Goal: Task Accomplishment & Management: Use online tool/utility

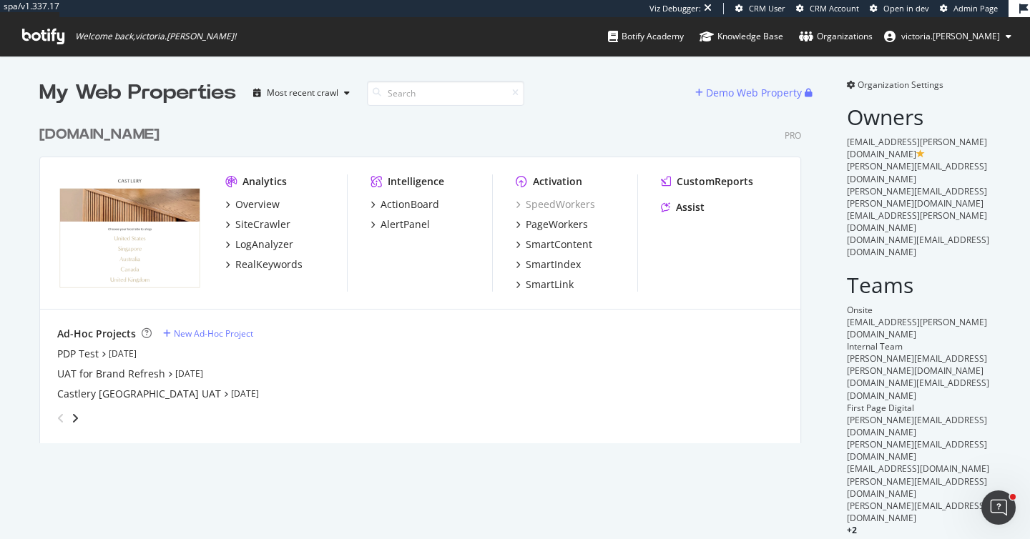
click at [541, 348] on div "PDP Test [DATE]" at bounding box center [420, 354] width 726 height 14
click at [551, 225] on div "PageWorkers" at bounding box center [557, 224] width 62 height 14
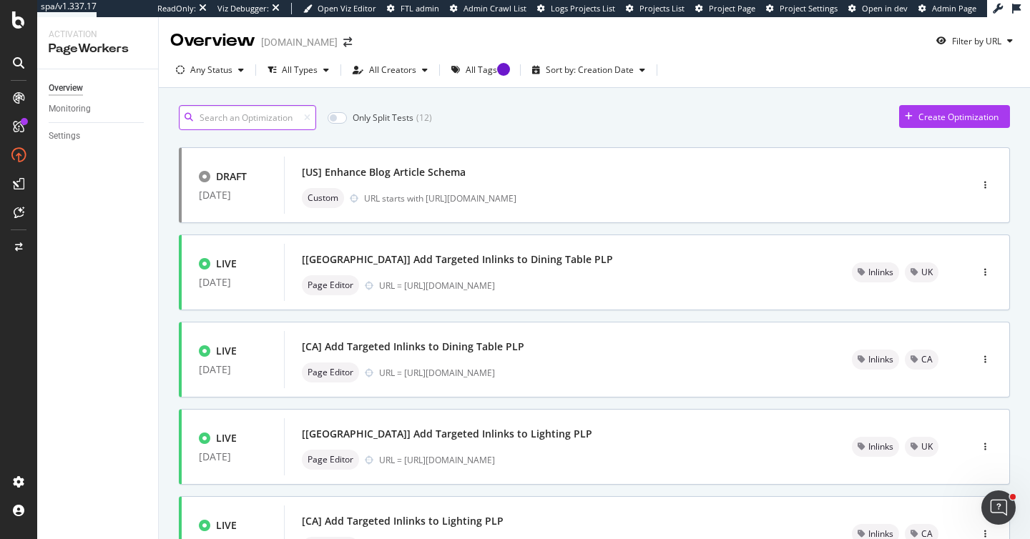
click at [243, 126] on input at bounding box center [247, 117] width 137 height 25
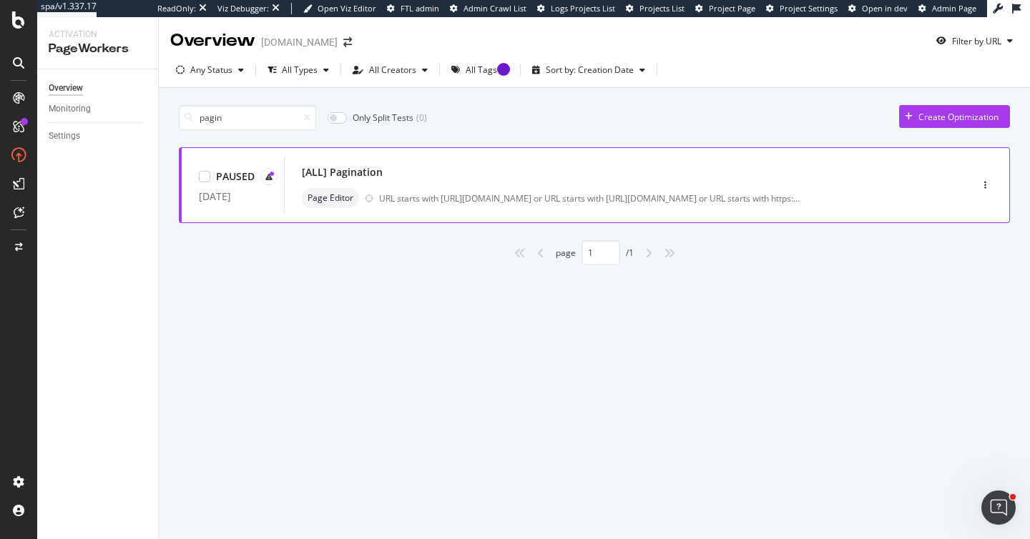
click at [456, 177] on div "[ALL] Pagination" at bounding box center [606, 172] width 608 height 20
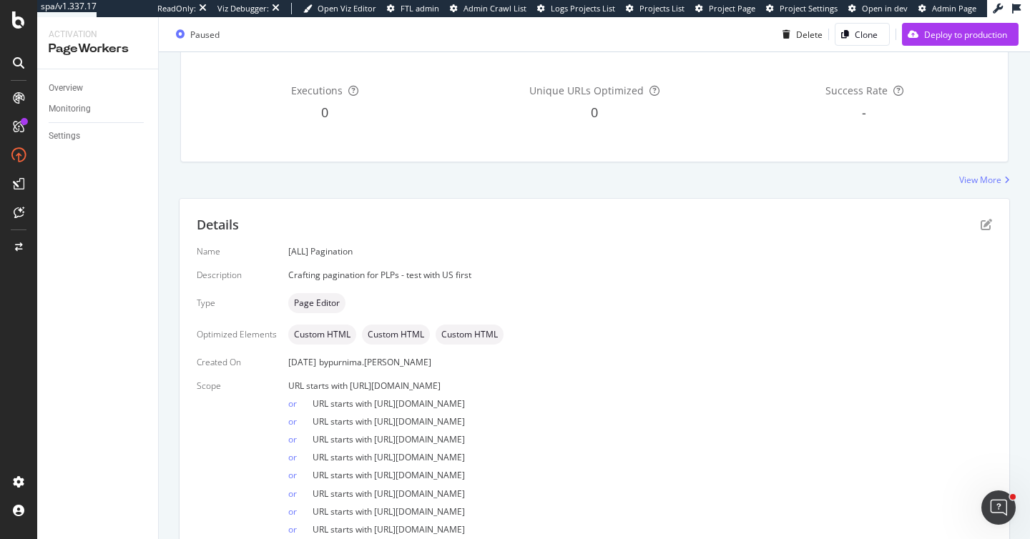
scroll to position [229, 0]
click at [988, 220] on icon "pen-to-square" at bounding box center [986, 222] width 11 height 11
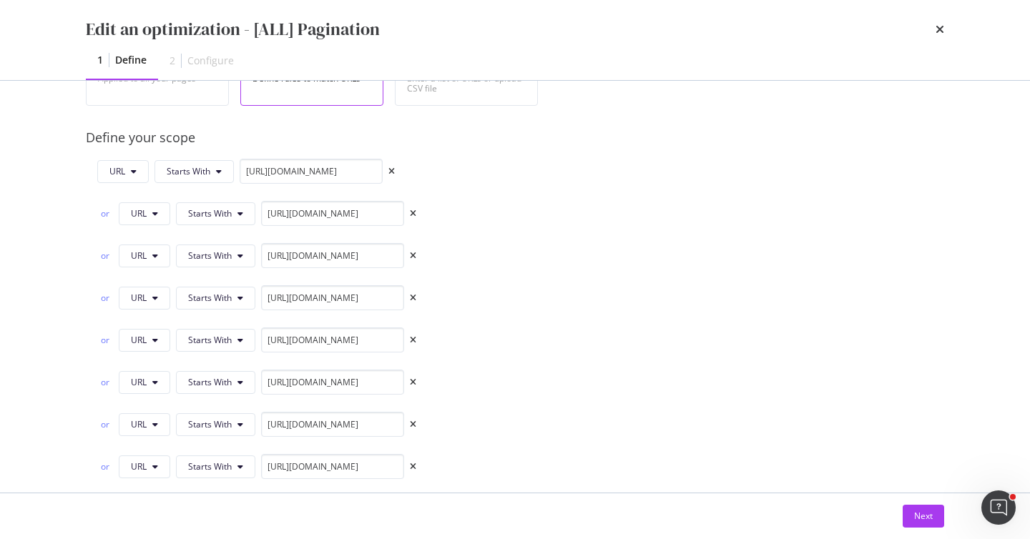
scroll to position [318, 0]
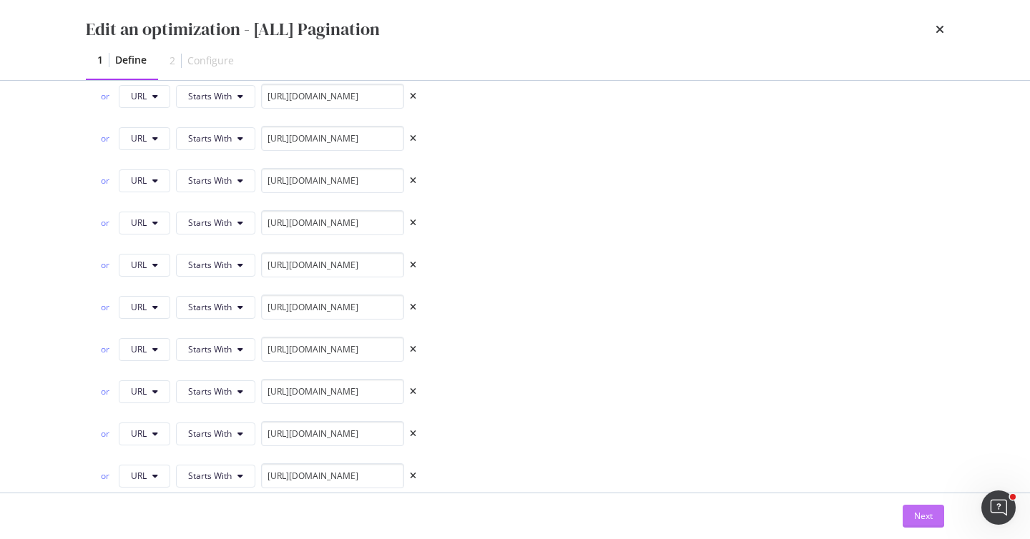
click at [930, 514] on div "Next" at bounding box center [923, 516] width 19 height 12
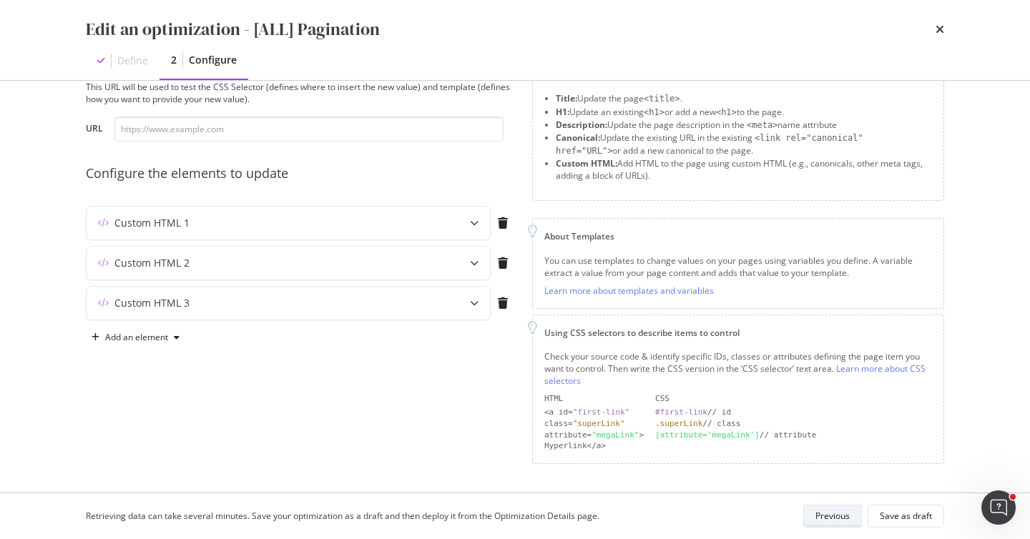
scroll to position [51, 0]
click at [376, 228] on div "Custom HTML 1" at bounding box center [260, 225] width 347 height 14
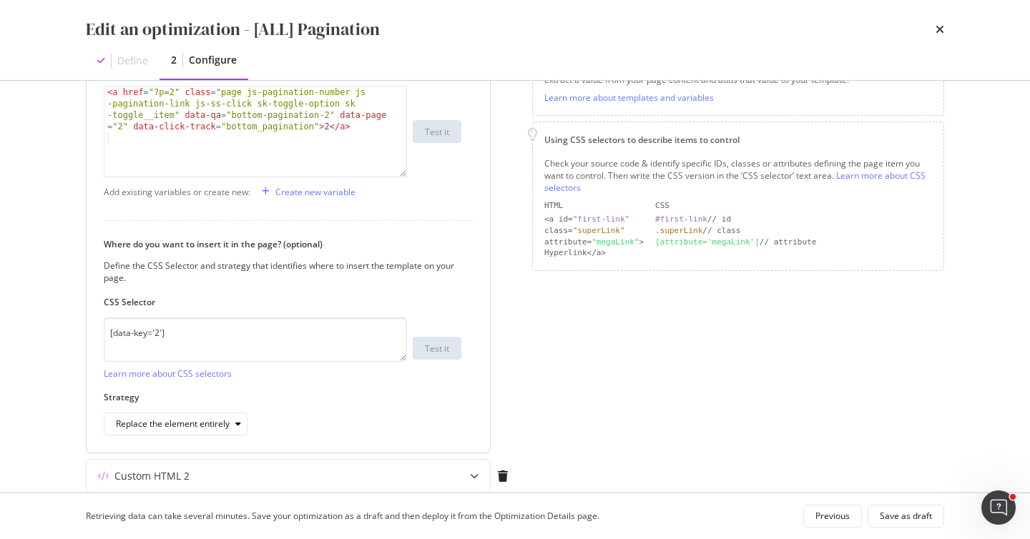
scroll to position [344, 0]
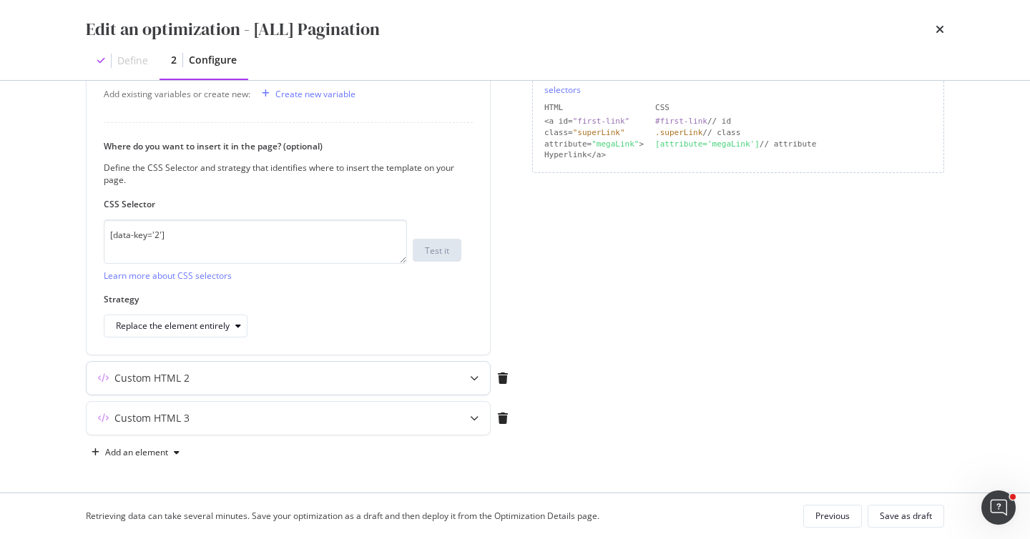
click at [325, 376] on div "Custom HTML 2" at bounding box center [260, 378] width 347 height 14
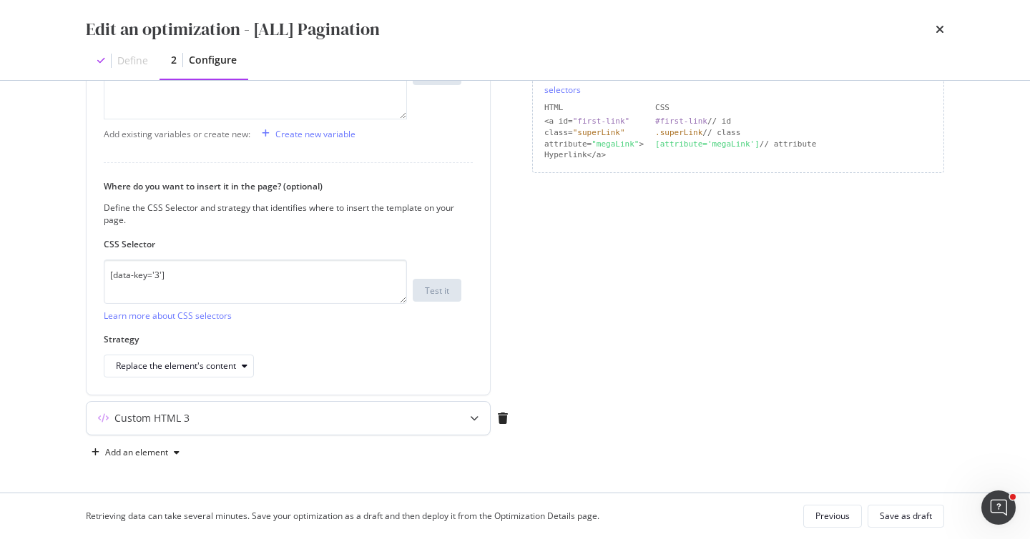
click at [320, 421] on div "Custom HTML 3" at bounding box center [260, 418] width 347 height 14
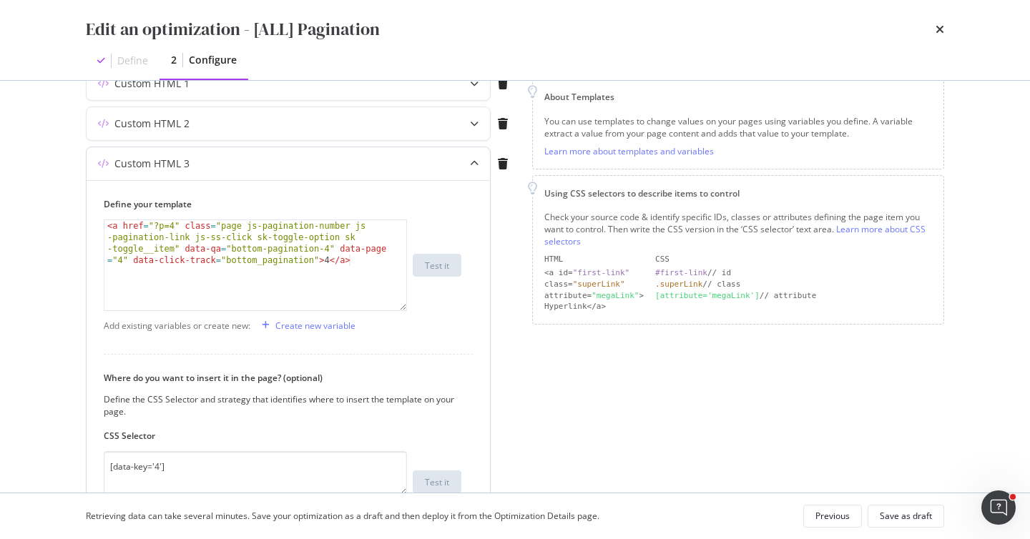
scroll to position [184, 0]
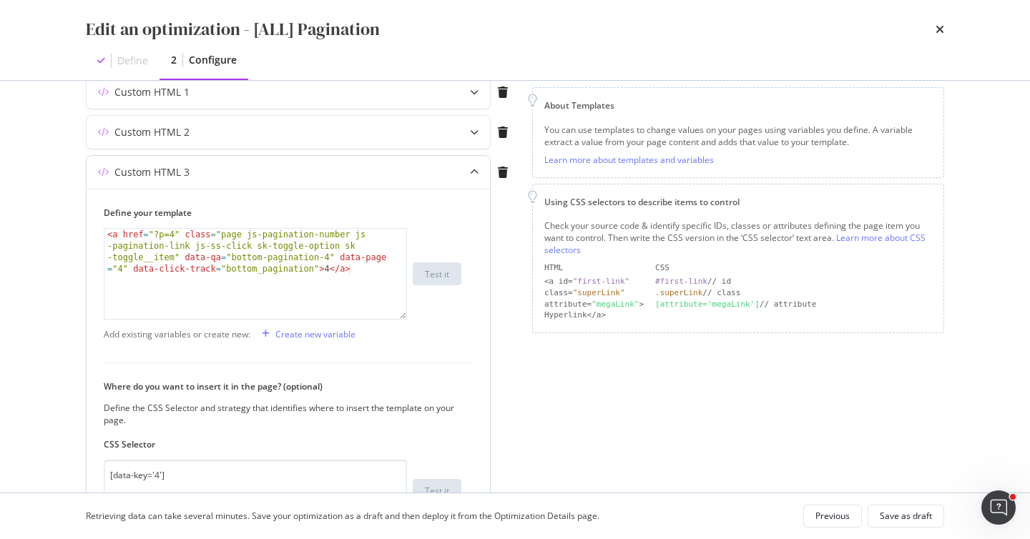
type textarea "<a href="?p=4" class="page js-pagination-number js-pagination-link js-ss-click …"
click at [270, 273] on div "< a href = "?p=4" class = "page js-pagination-number js -pagination-link js-ss-…" at bounding box center [255, 320] width 302 height 182
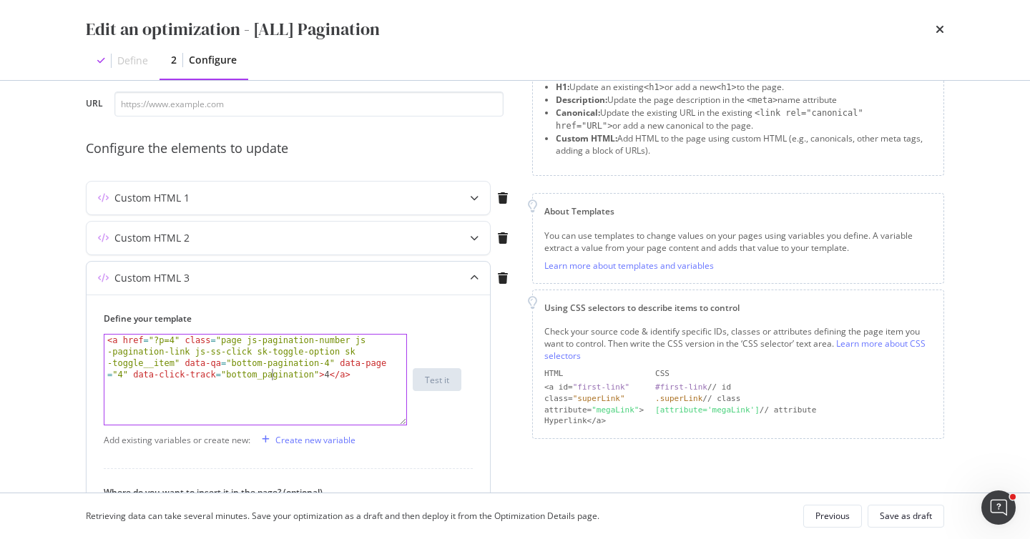
scroll to position [58, 0]
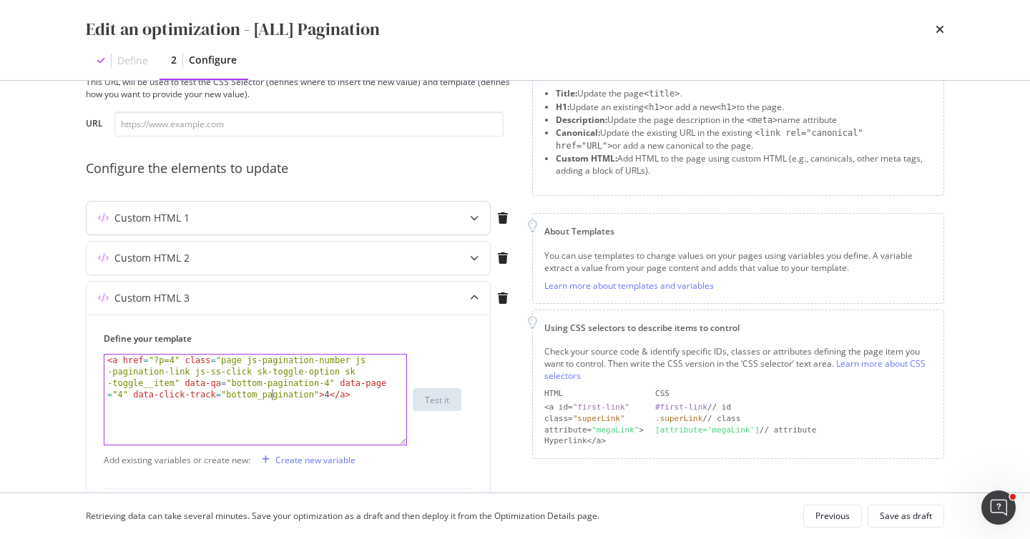
click at [241, 217] on div "Custom HTML 1" at bounding box center [260, 218] width 347 height 14
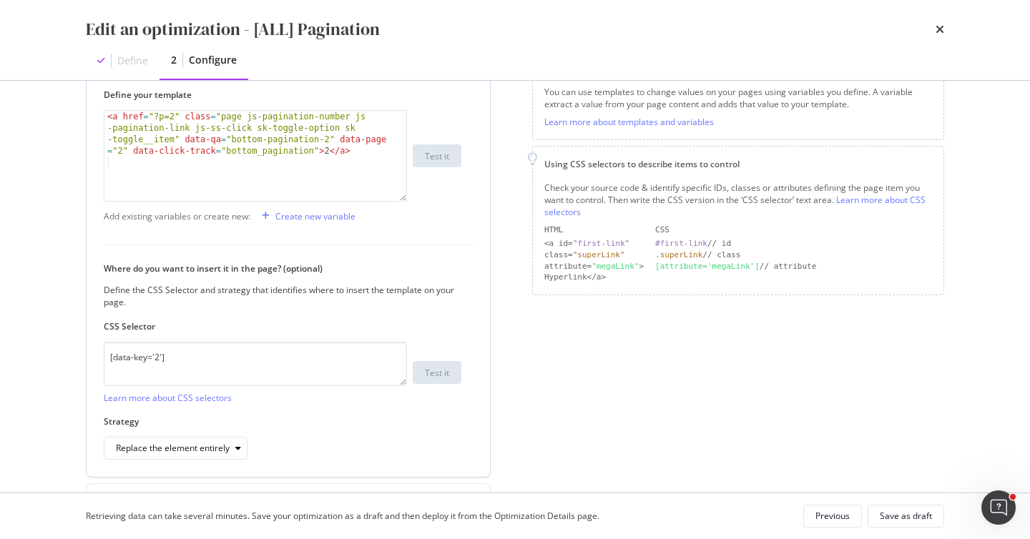
scroll to position [224, 0]
drag, startPoint x: 175, startPoint y: 358, endPoint x: 67, endPoint y: 348, distance: 108.5
click at [67, 348] on div "Preview your optimization (optional) This URL will be used to test the CSS Sele…" at bounding box center [515, 287] width 916 height 412
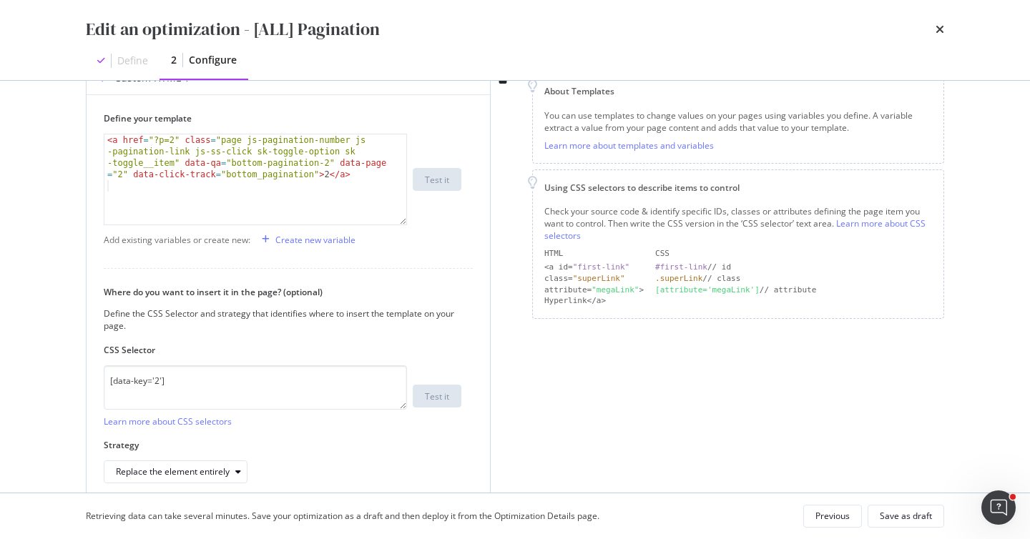
type textarea "<a href="?p=2" class="page js-pagination-number js-pagination-link js-ss-click …"
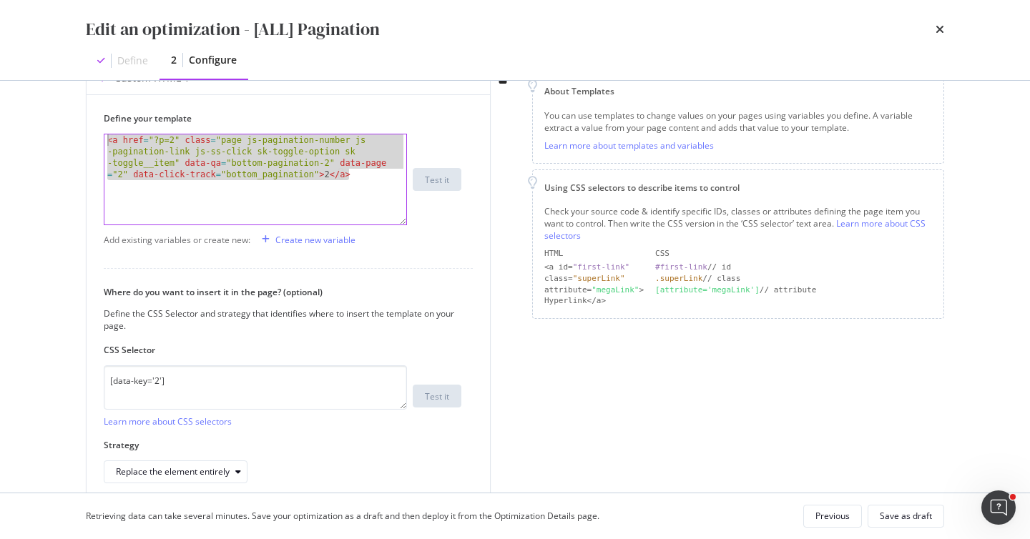
drag, startPoint x: 377, startPoint y: 176, endPoint x: 67, endPoint y: 127, distance: 313.5
click at [67, 128] on div "Preview your optimization (optional) This URL will be used to test the CSS Sele…" at bounding box center [515, 287] width 916 height 412
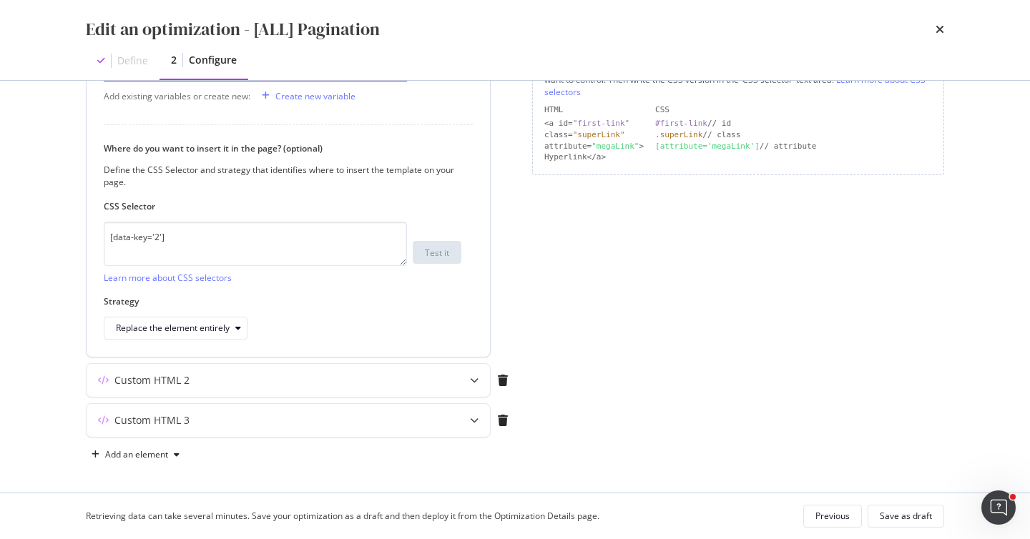
scroll to position [343, 0]
click at [280, 383] on div "Custom HTML 2" at bounding box center [260, 380] width 347 height 14
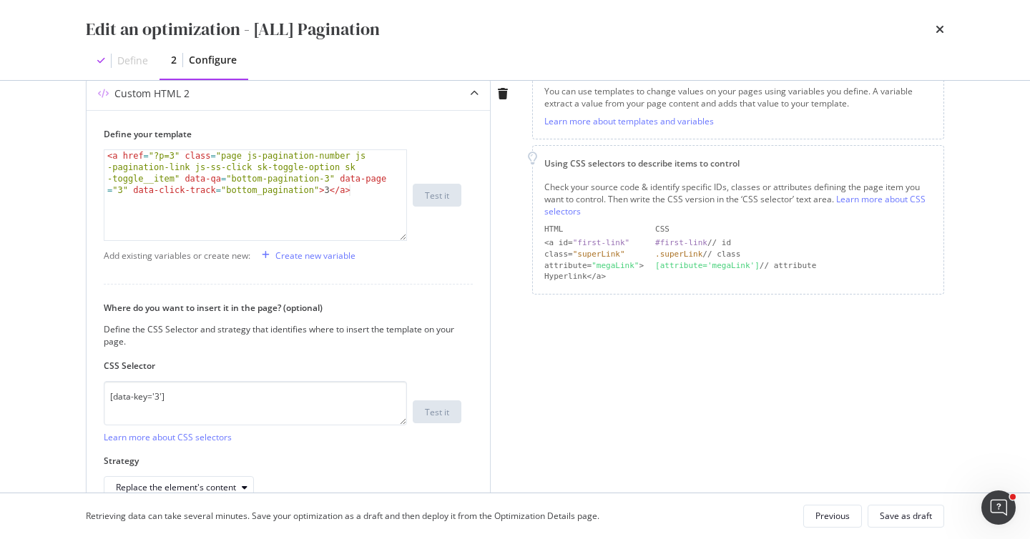
scroll to position [223, 0]
type textarea "<a href="?p=3" class="page js-pagination-number js-pagination-link js-ss-click …"
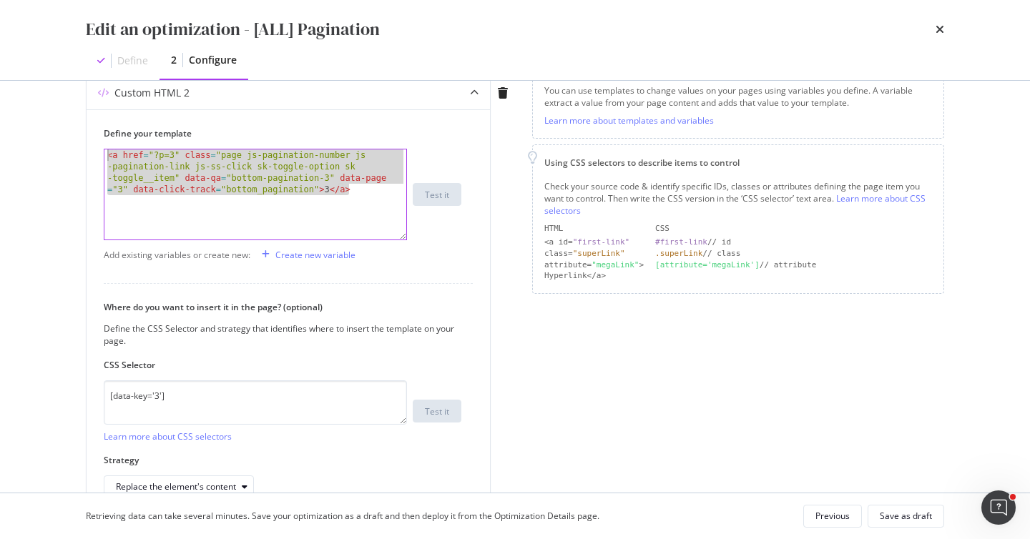
drag, startPoint x: 373, startPoint y: 190, endPoint x: 25, endPoint y: 109, distance: 357.6
click at [25, 109] on div "Edit an optimization - [ALL] Pagination Define 2 Configure Preview your optimiz…" at bounding box center [515, 269] width 1030 height 539
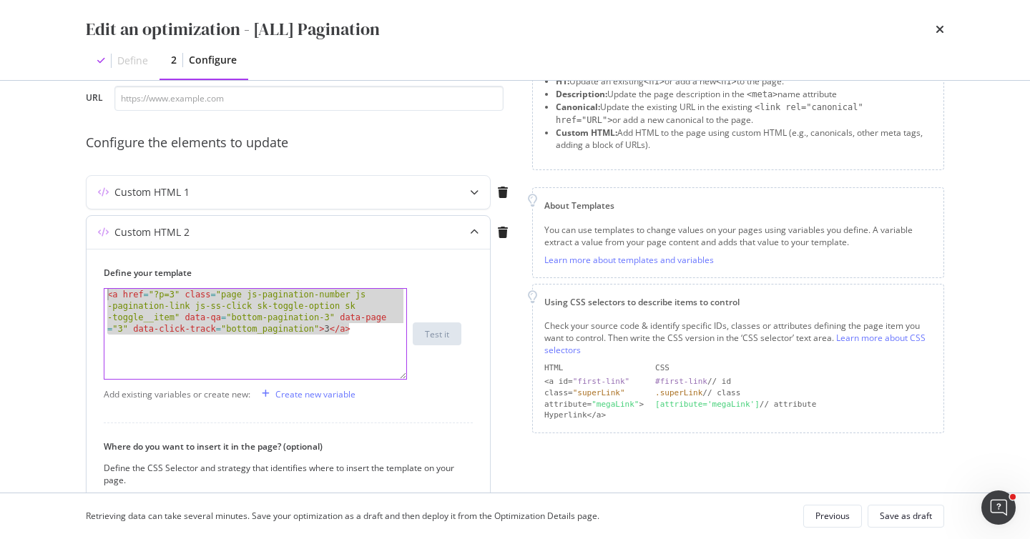
scroll to position [78, 0]
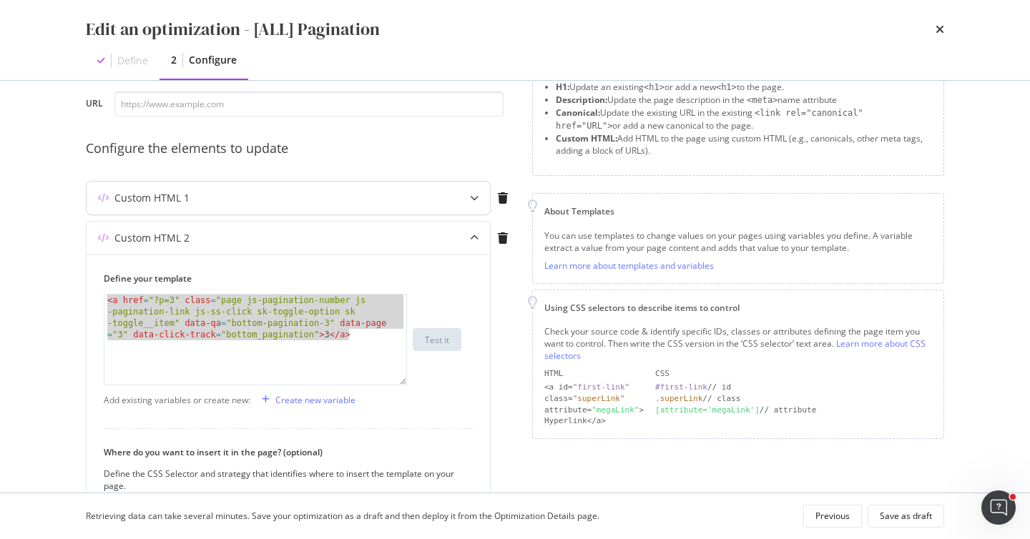
click at [202, 205] on div "Custom HTML 1" at bounding box center [288, 198] width 403 height 33
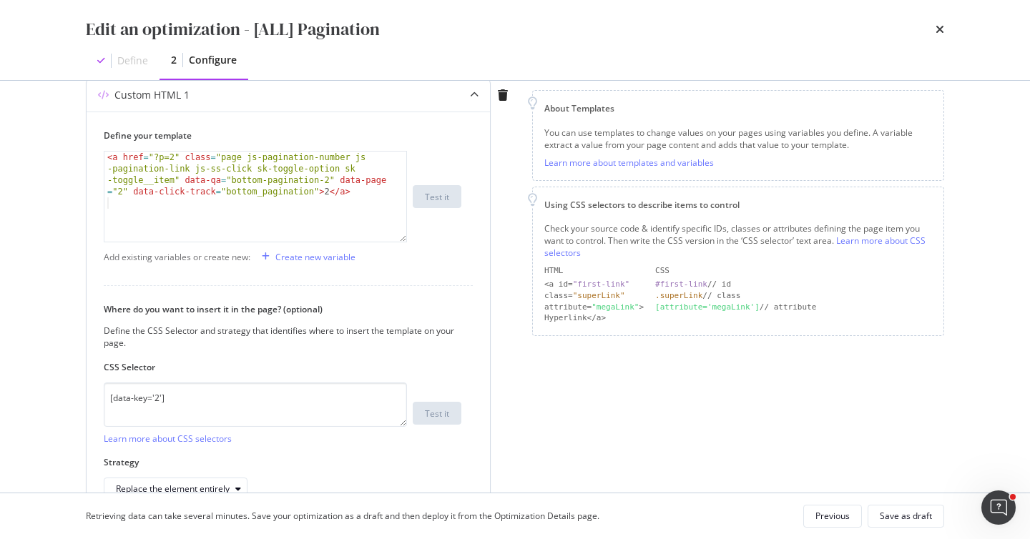
scroll to position [0, 0]
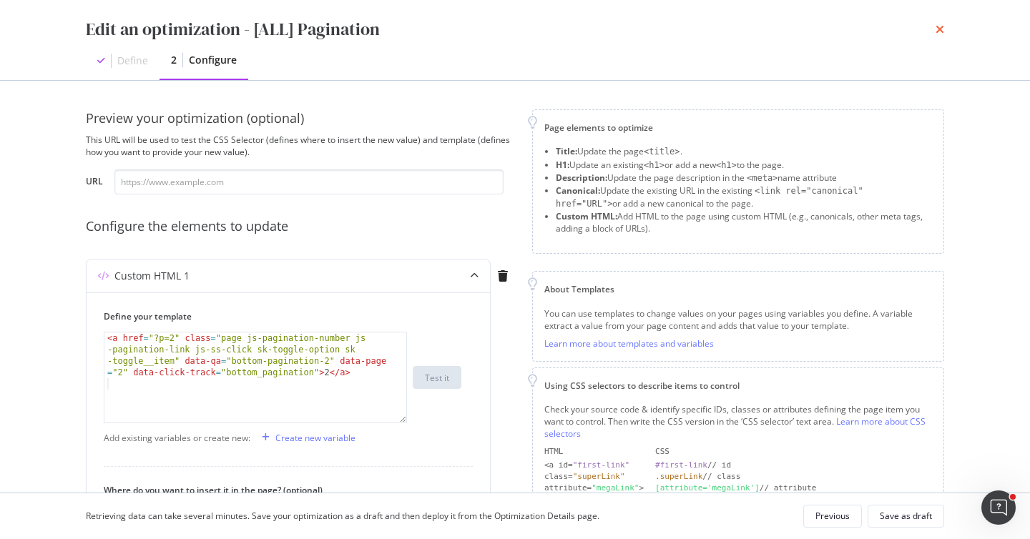
click at [938, 32] on icon "times" at bounding box center [940, 29] width 9 height 11
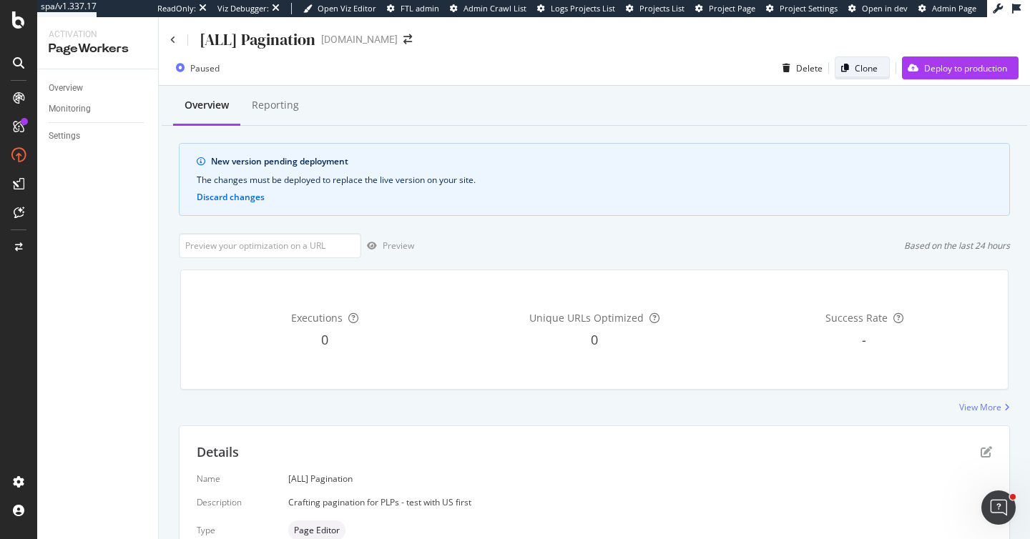
click at [862, 68] on div "Clone" at bounding box center [866, 68] width 23 height 12
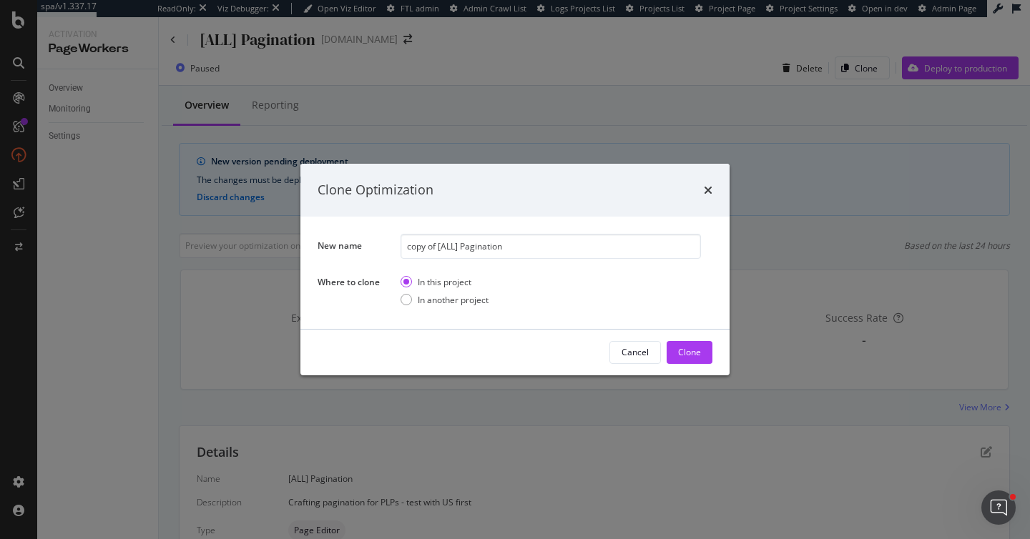
drag, startPoint x: 438, startPoint y: 245, endPoint x: 338, endPoint y: 229, distance: 100.8
click at [338, 229] on div "New name copy of [ALL] Pagination Where to clone In this project In another pro…" at bounding box center [514, 273] width 429 height 112
click at [519, 247] on input "[ALL] Pagination" at bounding box center [551, 246] width 300 height 25
click at [431, 245] on input "[ALL] Pagination" at bounding box center [551, 246] width 300 height 25
click at [509, 251] on input "[ALL] Replace Pagination" at bounding box center [551, 246] width 300 height 25
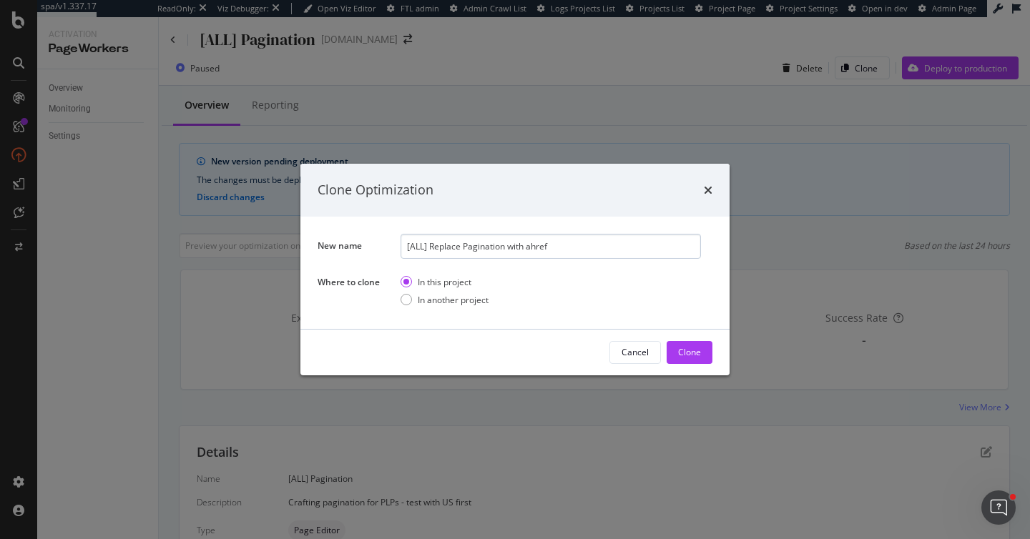
click at [530, 245] on input "[ALL] Replace Pagination with ahref" at bounding box center [551, 246] width 300 height 25
type input "[ALL] Replace Pagination with a href"
click at [693, 358] on div "Clone" at bounding box center [689, 352] width 23 height 12
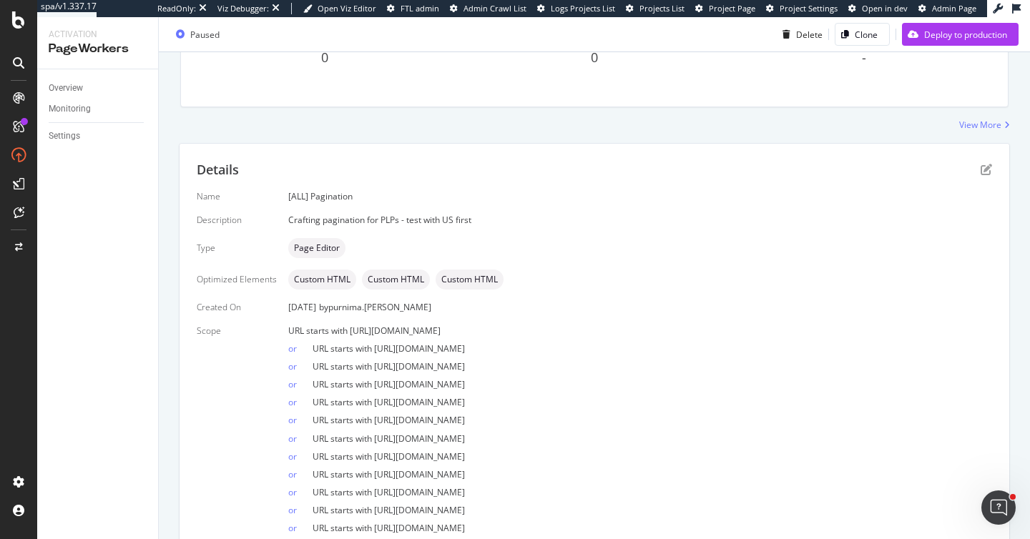
scroll to position [278, 0]
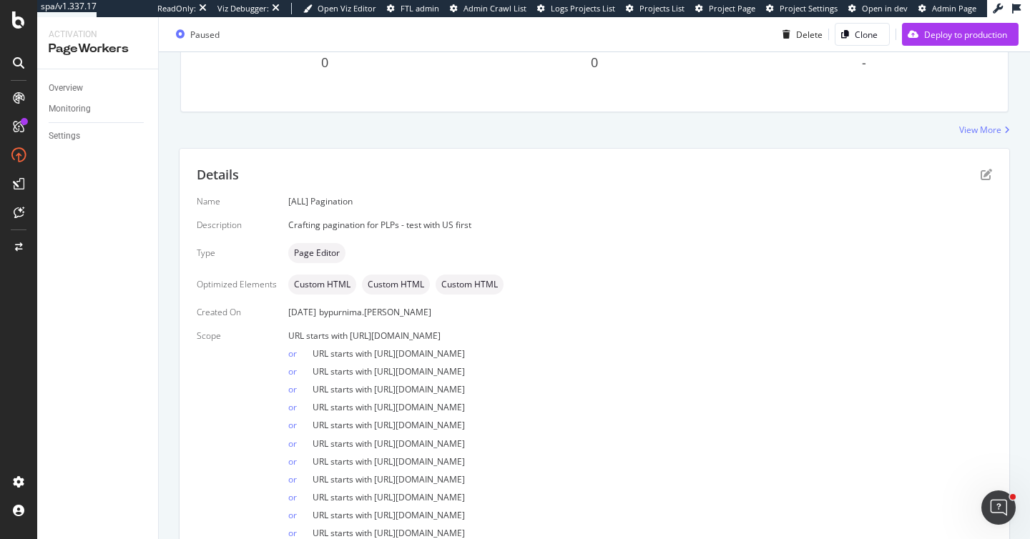
click at [990, 180] on div "Details" at bounding box center [594, 175] width 795 height 19
click at [986, 174] on icon "pen-to-square" at bounding box center [986, 174] width 11 height 11
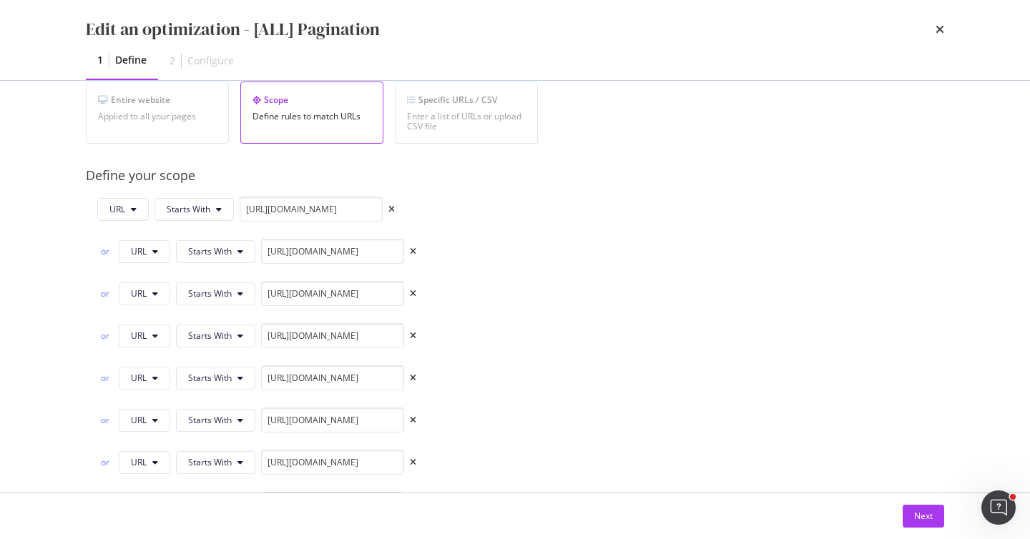
scroll to position [0, 0]
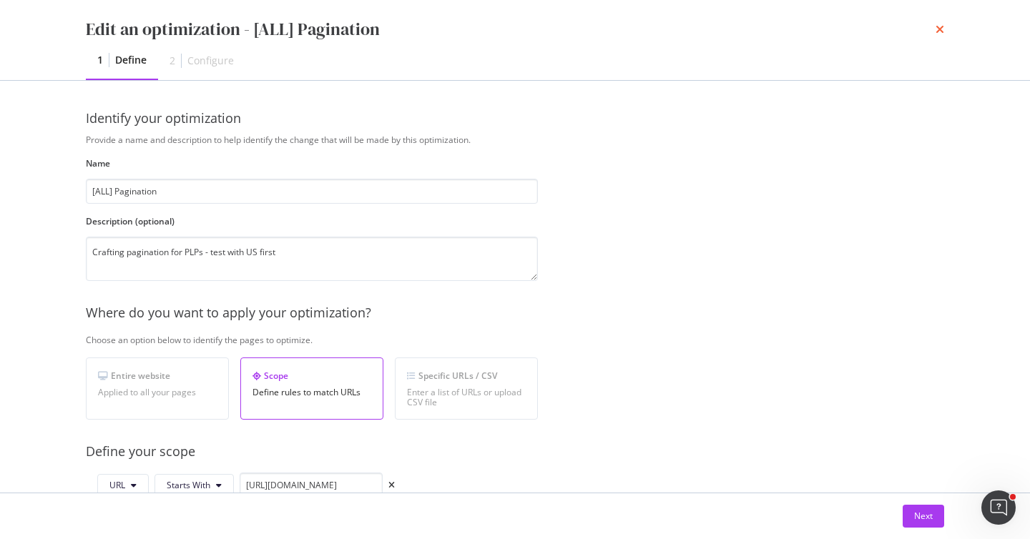
click at [937, 31] on icon "times" at bounding box center [940, 29] width 9 height 11
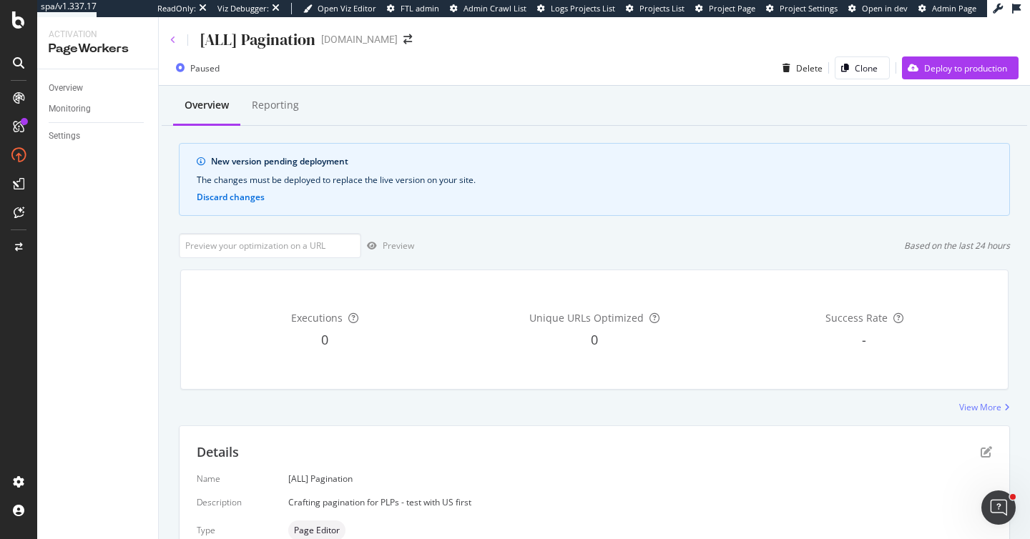
click at [170, 39] on icon at bounding box center [173, 40] width 6 height 9
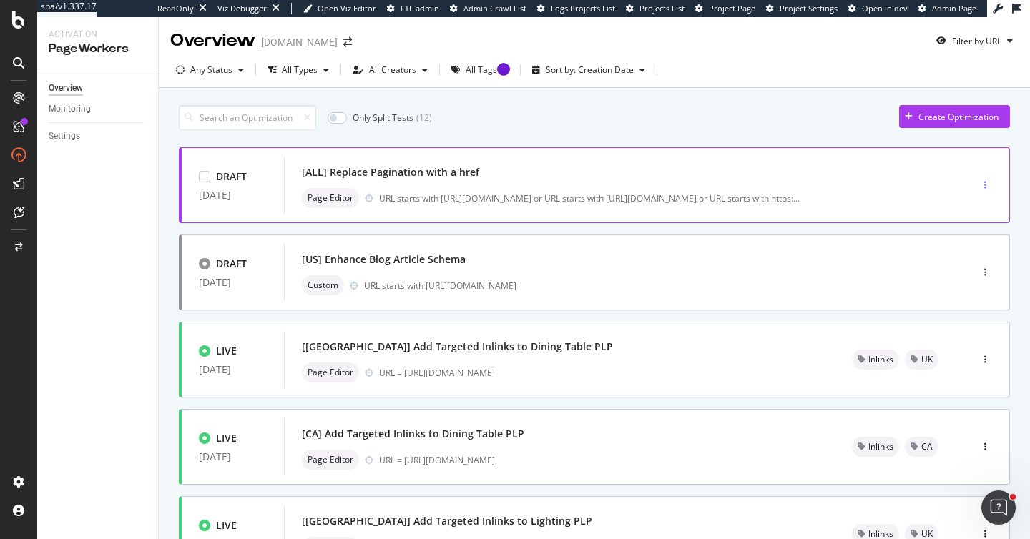
click at [985, 181] on icon "button" at bounding box center [985, 185] width 2 height 9
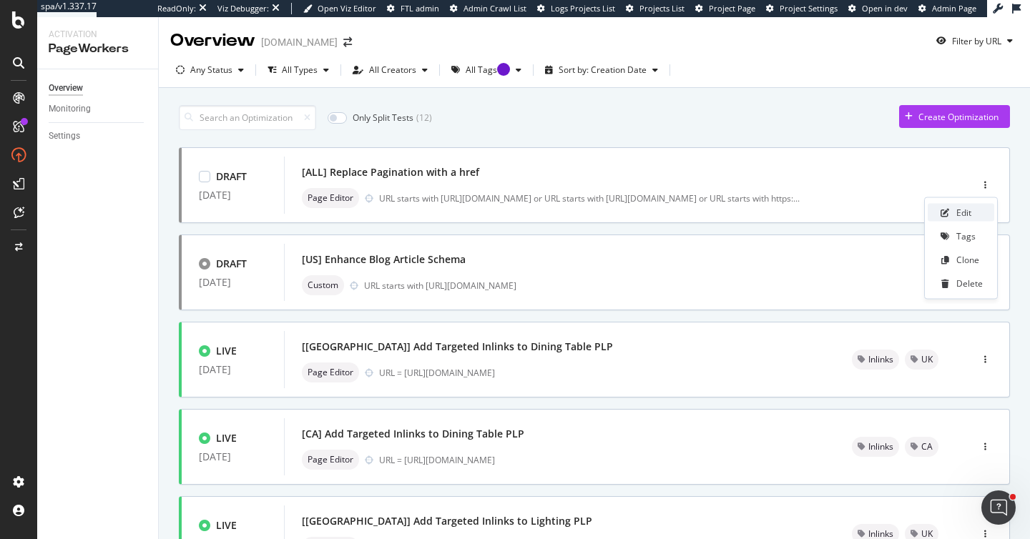
click at [962, 217] on div "Edit" at bounding box center [963, 213] width 15 height 12
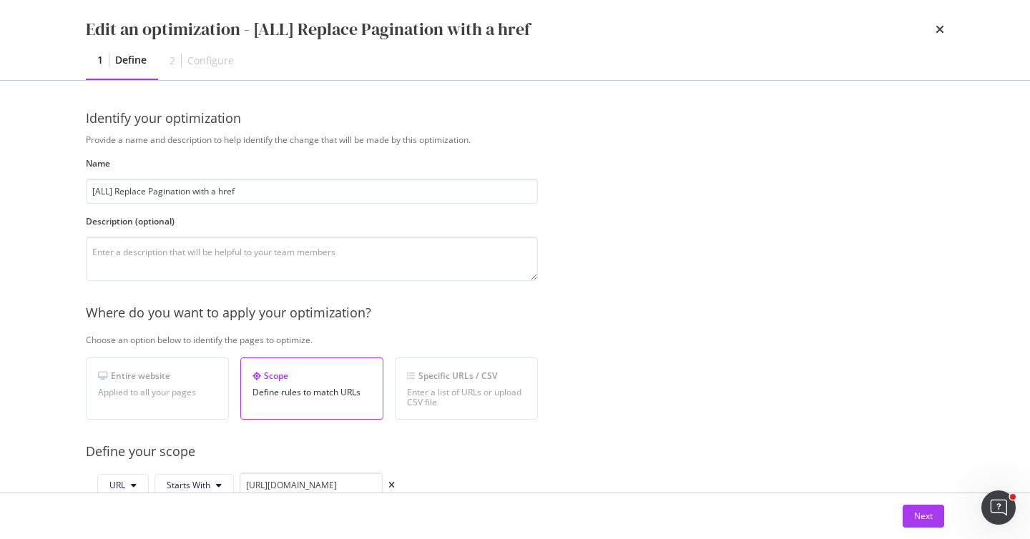
click at [944, 29] on div "Edit an optimization - [ALL] Replace Pagination with a href 1 Define 2 Configure" at bounding box center [515, 40] width 916 height 80
click at [938, 24] on icon "times" at bounding box center [940, 29] width 9 height 11
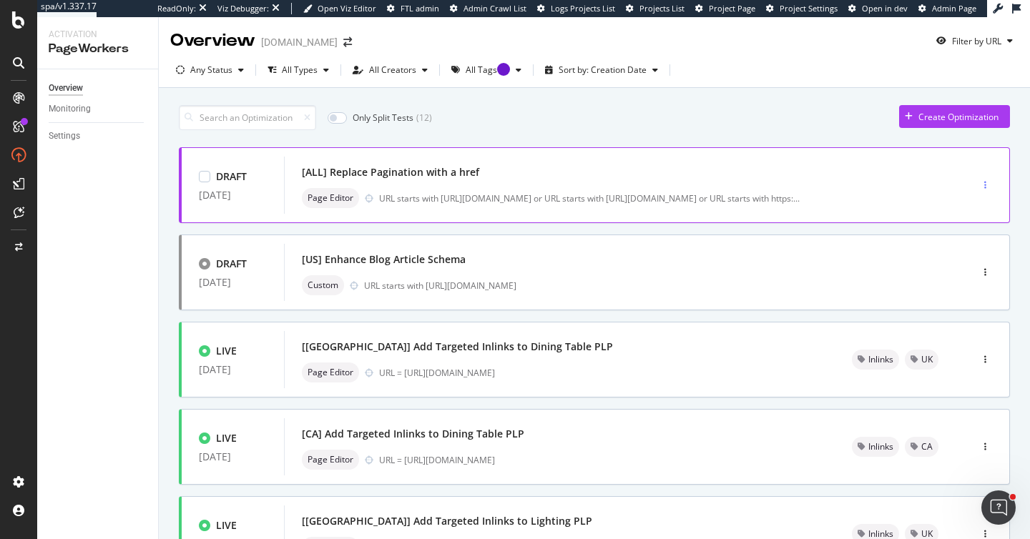
click at [983, 181] on div "button" at bounding box center [985, 185] width 14 height 9
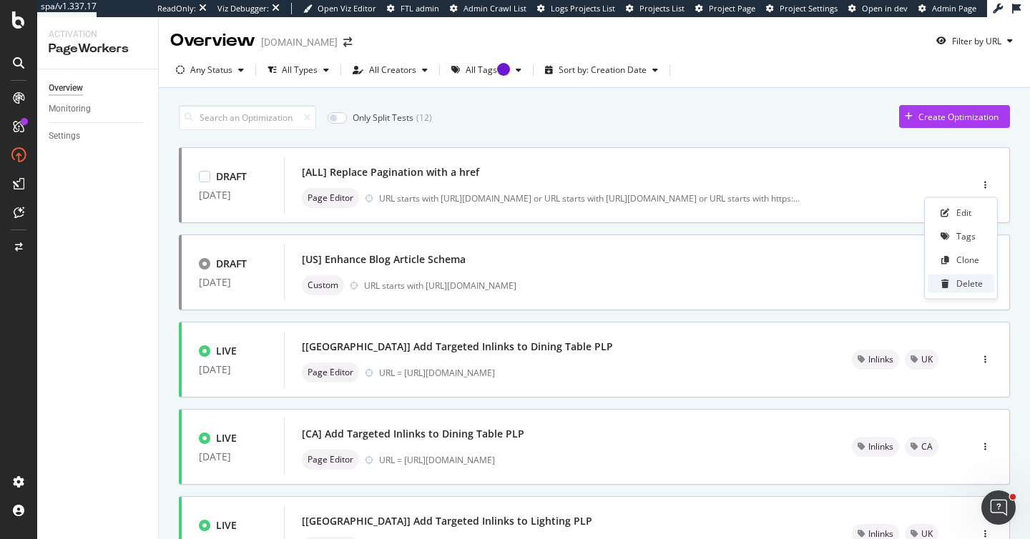
click at [958, 283] on div "Delete" at bounding box center [969, 284] width 26 height 12
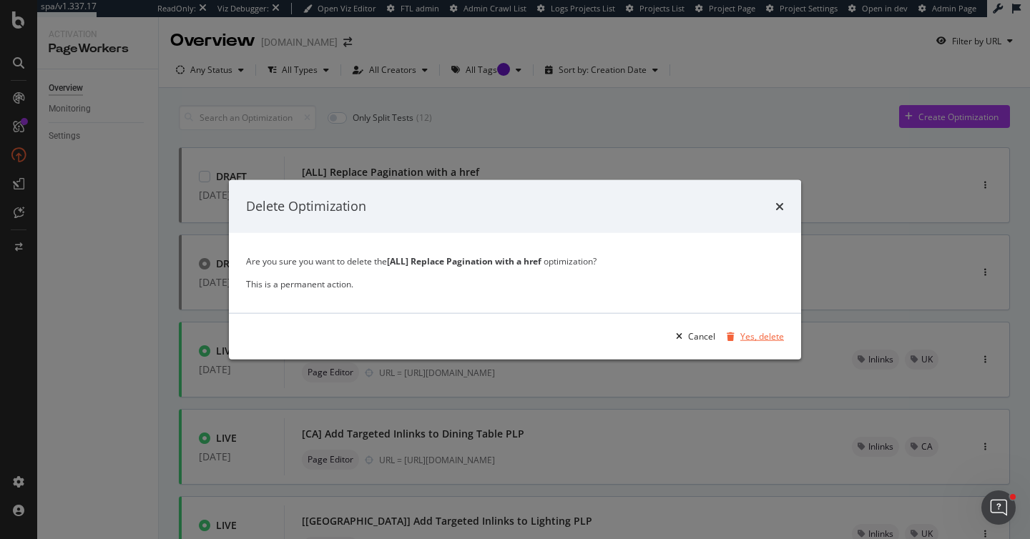
click at [740, 329] on div "Yes, delete" at bounding box center [752, 335] width 63 height 21
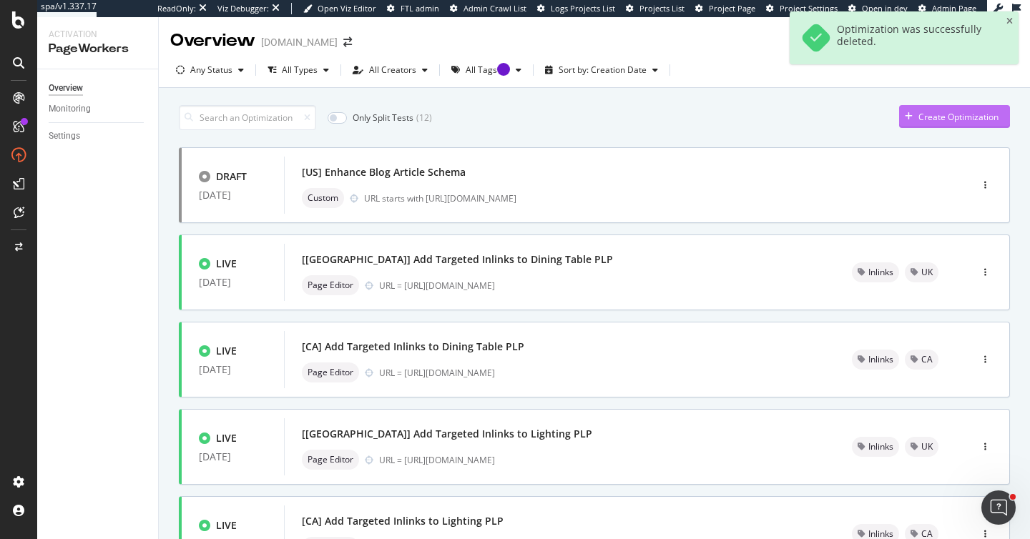
click at [953, 117] on div "Create Optimization" at bounding box center [958, 117] width 80 height 12
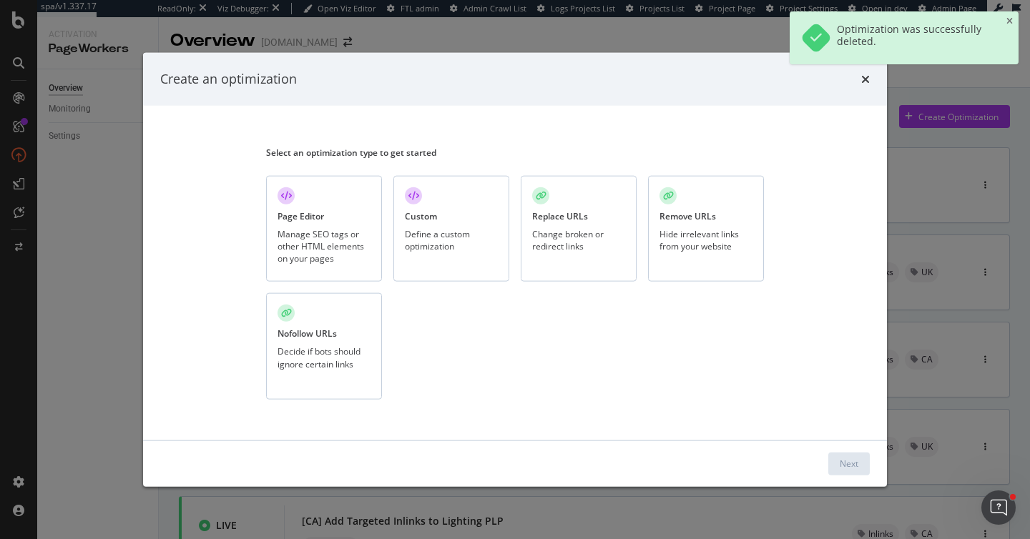
click at [443, 219] on div "Custom Define a custom optimization" at bounding box center [451, 228] width 116 height 107
click at [857, 469] on div "Next" at bounding box center [849, 464] width 19 height 12
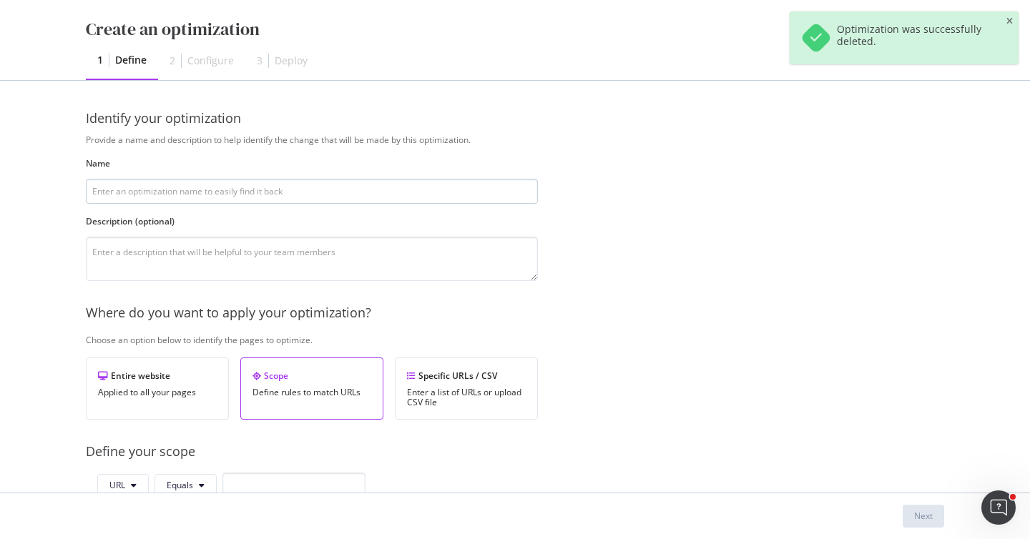
click at [256, 190] on input "modal" at bounding box center [312, 191] width 452 height 25
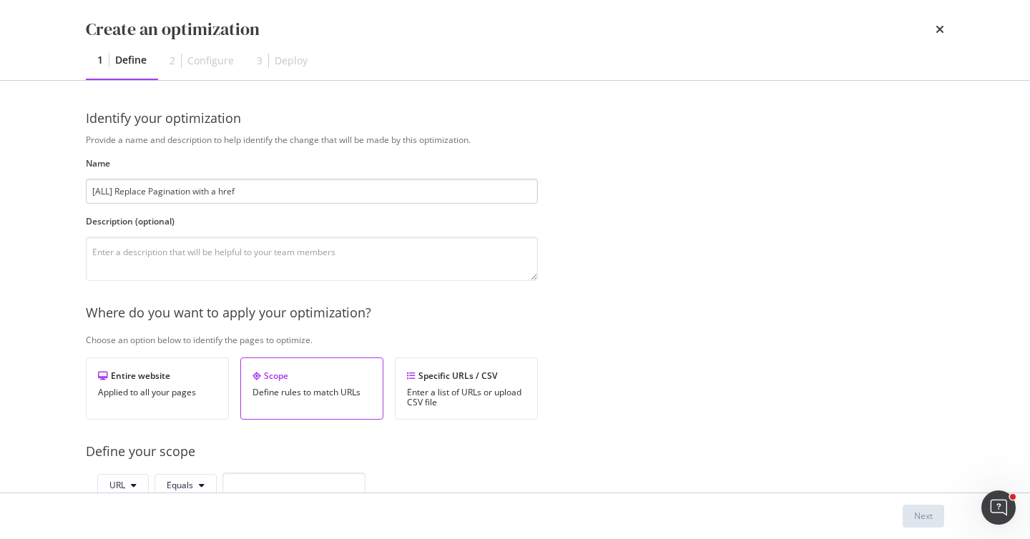
click at [218, 191] on input "[ALL] Replace Pagination with a href" at bounding box center [312, 191] width 452 height 25
type input "[ALL] Replace Pagination with ahref"
click at [688, 190] on div "Provide a name and description to help identify the change that will be made by…" at bounding box center [515, 520] width 858 height 772
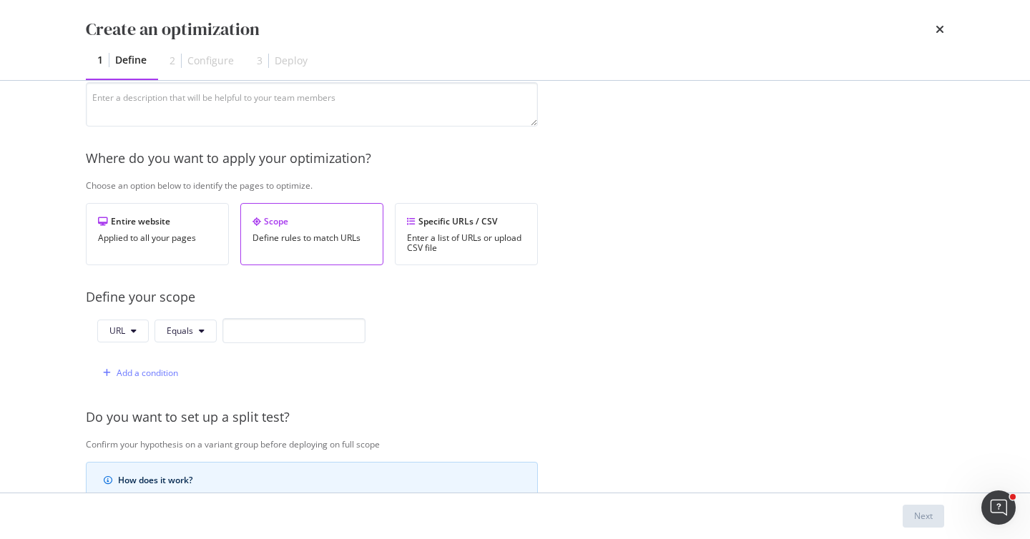
scroll to position [158, 0]
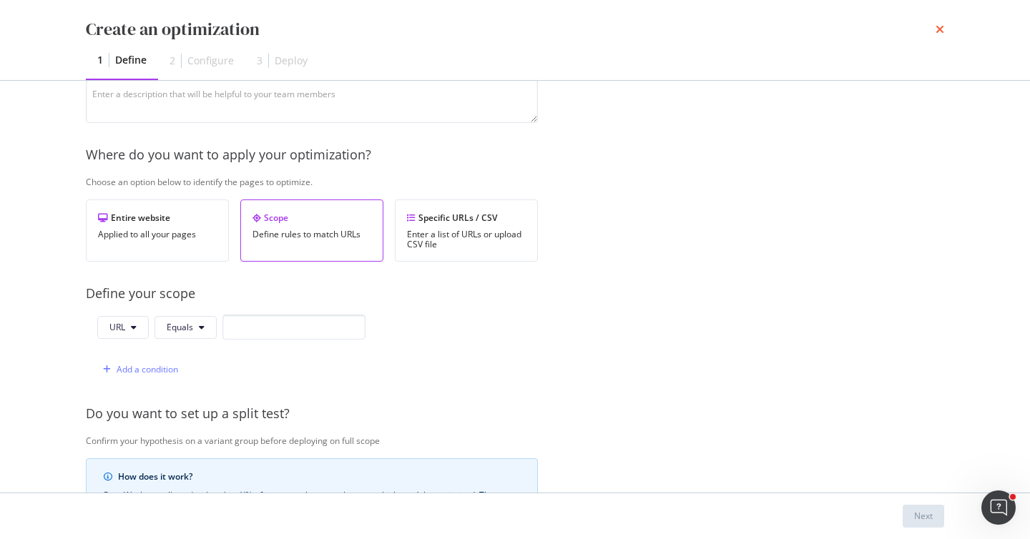
click at [936, 29] on icon "times" at bounding box center [940, 29] width 9 height 11
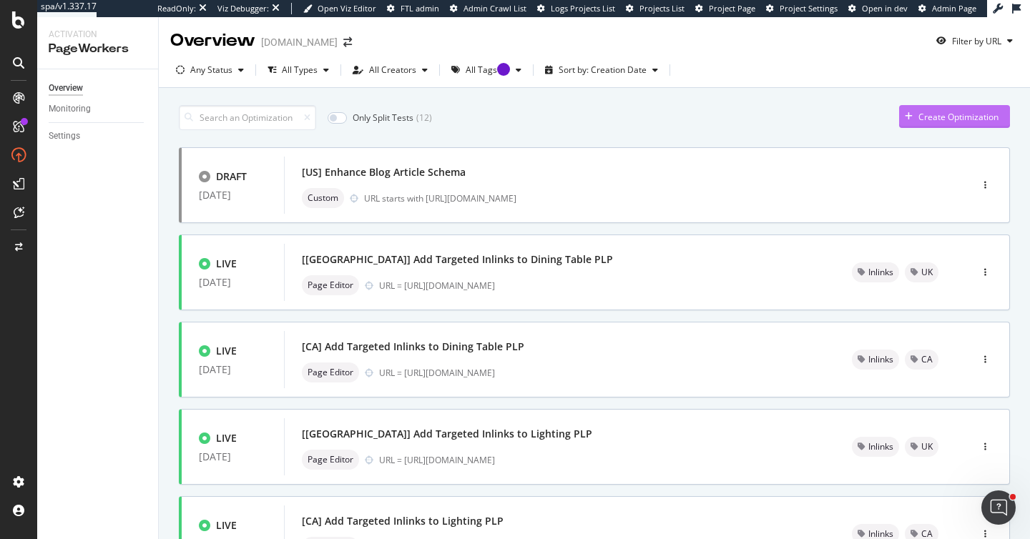
click at [937, 114] on div "Create Optimization" at bounding box center [958, 117] width 80 height 12
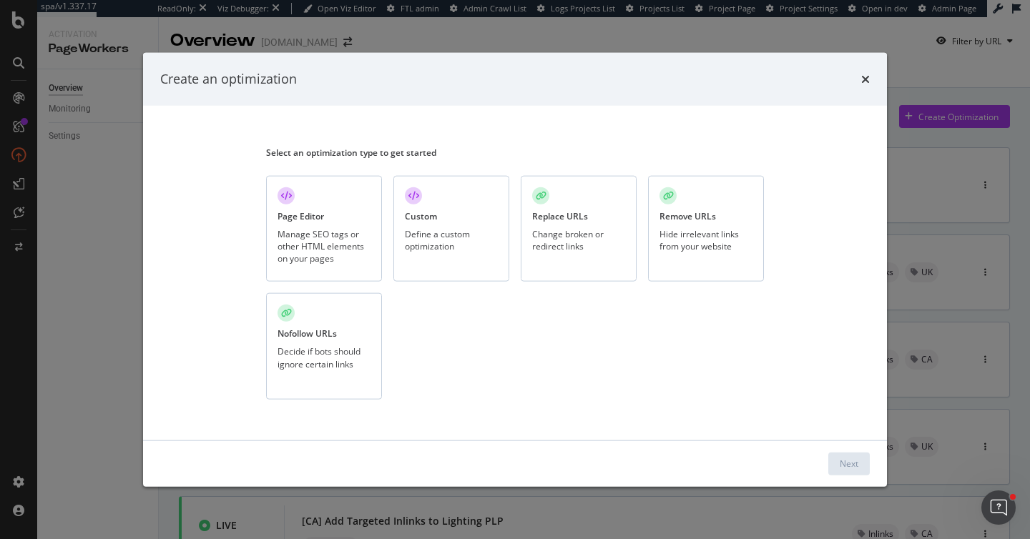
click at [438, 266] on div "Custom Define a custom optimization" at bounding box center [451, 228] width 116 height 107
click at [844, 468] on div "Next" at bounding box center [849, 464] width 19 height 12
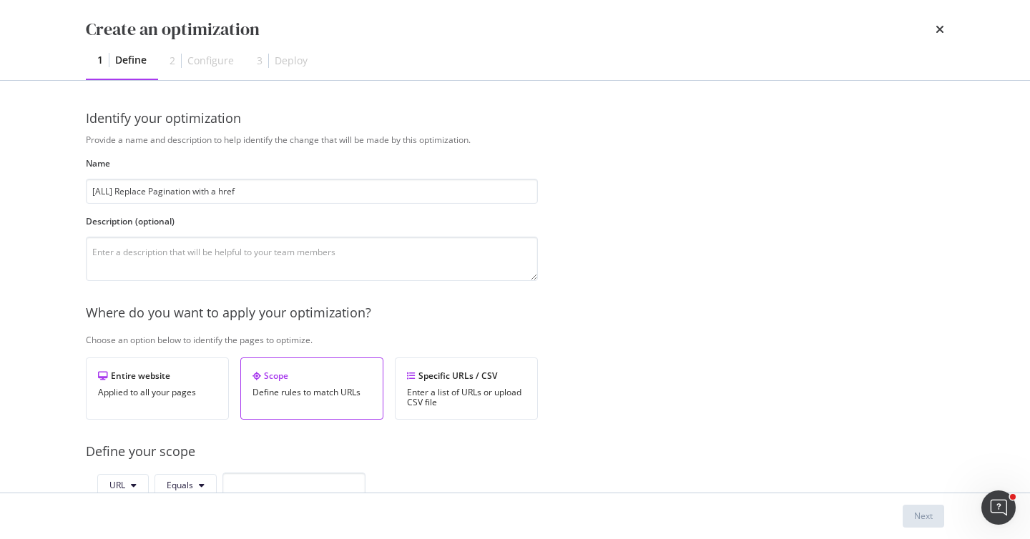
type input "[ALL] Replace Pagination with a href"
click at [901, 388] on div "Provide a name and description to help identify the change that will be made by…" at bounding box center [515, 520] width 858 height 772
click at [893, 388] on div "Provide a name and description to help identify the change that will be made by…" at bounding box center [515, 520] width 858 height 772
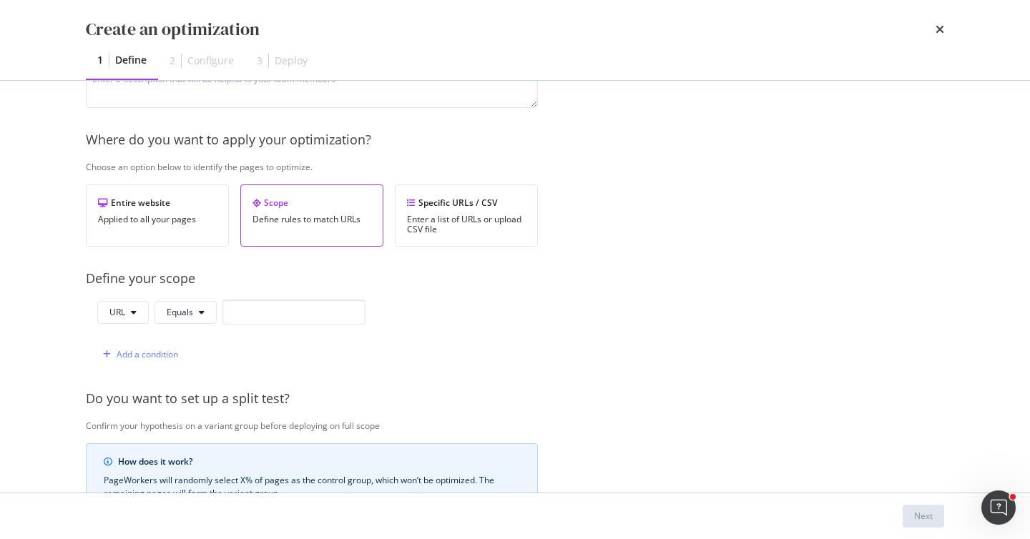
scroll to position [193, 0]
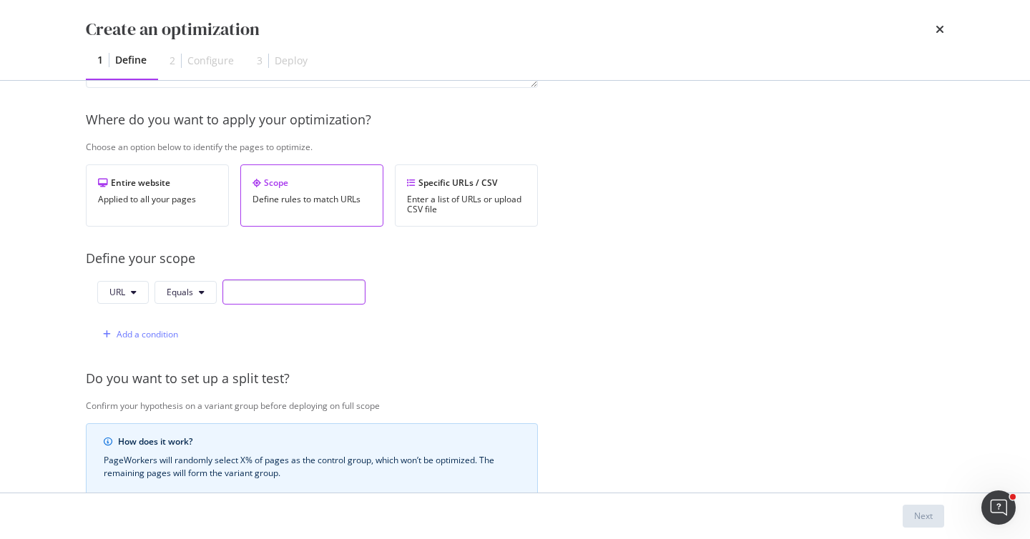
click at [285, 293] on input "modal" at bounding box center [293, 292] width 143 height 25
paste input "[URL][DOMAIN_NAME]"
type input "[URL][DOMAIN_NAME]"
click at [187, 297] on span "Equals" at bounding box center [180, 292] width 26 height 12
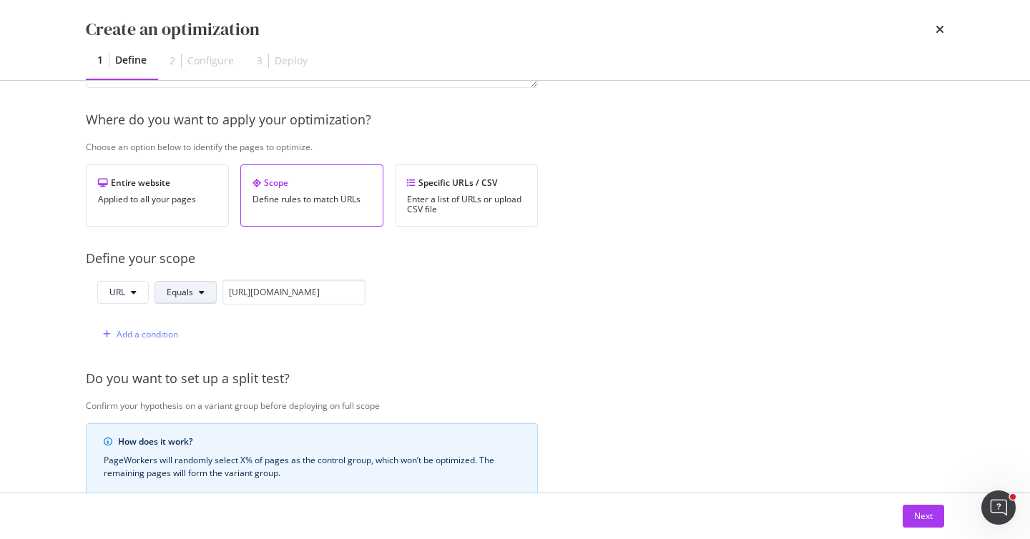
scroll to position [0, 0]
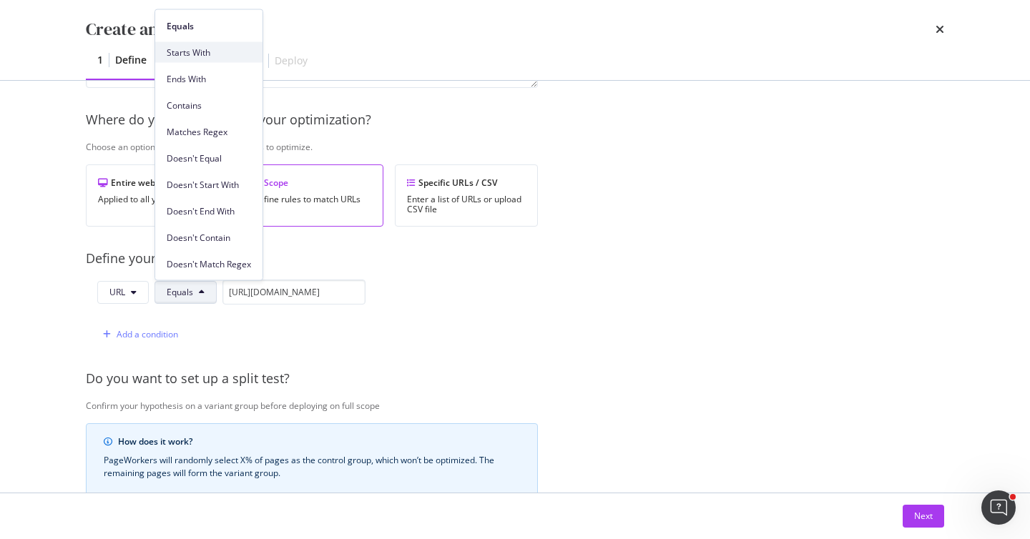
click at [220, 49] on span "Starts With" at bounding box center [209, 52] width 84 height 13
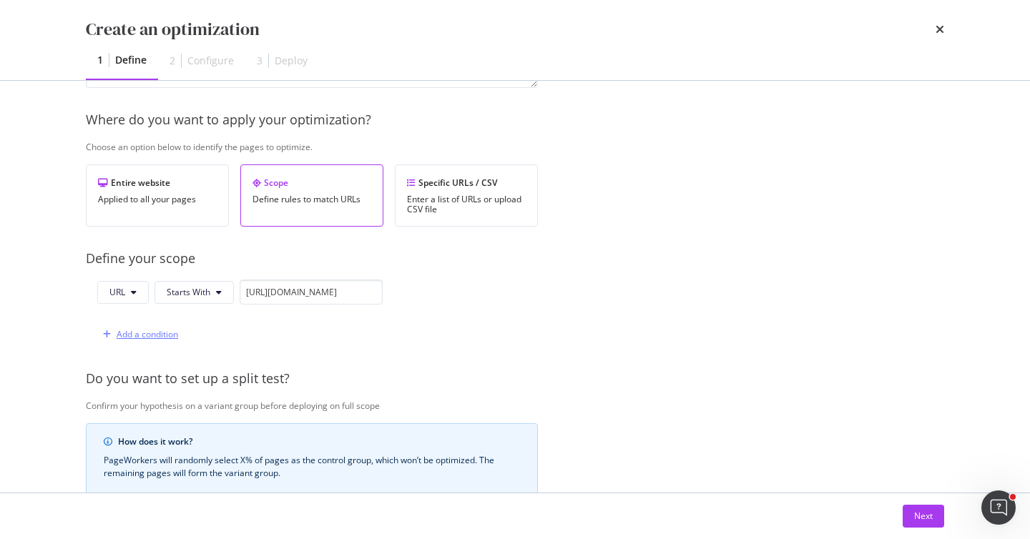
click at [147, 335] on div "Add a condition" at bounding box center [148, 334] width 62 height 12
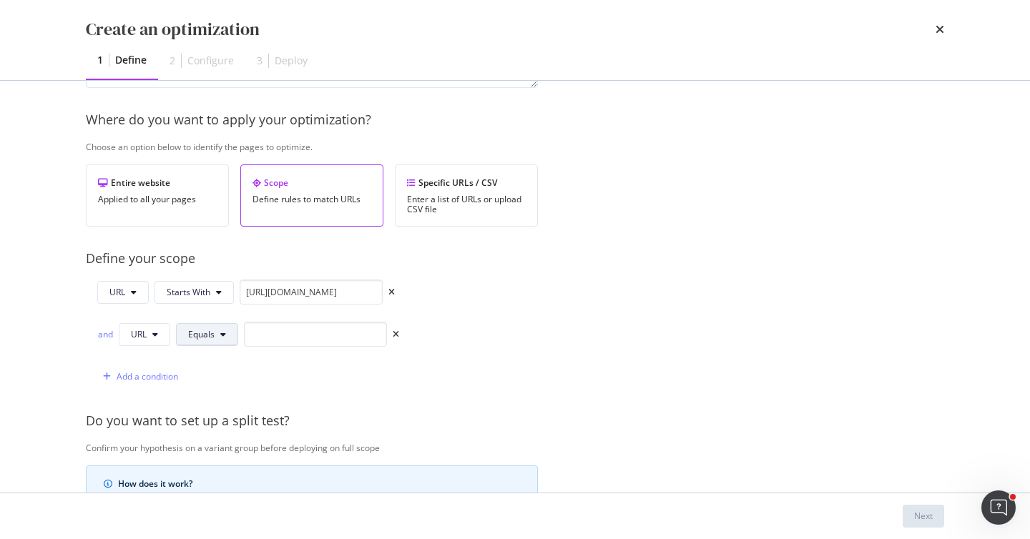
click at [196, 333] on span "Equals" at bounding box center [201, 334] width 26 height 12
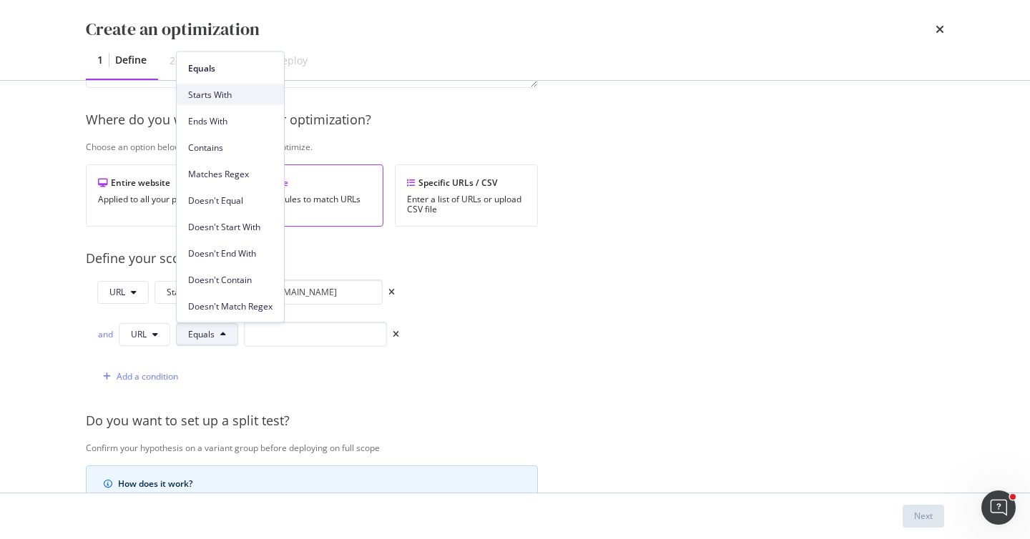
click at [231, 89] on span "Starts With" at bounding box center [230, 94] width 84 height 13
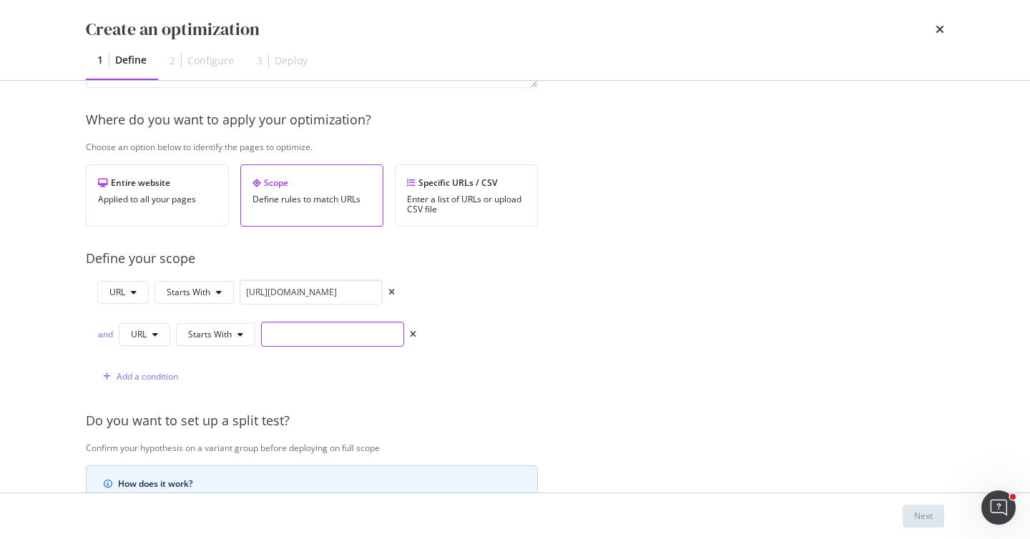
click at [320, 330] on input "modal" at bounding box center [332, 334] width 143 height 25
paste input "[URL][DOMAIN_NAME]"
type input "[URL][DOMAIN_NAME]"
click at [325, 297] on input "[URL][DOMAIN_NAME]" at bounding box center [311, 292] width 143 height 25
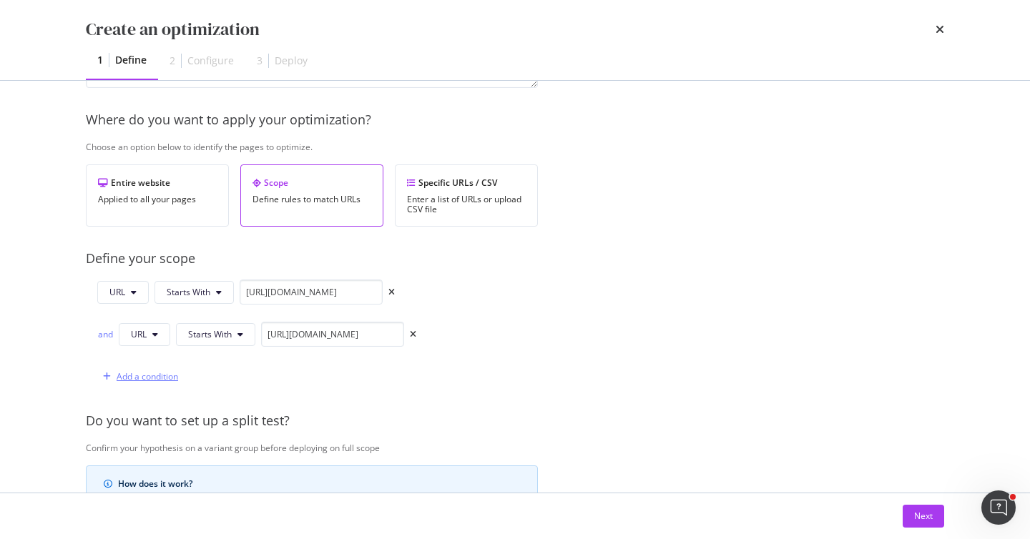
click at [167, 374] on div "Add a condition" at bounding box center [148, 376] width 62 height 12
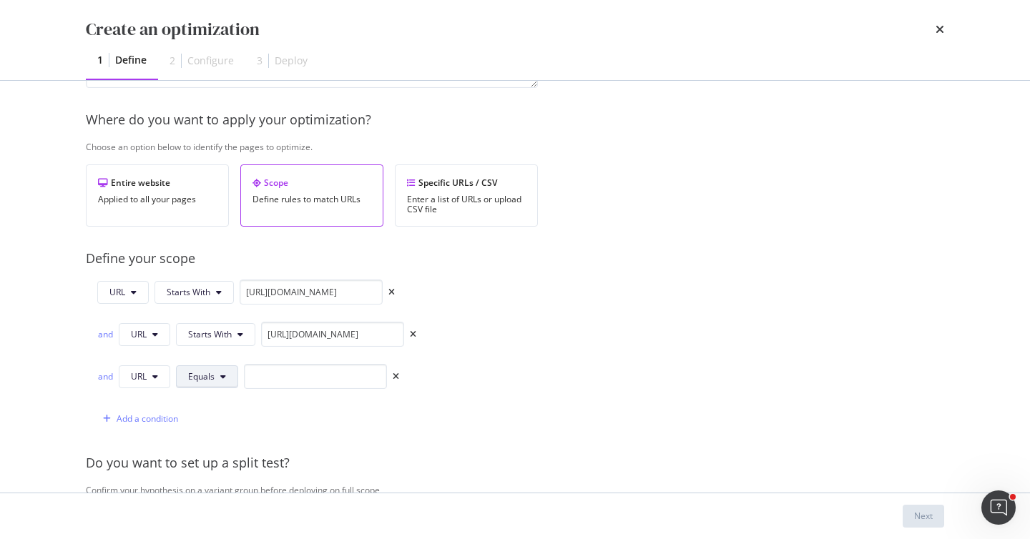
click at [205, 374] on span "Equals" at bounding box center [201, 376] width 26 height 12
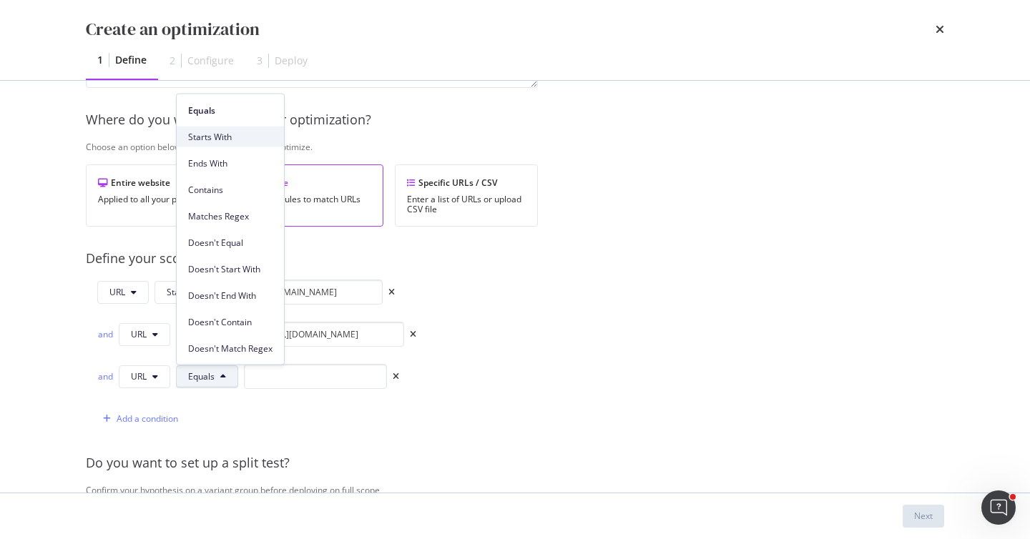
click at [257, 138] on span "Starts With" at bounding box center [230, 136] width 84 height 13
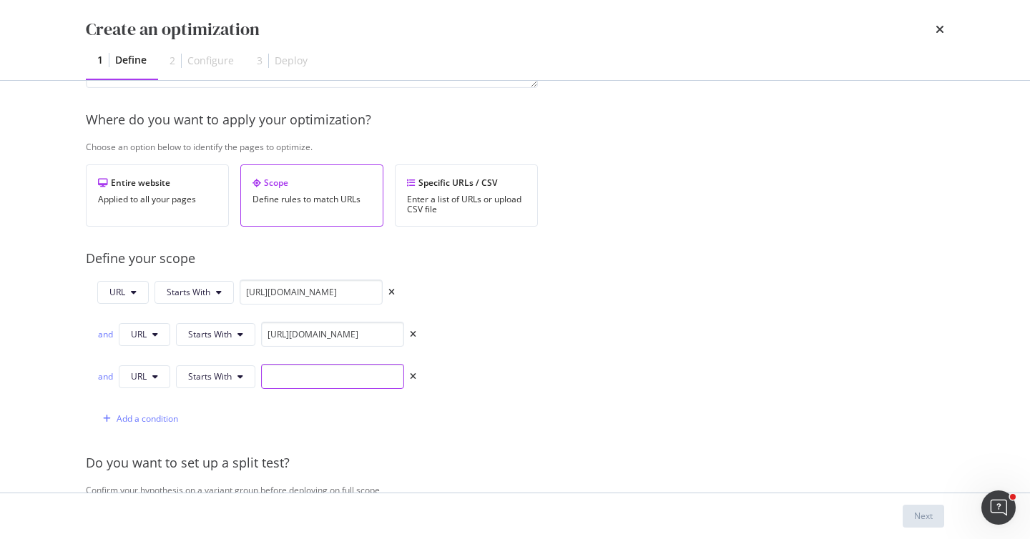
click at [319, 383] on input "modal" at bounding box center [332, 376] width 143 height 25
paste input "[URL][DOMAIN_NAME]"
type input "[URL][DOMAIN_NAME]"
click at [230, 382] on span "Starts With" at bounding box center [210, 376] width 44 height 12
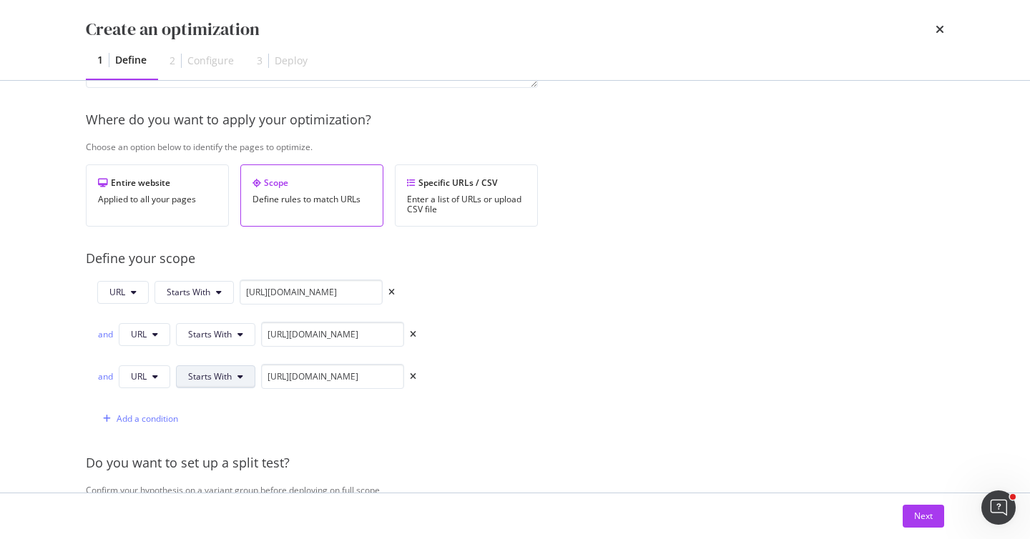
scroll to position [0, 0]
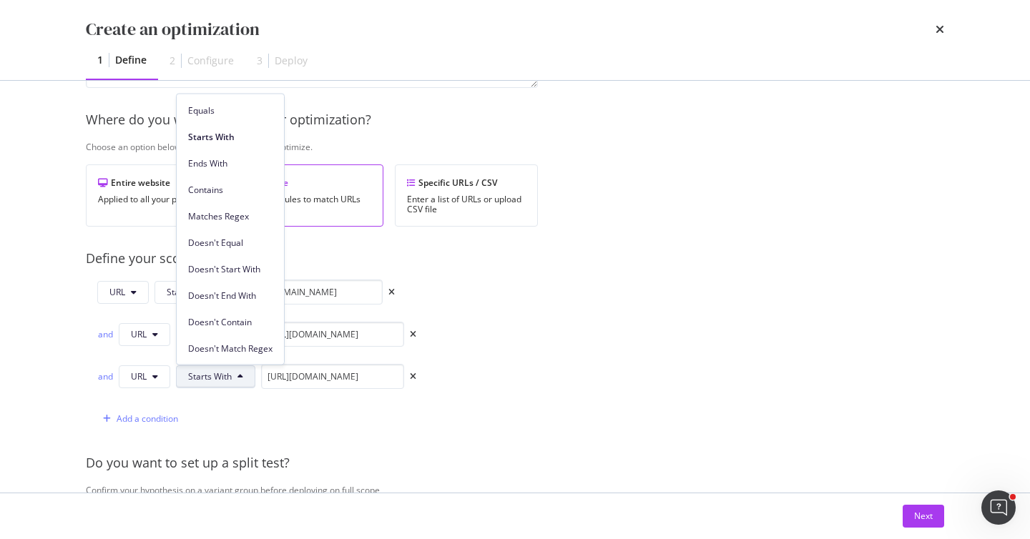
click at [230, 382] on span "Starts With" at bounding box center [210, 376] width 44 height 12
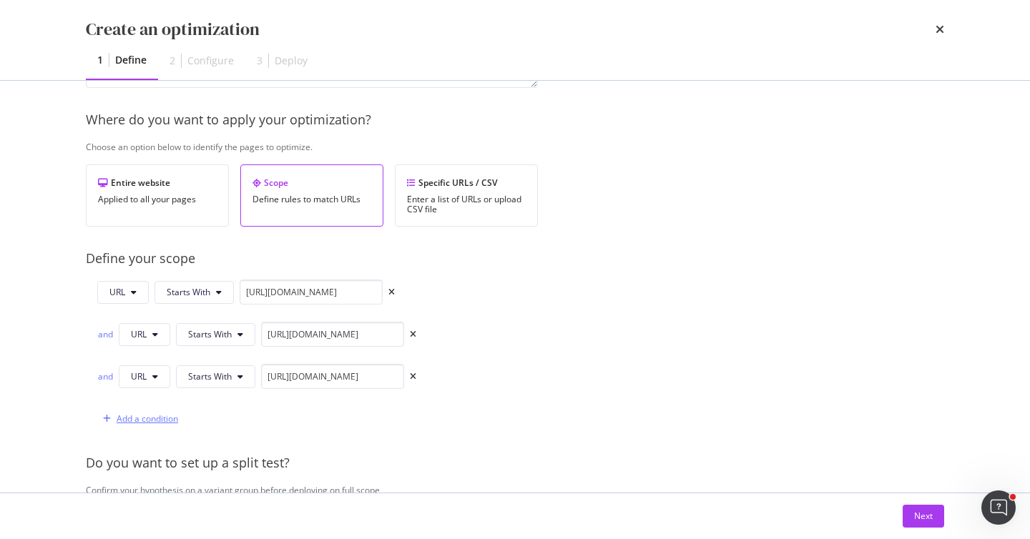
click at [144, 423] on div "Add a condition" at bounding box center [148, 419] width 62 height 12
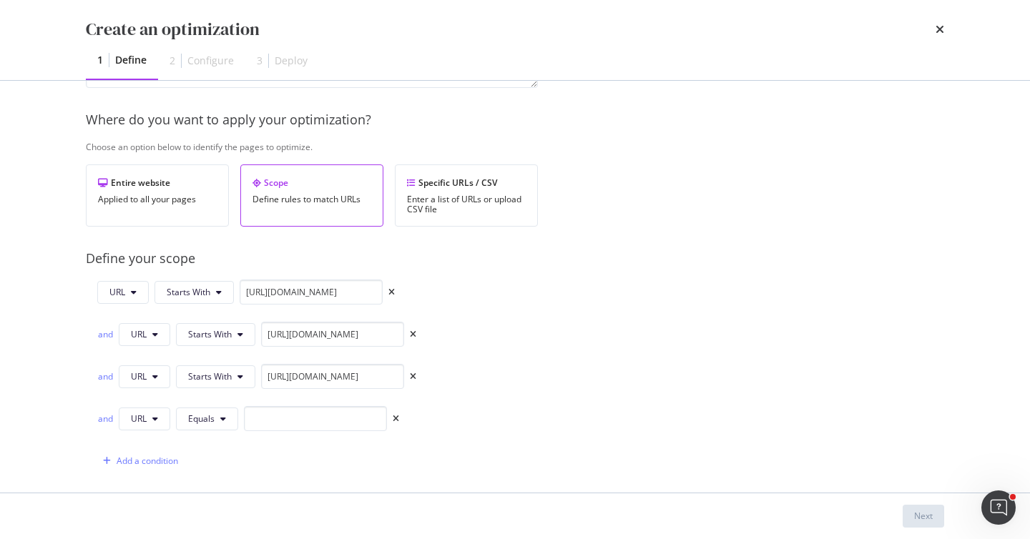
click at [215, 406] on div "and URL Equals" at bounding box center [248, 418] width 302 height 25
click at [215, 414] on button "Equals" at bounding box center [207, 419] width 62 height 23
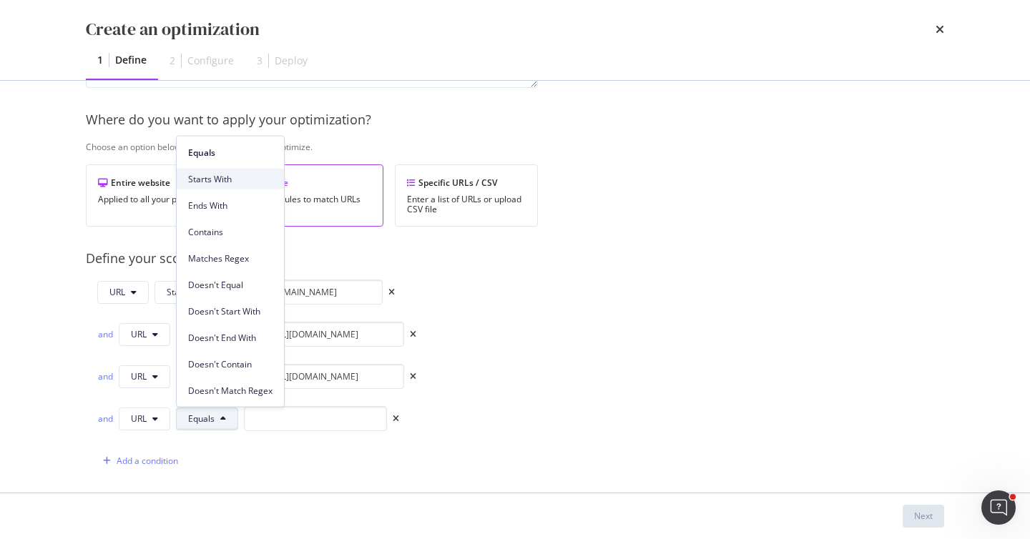
click at [235, 176] on span "Starts With" at bounding box center [230, 178] width 84 height 13
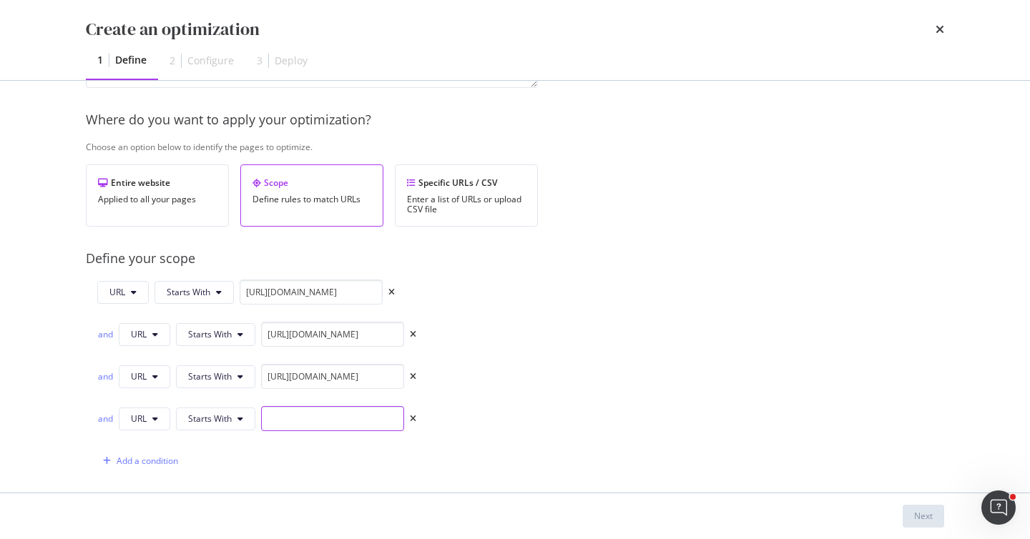
click at [333, 416] on input "modal" at bounding box center [332, 418] width 143 height 25
paste input "[URL][DOMAIN_NAME]"
type input "[URL][DOMAIN_NAME]"
click at [169, 453] on div "Add a condition" at bounding box center [137, 461] width 81 height 21
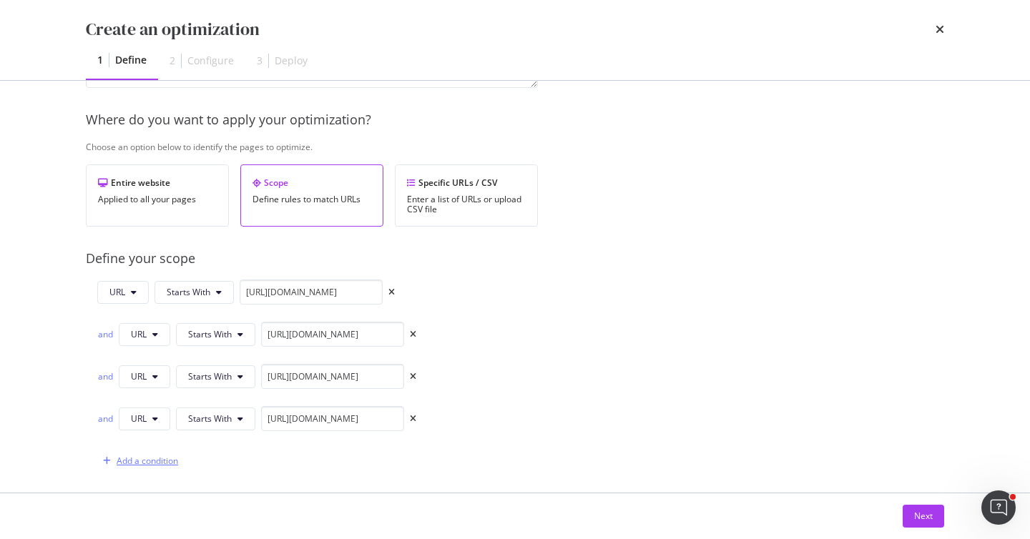
scroll to position [0, 0]
click at [221, 458] on icon "modal" at bounding box center [223, 461] width 6 height 9
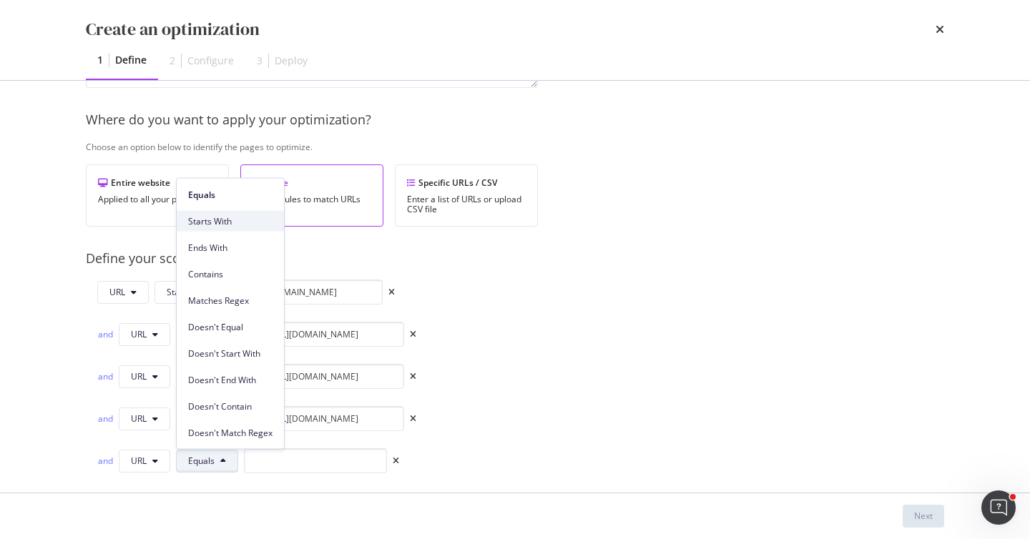
click at [237, 222] on span "Starts With" at bounding box center [230, 221] width 84 height 13
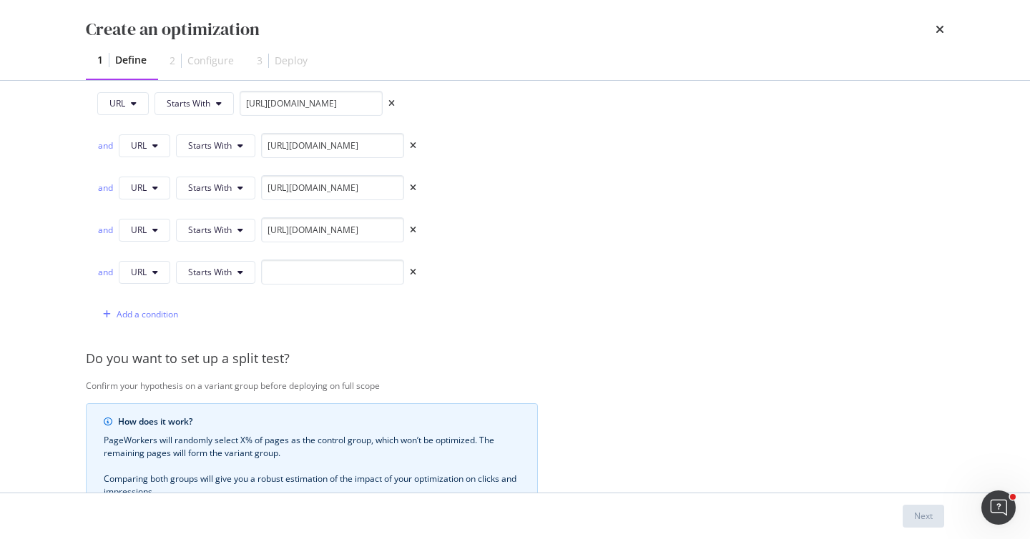
scroll to position [401, 0]
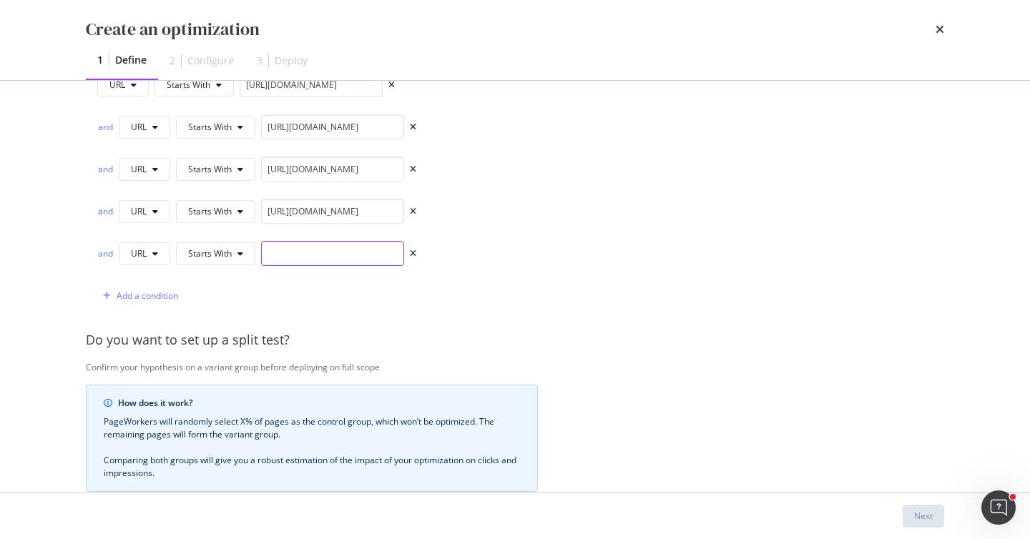
click at [323, 251] on input "modal" at bounding box center [332, 253] width 143 height 25
paste input "[URL][DOMAIN_NAME]"
type input "[URL][DOMAIN_NAME]"
click at [172, 288] on div "Add a condition" at bounding box center [137, 295] width 81 height 21
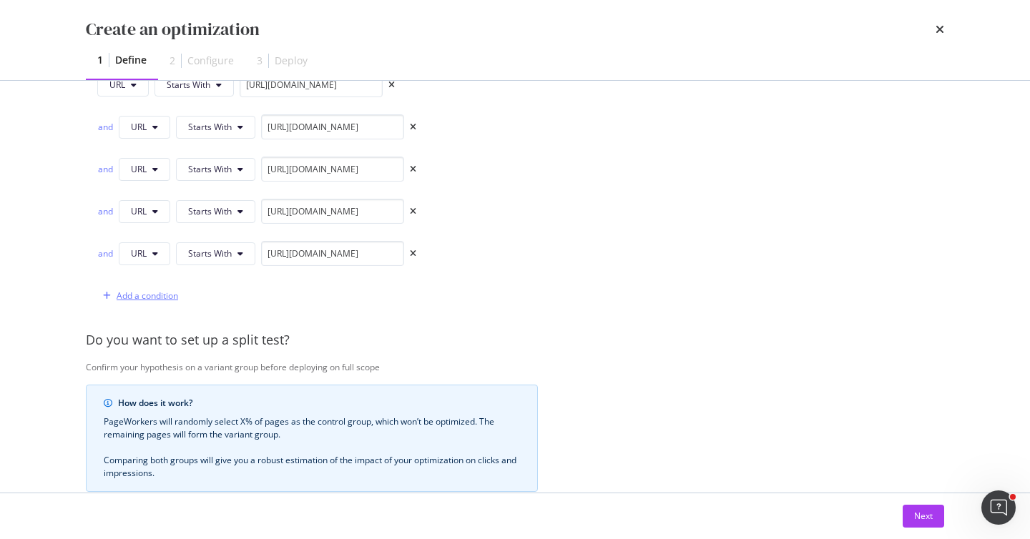
scroll to position [0, 0]
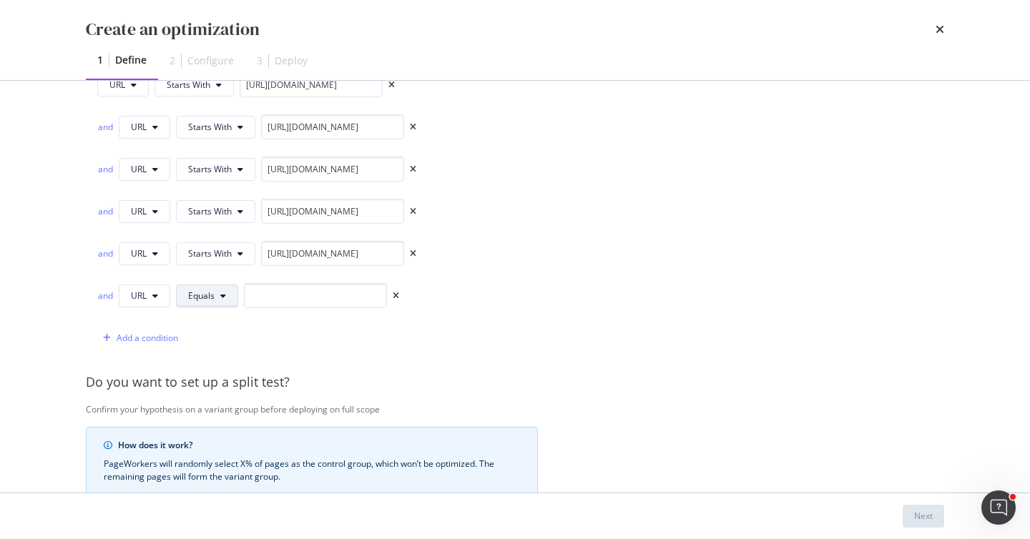
click at [205, 299] on span "Equals" at bounding box center [201, 296] width 26 height 12
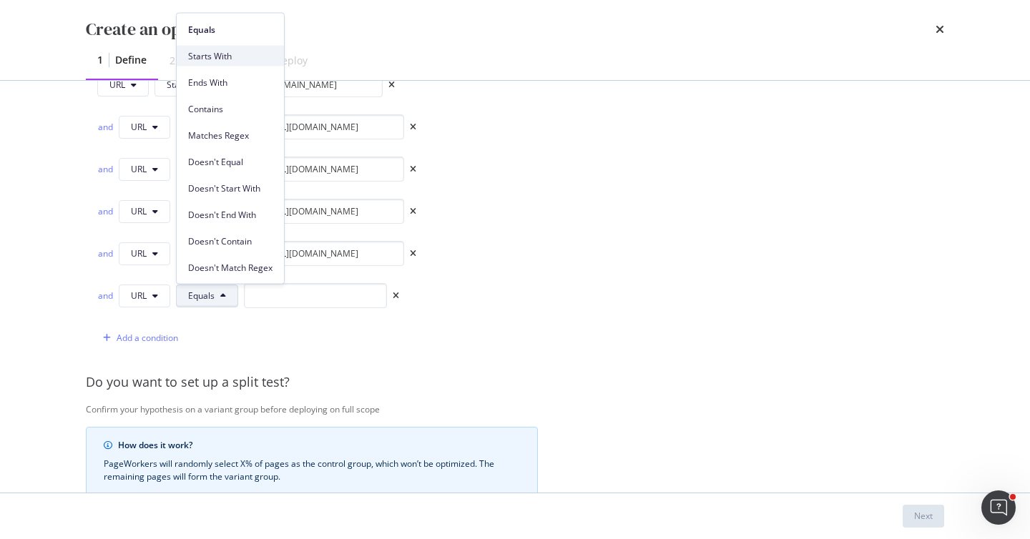
click at [252, 57] on span "Starts With" at bounding box center [230, 55] width 84 height 13
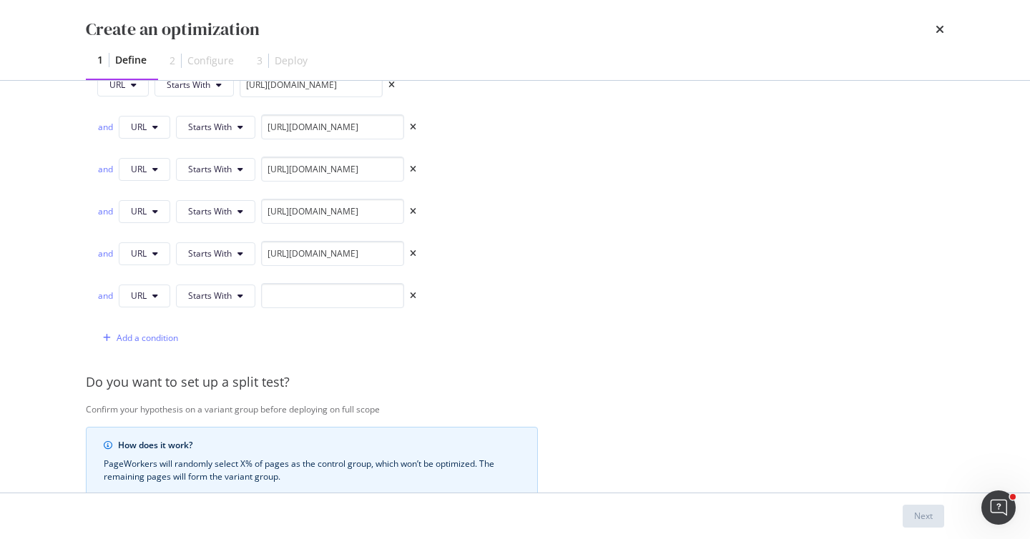
click at [317, 312] on div "and URL Starts With" at bounding box center [256, 298] width 319 height 31
click at [317, 293] on input "modal" at bounding box center [332, 295] width 143 height 25
paste input "[URL][DOMAIN_NAME]"
type input "[URL][DOMAIN_NAME]"
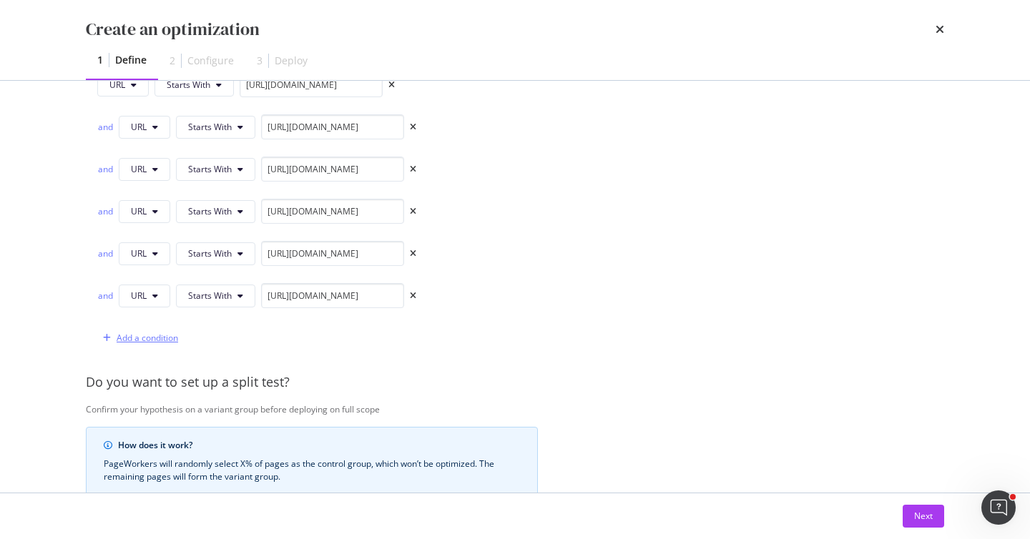
click at [161, 333] on div "Add a condition" at bounding box center [148, 338] width 62 height 12
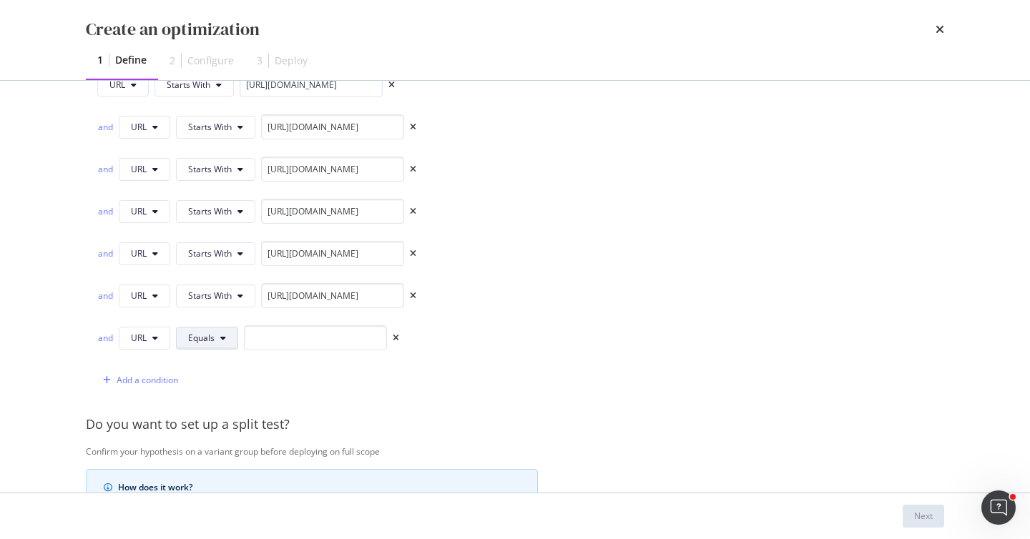
click at [199, 338] on span "Equals" at bounding box center [201, 338] width 26 height 12
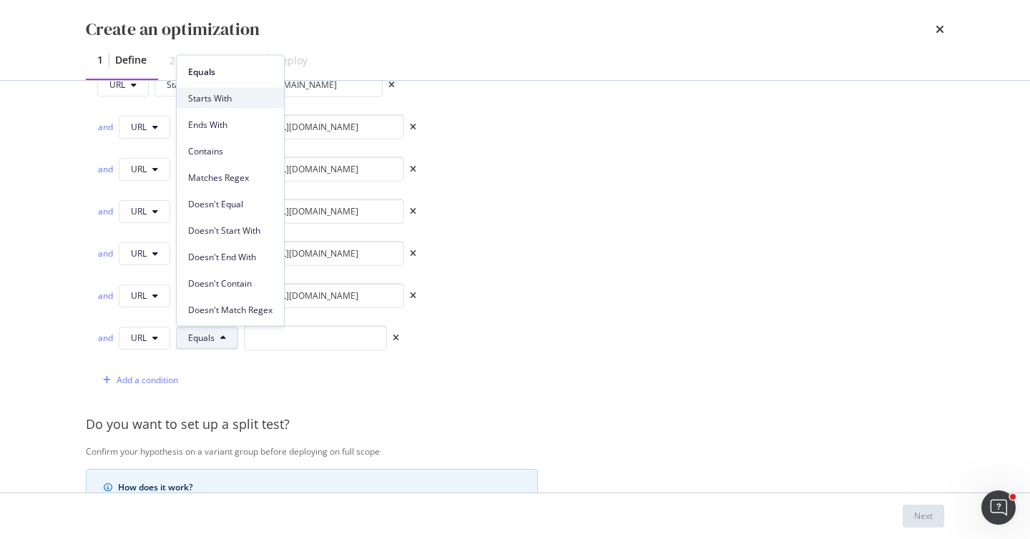
click at [237, 98] on span "Starts With" at bounding box center [230, 98] width 84 height 13
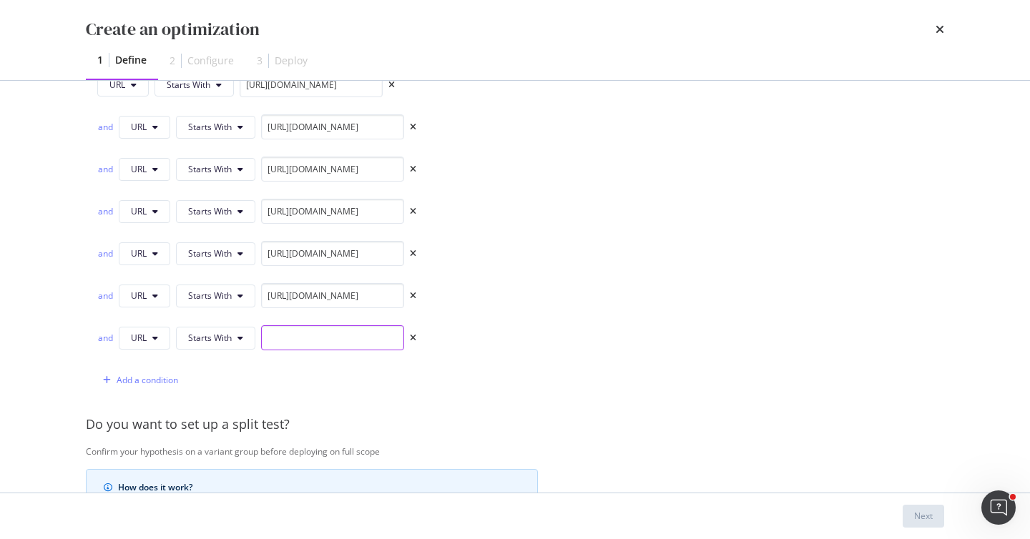
click at [313, 338] on input "modal" at bounding box center [332, 337] width 143 height 25
paste input "[URL][DOMAIN_NAME]"
type input "[URL][DOMAIN_NAME]"
click at [139, 380] on div "Add a condition" at bounding box center [148, 380] width 62 height 12
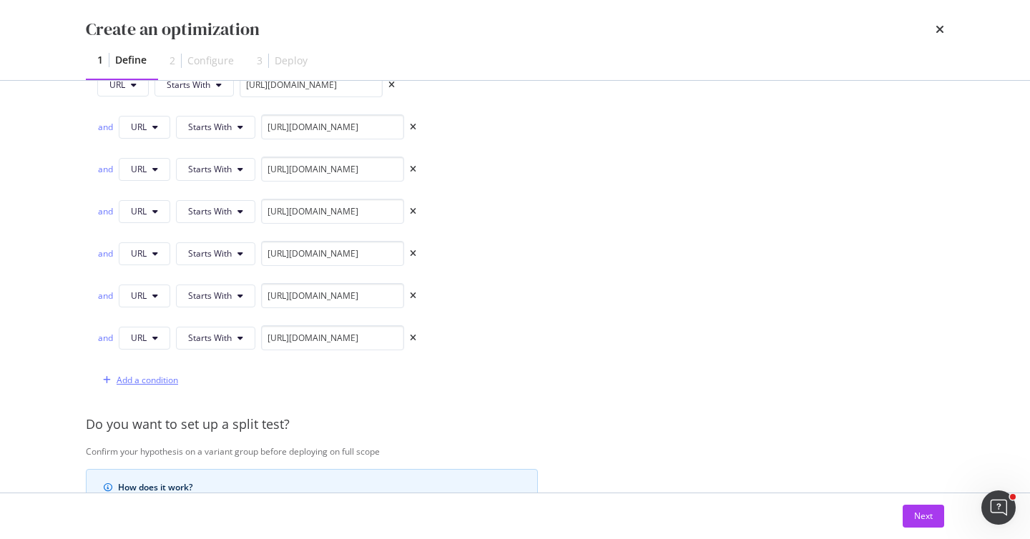
scroll to position [0, 0]
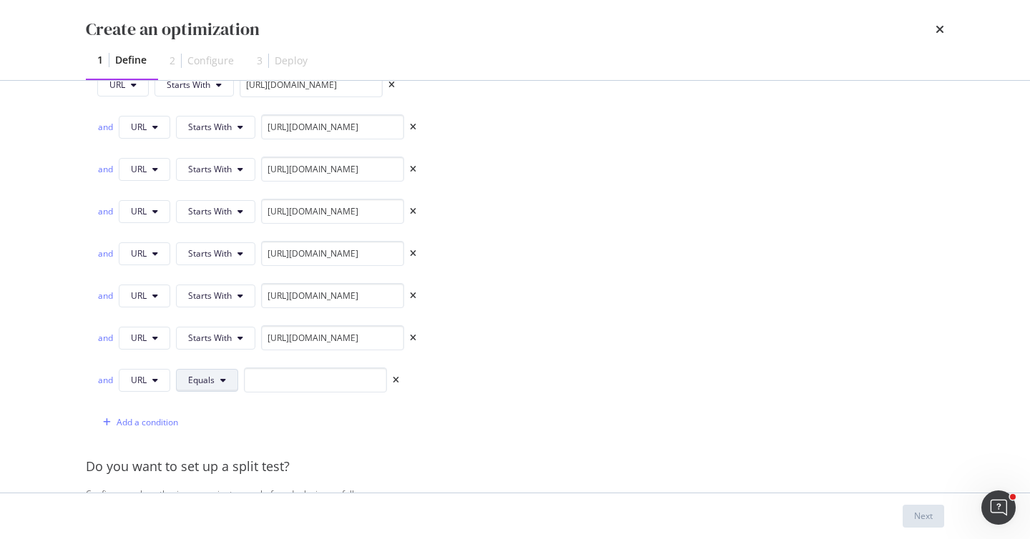
click at [212, 377] on span "Equals" at bounding box center [201, 380] width 26 height 12
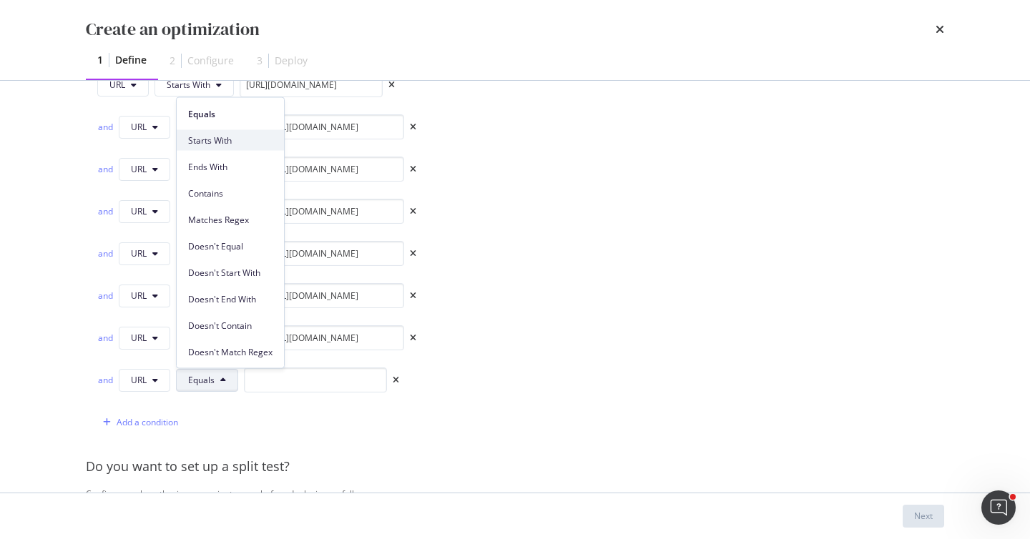
click at [240, 141] on span "Starts With" at bounding box center [230, 140] width 84 height 13
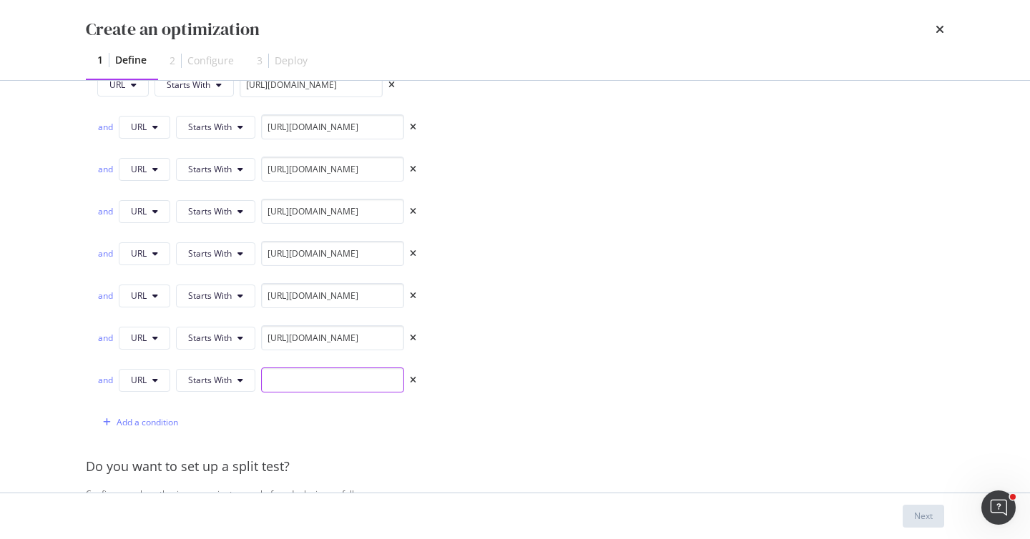
click at [319, 378] on input "modal" at bounding box center [332, 380] width 143 height 25
paste input "[URL][DOMAIN_NAME]"
type input "[URL][DOMAIN_NAME]"
click at [166, 413] on div "Add a condition" at bounding box center [137, 422] width 81 height 21
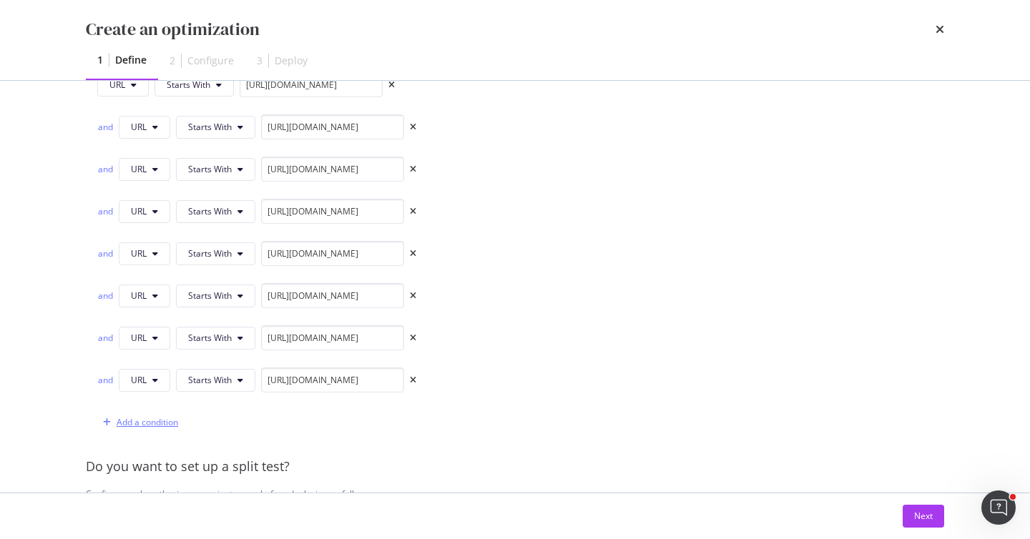
scroll to position [0, 0]
click at [207, 424] on span "Equals" at bounding box center [201, 422] width 26 height 12
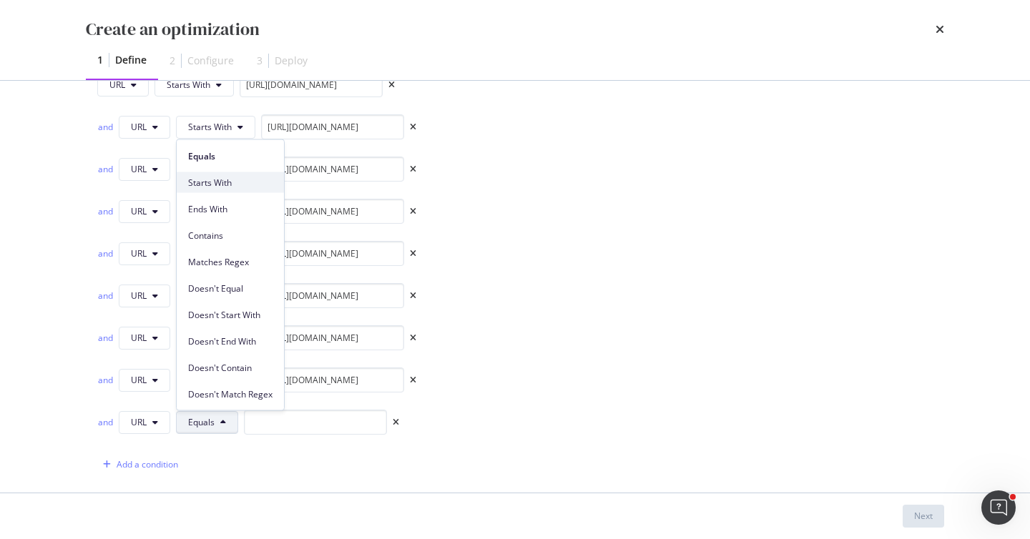
click at [241, 186] on span "Starts With" at bounding box center [230, 182] width 84 height 13
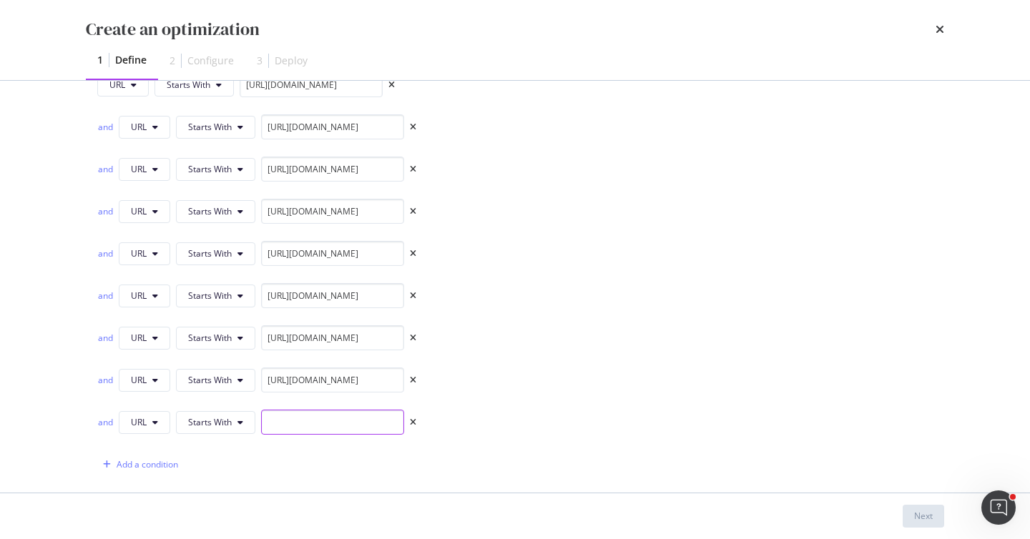
click at [350, 429] on input "modal" at bounding box center [332, 422] width 143 height 25
paste input "[URL][DOMAIN_NAME]"
type input "[URL][DOMAIN_NAME]"
click at [162, 458] on div "Add a condition" at bounding box center [148, 464] width 62 height 12
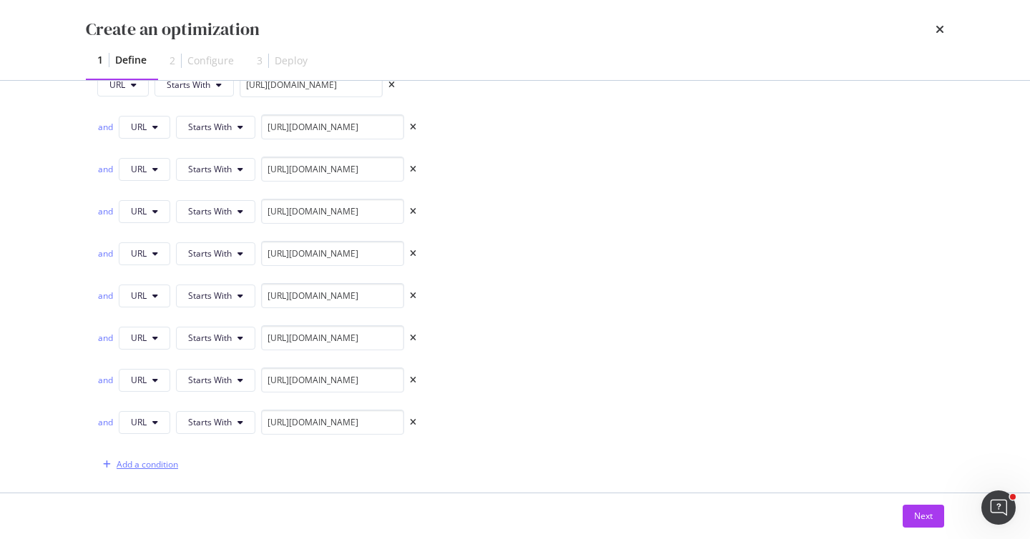
scroll to position [0, 0]
click at [193, 460] on span "Equals" at bounding box center [201, 464] width 26 height 12
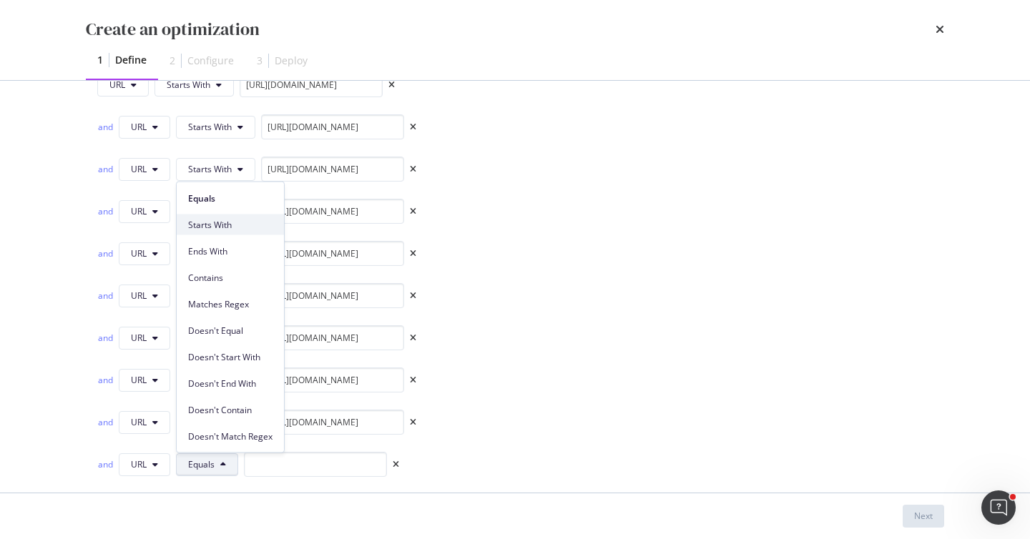
click at [248, 219] on span "Starts With" at bounding box center [230, 224] width 84 height 13
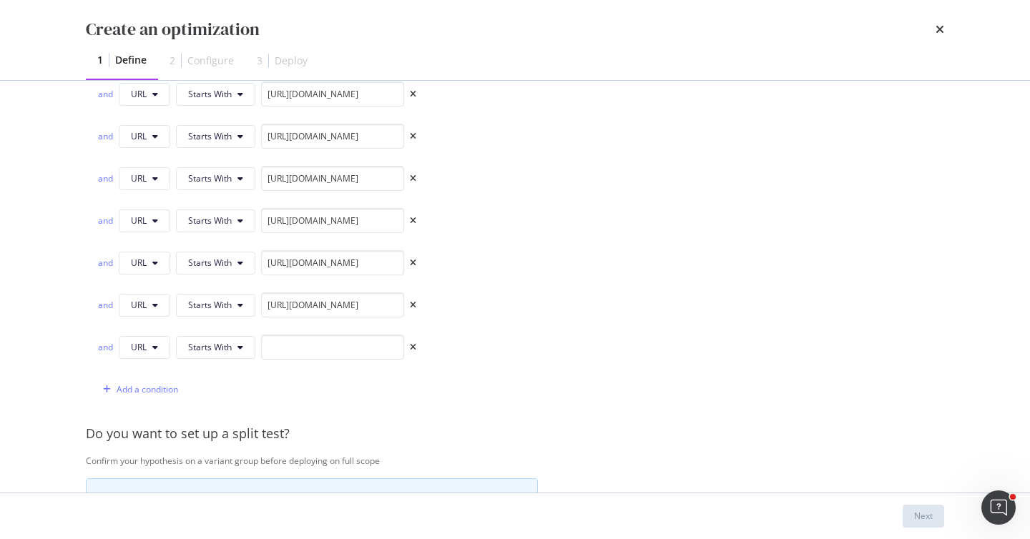
scroll to position [522, 0]
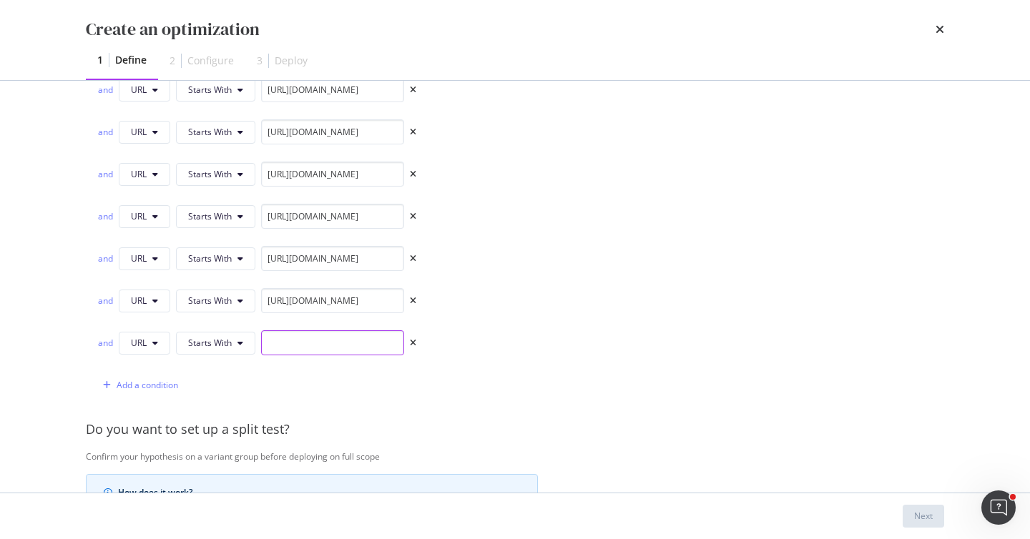
click at [325, 340] on input "modal" at bounding box center [332, 342] width 143 height 25
paste input "[URL][DOMAIN_NAME]"
type input "[URL][DOMAIN_NAME]"
click at [162, 383] on div "Add a condition" at bounding box center [148, 385] width 62 height 12
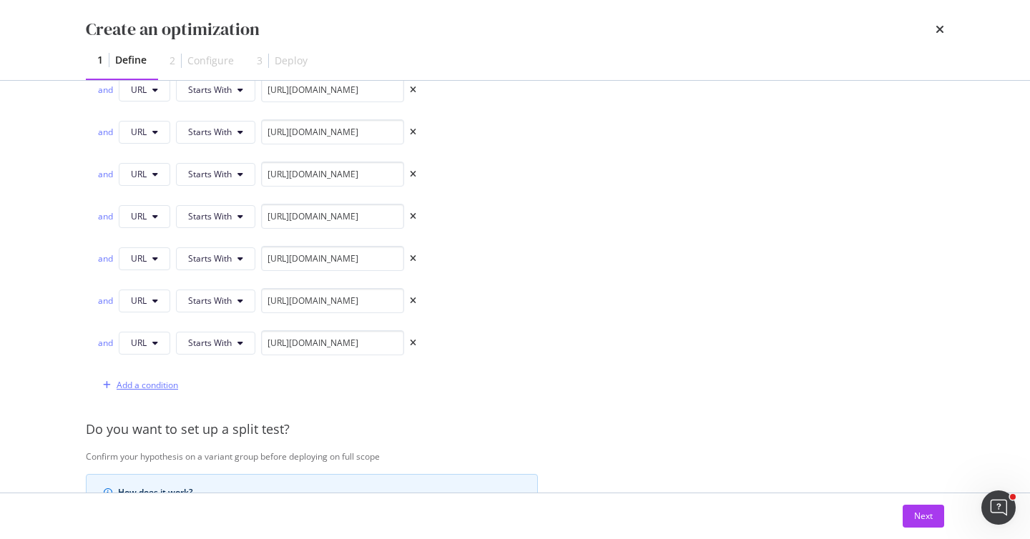
scroll to position [0, 0]
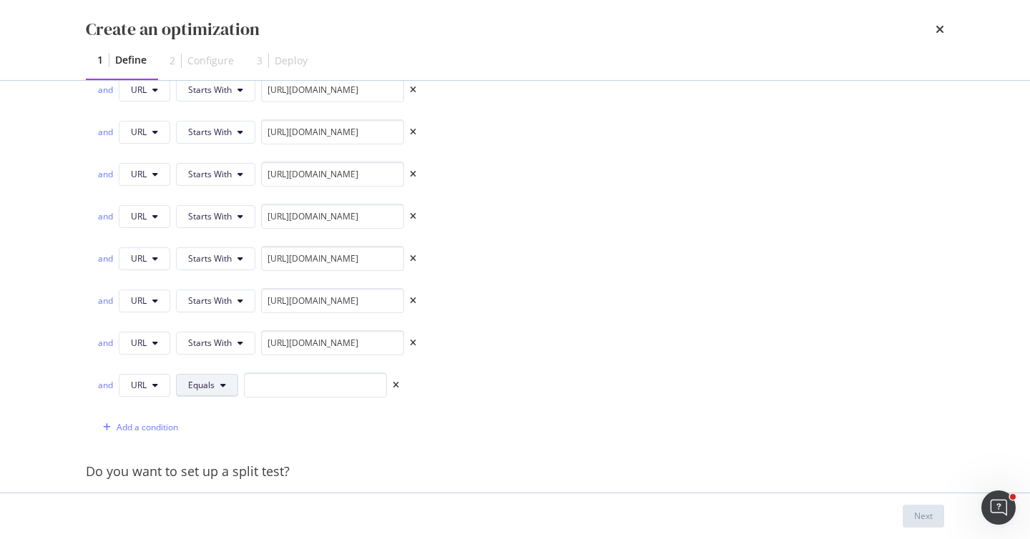
click at [215, 379] on button "Equals" at bounding box center [207, 385] width 62 height 23
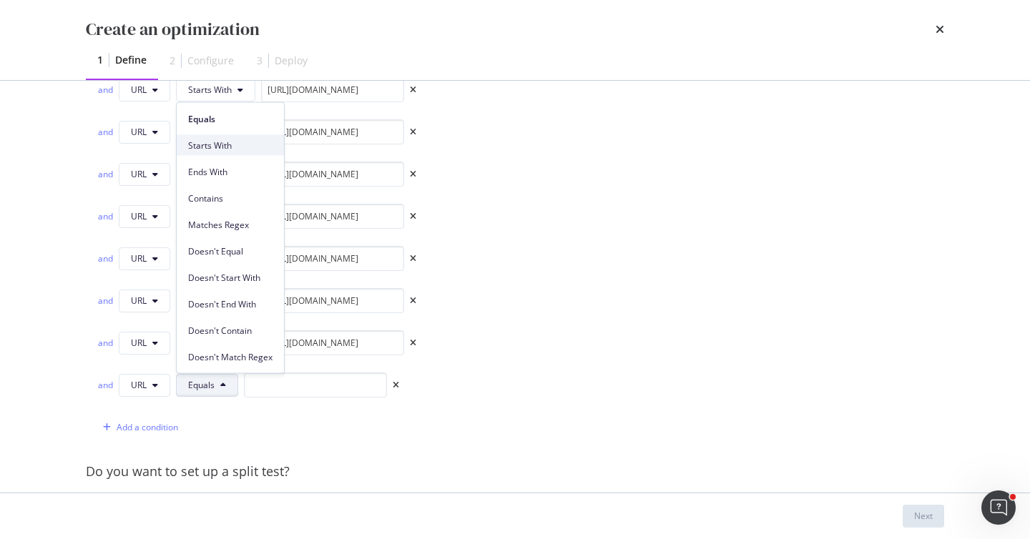
click at [257, 141] on span "Starts With" at bounding box center [230, 145] width 84 height 13
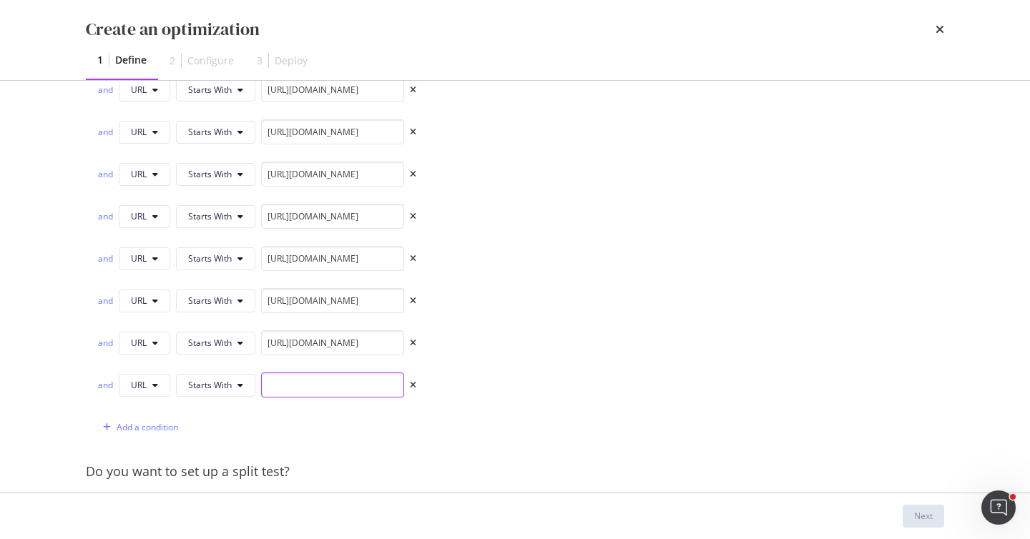
click at [304, 392] on input "modal" at bounding box center [332, 385] width 143 height 25
paste input "[URL][DOMAIN_NAME]"
type input "[URL][DOMAIN_NAME]"
click at [171, 426] on div "Add a condition" at bounding box center [148, 427] width 62 height 12
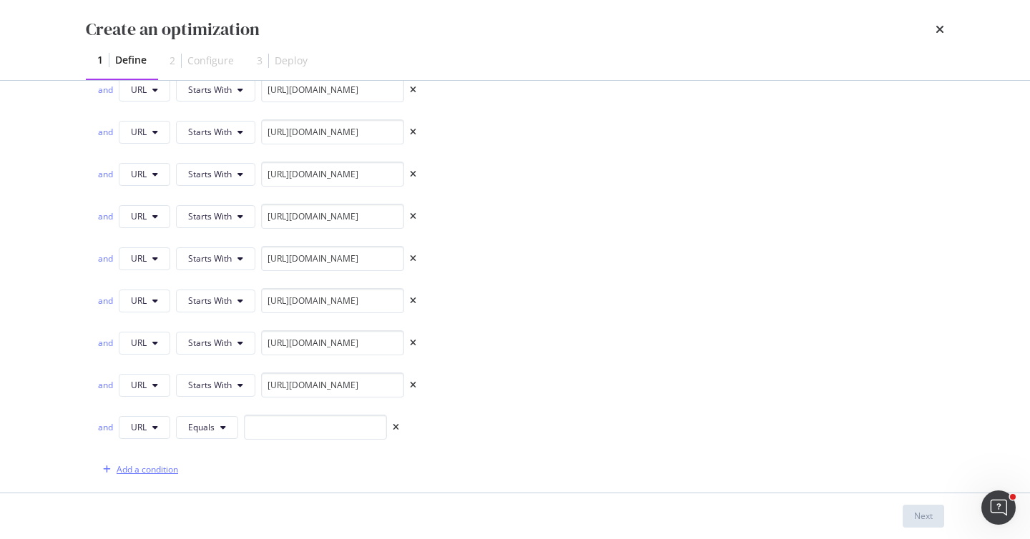
scroll to position [0, 0]
click at [291, 439] on div "and URL Equals" at bounding box center [256, 430] width 319 height 31
paste input "[URL][DOMAIN_NAME]"
type input "[URL][DOMAIN_NAME]"
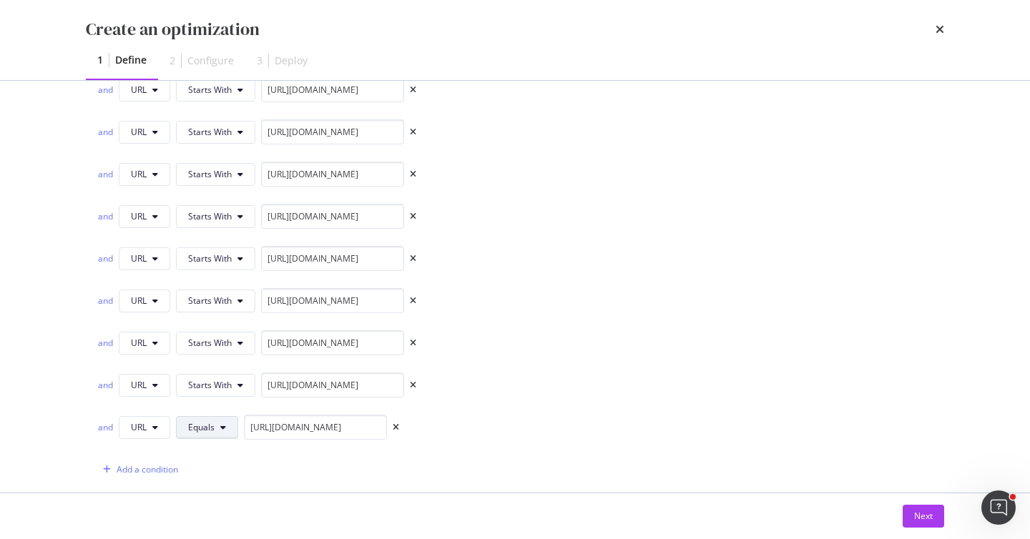
click at [210, 433] on span "Equals" at bounding box center [201, 427] width 26 height 12
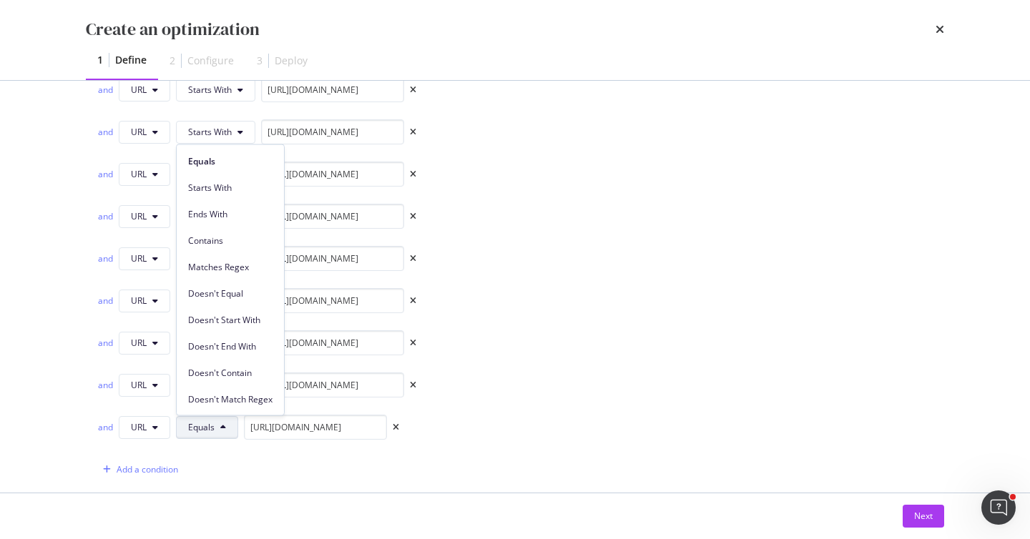
scroll to position [0, 0]
click at [239, 179] on div "Starts With" at bounding box center [230, 187] width 107 height 21
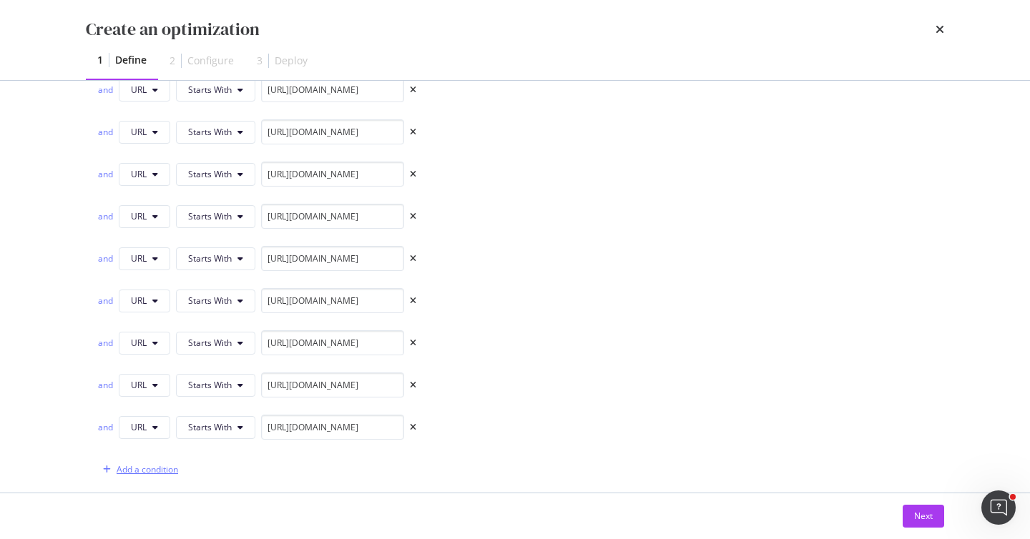
click at [165, 466] on div "Add a condition" at bounding box center [148, 469] width 62 height 12
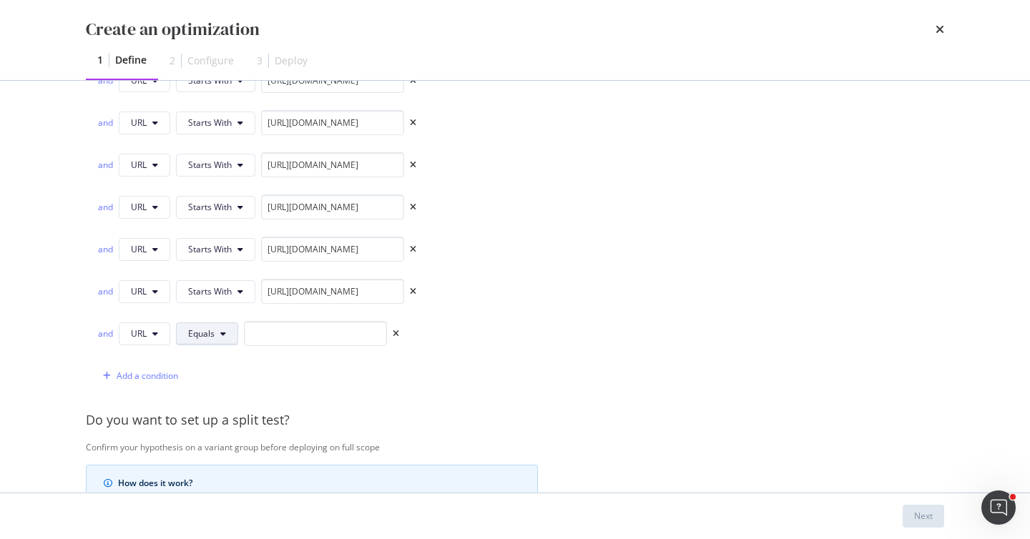
click at [222, 326] on button "Equals" at bounding box center [207, 334] width 62 height 23
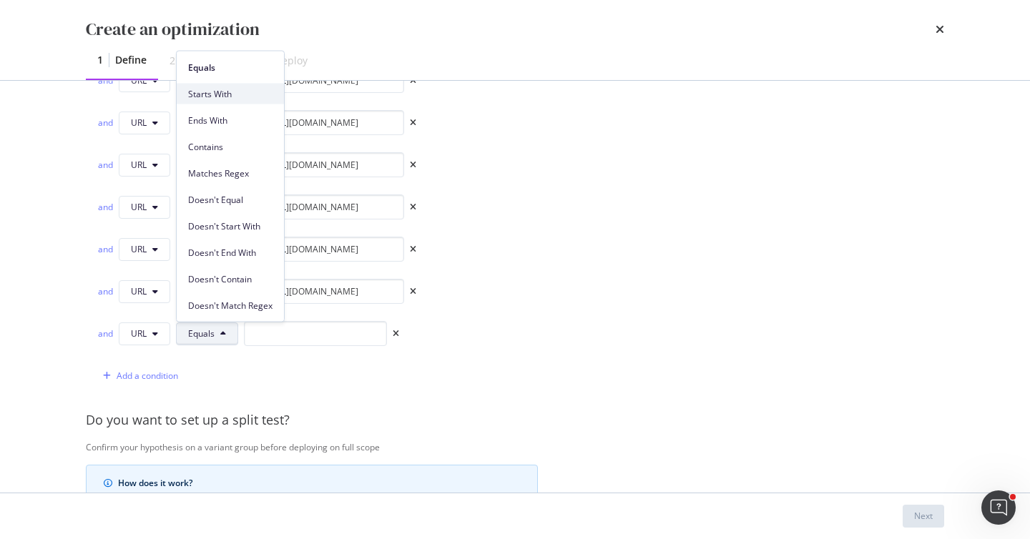
click at [202, 90] on span "Starts With" at bounding box center [230, 93] width 84 height 13
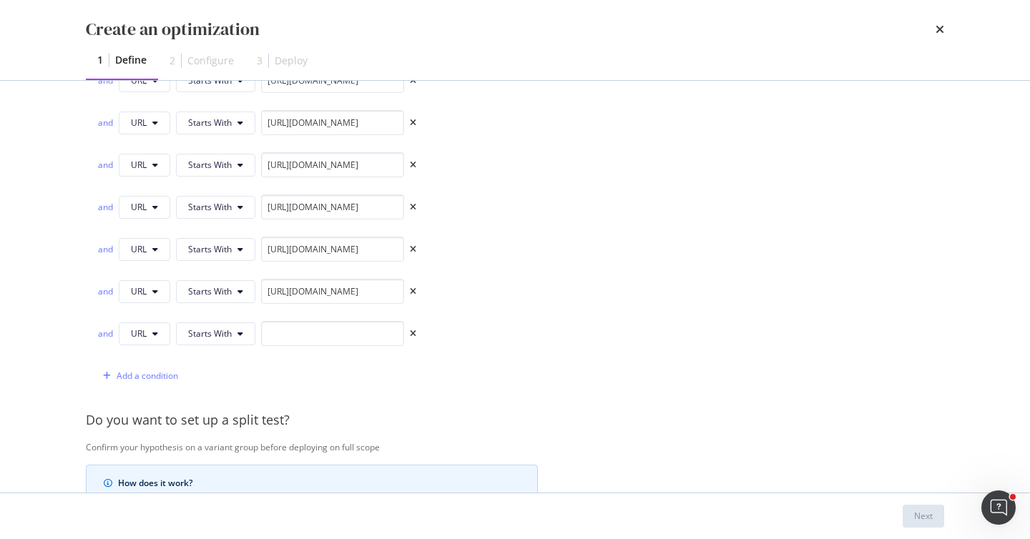
click at [300, 318] on div "URL Starts With [URL][DOMAIN_NAME] and URL Starts With [URL][DOMAIN_NAME] and U…" at bounding box center [251, 102] width 330 height 574
click at [296, 328] on input "modal" at bounding box center [332, 333] width 143 height 25
paste input "[URL][DOMAIN_NAME]"
type input "[URL][DOMAIN_NAME]"
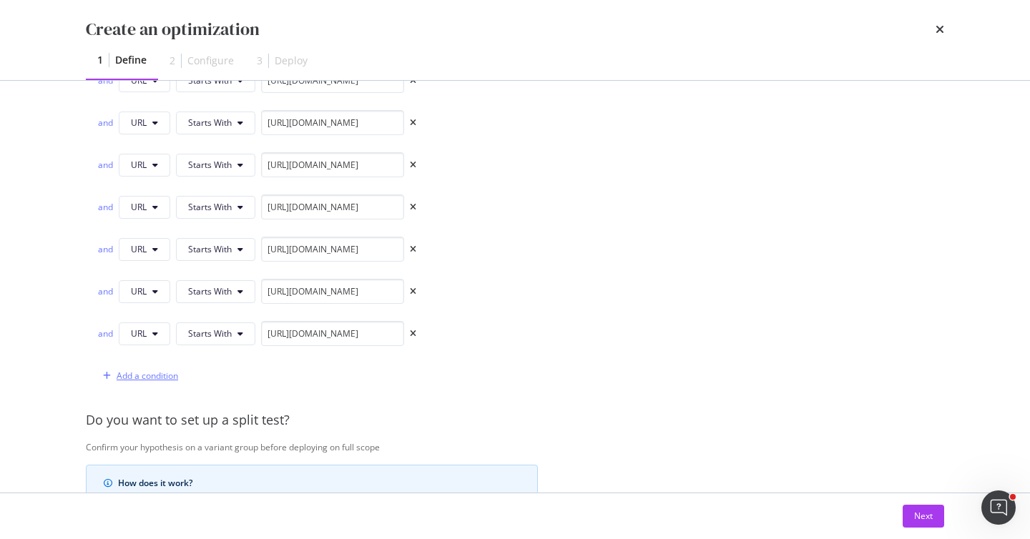
click at [163, 376] on div "Add a condition" at bounding box center [148, 376] width 62 height 12
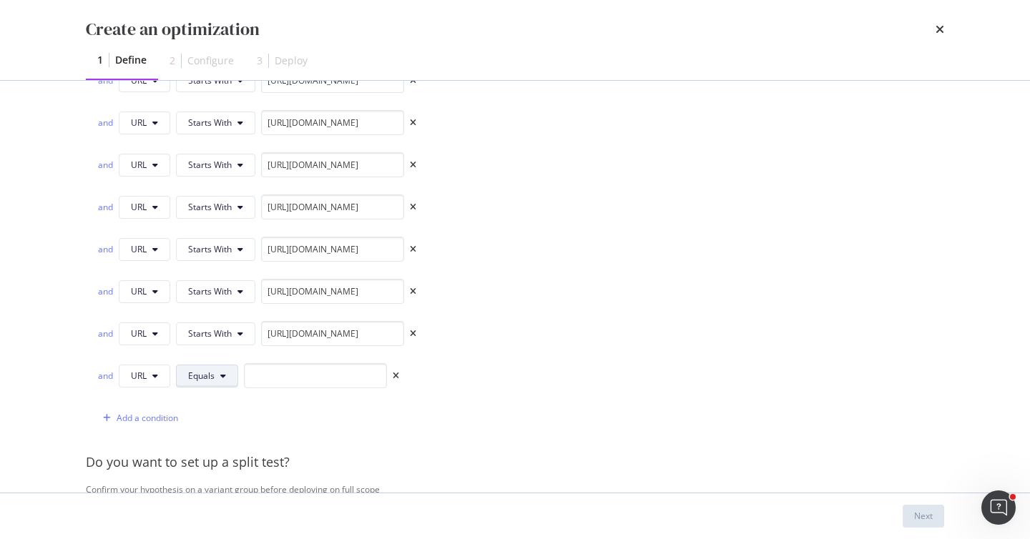
click at [195, 372] on span "Equals" at bounding box center [201, 376] width 26 height 12
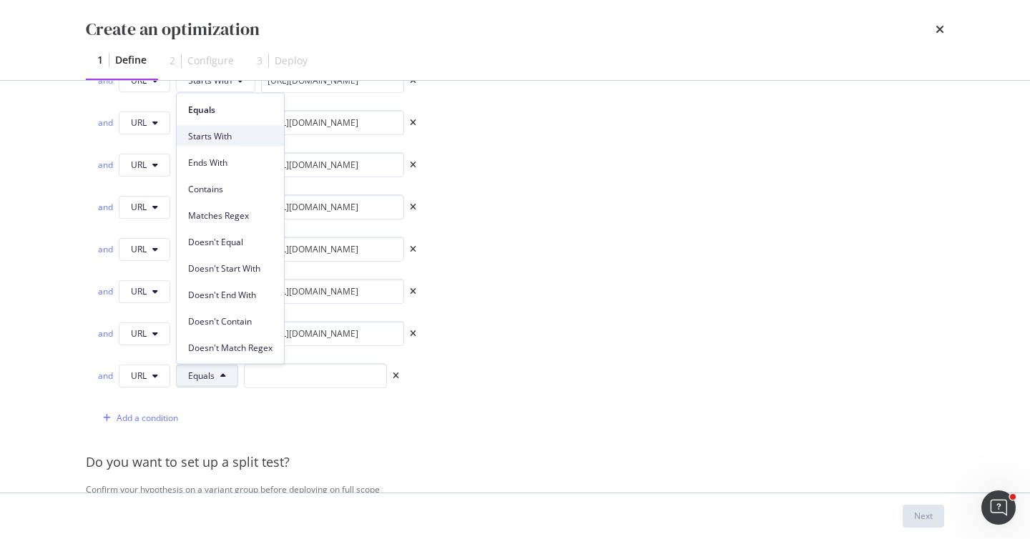
click at [231, 144] on div "Starts With" at bounding box center [230, 136] width 107 height 21
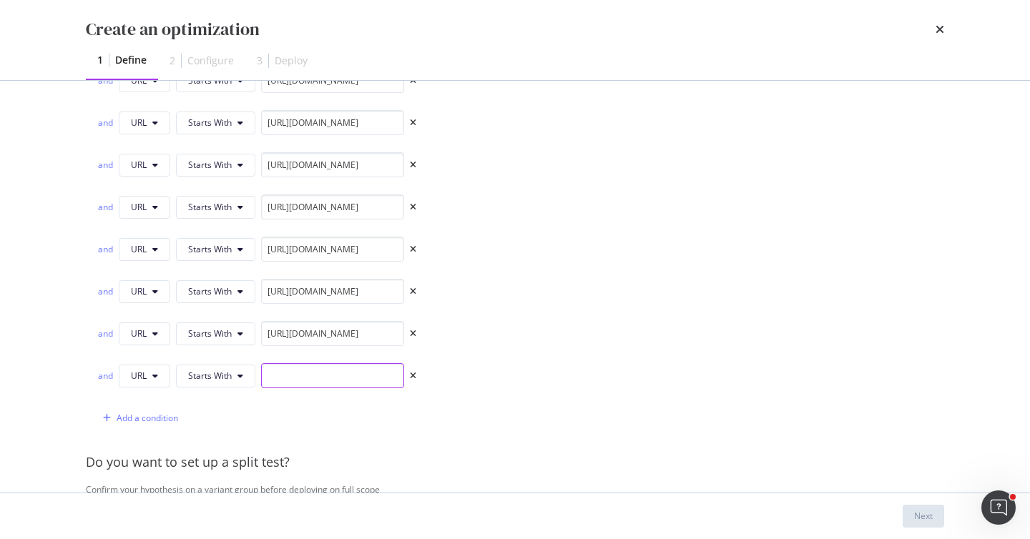
click at [318, 371] on input "modal" at bounding box center [332, 375] width 143 height 25
paste input "[URL][DOMAIN_NAME]"
type input "[URL][DOMAIN_NAME]"
click at [168, 415] on div "Add a condition" at bounding box center [148, 418] width 62 height 12
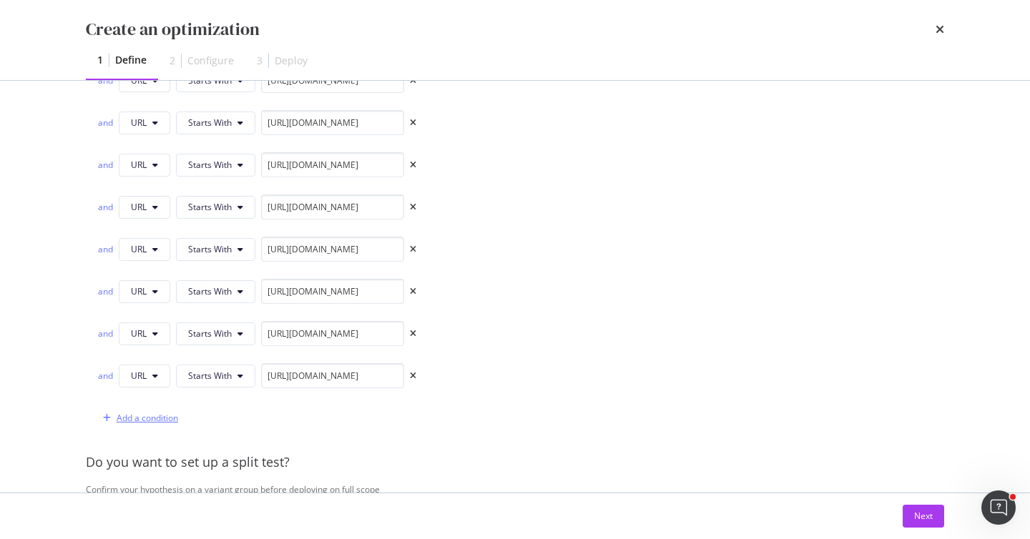
scroll to position [0, 0]
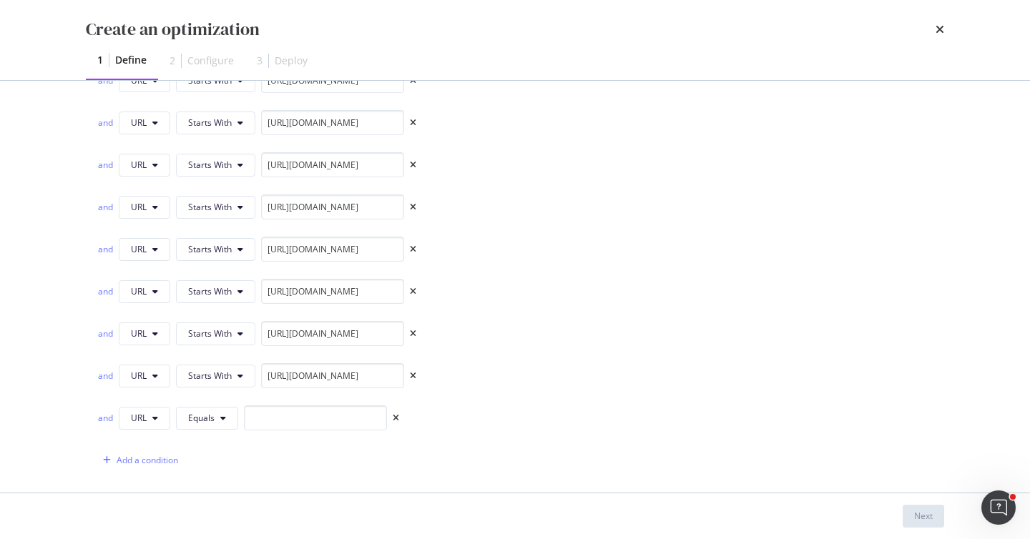
click at [210, 401] on div "URL Starts With [URL][DOMAIN_NAME] and URL Starts With [URL][DOMAIN_NAME] and U…" at bounding box center [251, 144] width 330 height 658
click at [205, 420] on span "Equals" at bounding box center [201, 418] width 26 height 12
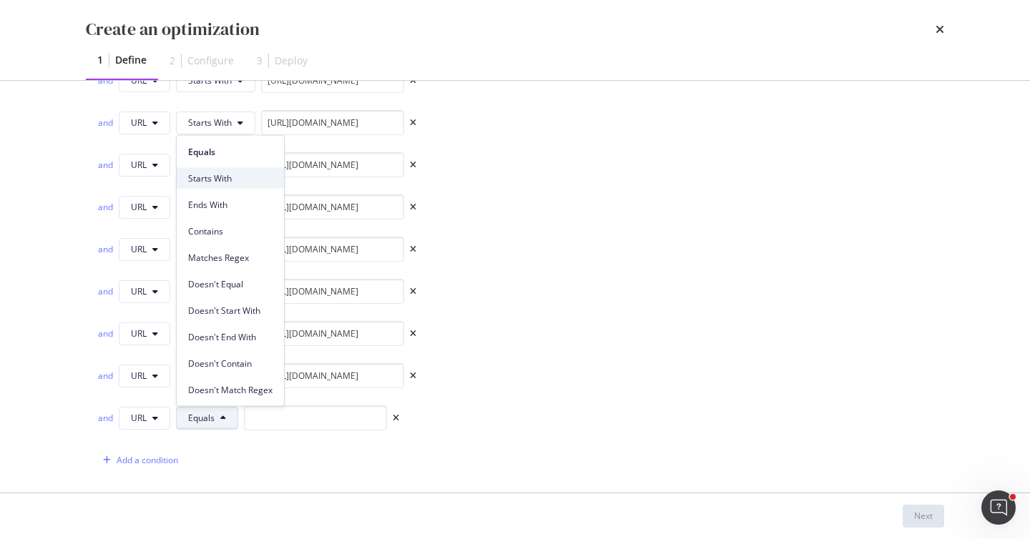
click at [244, 182] on span "Starts With" at bounding box center [230, 178] width 84 height 13
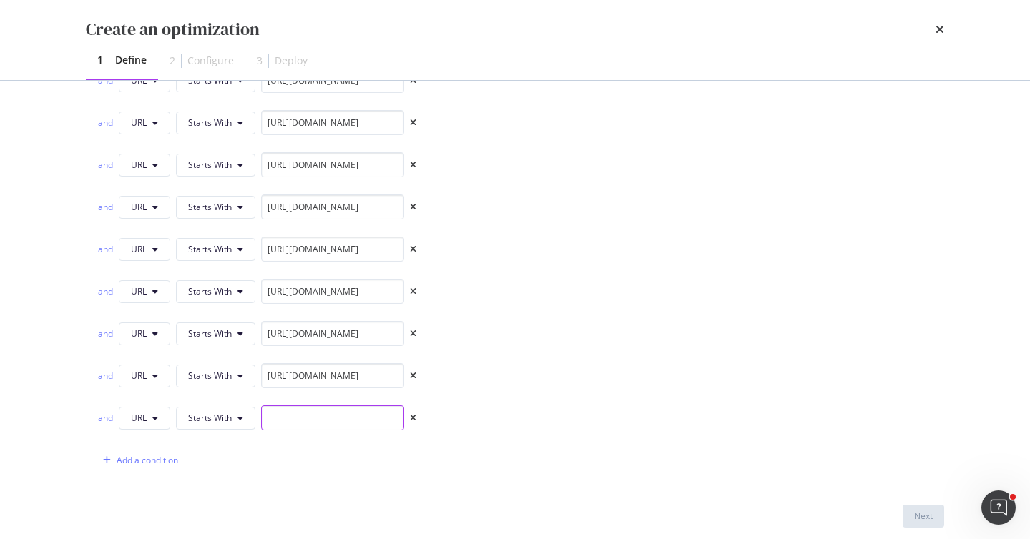
click at [294, 423] on input "modal" at bounding box center [332, 418] width 143 height 25
paste input "[URL][DOMAIN_NAME]"
type input "[URL][DOMAIN_NAME]"
click at [157, 453] on div "Add a condition" at bounding box center [137, 460] width 81 height 21
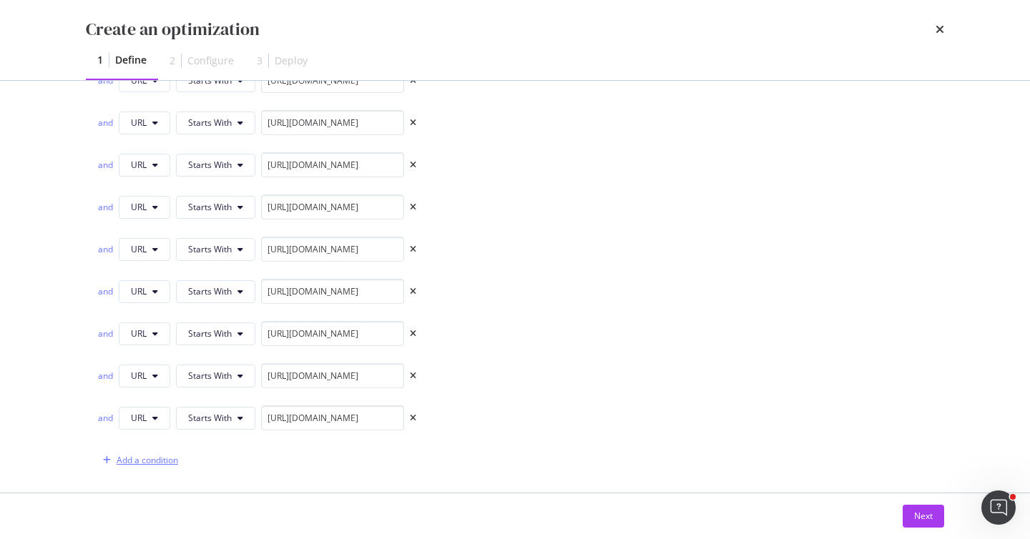
scroll to position [0, 0]
click at [200, 455] on span "Equals" at bounding box center [201, 460] width 26 height 12
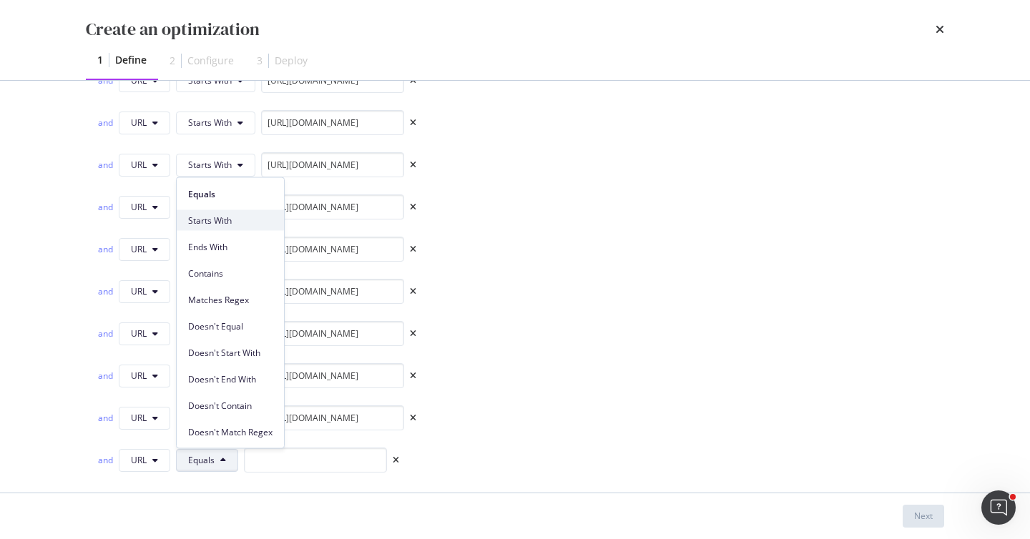
click at [243, 225] on span "Starts With" at bounding box center [230, 220] width 84 height 13
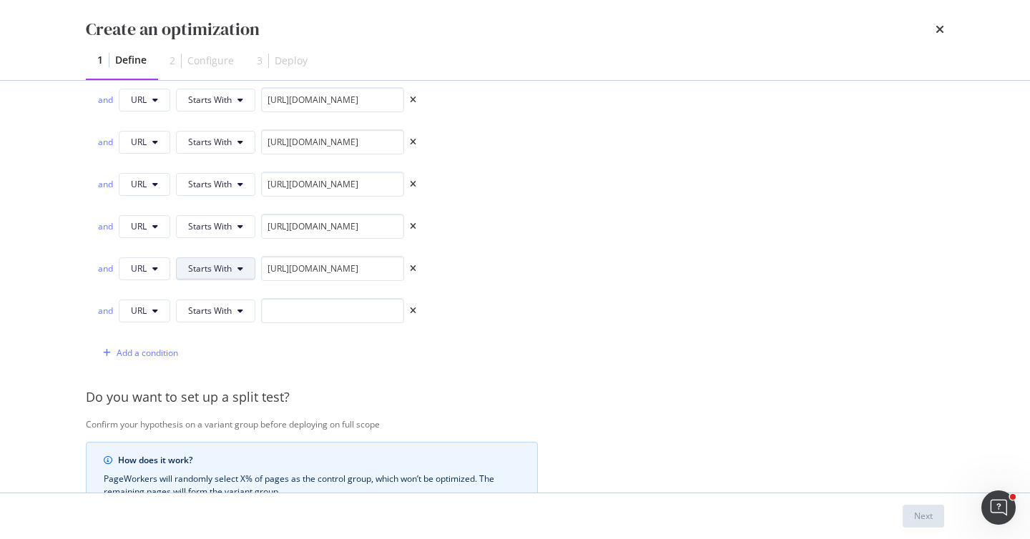
scroll to position [812, 0]
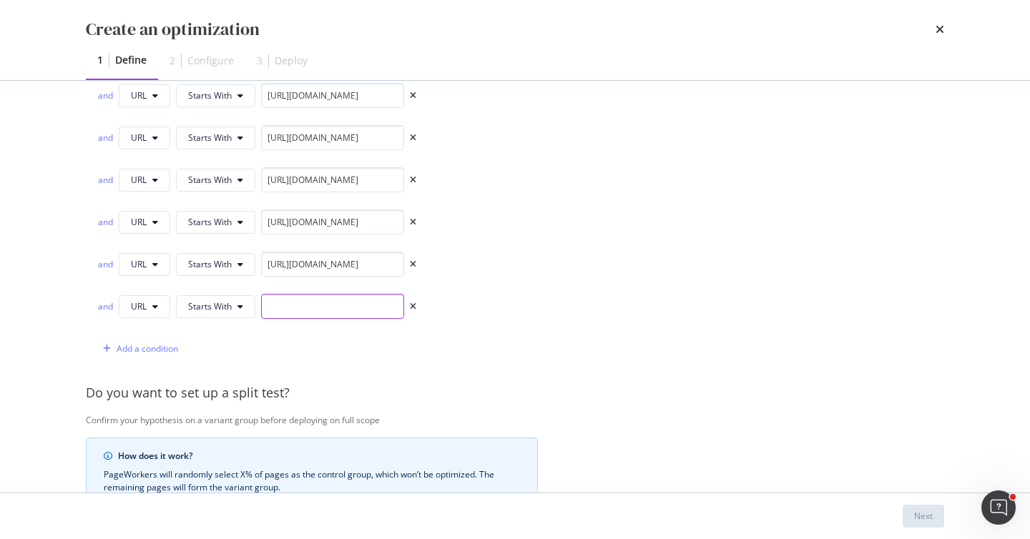
click at [310, 305] on input "modal" at bounding box center [332, 306] width 143 height 25
paste input "[URL][DOMAIN_NAME]"
type input "[URL][DOMAIN_NAME]"
click at [164, 346] on div "Add a condition" at bounding box center [148, 349] width 62 height 12
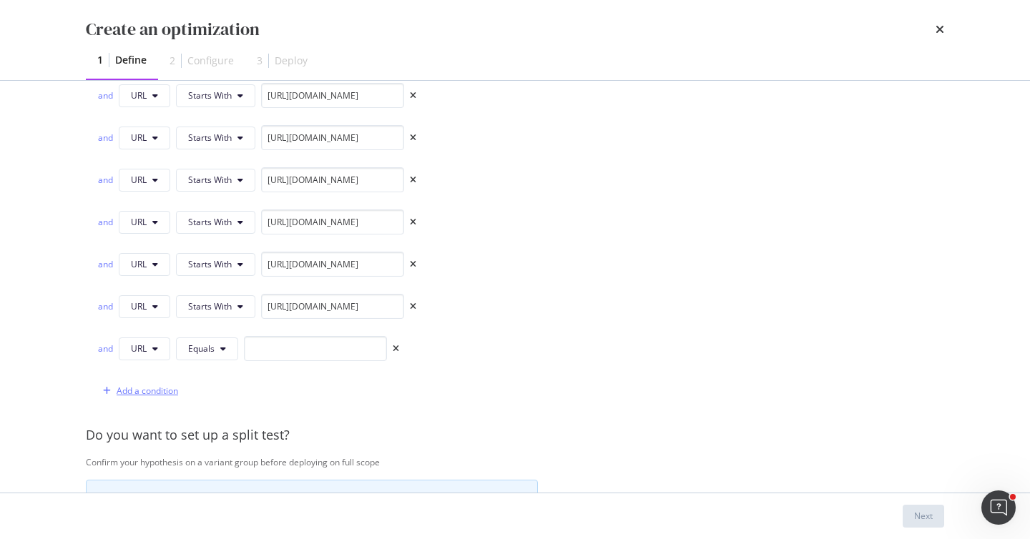
scroll to position [0, 0]
click at [195, 351] on span "Equals" at bounding box center [201, 349] width 26 height 12
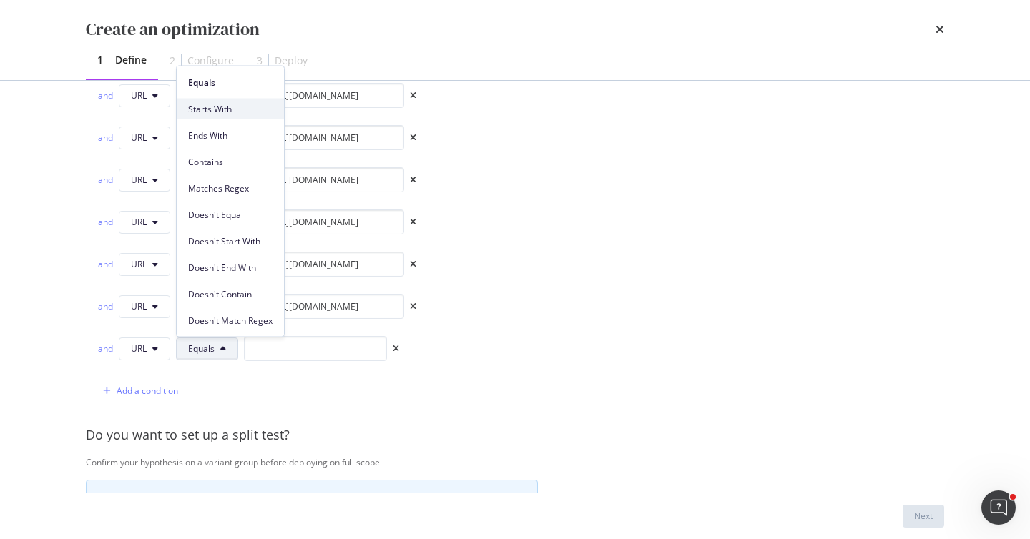
click at [248, 111] on span "Starts With" at bounding box center [230, 108] width 84 height 13
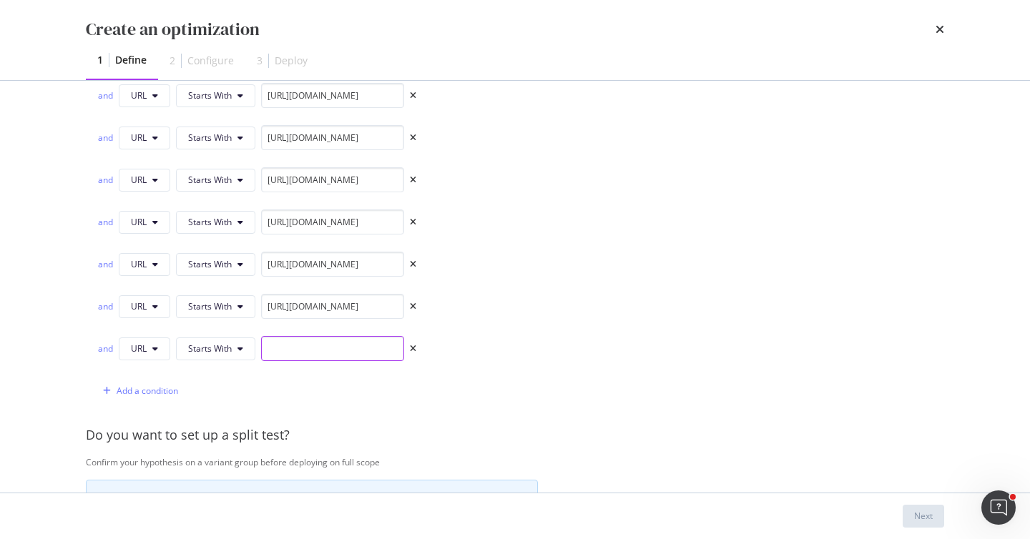
click at [285, 343] on input "modal" at bounding box center [332, 348] width 143 height 25
paste input "[URL][DOMAIN_NAME]"
type input "[URL][DOMAIN_NAME]"
click at [155, 395] on div "Add a condition" at bounding box center [148, 391] width 62 height 12
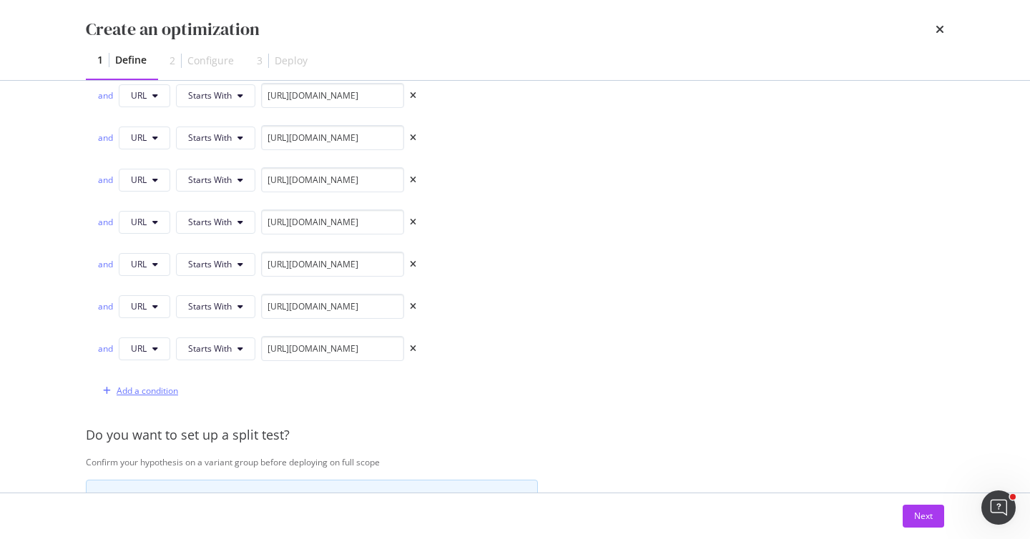
scroll to position [0, 0]
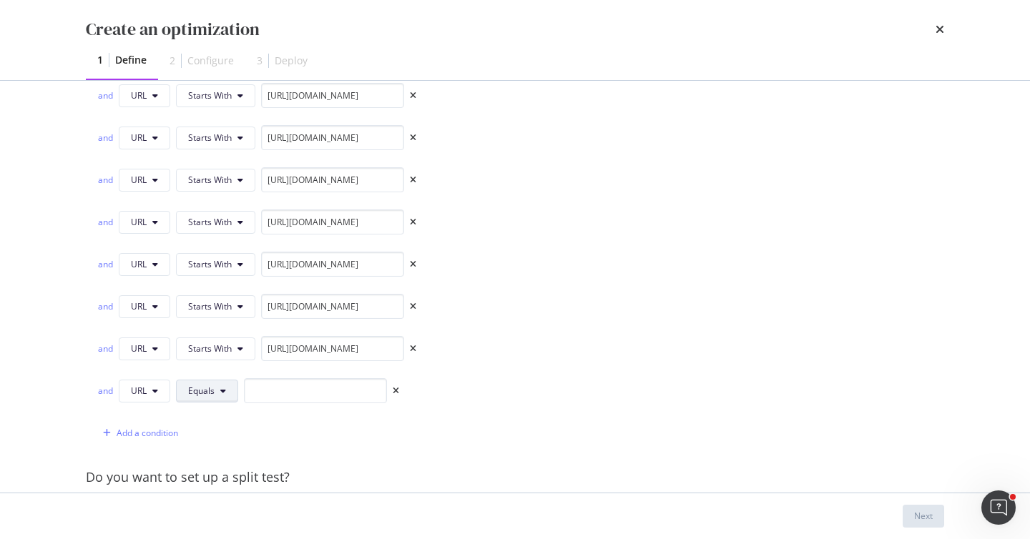
click at [223, 391] on icon "modal" at bounding box center [223, 391] width 6 height 9
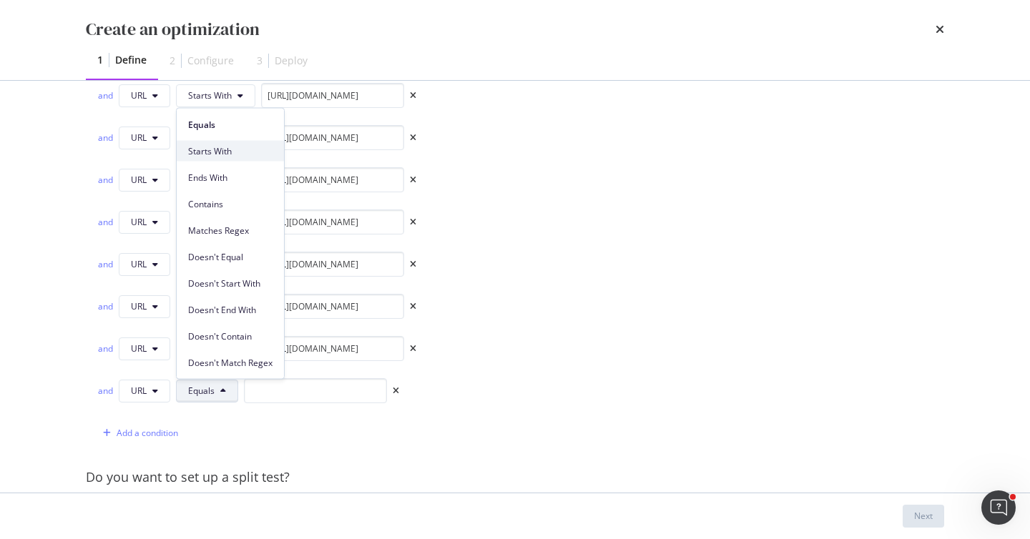
click at [262, 149] on span "Starts With" at bounding box center [230, 150] width 84 height 13
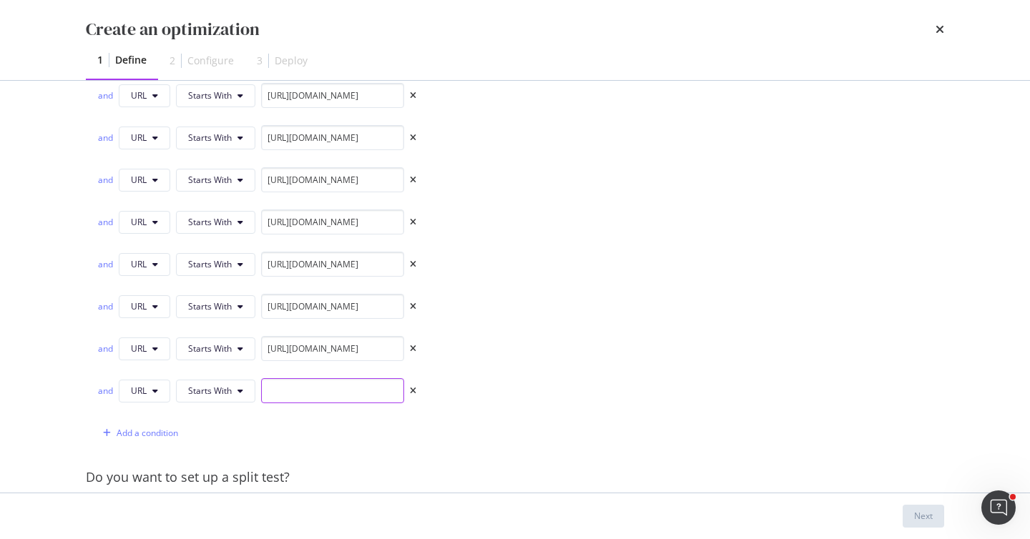
click at [336, 393] on input "modal" at bounding box center [332, 390] width 143 height 25
paste input "[URL][DOMAIN_NAME]"
type input "[URL][DOMAIN_NAME]"
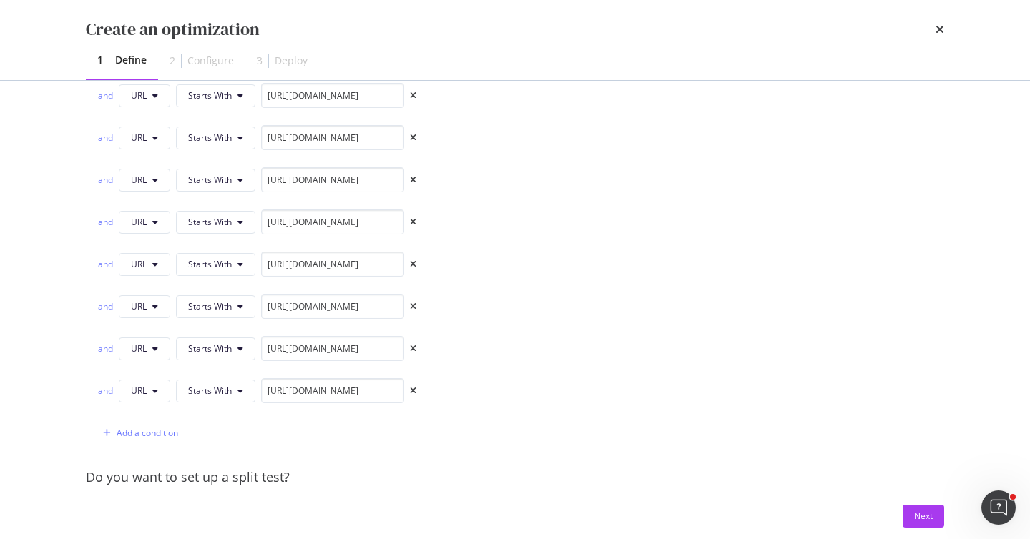
click at [150, 429] on div "Add a condition" at bounding box center [148, 433] width 62 height 12
click at [187, 442] on button "Equals" at bounding box center [207, 433] width 62 height 23
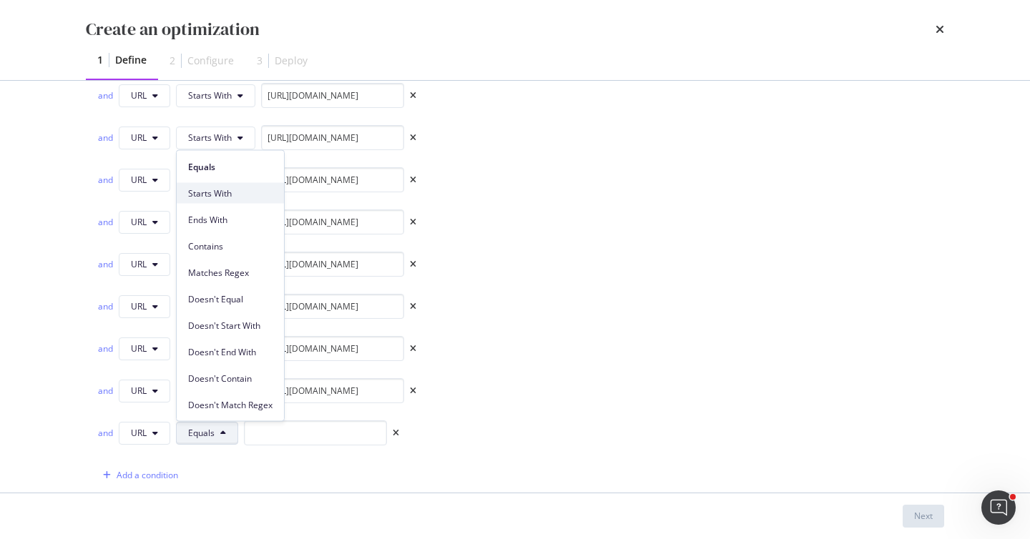
click at [242, 192] on span "Starts With" at bounding box center [230, 193] width 84 height 13
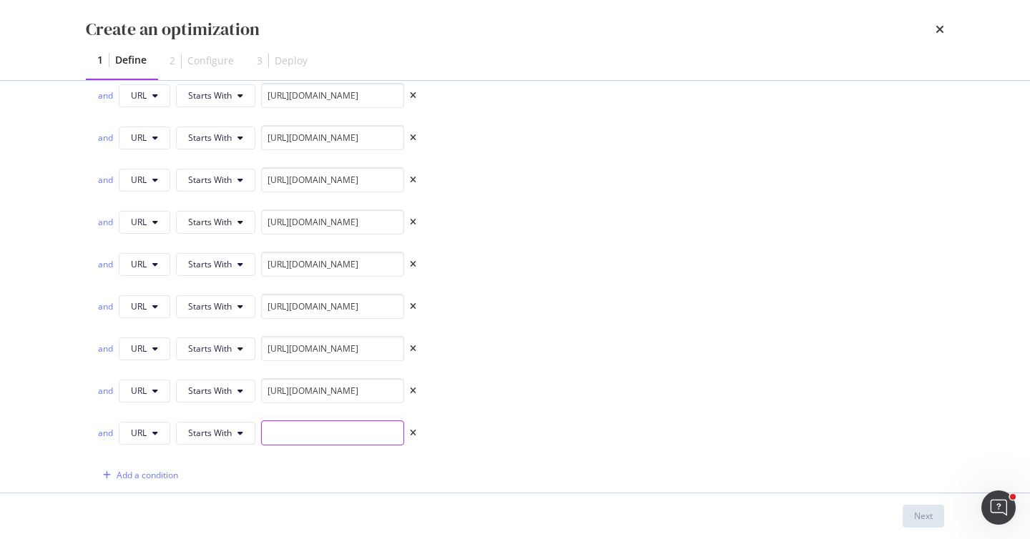
click at [293, 432] on input "modal" at bounding box center [332, 433] width 143 height 25
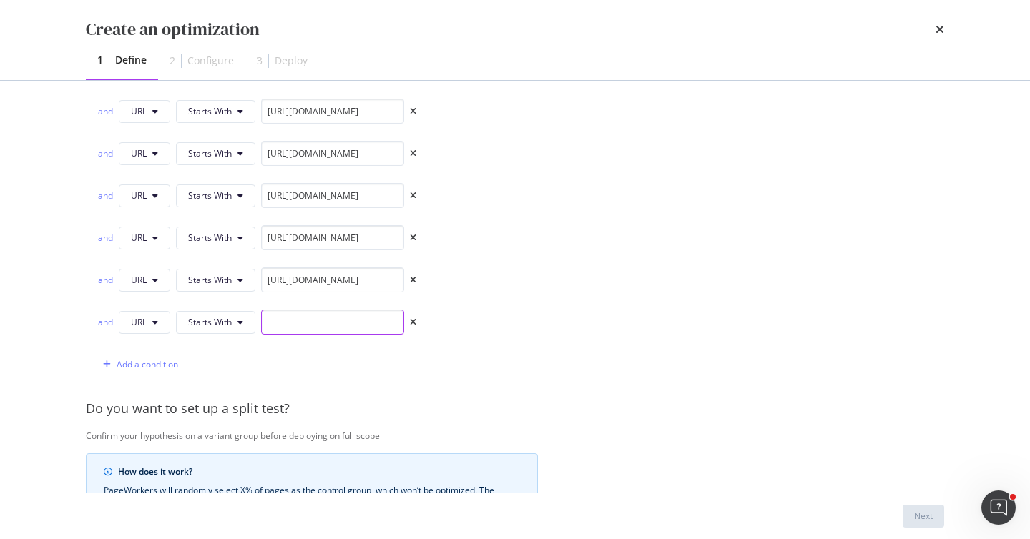
scroll to position [926, 0]
paste input "[URL][DOMAIN_NAME]"
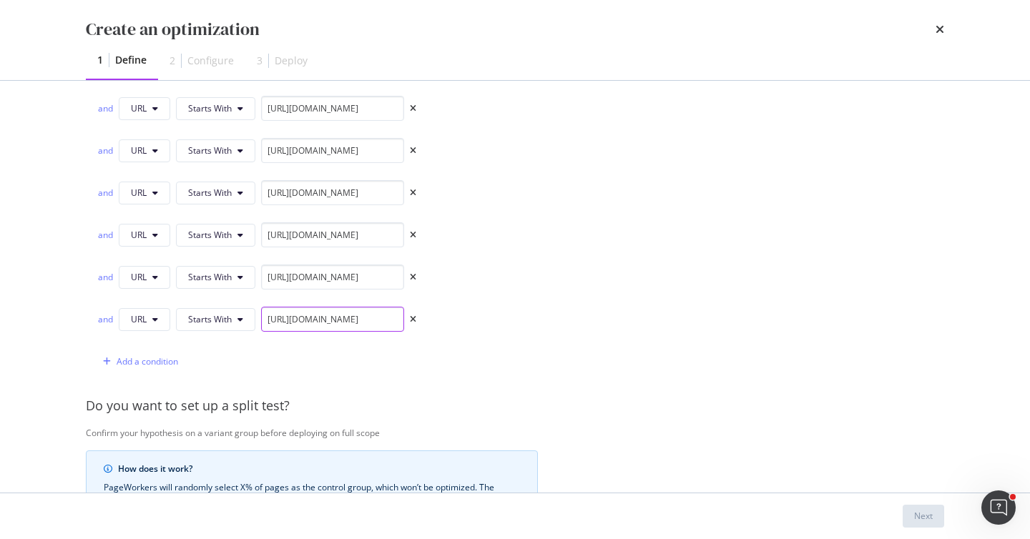
scroll to position [0, 36]
type input "[URL][DOMAIN_NAME]"
click at [159, 361] on div "Add a condition" at bounding box center [148, 361] width 62 height 12
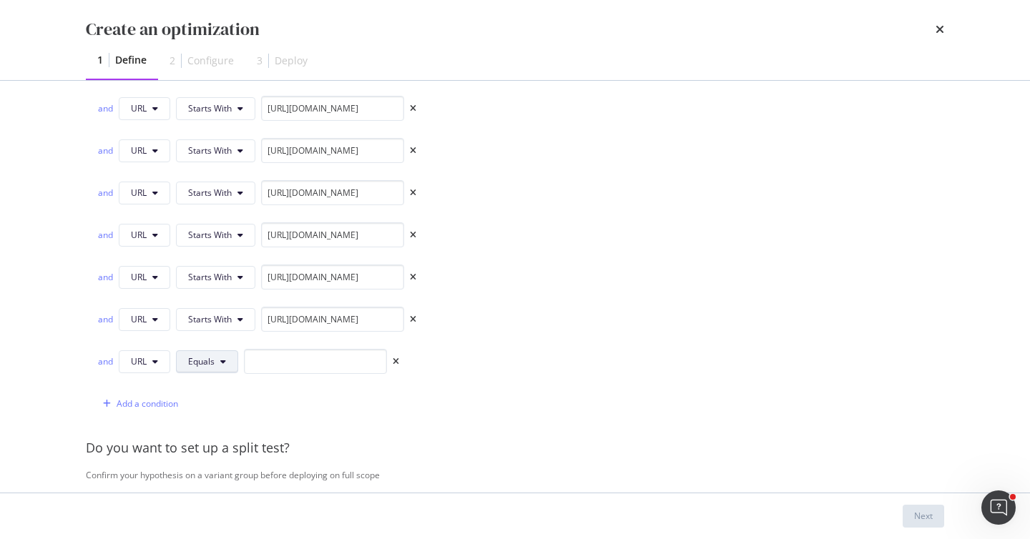
click at [213, 362] on span "Equals" at bounding box center [201, 361] width 26 height 12
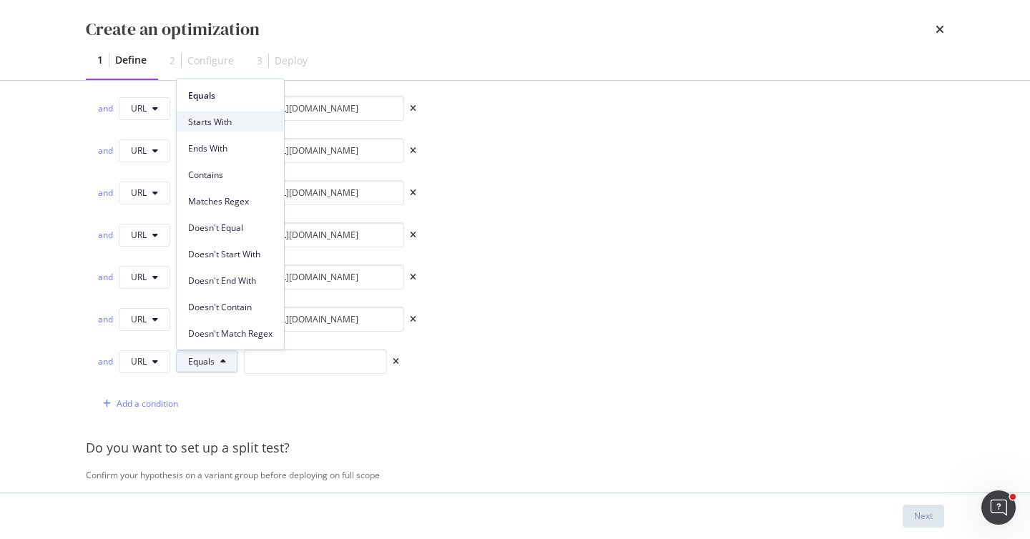
click at [257, 120] on span "Starts With" at bounding box center [230, 121] width 84 height 13
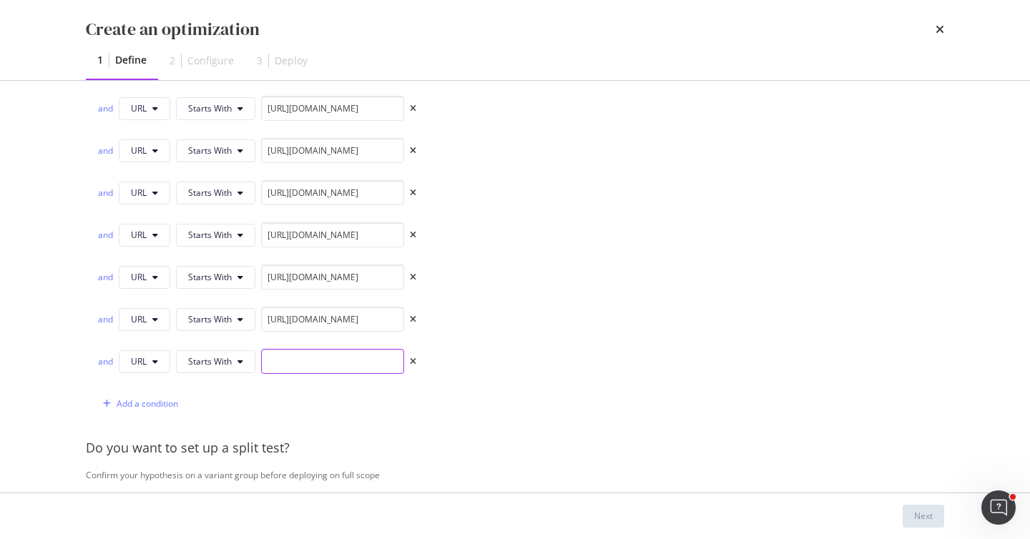
click at [303, 372] on input "modal" at bounding box center [332, 361] width 143 height 25
paste input "[URL][DOMAIN_NAME]"
type input "[URL][DOMAIN_NAME]"
click at [142, 403] on div "Add a condition" at bounding box center [148, 404] width 62 height 12
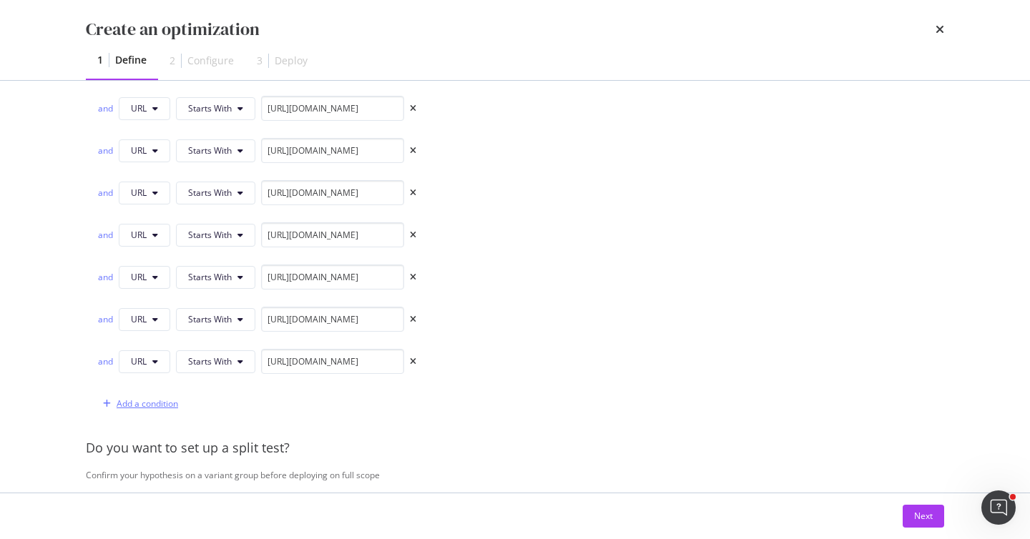
scroll to position [0, 0]
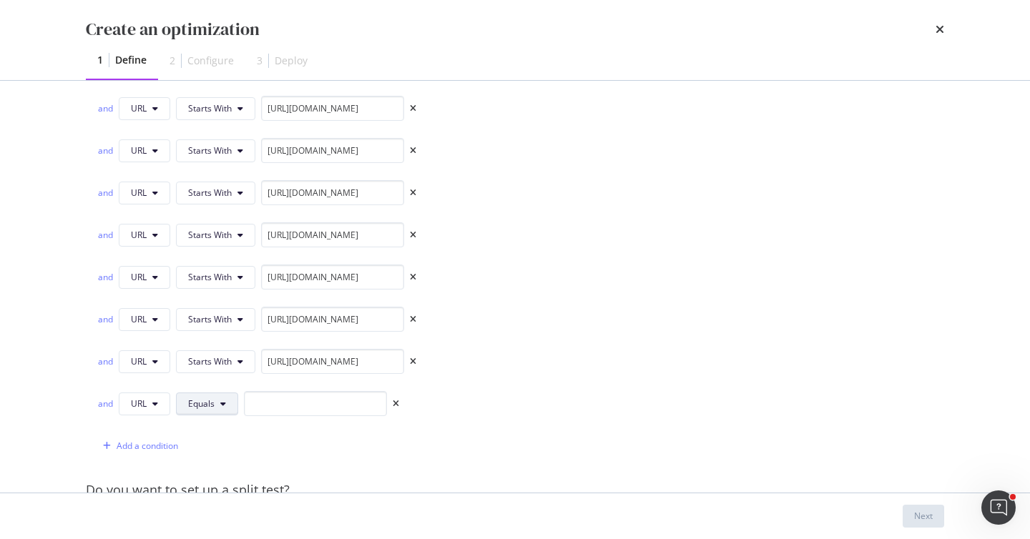
click at [205, 406] on span "Equals" at bounding box center [201, 404] width 26 height 12
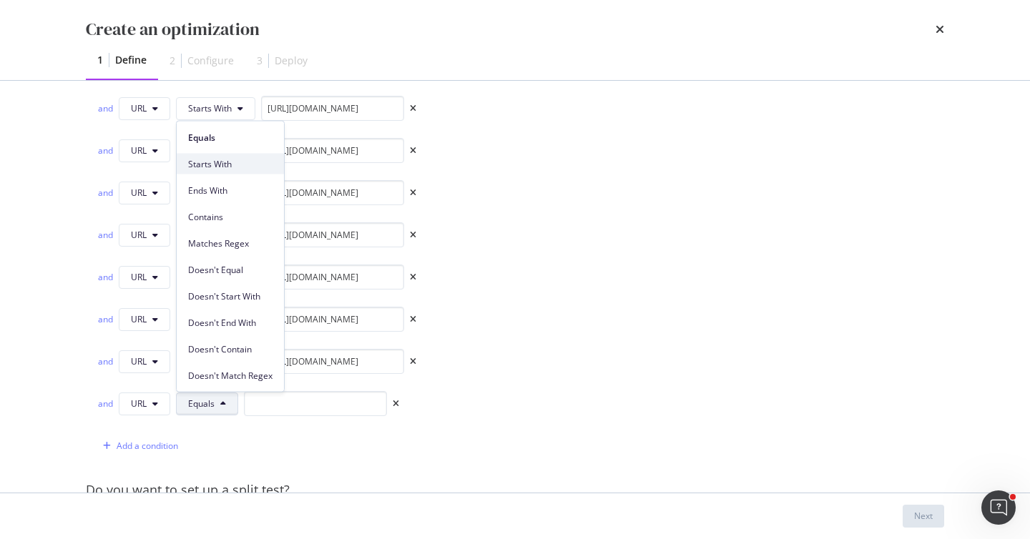
click at [245, 159] on span "Starts With" at bounding box center [230, 163] width 84 height 13
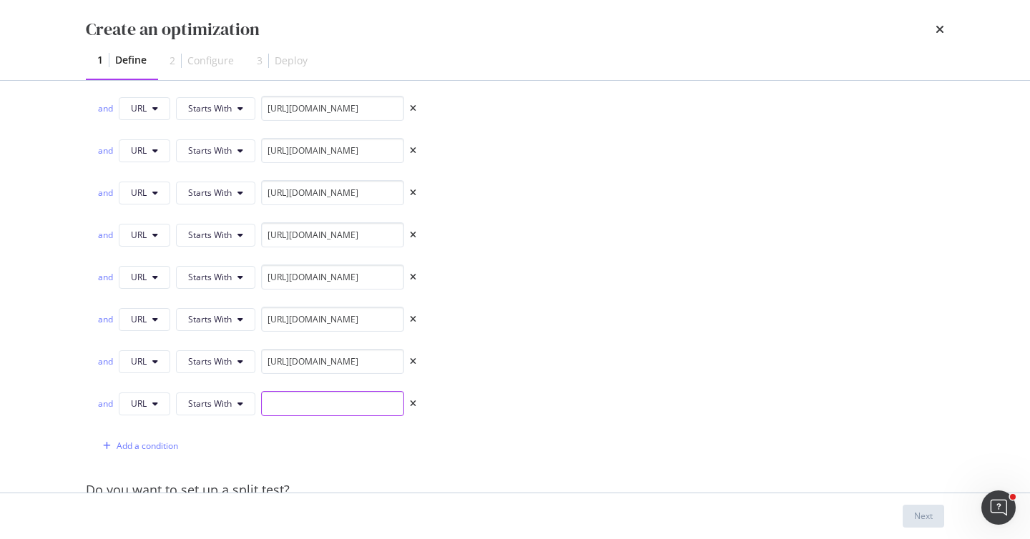
click at [352, 401] on input "modal" at bounding box center [332, 403] width 143 height 25
paste input "[URL][DOMAIN_NAME]"
type input "[URL][DOMAIN_NAME]"
click at [386, 237] on input "[URL][DOMAIN_NAME]" at bounding box center [332, 234] width 143 height 25
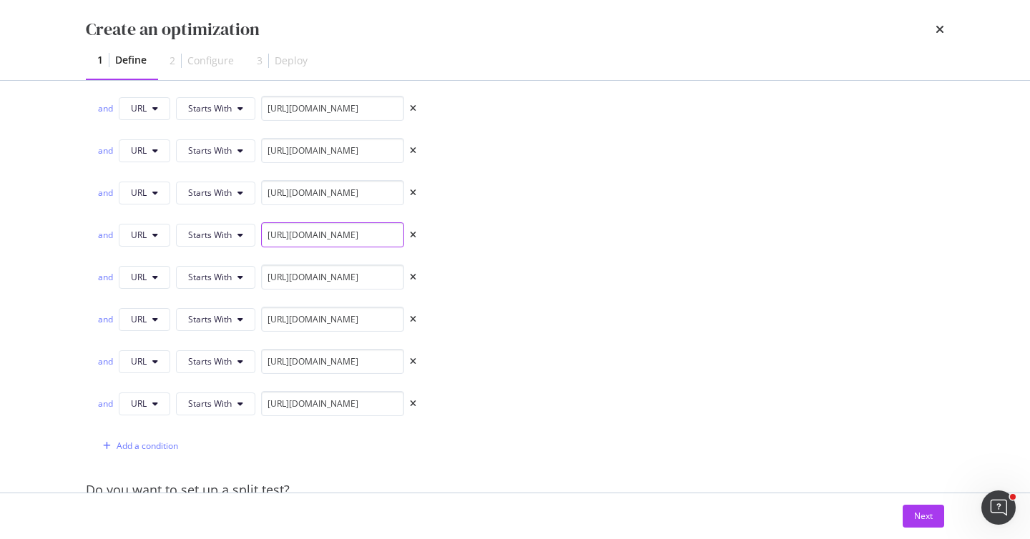
scroll to position [0, 46]
drag, startPoint x: 386, startPoint y: 237, endPoint x: 397, endPoint y: 236, distance: 10.8
click at [397, 236] on input "[URL][DOMAIN_NAME]" at bounding box center [332, 234] width 143 height 25
drag, startPoint x: 384, startPoint y: 358, endPoint x: 449, endPoint y: 358, distance: 65.1
click at [449, 358] on div "URL Starts With [URL][DOMAIN_NAME] and URL Starts With [URL][DOMAIN_NAME] and U…" at bounding box center [312, 2] width 452 height 911
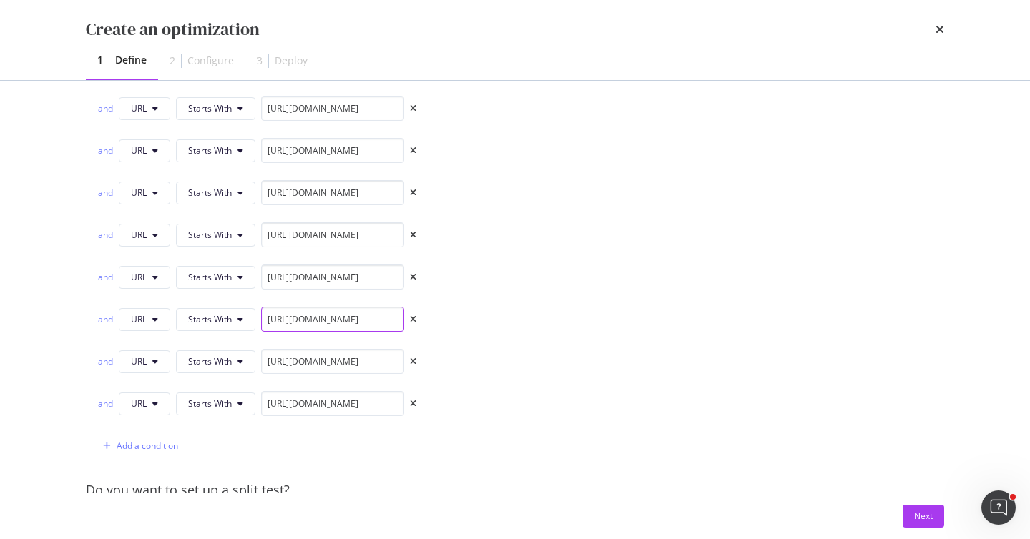
scroll to position [0, 0]
drag, startPoint x: 379, startPoint y: 321, endPoint x: 425, endPoint y: 320, distance: 45.8
click at [425, 320] on div "URL Starts With [URL][DOMAIN_NAME] and URL Starts With [URL][DOMAIN_NAME] and U…" at bounding box center [312, 2] width 452 height 911
click at [410, 363] on icon "times" at bounding box center [413, 362] width 6 height 9
type input "[URL][DOMAIN_NAME]"
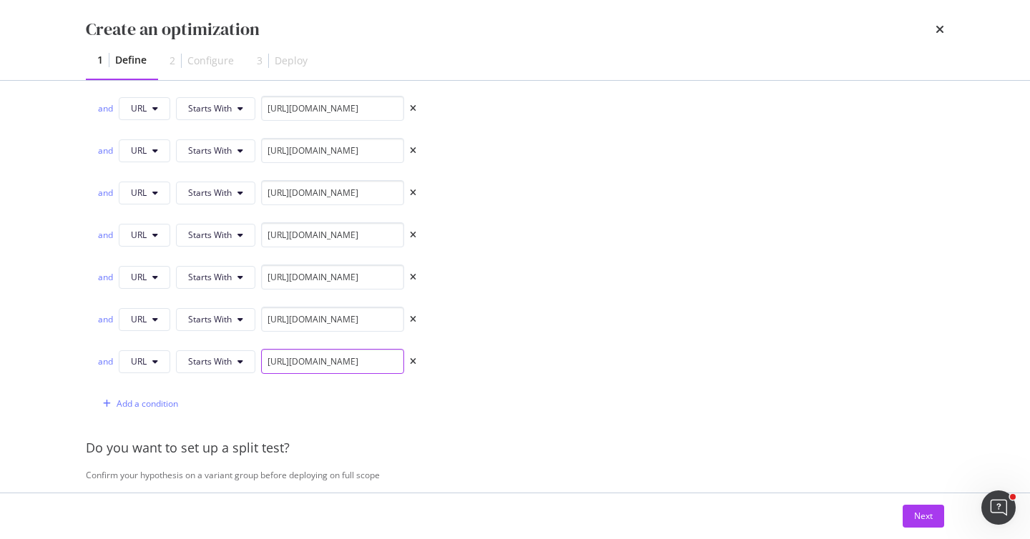
click at [388, 364] on input "[URL][DOMAIN_NAME]" at bounding box center [332, 361] width 143 height 25
drag, startPoint x: 388, startPoint y: 364, endPoint x: 418, endPoint y: 364, distance: 30.8
click at [151, 396] on div "Add a condition" at bounding box center [137, 403] width 81 height 21
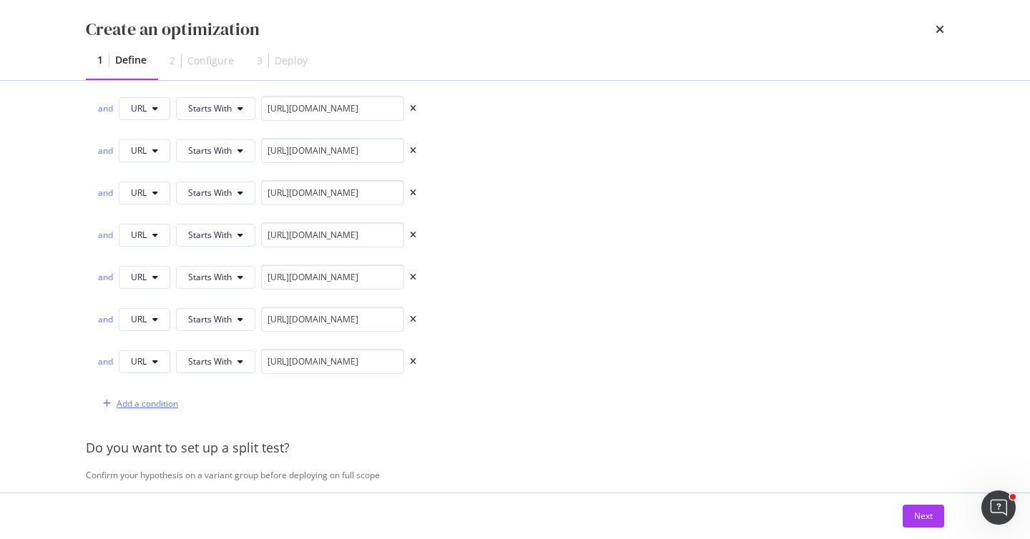
scroll to position [0, 0]
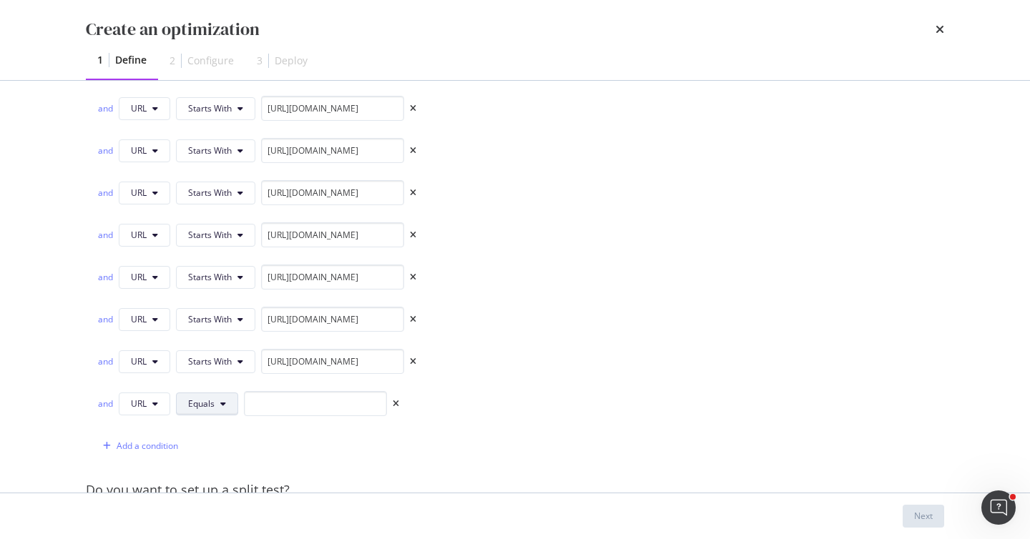
click at [213, 403] on span "Equals" at bounding box center [201, 404] width 26 height 12
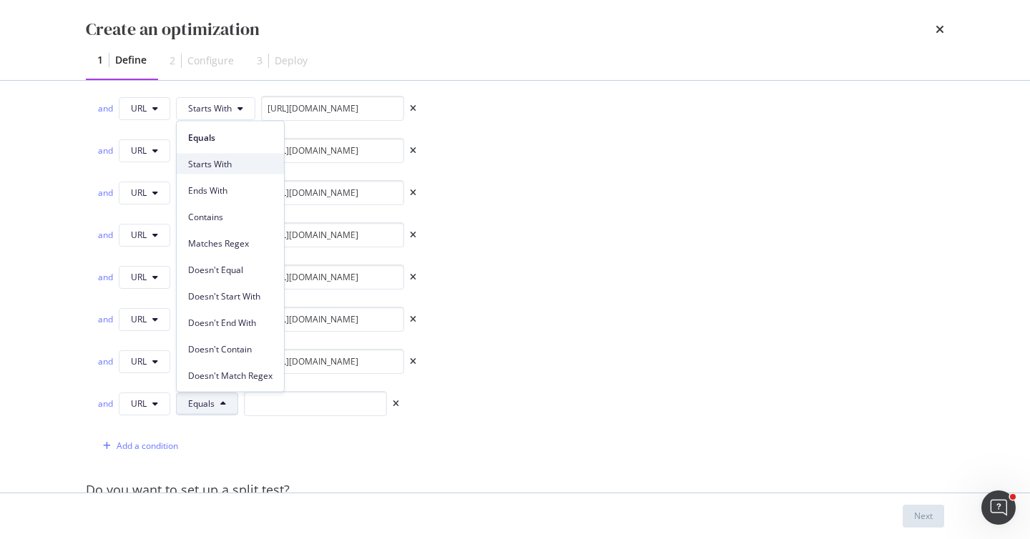
click at [238, 157] on span "Starts With" at bounding box center [230, 163] width 84 height 13
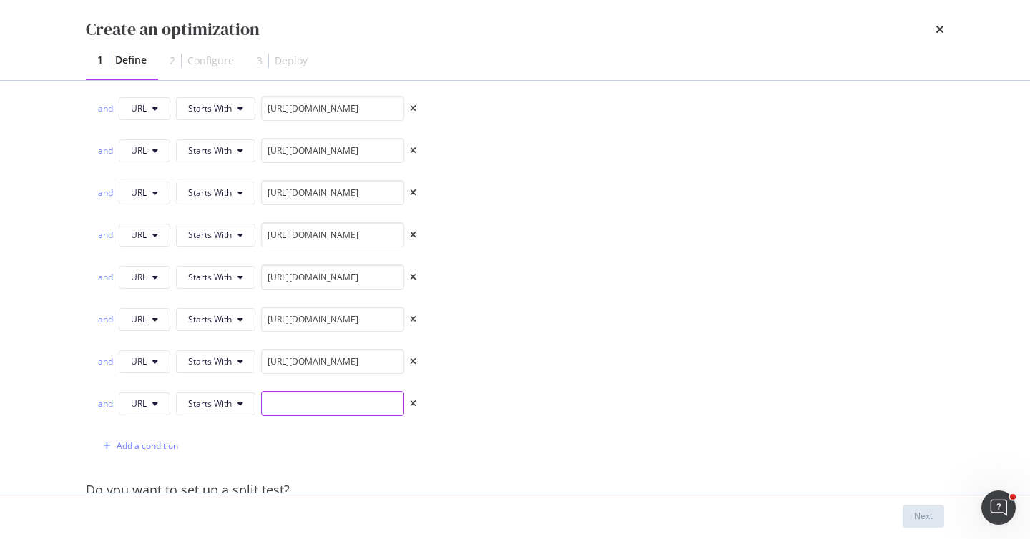
click at [318, 406] on input "modal" at bounding box center [332, 403] width 143 height 25
paste input "[URL][DOMAIN_NAME]"
type input "[URL][DOMAIN_NAME]"
click at [165, 448] on div "Add a condition" at bounding box center [148, 446] width 62 height 12
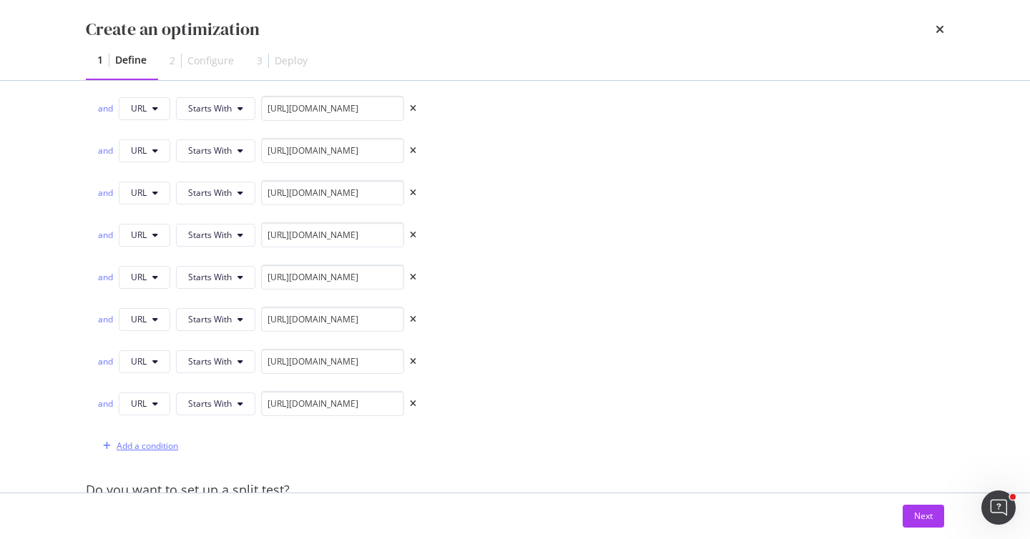
scroll to position [0, 0]
click at [200, 447] on span "Equals" at bounding box center [201, 446] width 26 height 12
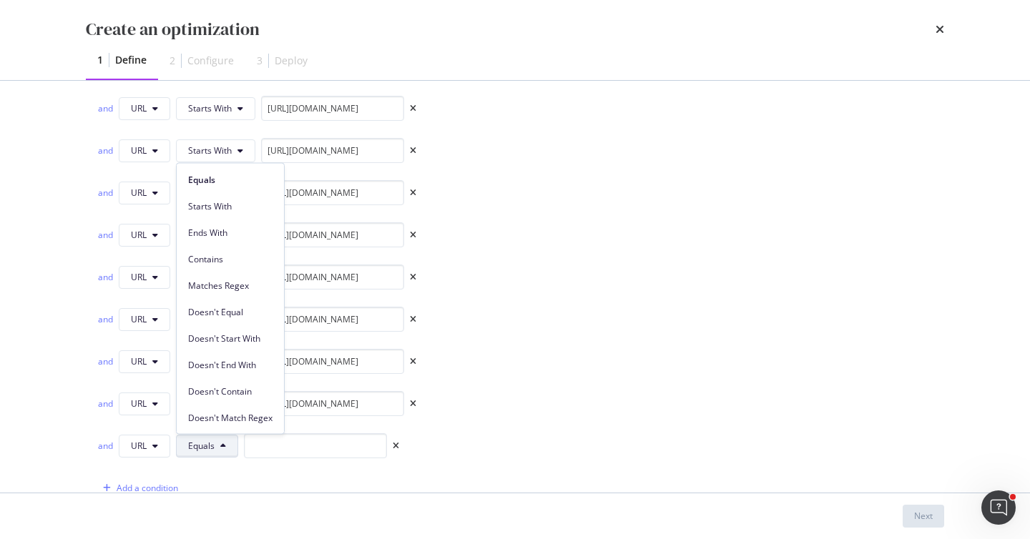
click at [230, 219] on div "Ends With" at bounding box center [230, 230] width 107 height 26
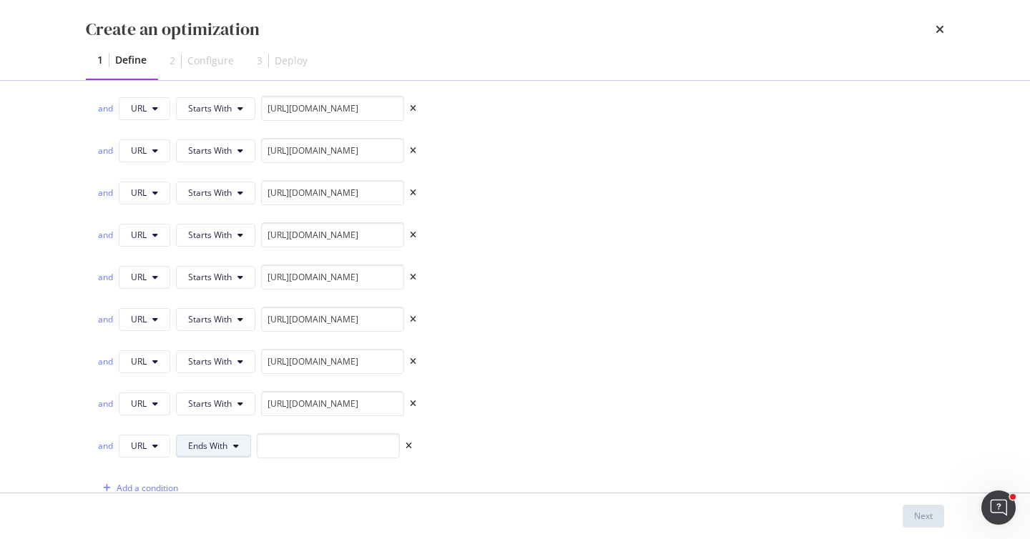
click at [225, 435] on button "Ends With" at bounding box center [213, 446] width 75 height 23
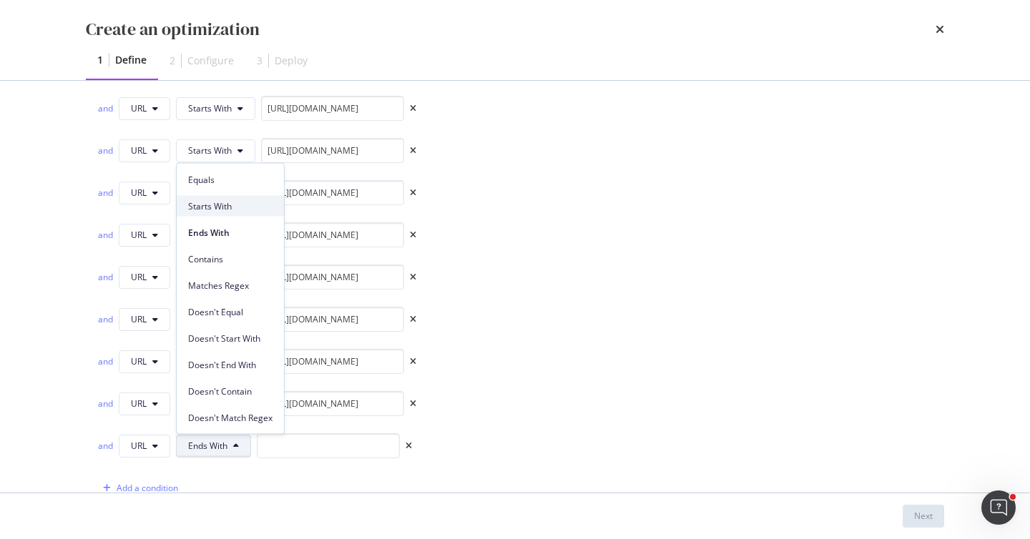
click at [225, 203] on span "Starts With" at bounding box center [230, 206] width 84 height 13
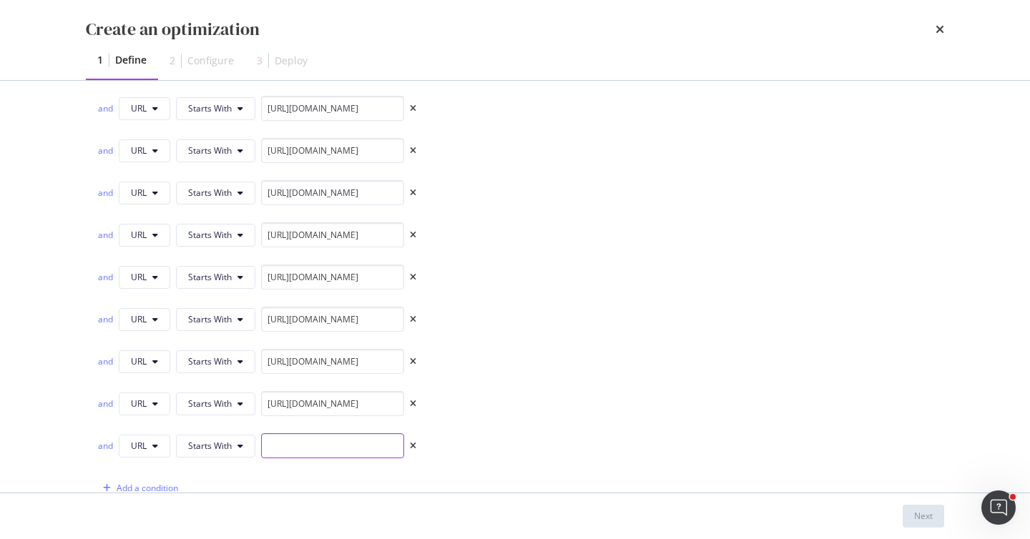
click at [349, 441] on input "modal" at bounding box center [332, 445] width 143 height 25
paste input "[URL][DOMAIN_NAME]"
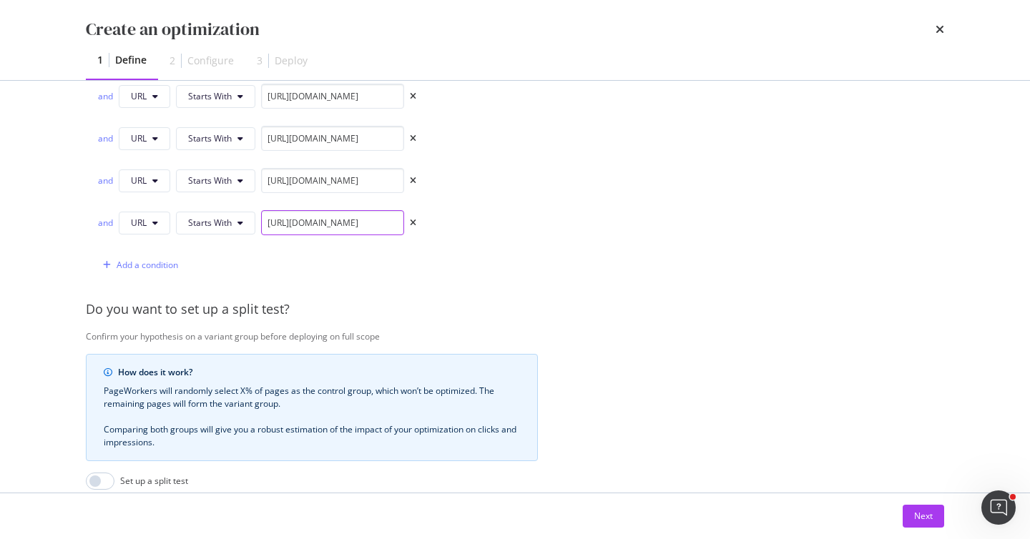
scroll to position [1149, 0]
type input "[URL][DOMAIN_NAME]"
click at [136, 266] on div "Add a condition" at bounding box center [148, 264] width 62 height 12
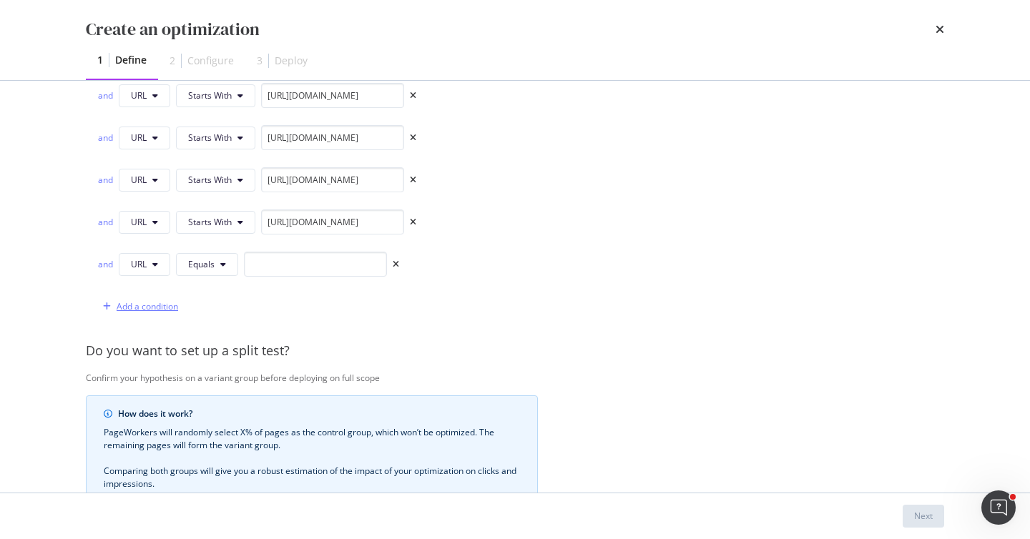
scroll to position [0, 0]
click at [179, 270] on button "Equals" at bounding box center [207, 264] width 62 height 23
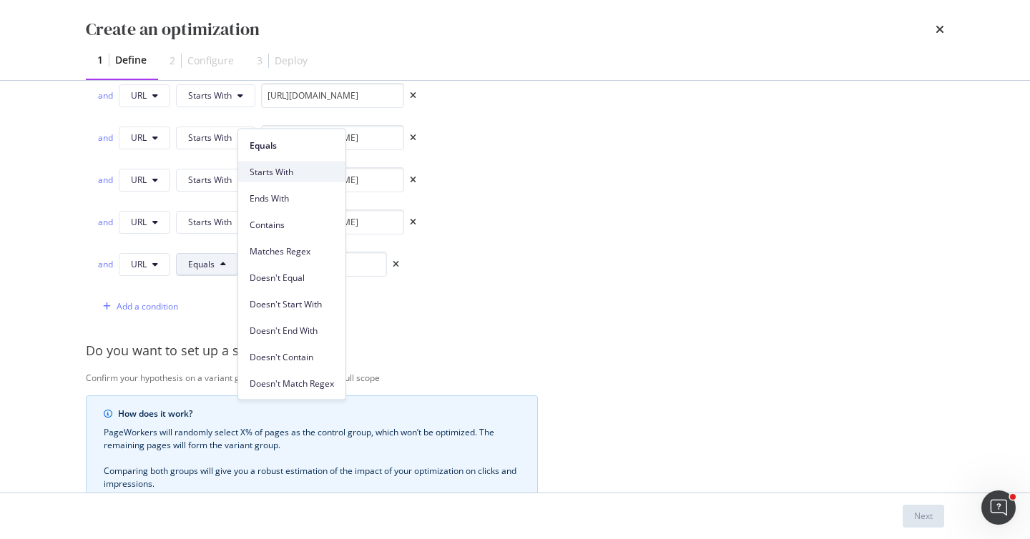
click at [284, 173] on span "Starts With" at bounding box center [292, 171] width 84 height 13
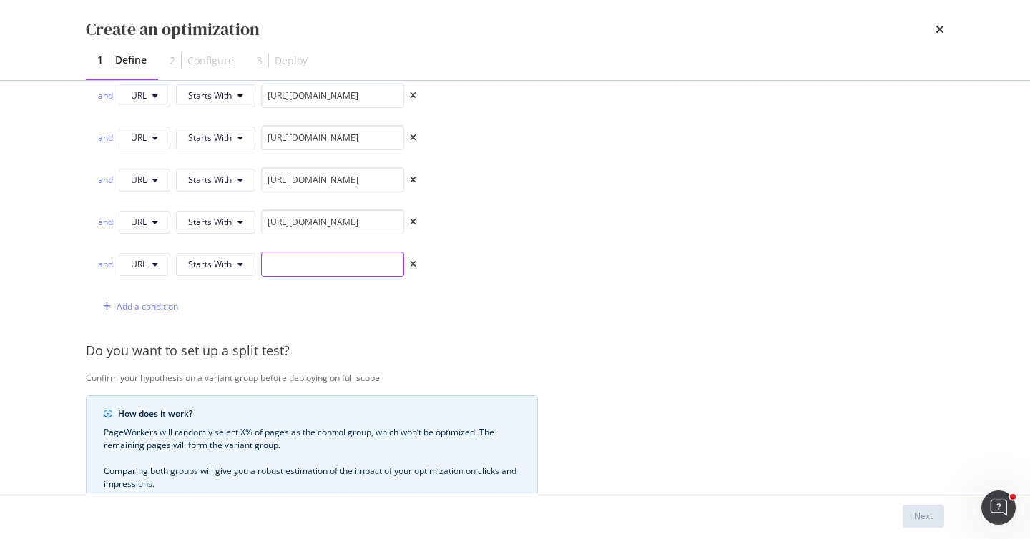
click at [295, 257] on input "modal" at bounding box center [332, 264] width 143 height 25
paste input "[URL][DOMAIN_NAME]"
type input "[URL][DOMAIN_NAME]"
click at [149, 306] on div "Add a condition" at bounding box center [148, 306] width 62 height 12
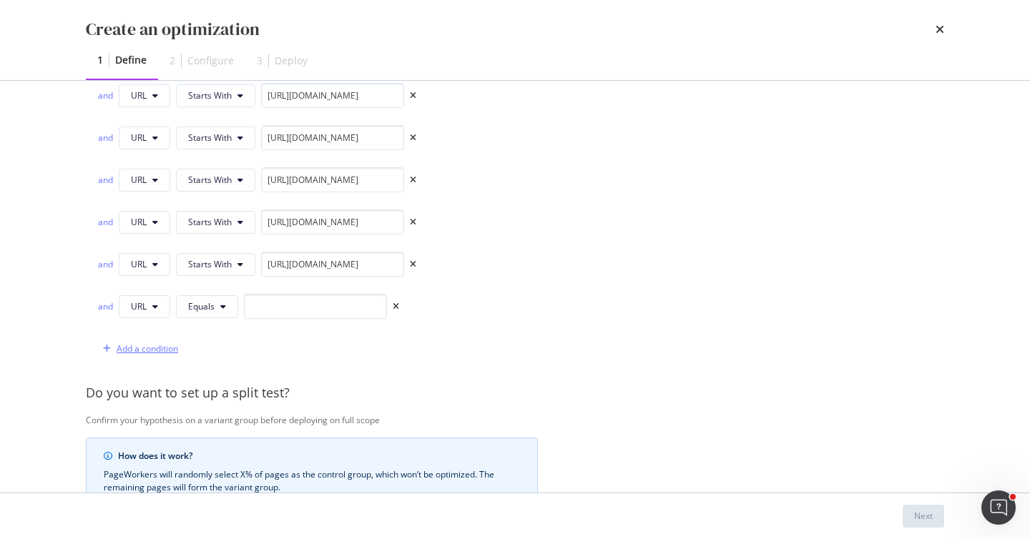
scroll to position [0, 0]
click at [217, 309] on button "Equals" at bounding box center [207, 306] width 62 height 23
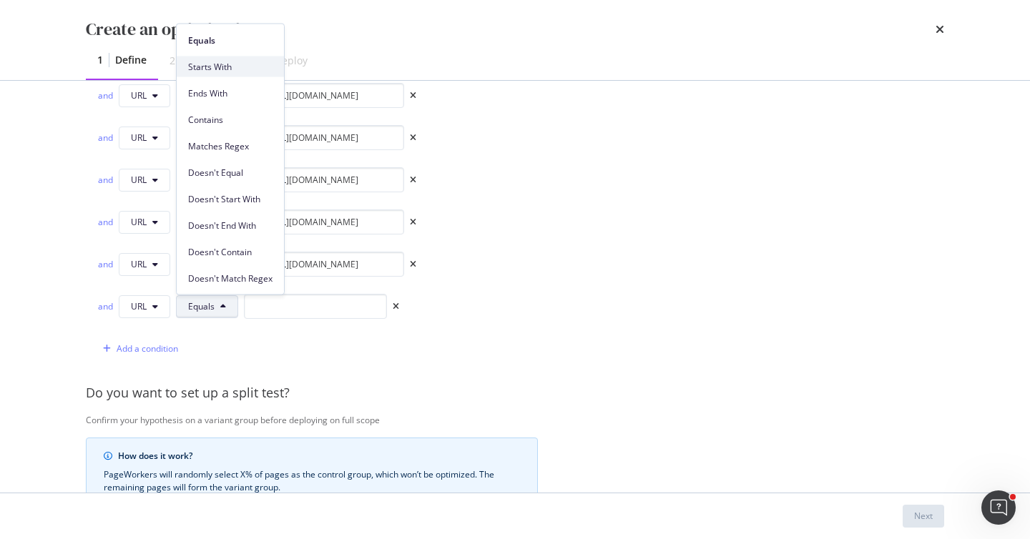
click at [247, 68] on span "Starts With" at bounding box center [230, 66] width 84 height 13
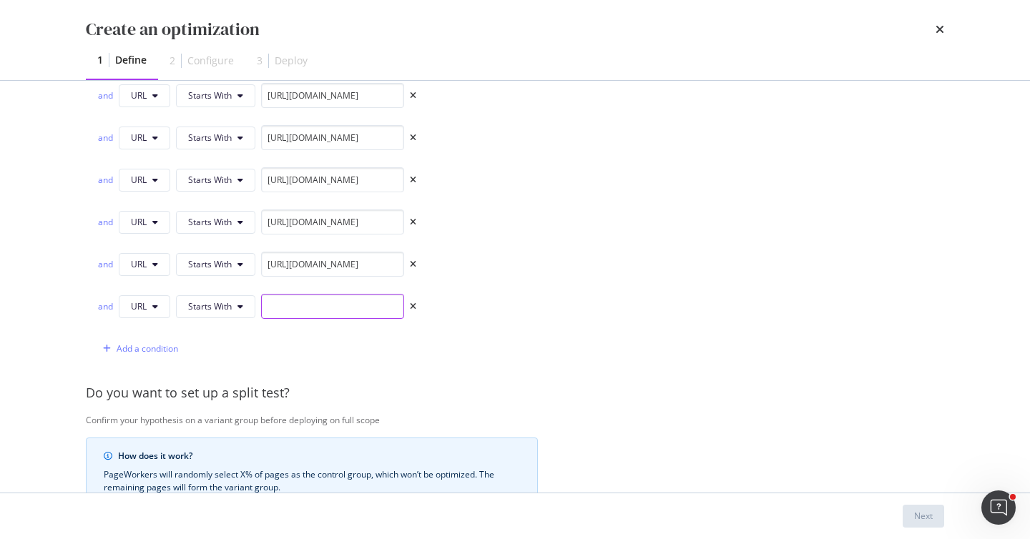
click at [308, 308] on input "modal" at bounding box center [332, 306] width 143 height 25
paste input "[URL][DOMAIN_NAME]"
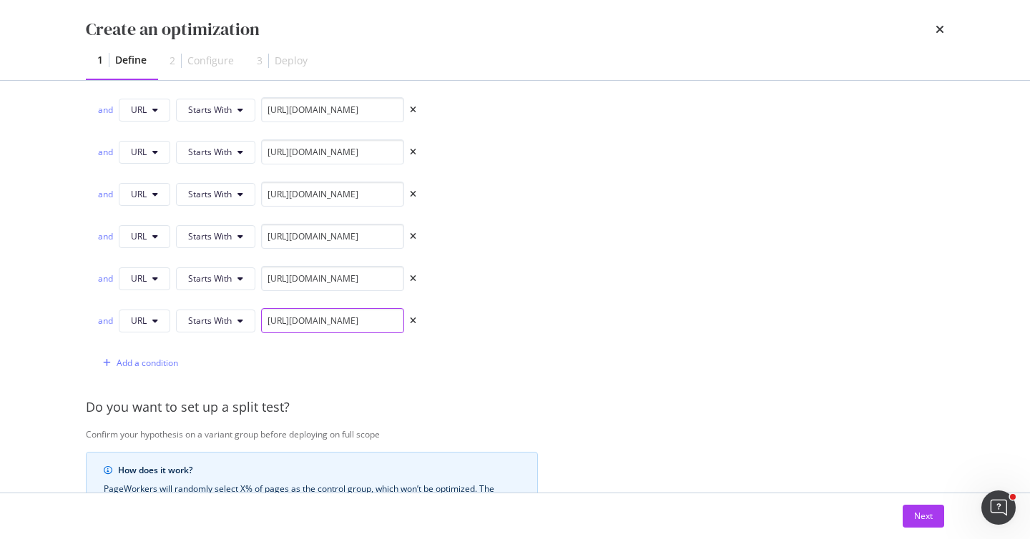
scroll to position [1139, 0]
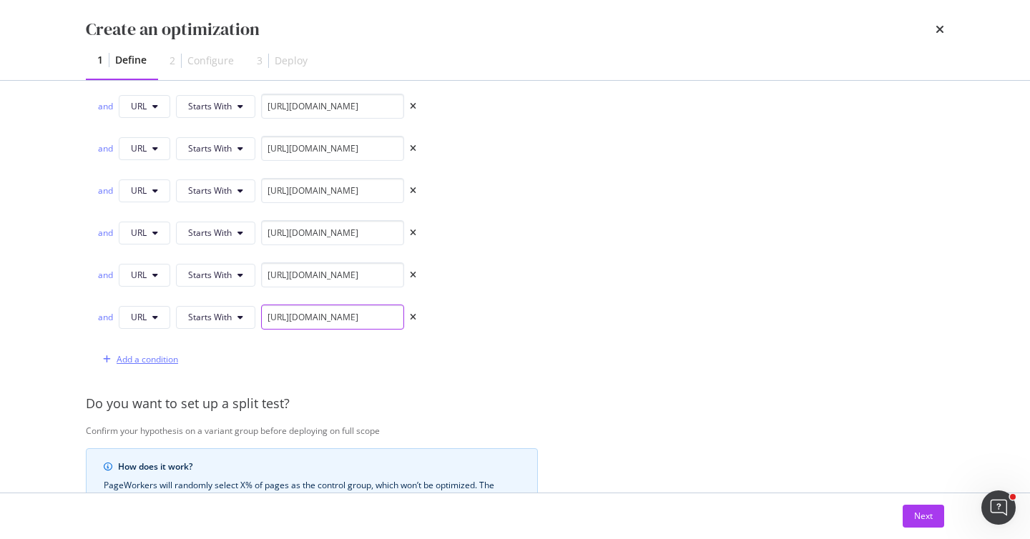
type input "[URL][DOMAIN_NAME]"
click at [161, 354] on div "Add a condition" at bounding box center [148, 359] width 62 height 12
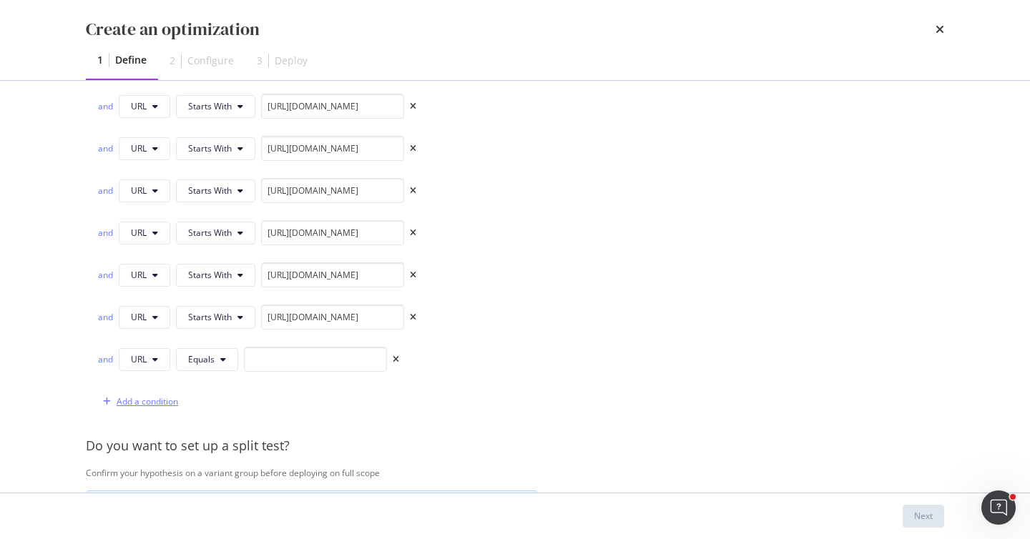
click at [142, 405] on div "Add a condition" at bounding box center [148, 402] width 62 height 12
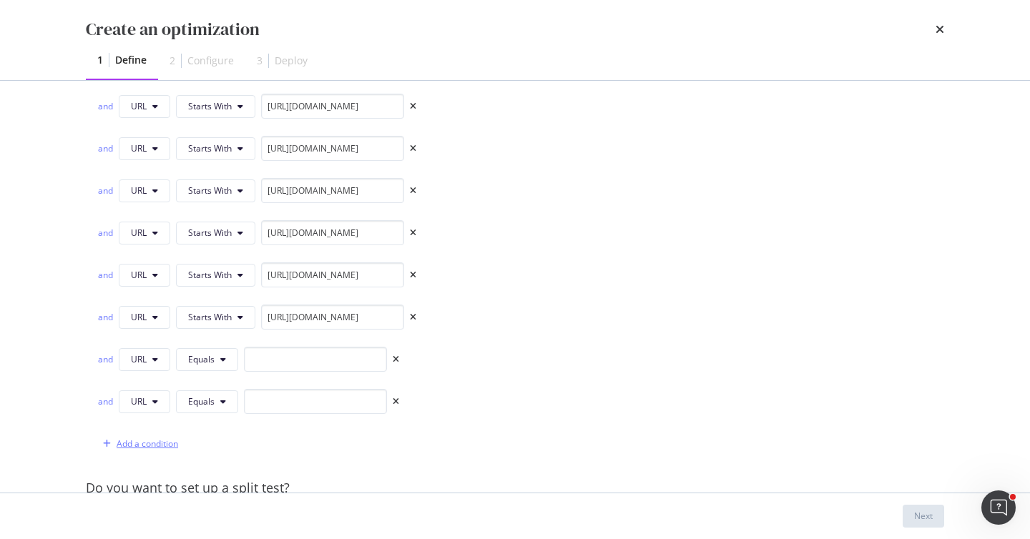
click at [143, 445] on div "Add a condition" at bounding box center [148, 444] width 62 height 12
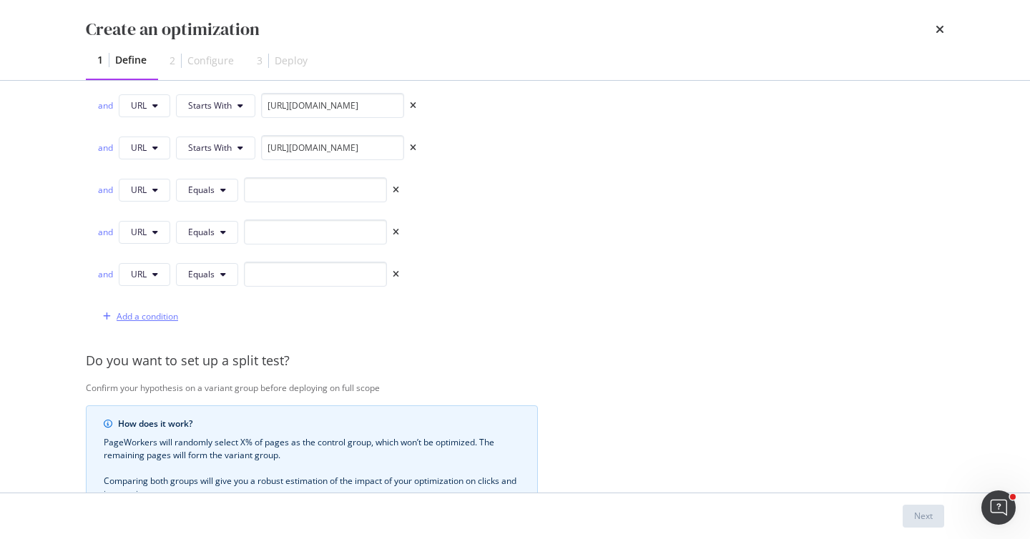
scroll to position [1309, 0]
click at [161, 312] on div "Add a condition" at bounding box center [148, 316] width 62 height 12
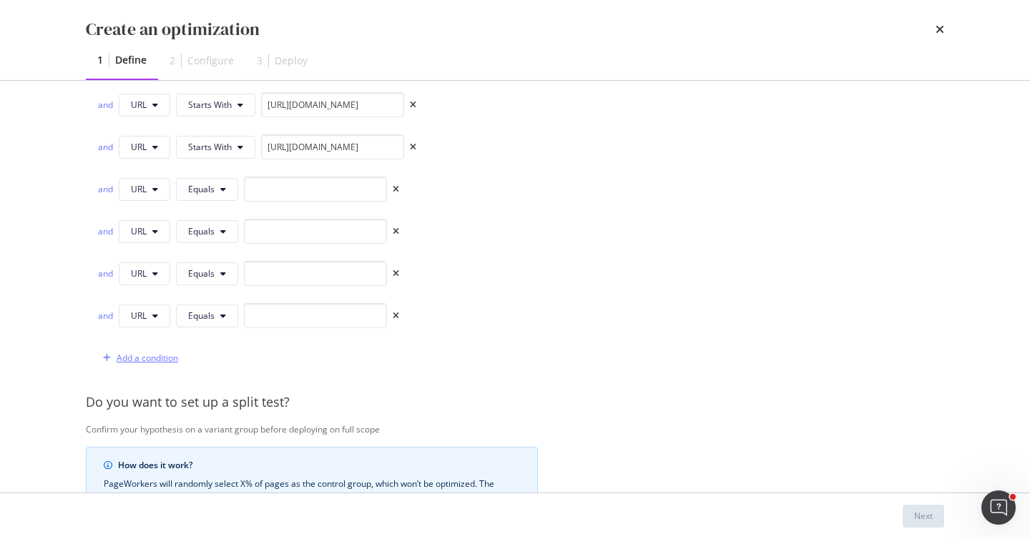
click at [165, 360] on div "Add a condition" at bounding box center [148, 358] width 62 height 12
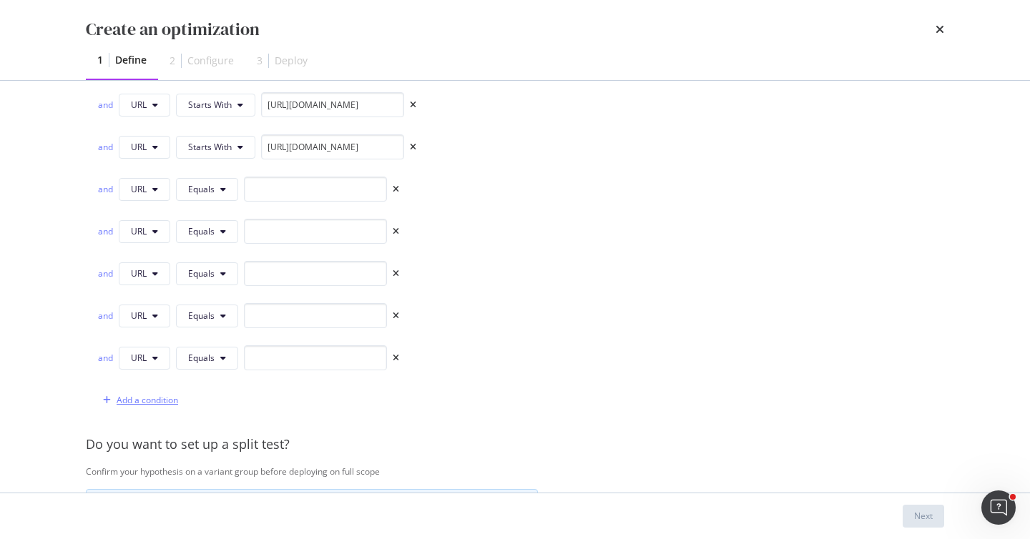
click at [160, 411] on div "Add a condition" at bounding box center [137, 400] width 81 height 21
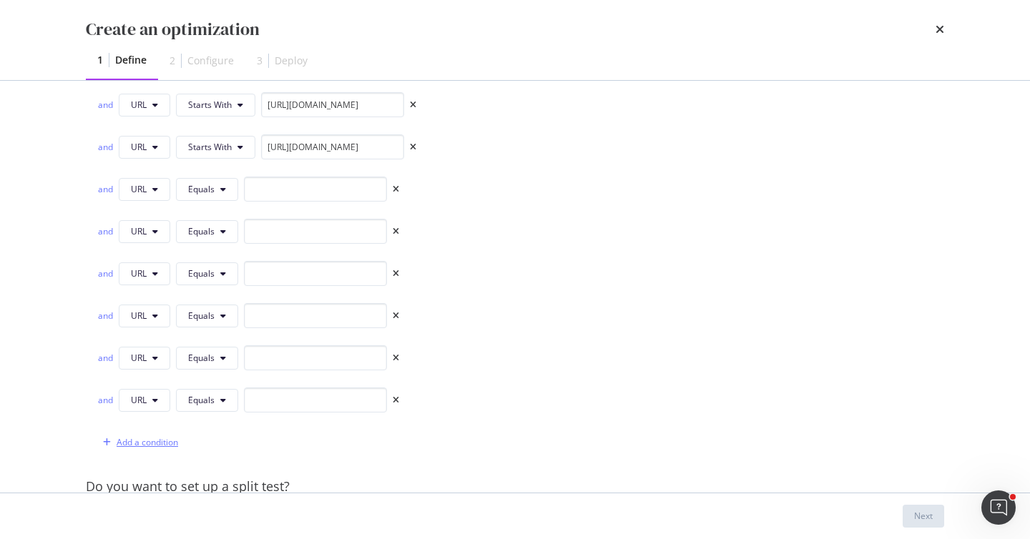
click at [160, 439] on div "Add a condition" at bounding box center [148, 442] width 62 height 12
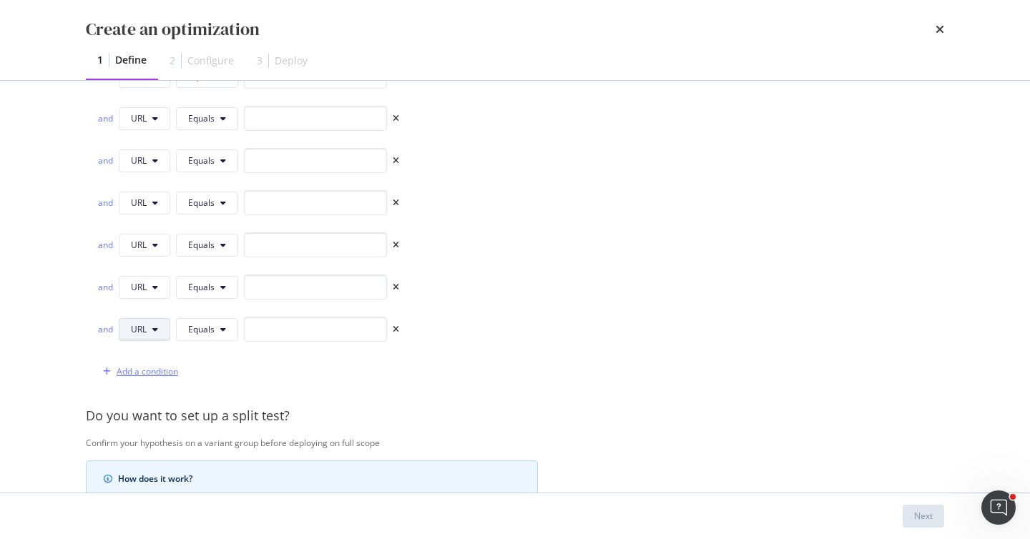
scroll to position [1423, 0]
click at [165, 373] on div "Add a condition" at bounding box center [148, 370] width 62 height 12
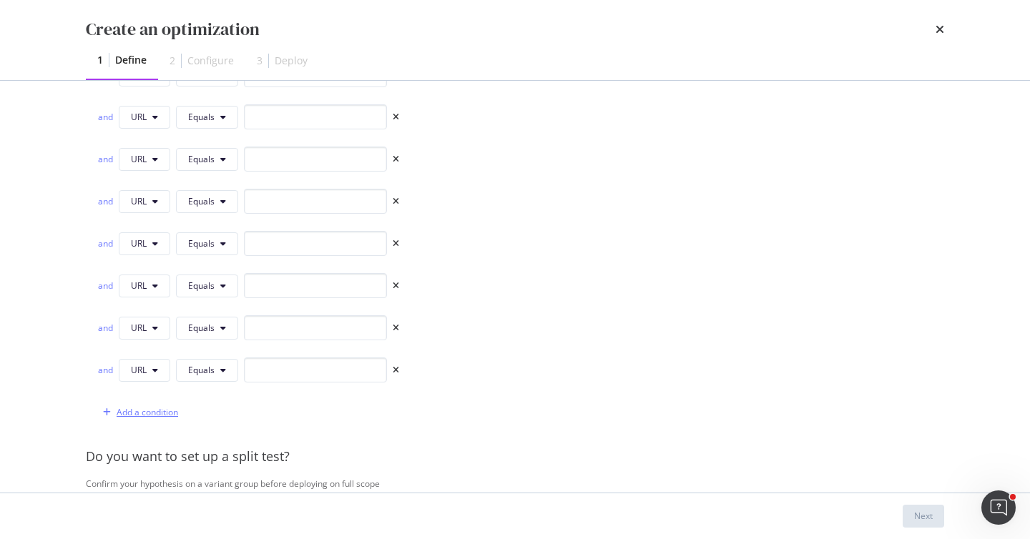
scroll to position [1363, 0]
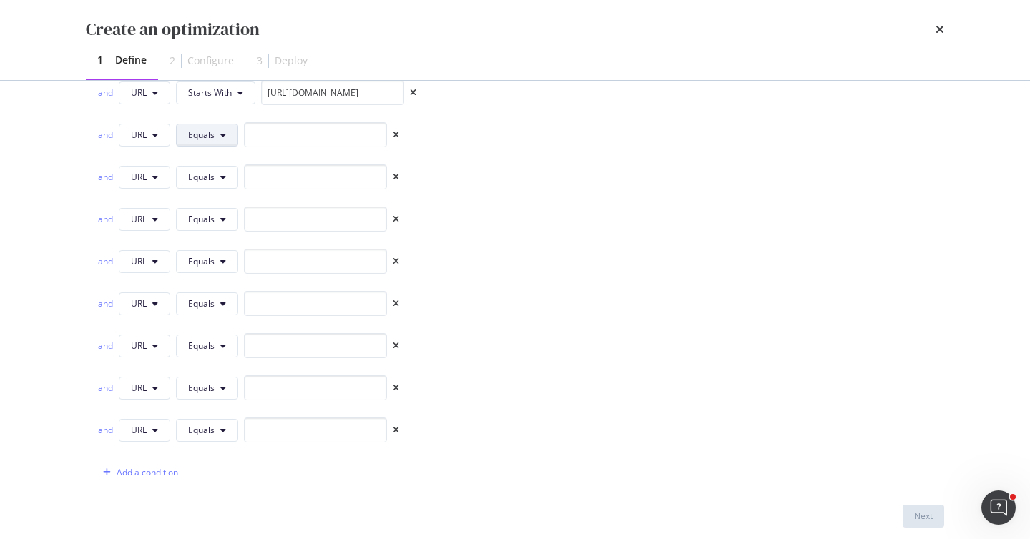
click at [230, 125] on button "Equals" at bounding box center [207, 135] width 62 height 23
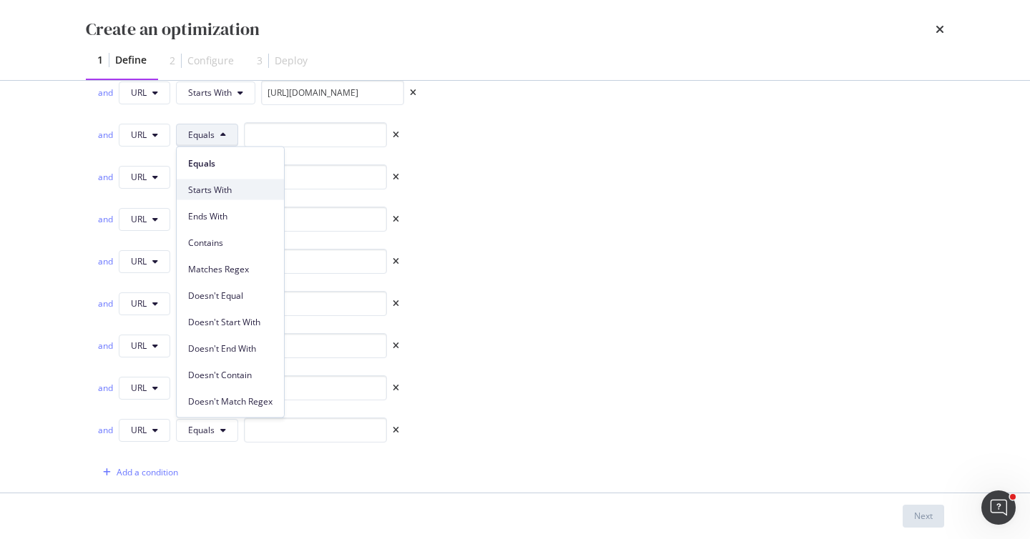
click at [227, 182] on div "Starts With" at bounding box center [230, 190] width 107 height 21
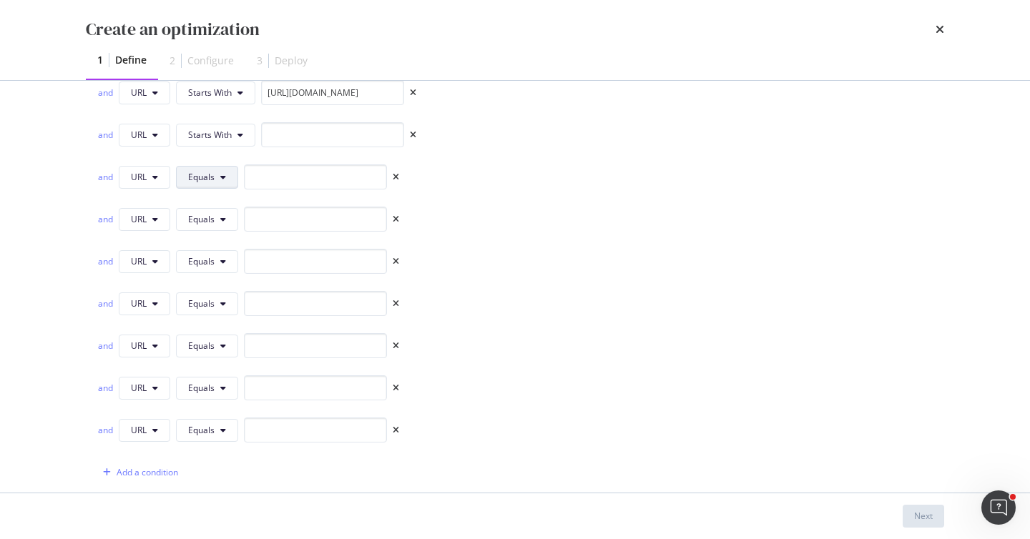
click at [224, 174] on icon "modal" at bounding box center [223, 177] width 6 height 9
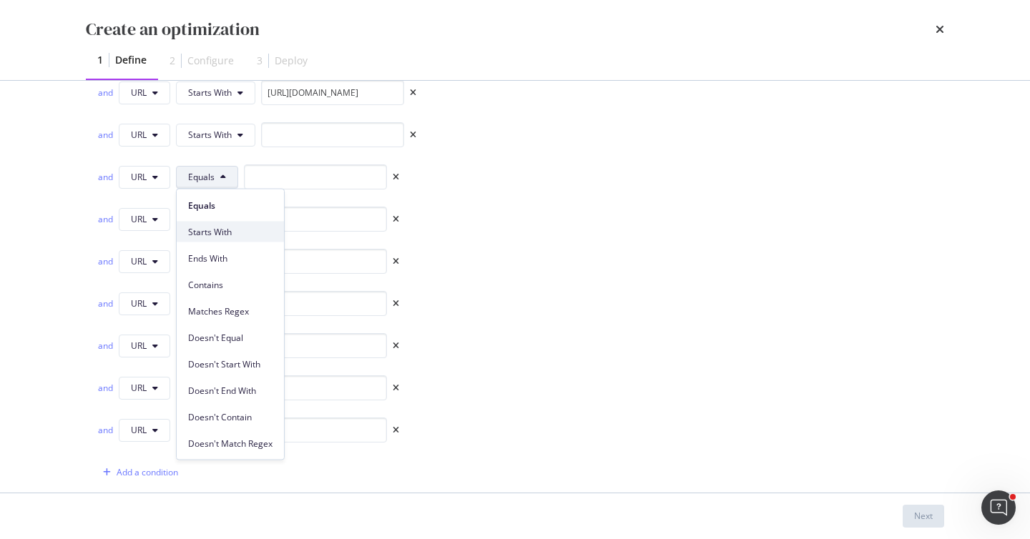
click at [223, 222] on div "Starts With" at bounding box center [230, 232] width 107 height 21
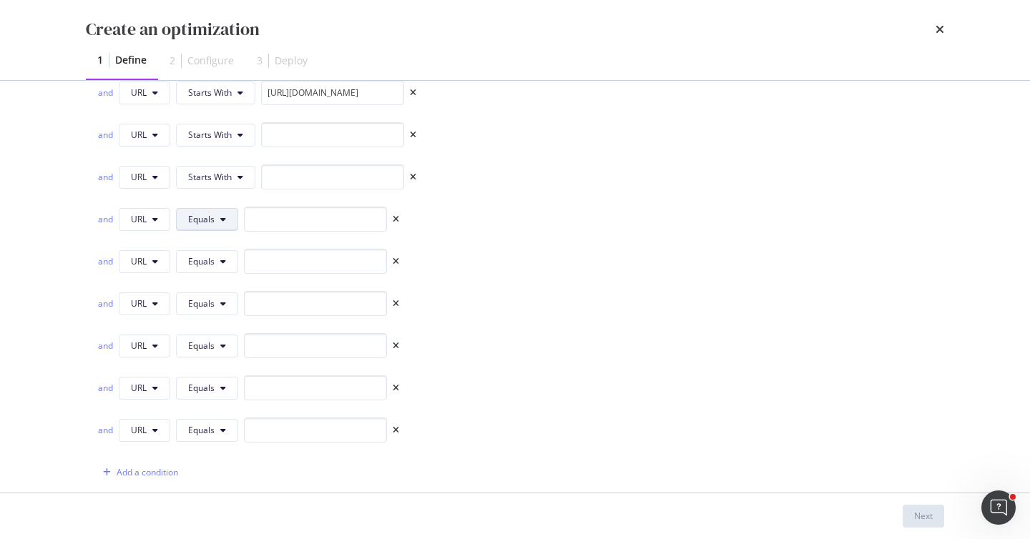
click at [221, 217] on icon "modal" at bounding box center [223, 219] width 6 height 9
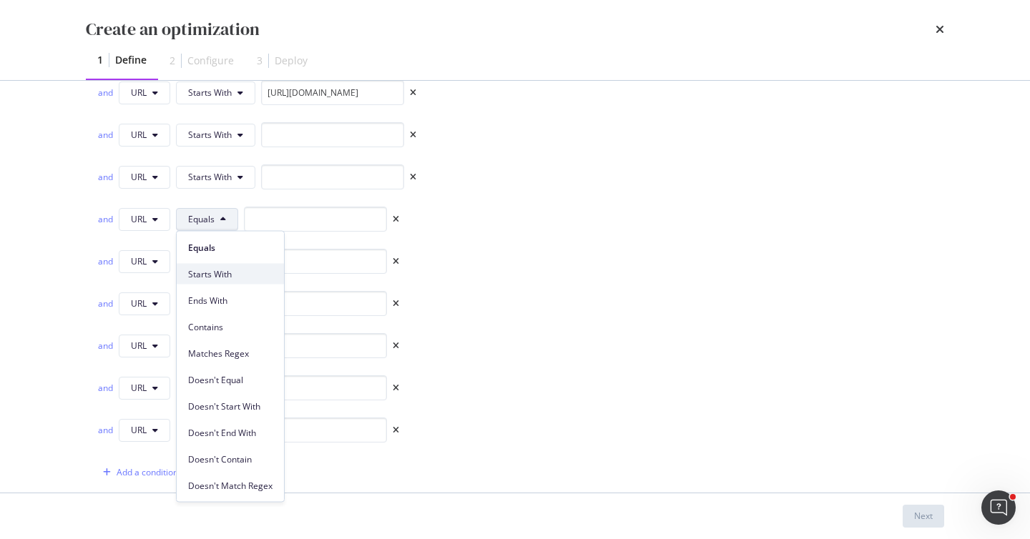
click at [222, 276] on span "Starts With" at bounding box center [230, 273] width 84 height 13
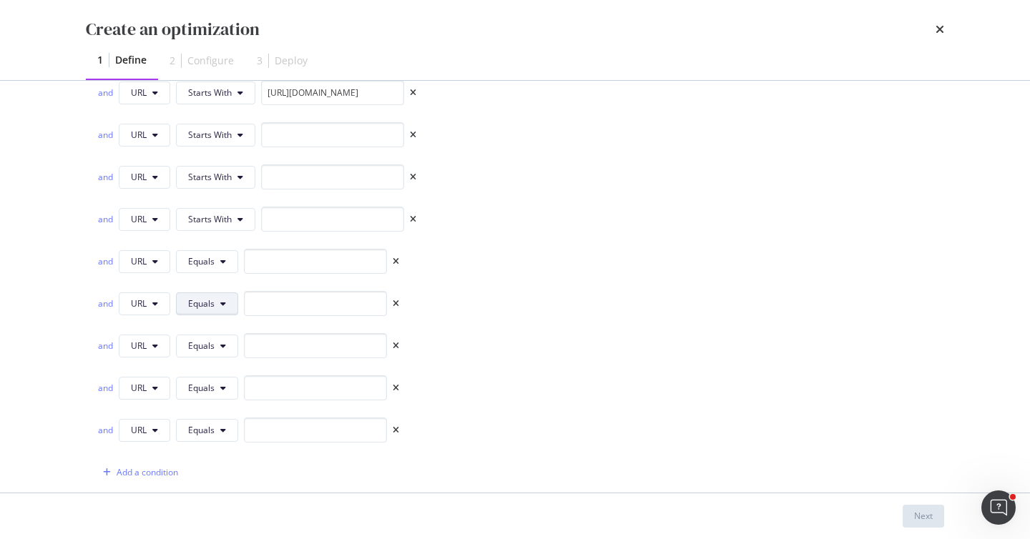
click at [209, 299] on span "Equals" at bounding box center [201, 304] width 26 height 12
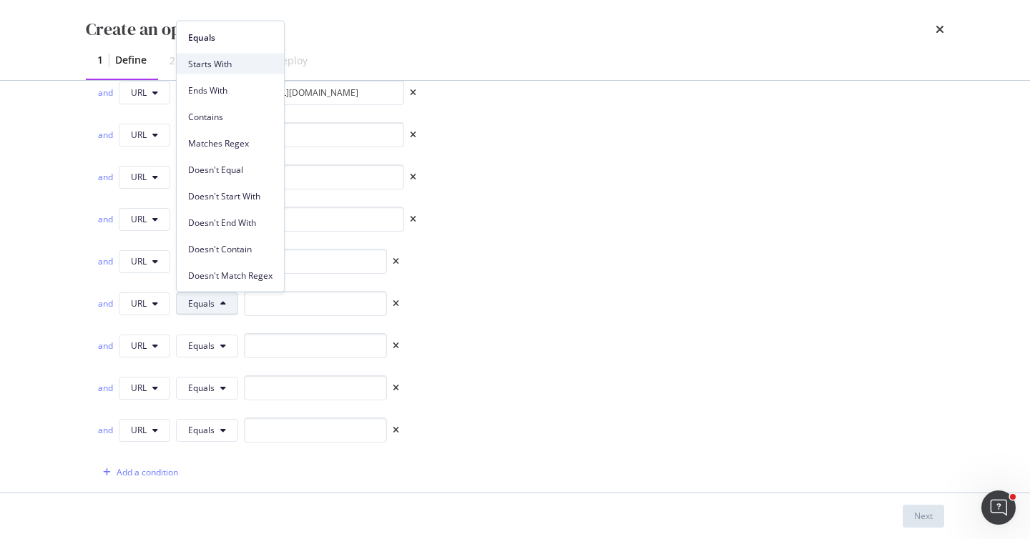
click at [259, 54] on div "Starts With" at bounding box center [230, 64] width 107 height 21
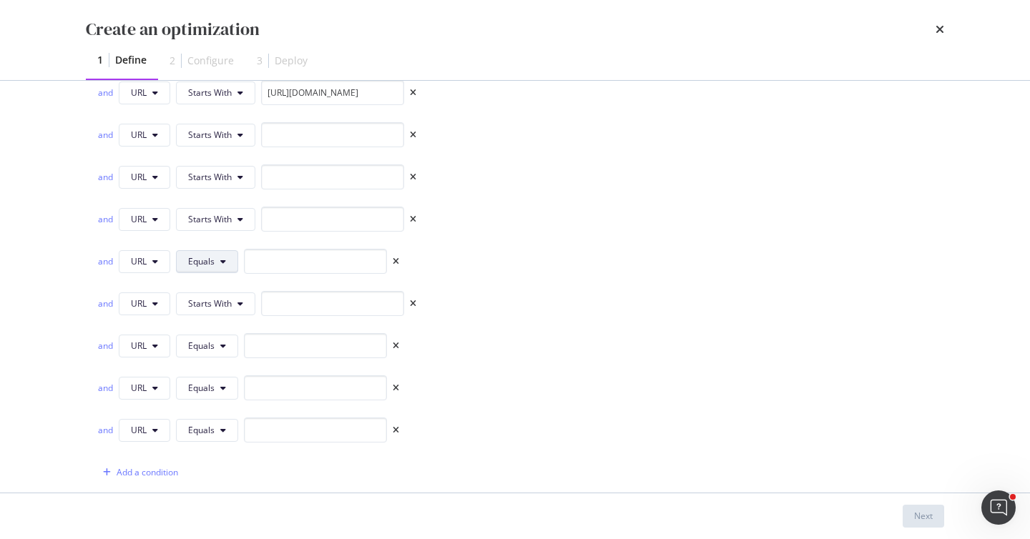
click at [202, 273] on button "Equals" at bounding box center [207, 261] width 62 height 23
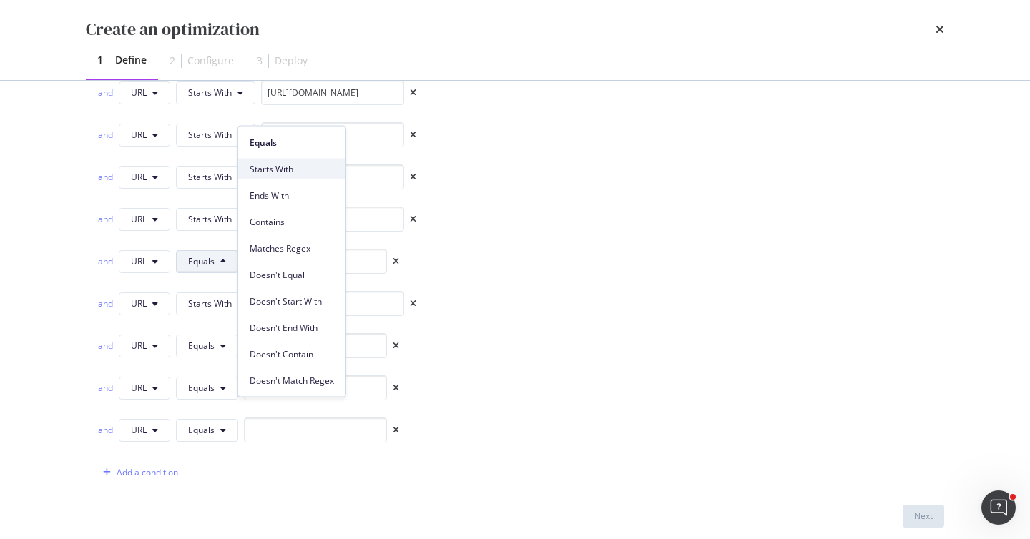
click at [290, 170] on span "Starts With" at bounding box center [292, 168] width 84 height 13
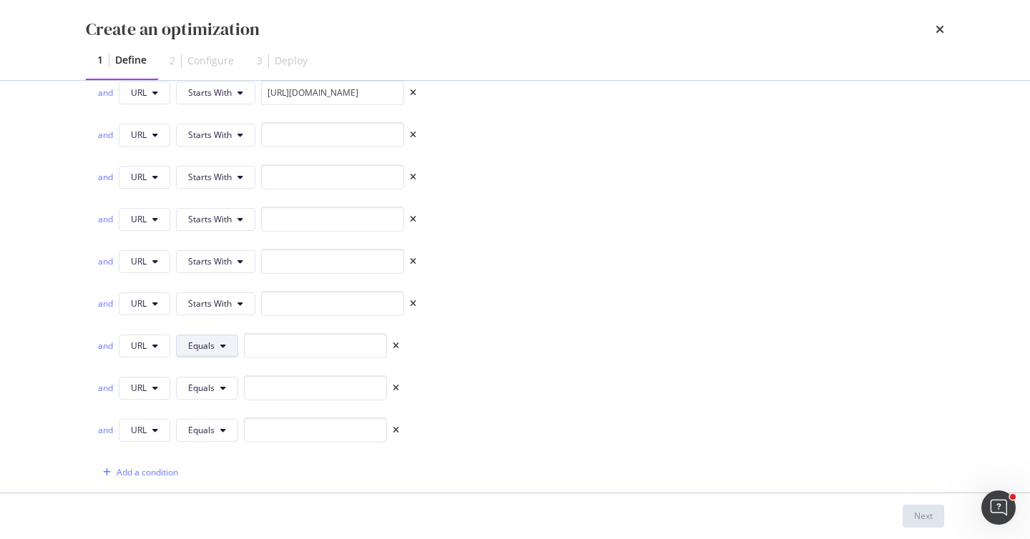
click at [225, 344] on icon "modal" at bounding box center [223, 346] width 6 height 9
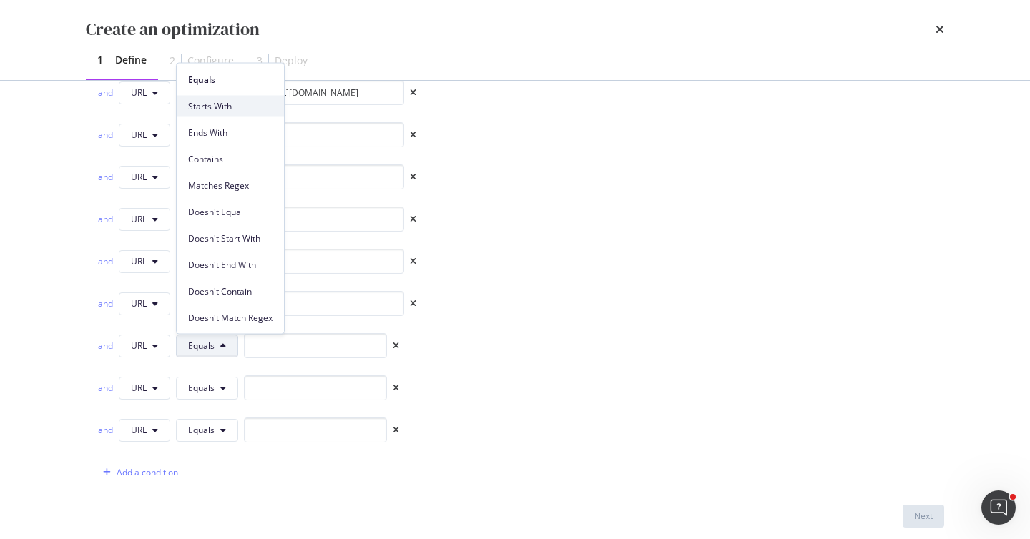
click at [255, 109] on span "Starts With" at bounding box center [230, 105] width 84 height 13
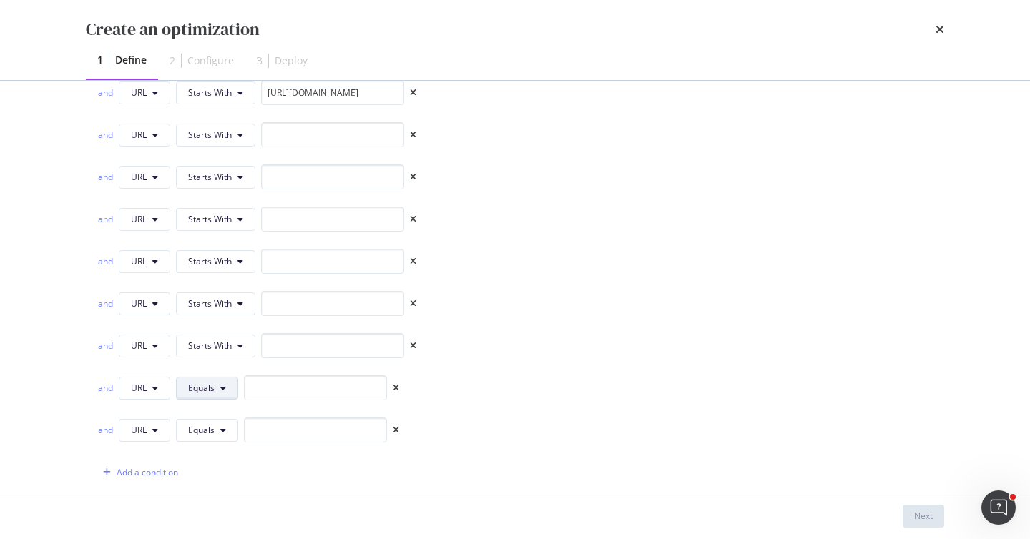
click at [204, 383] on span "Equals" at bounding box center [201, 388] width 26 height 12
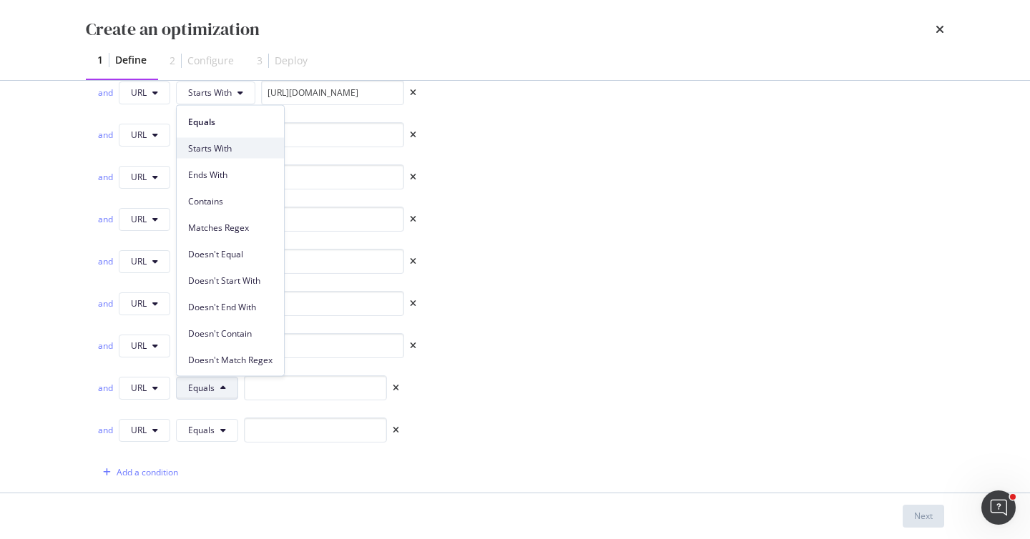
click at [217, 147] on span "Starts With" at bounding box center [230, 148] width 84 height 13
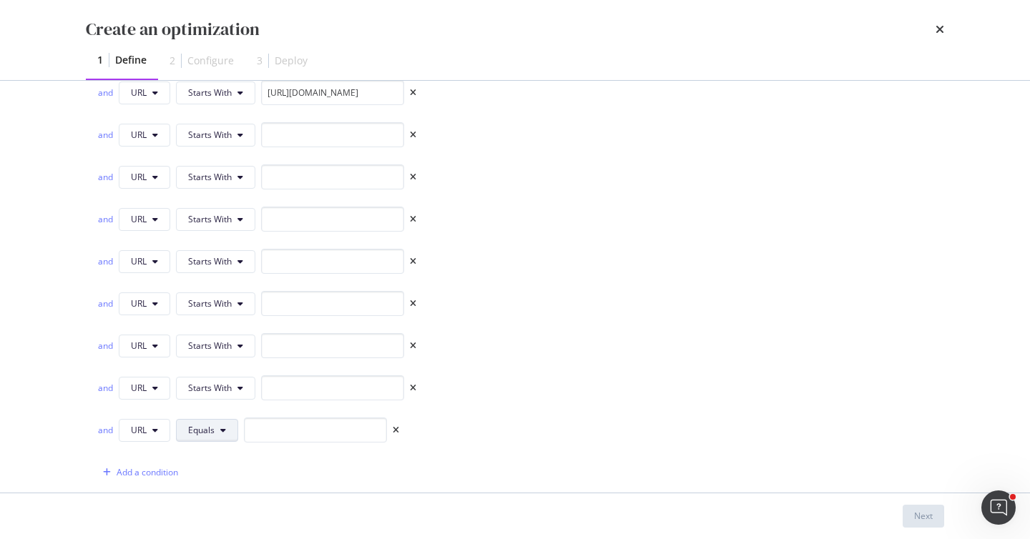
click at [216, 428] on button "Equals" at bounding box center [207, 430] width 62 height 23
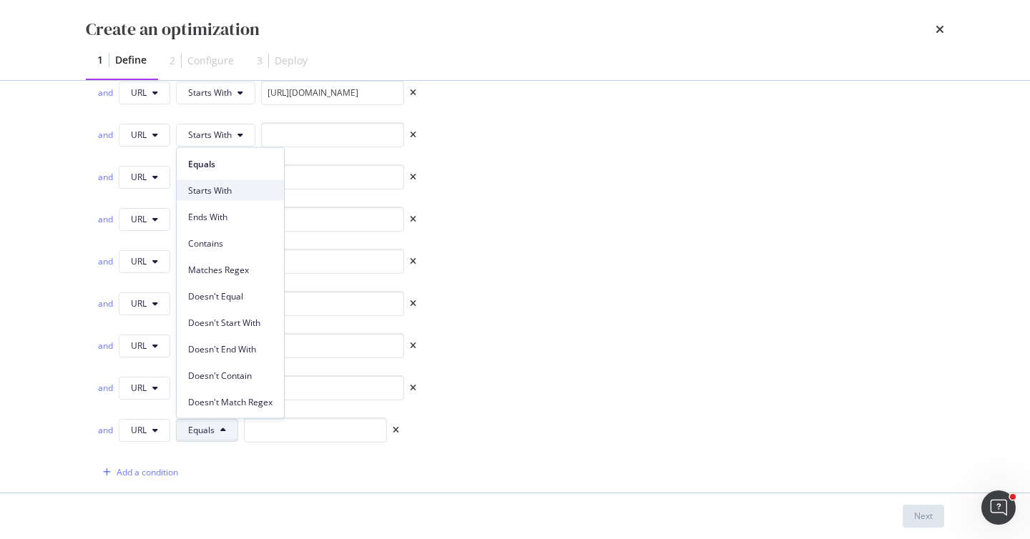
click at [246, 180] on div "Starts With" at bounding box center [230, 190] width 107 height 21
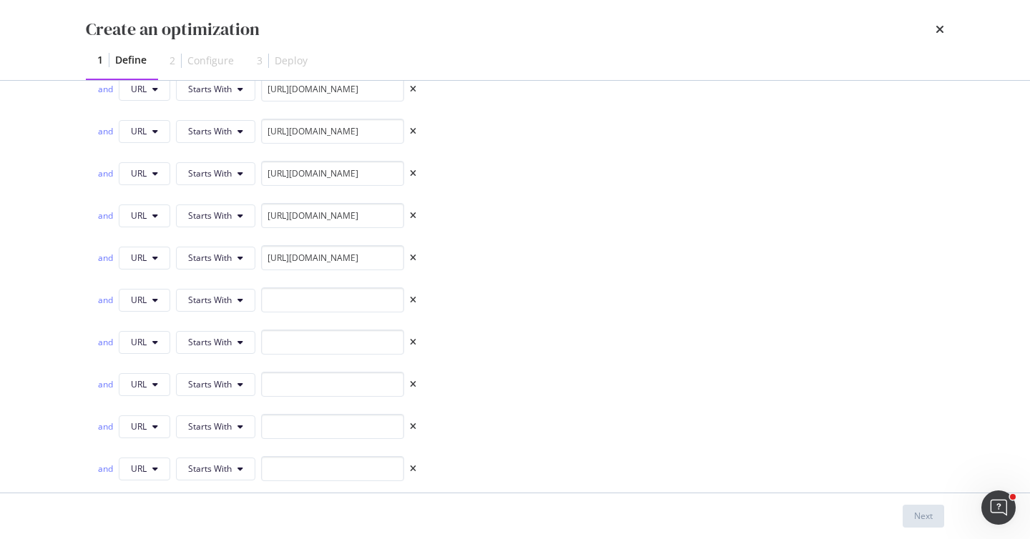
scroll to position [1197, 0]
click at [329, 303] on input "modal" at bounding box center [332, 301] width 143 height 25
paste input "[URL][DOMAIN_NAME]"
type input "[URL][DOMAIN_NAME]"
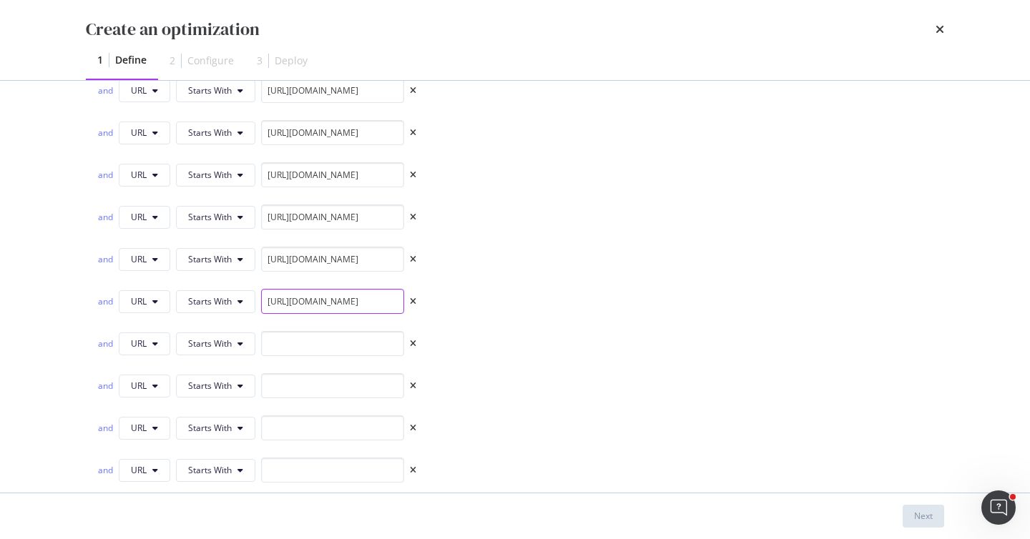
scroll to position [0, 0]
click at [350, 345] on input "modal" at bounding box center [332, 343] width 143 height 25
paste input "[URL][DOMAIN_NAME]"
type input "[URL][DOMAIN_NAME]"
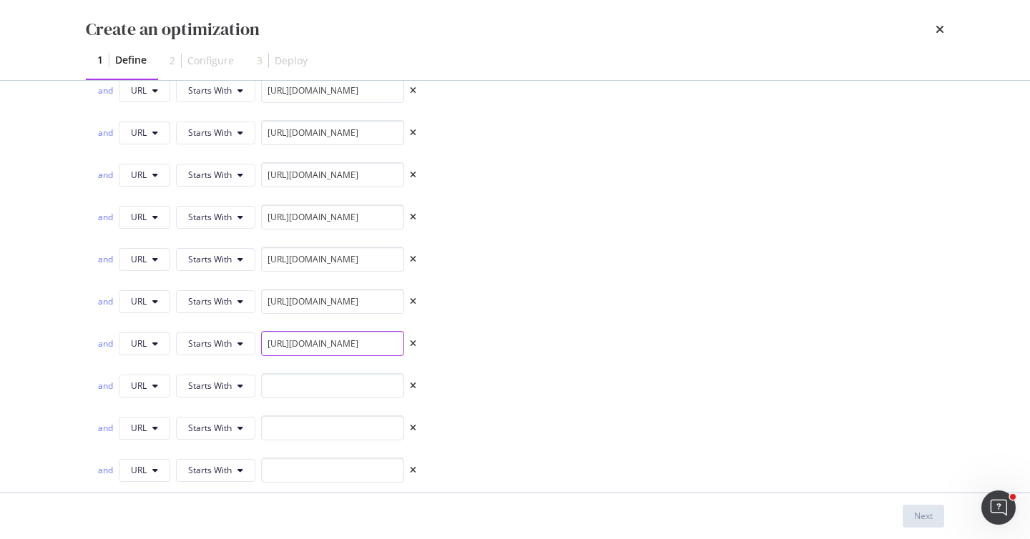
scroll to position [0, 0]
click at [381, 378] on input "modal" at bounding box center [332, 385] width 143 height 25
paste input "[URL][DOMAIN_NAME]"
type input "[URL][DOMAIN_NAME]"
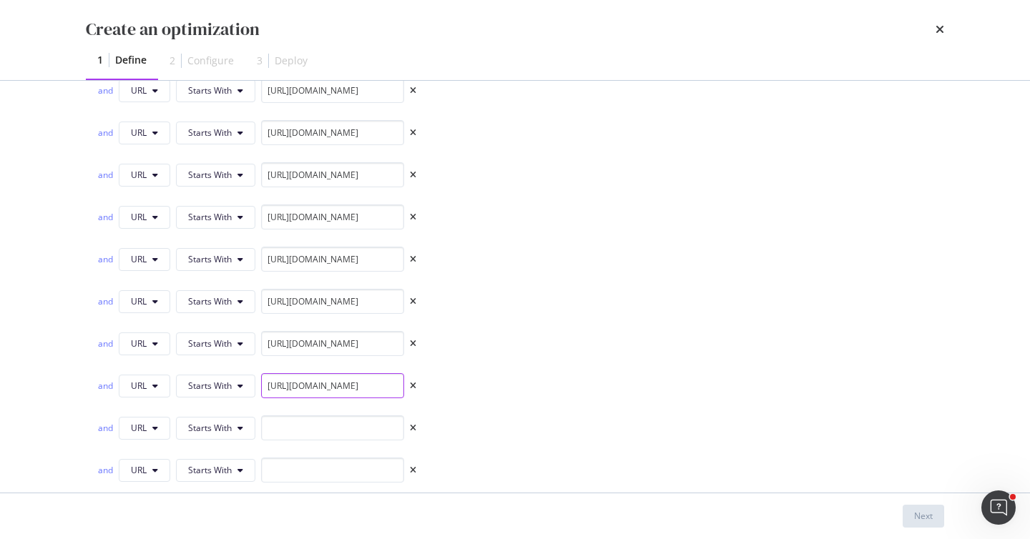
scroll to position [0, 0]
click at [334, 430] on input "modal" at bounding box center [332, 428] width 143 height 25
paste input "[URL][DOMAIN_NAME]"
type input "[URL][DOMAIN_NAME]"
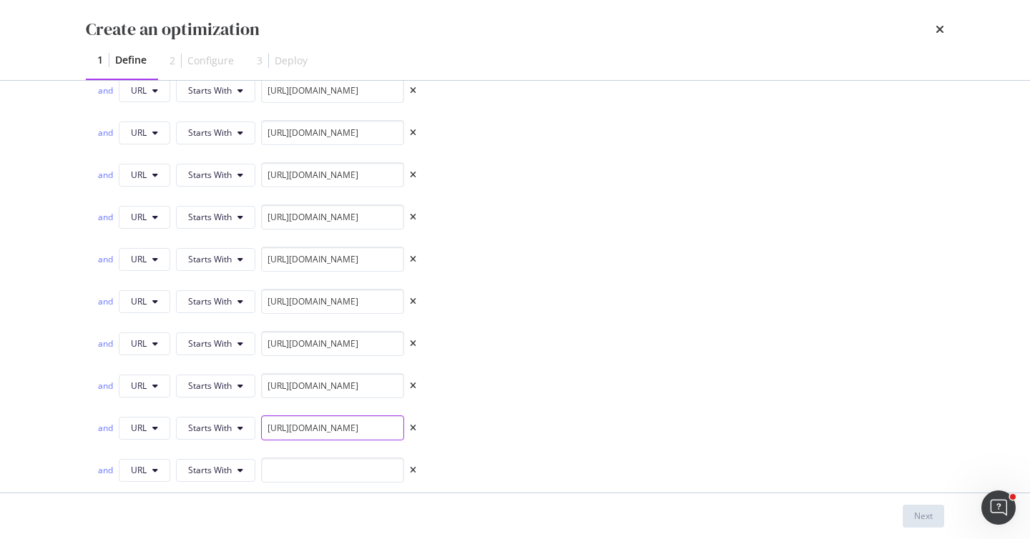
scroll to position [0, 0]
click at [325, 466] on input "modal" at bounding box center [332, 470] width 143 height 25
paste input "[URL][DOMAIN_NAME]"
type input "[URL][DOMAIN_NAME]"
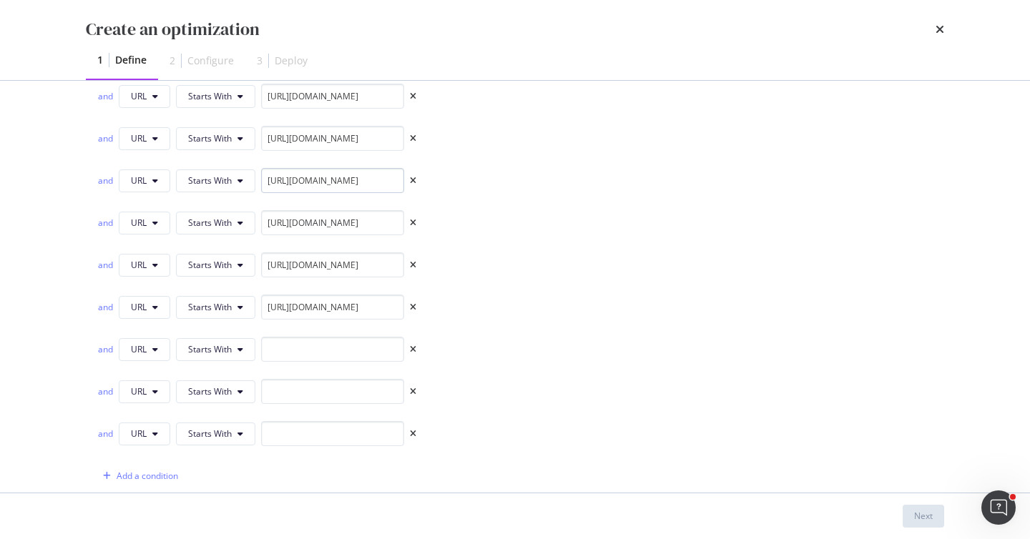
scroll to position [1380, 0]
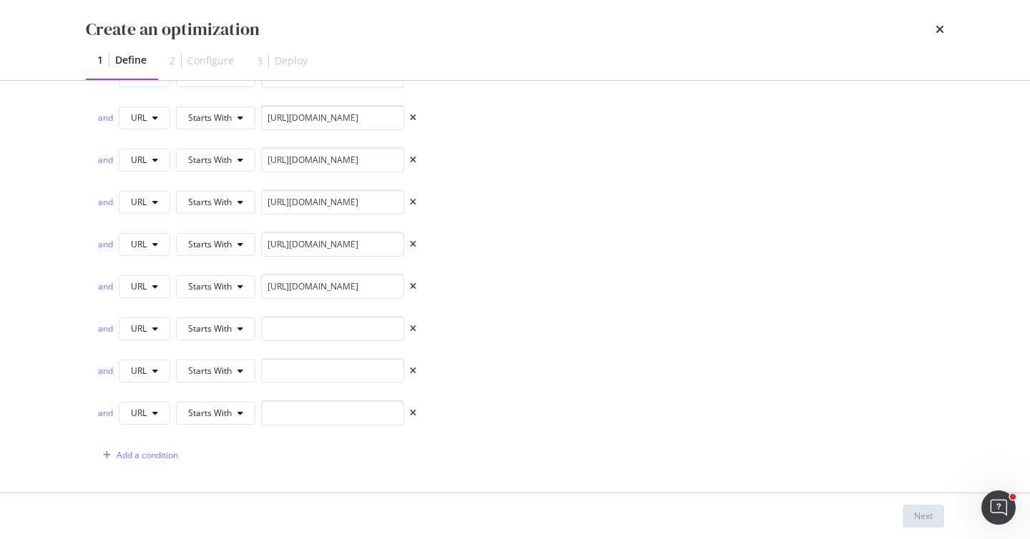
click at [358, 290] on input "[URL][DOMAIN_NAME]" at bounding box center [332, 286] width 143 height 25
click at [355, 334] on input "modal" at bounding box center [332, 328] width 143 height 25
paste input "[URL][DOMAIN_NAME]"
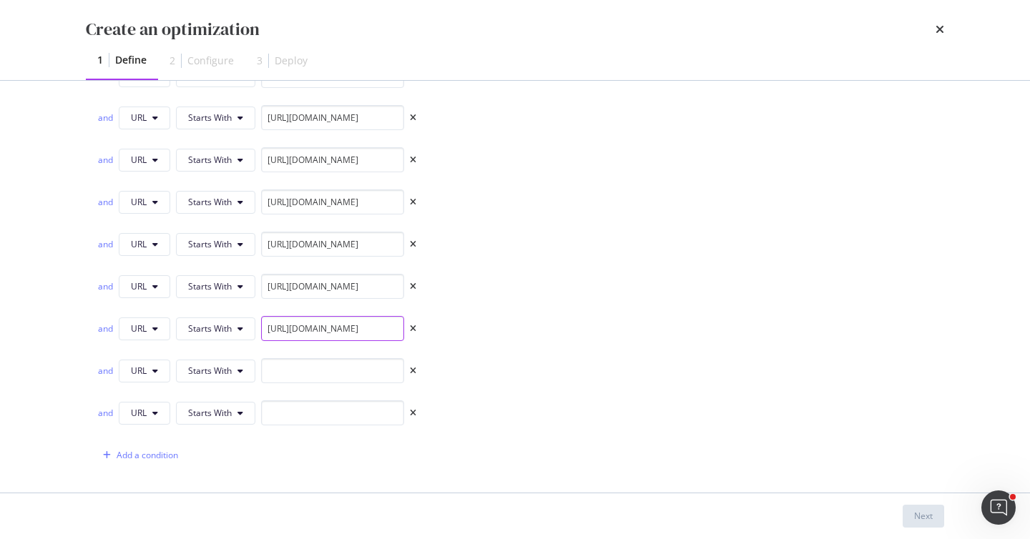
type input "[URL][DOMAIN_NAME]"
click at [373, 363] on input "modal" at bounding box center [332, 370] width 143 height 25
paste input "[URL][DOMAIN_NAME]"
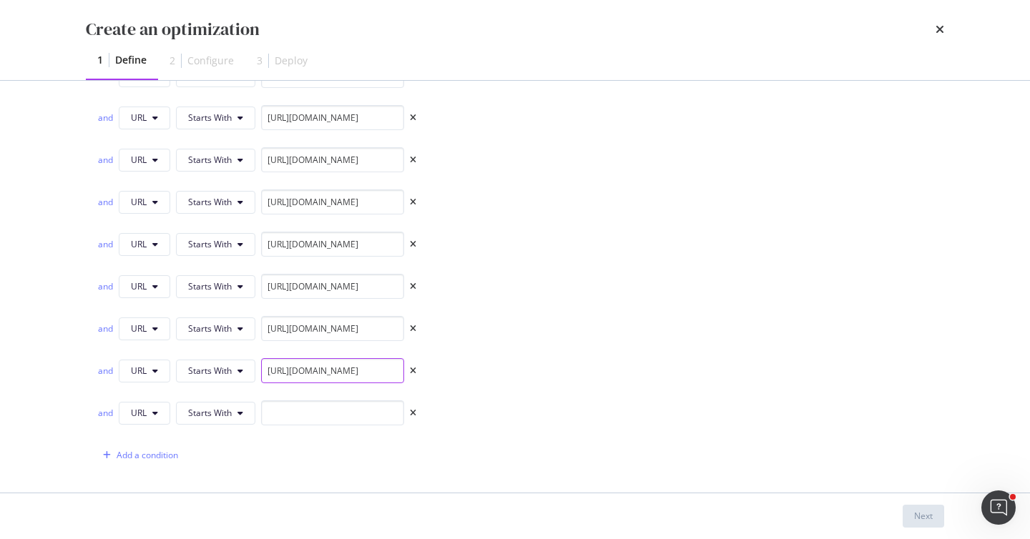
type input "[URL][DOMAIN_NAME]"
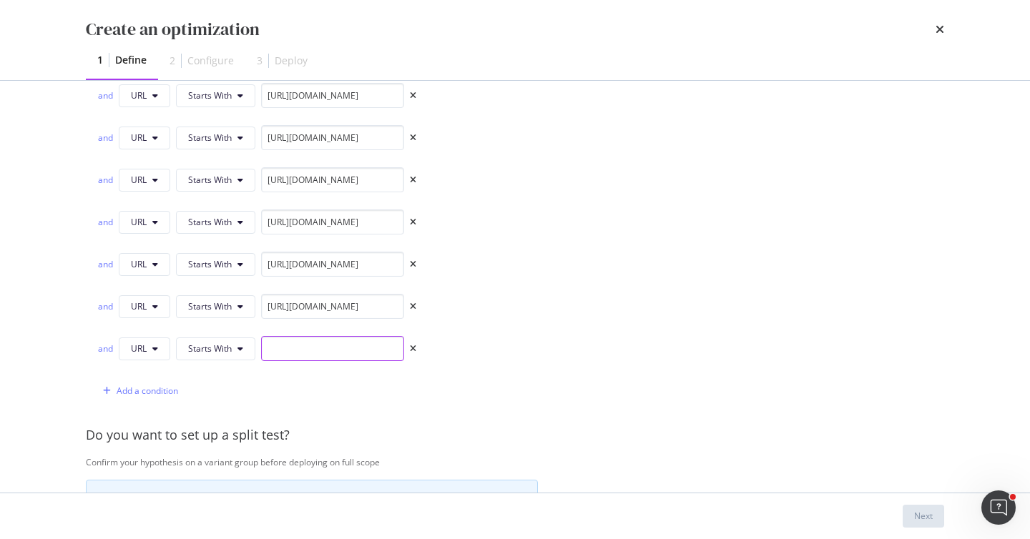
click at [337, 350] on input "modal" at bounding box center [332, 348] width 143 height 25
paste input "[URL][DOMAIN_NAME]"
type input "[URL][DOMAIN_NAME]"
click at [358, 398] on div "Add a condition" at bounding box center [256, 390] width 319 height 25
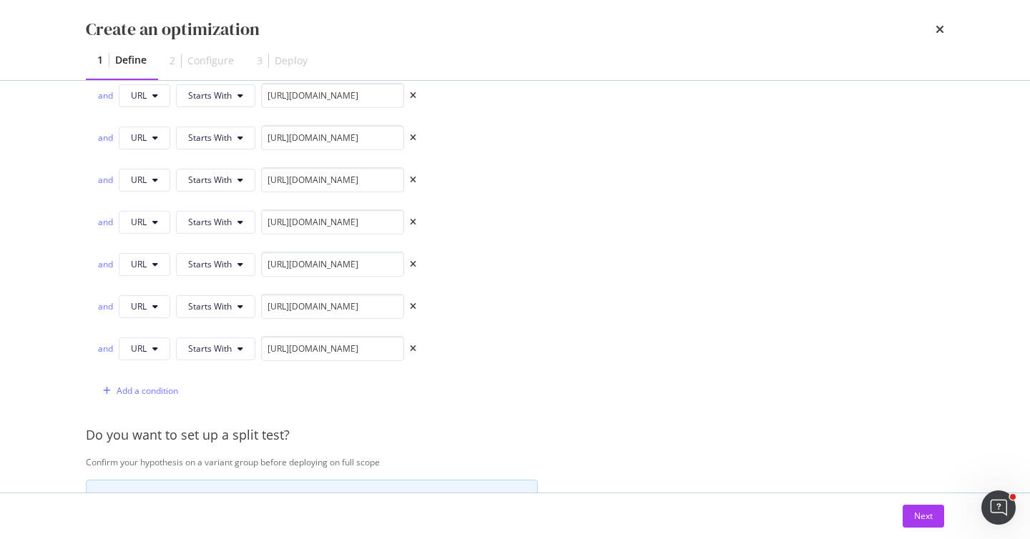
scroll to position [0, 0]
click at [175, 394] on div "Add a condition" at bounding box center [148, 391] width 62 height 12
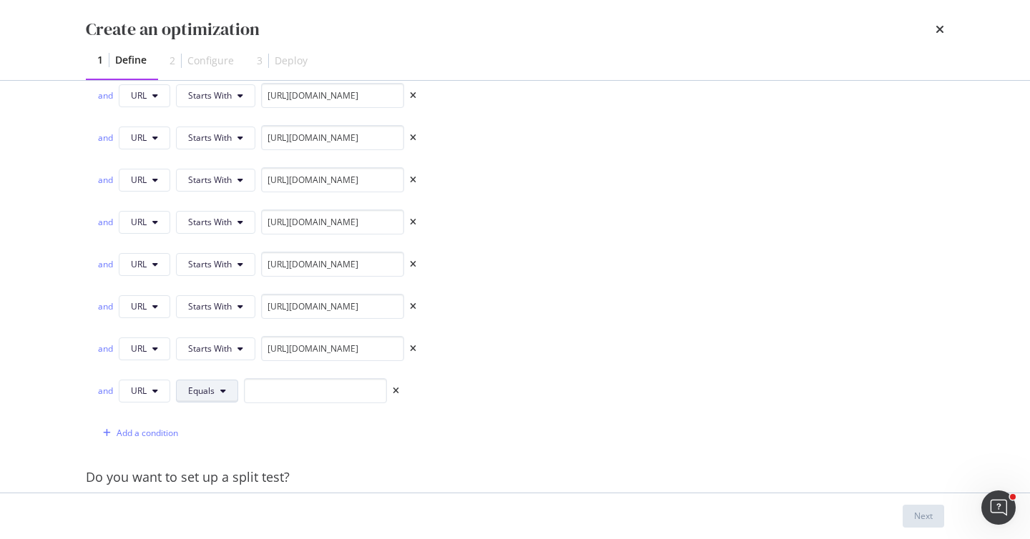
click at [207, 396] on span "Equals" at bounding box center [201, 391] width 26 height 12
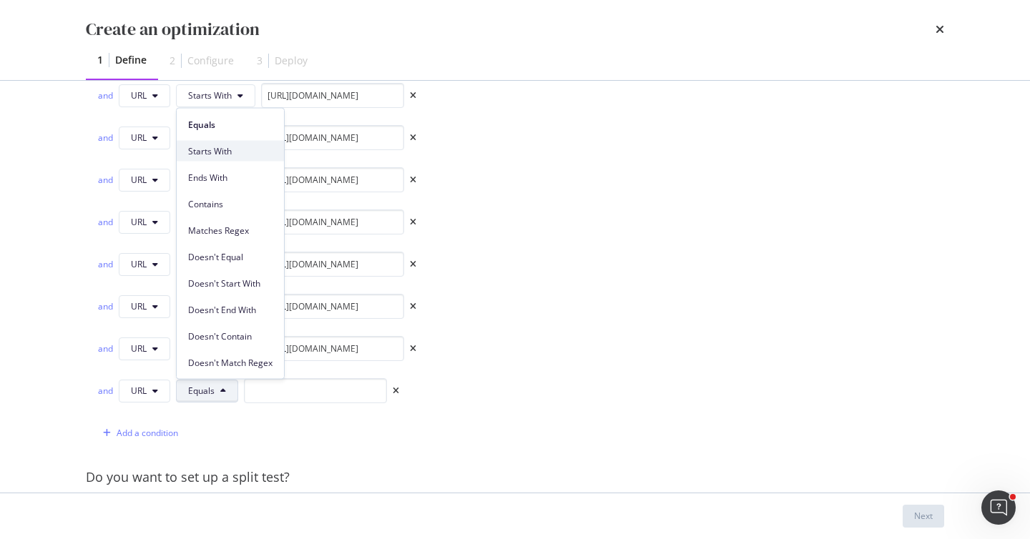
click at [241, 152] on span "Starts With" at bounding box center [230, 150] width 84 height 13
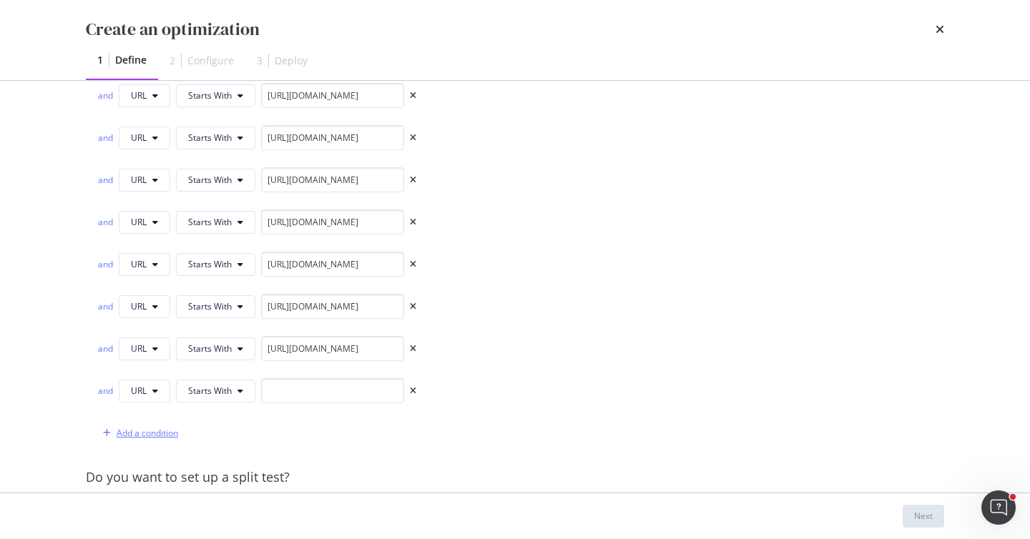
click at [126, 429] on div "Add a condition" at bounding box center [148, 433] width 62 height 12
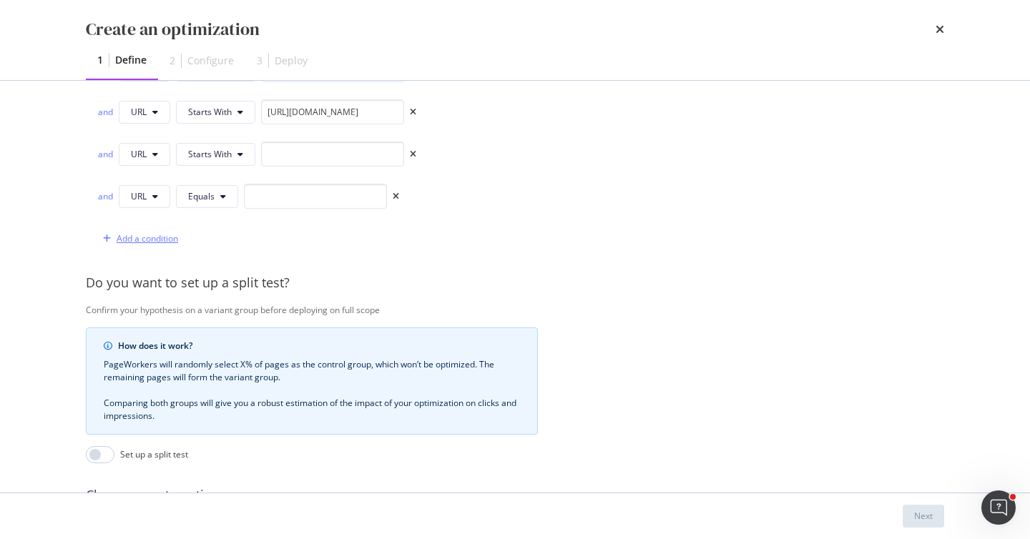
scroll to position [1685, 0]
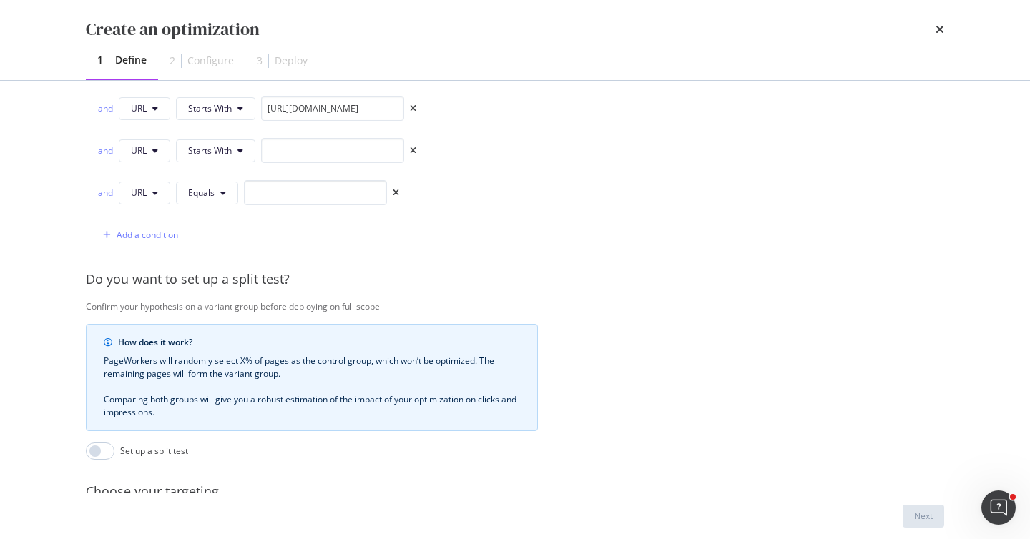
click at [156, 231] on div "Add a condition" at bounding box center [148, 235] width 62 height 12
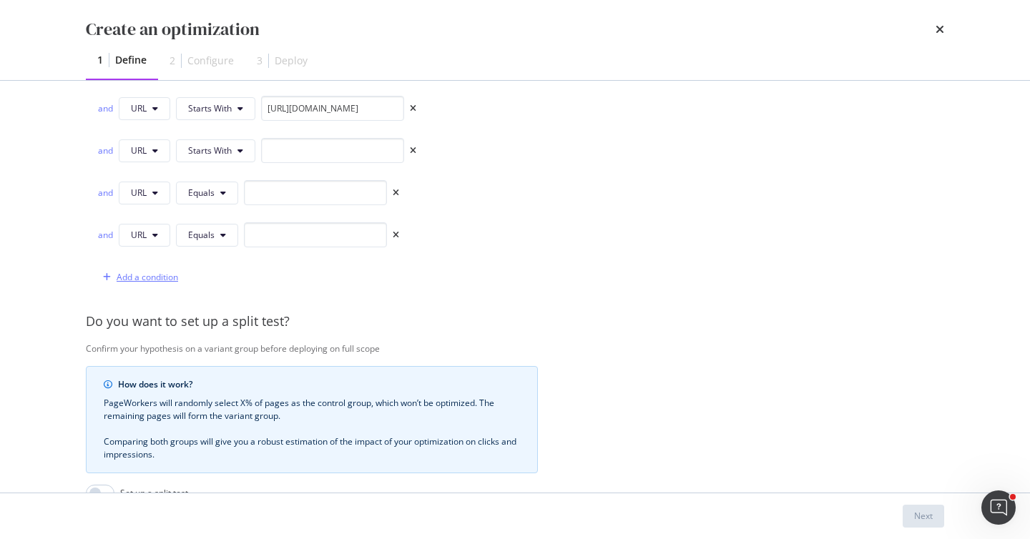
click at [162, 278] on div "Add a condition" at bounding box center [148, 277] width 62 height 12
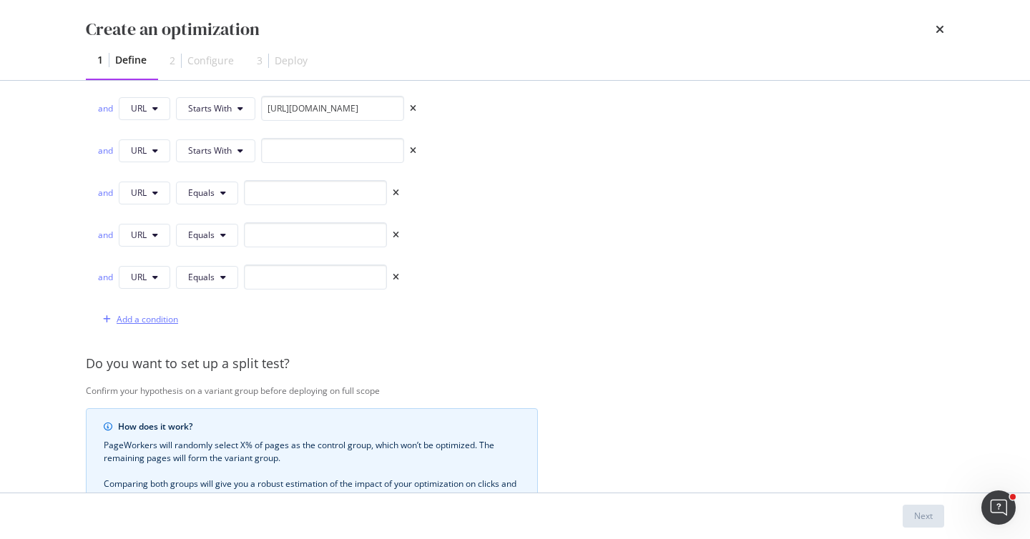
click at [166, 324] on div "Add a condition" at bounding box center [148, 319] width 62 height 12
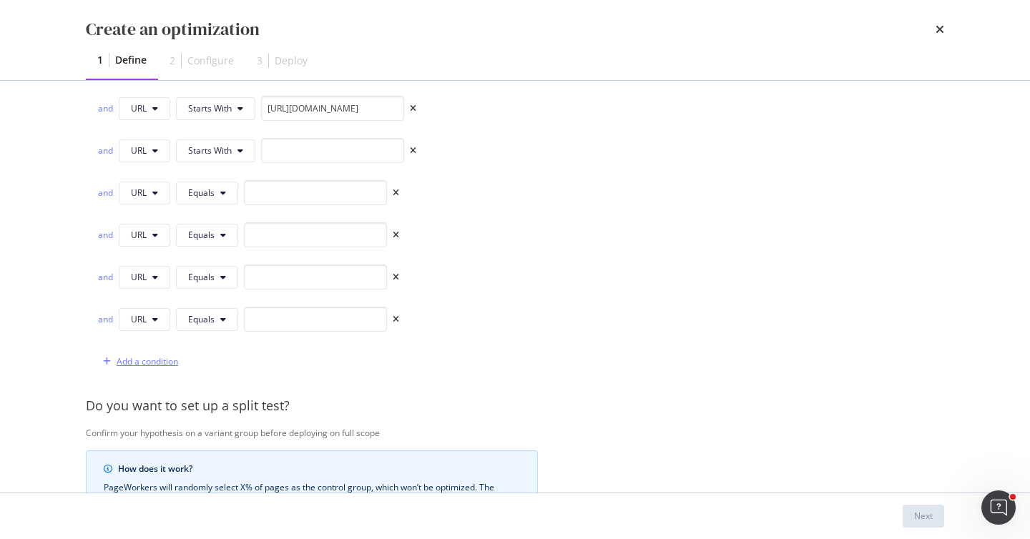
click at [166, 355] on div "Add a condition" at bounding box center [148, 361] width 62 height 12
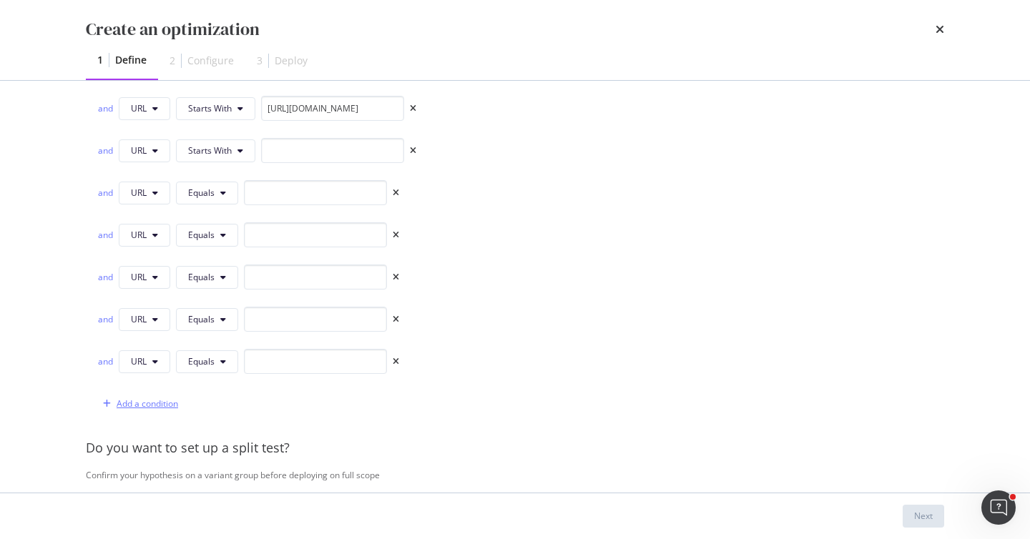
click at [158, 408] on div "Add a condition" at bounding box center [148, 404] width 62 height 12
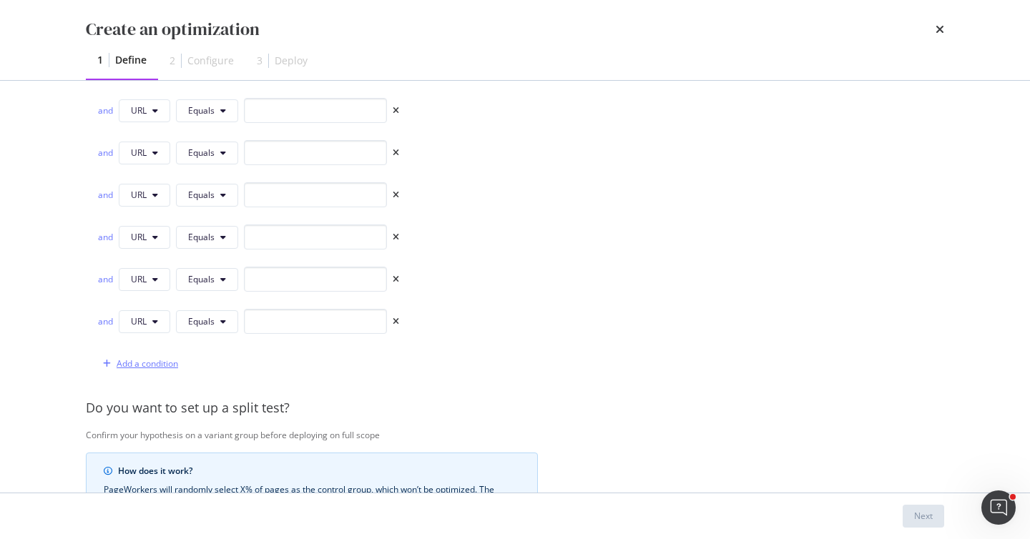
scroll to position [1783, 0]
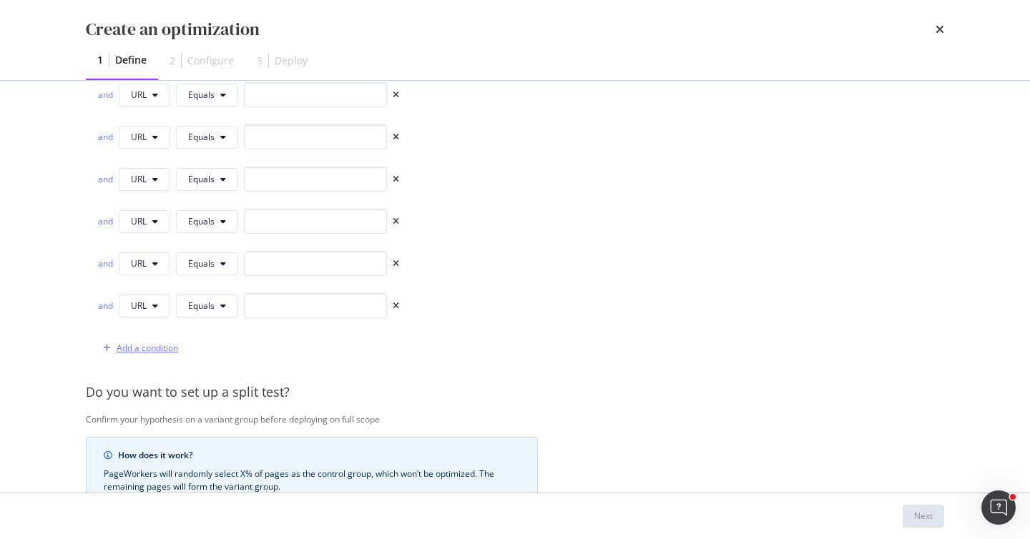
click at [168, 348] on div "Add a condition" at bounding box center [148, 348] width 62 height 12
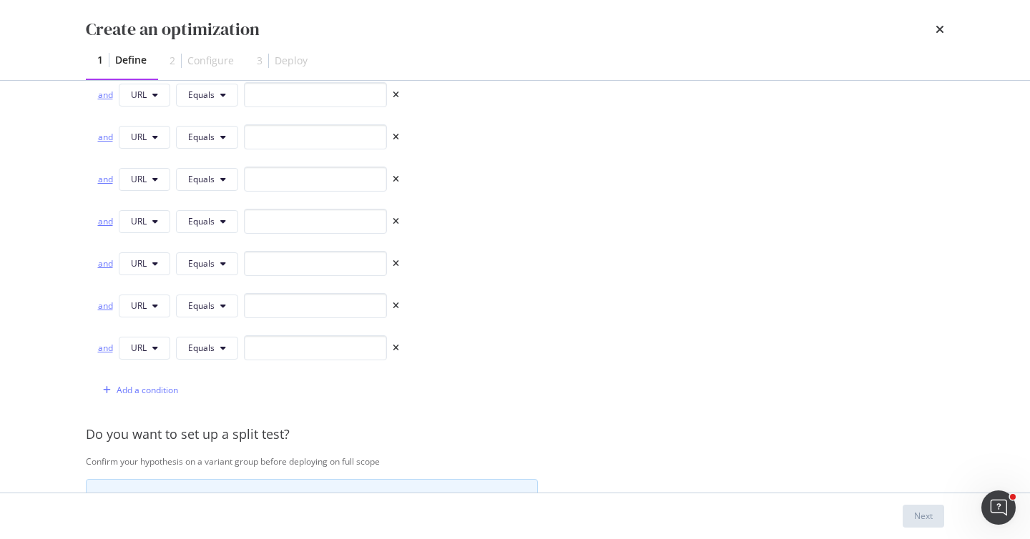
click at [107, 305] on div "and" at bounding box center [105, 306] width 16 height 12
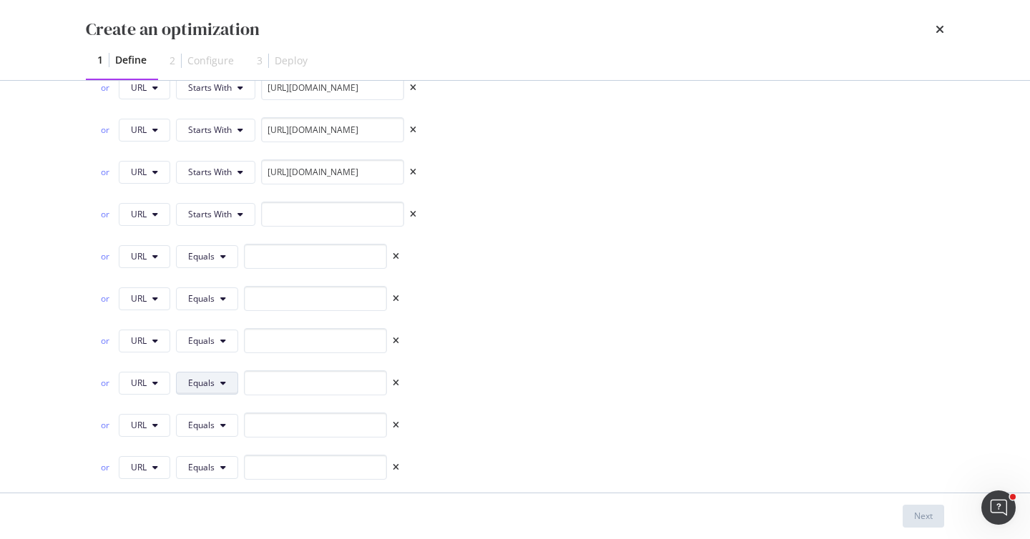
scroll to position [1615, 0]
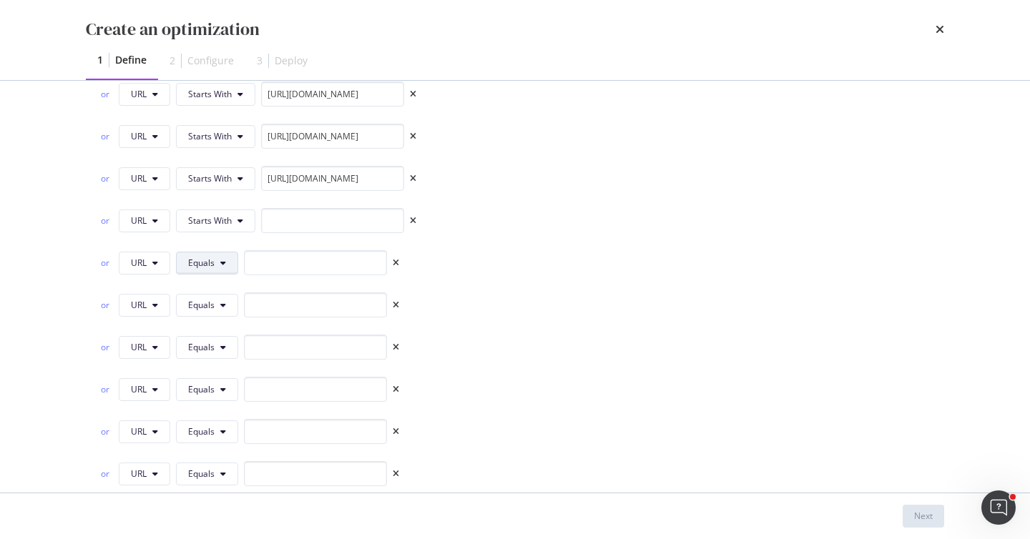
click at [220, 259] on icon "modal" at bounding box center [223, 263] width 6 height 9
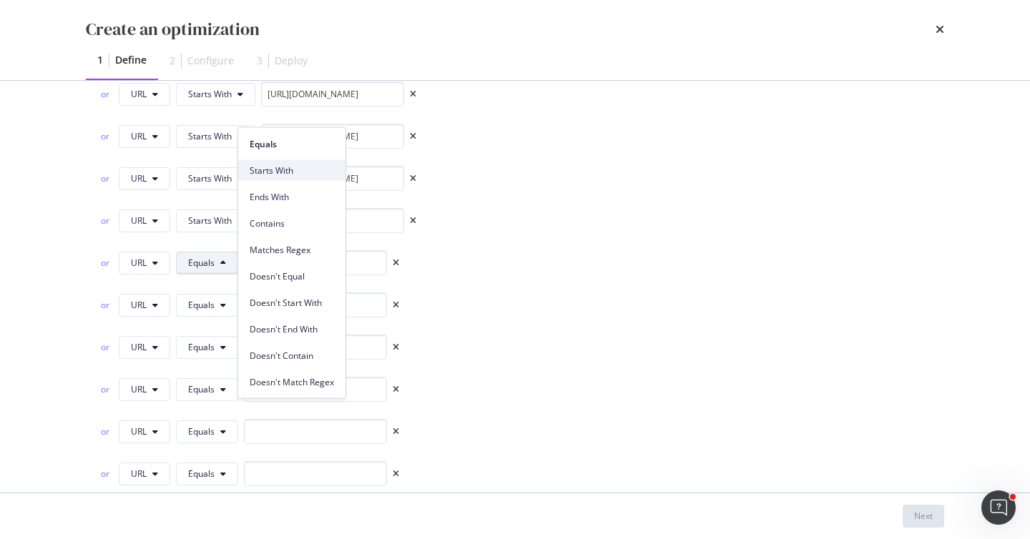
click at [288, 177] on div "Starts With" at bounding box center [291, 170] width 107 height 21
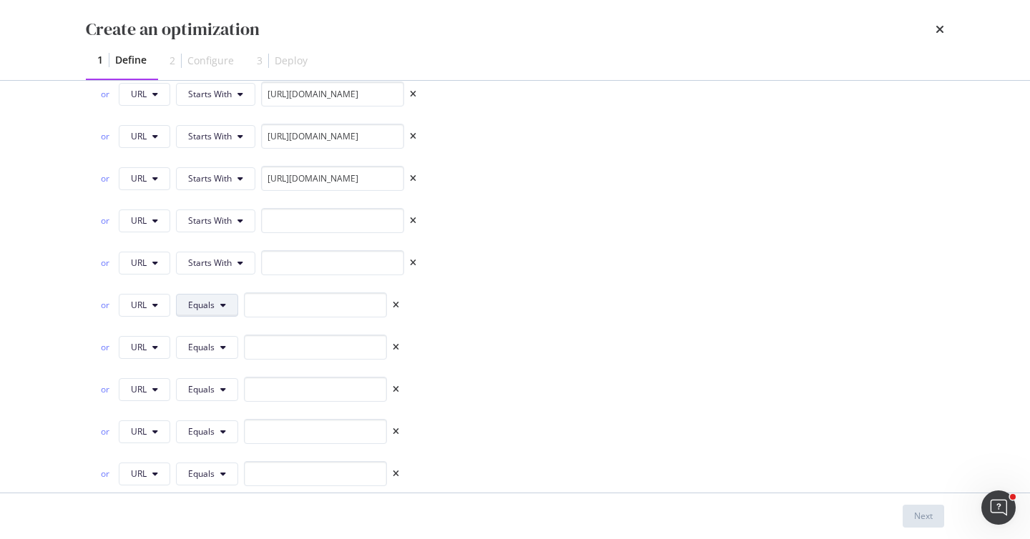
click at [231, 307] on button "Equals" at bounding box center [207, 305] width 62 height 23
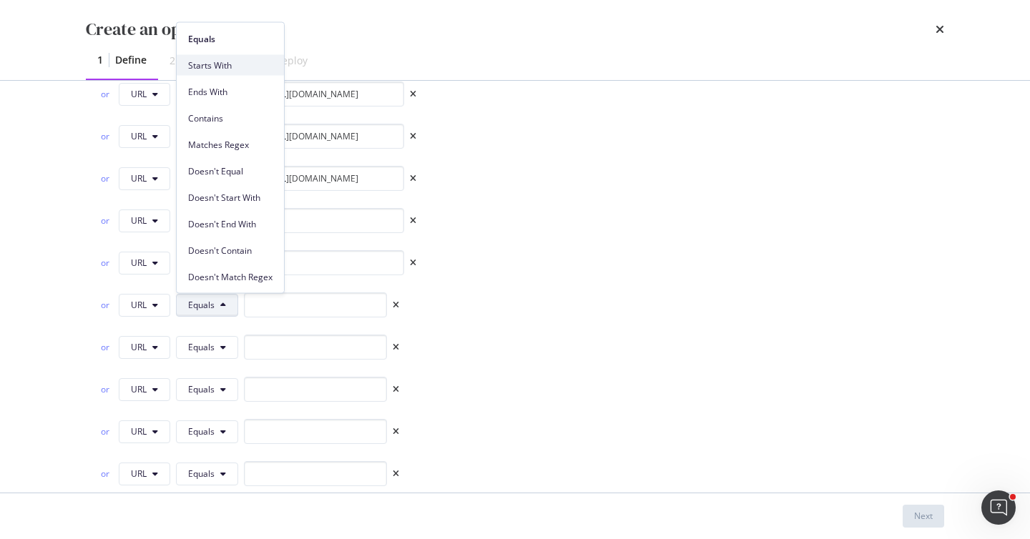
click at [239, 75] on div "Starts With" at bounding box center [230, 65] width 107 height 21
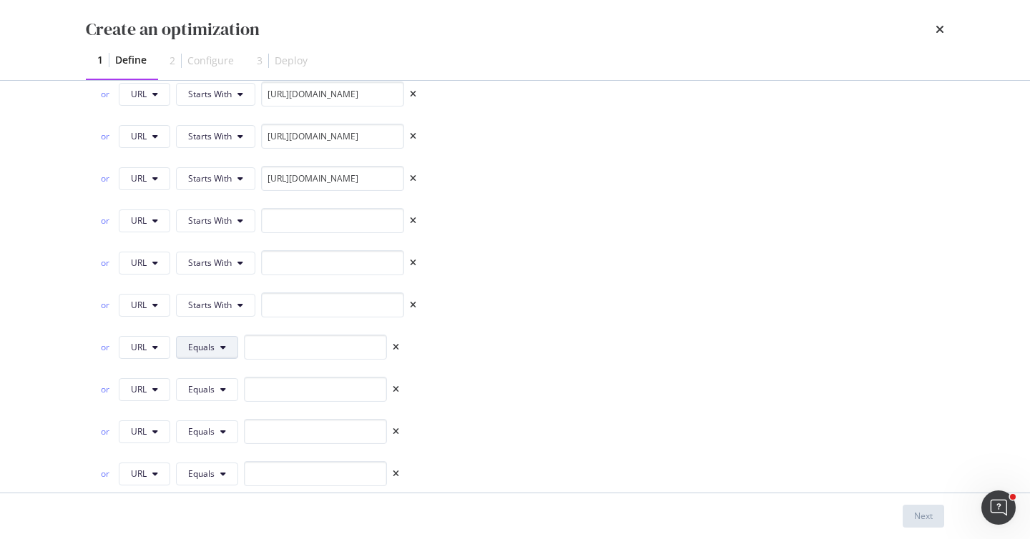
click at [210, 351] on span "Equals" at bounding box center [201, 347] width 26 height 12
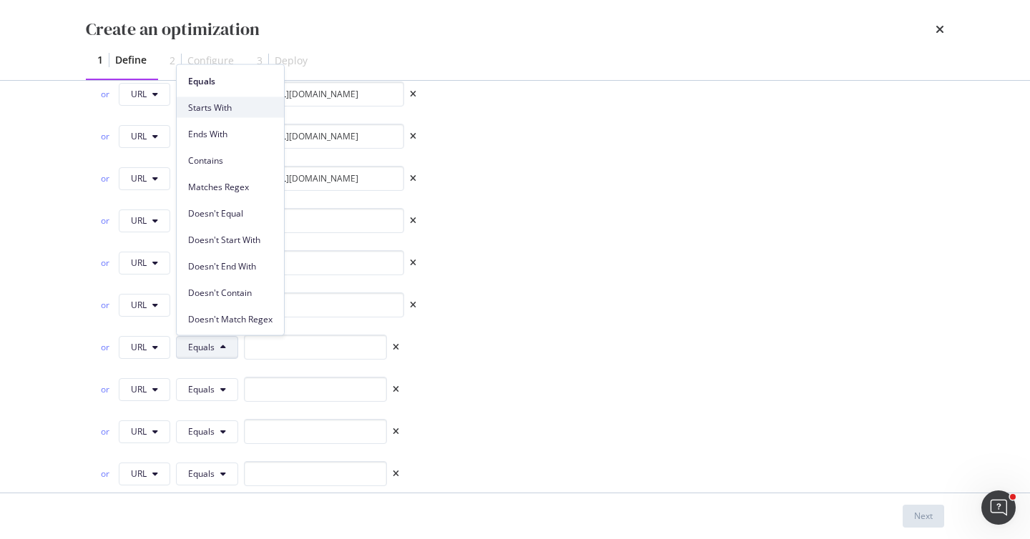
click at [230, 102] on span "Starts With" at bounding box center [230, 107] width 84 height 13
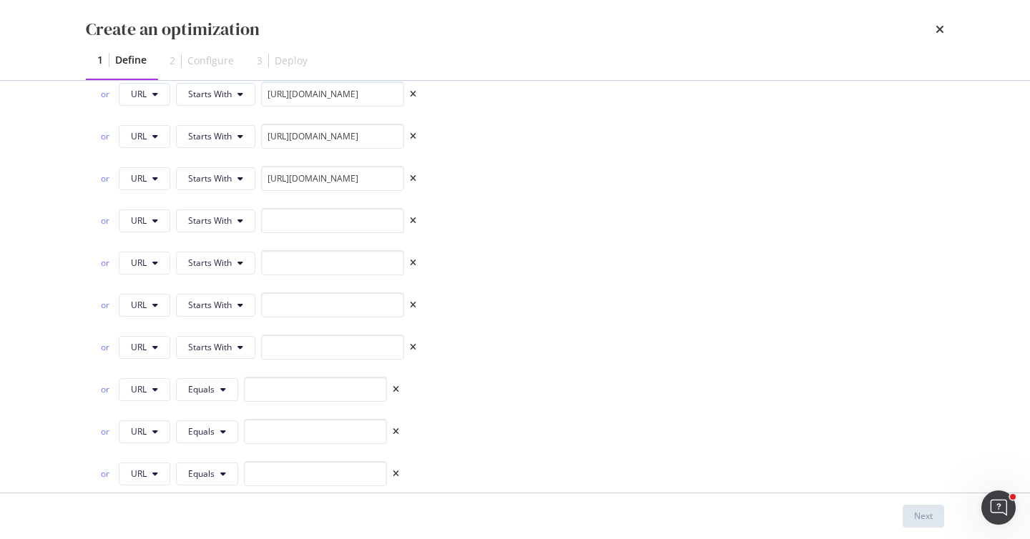
scroll to position [1718, 0]
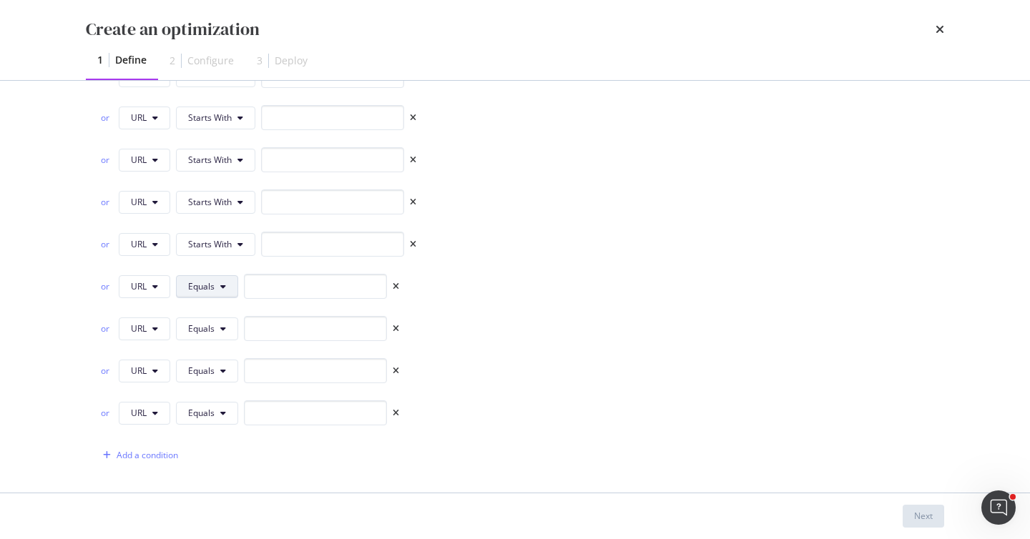
click at [222, 287] on icon "modal" at bounding box center [223, 287] width 6 height 9
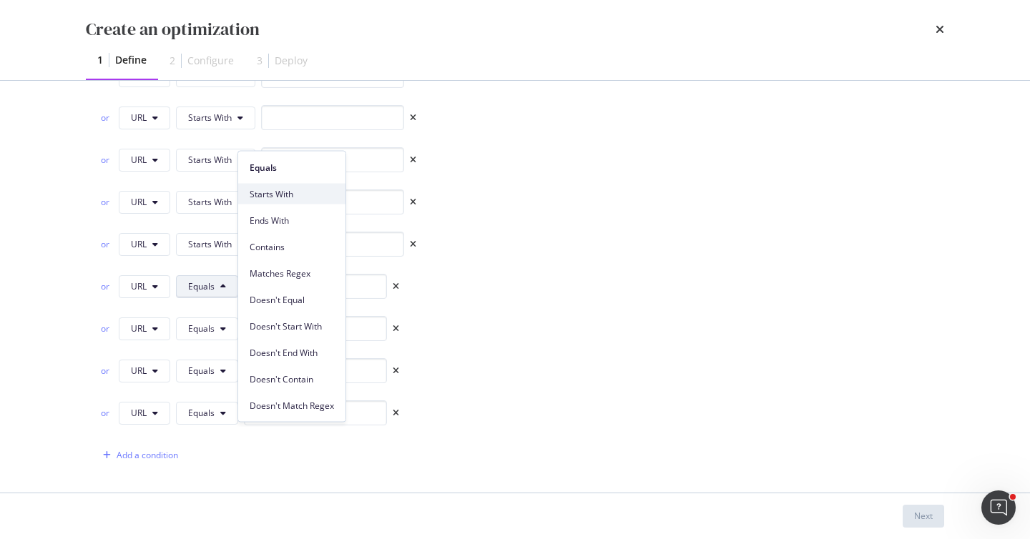
click at [280, 190] on span "Starts With" at bounding box center [292, 193] width 84 height 13
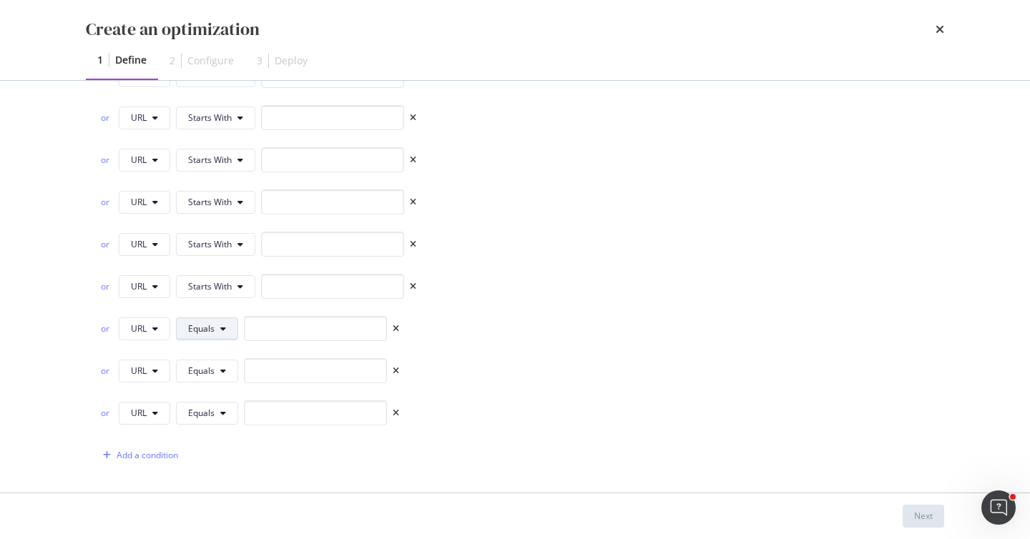
click at [214, 325] on span "Equals" at bounding box center [201, 329] width 26 height 12
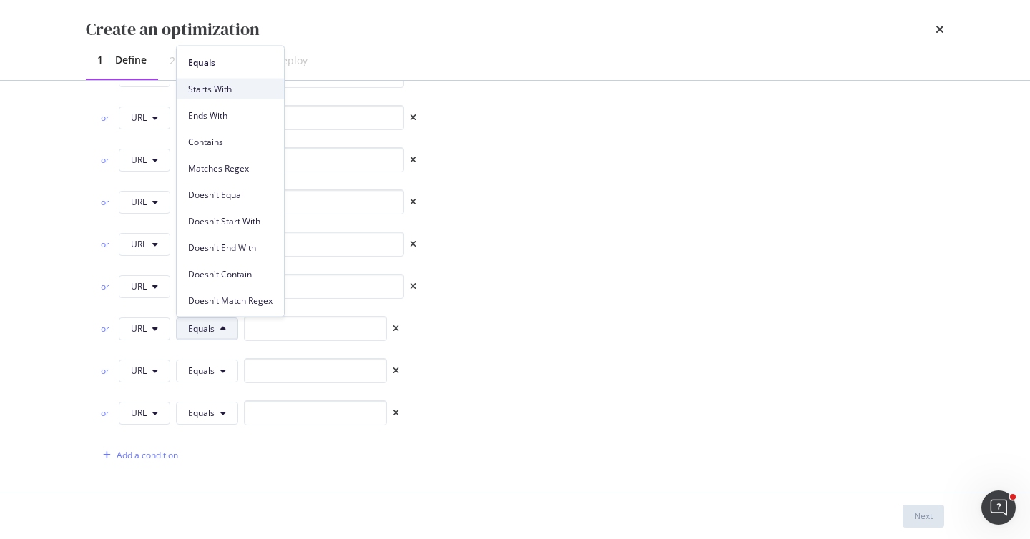
click at [246, 91] on span "Starts With" at bounding box center [230, 88] width 84 height 13
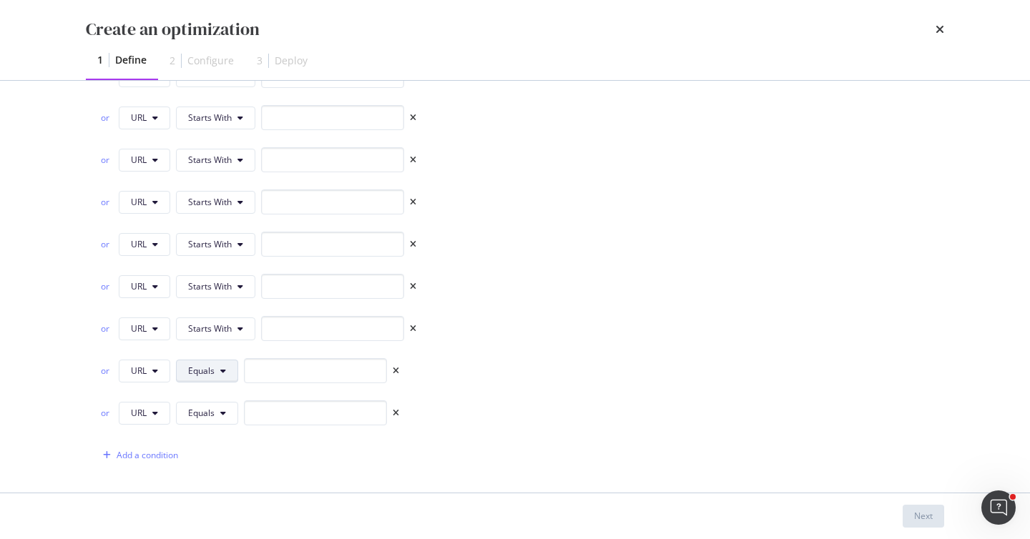
click at [211, 373] on span "Equals" at bounding box center [201, 371] width 26 height 12
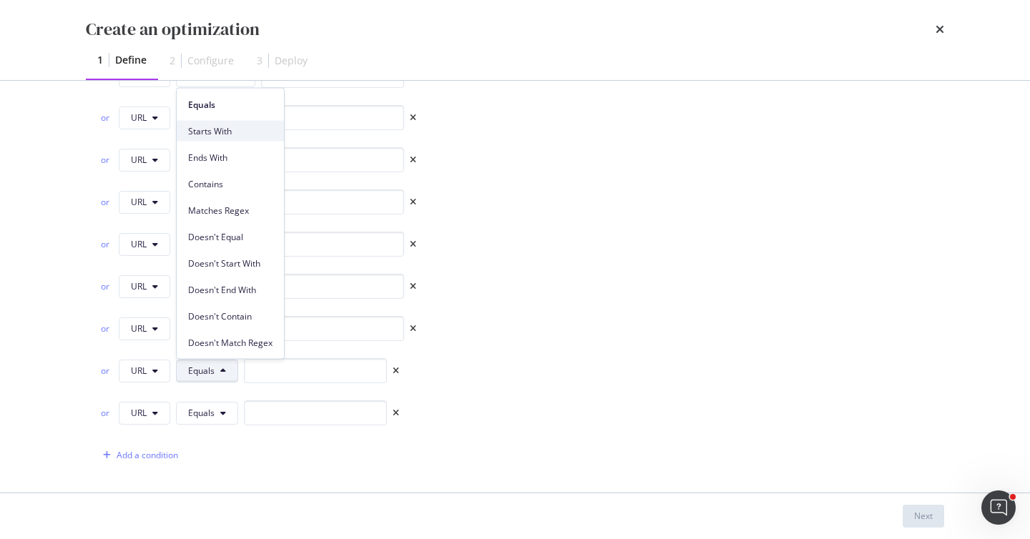
click at [246, 129] on span "Starts With" at bounding box center [230, 130] width 84 height 13
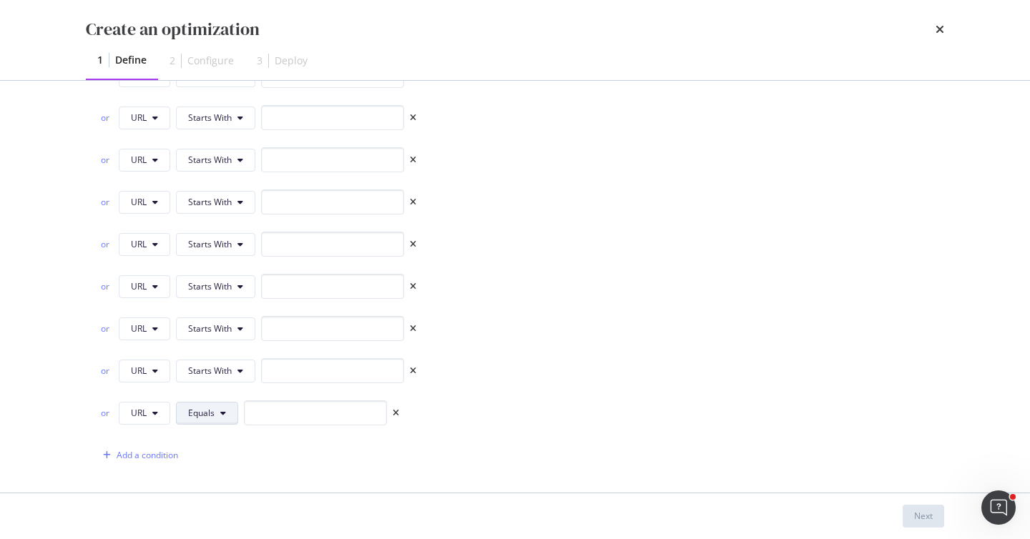
click at [216, 414] on button "Equals" at bounding box center [207, 413] width 62 height 23
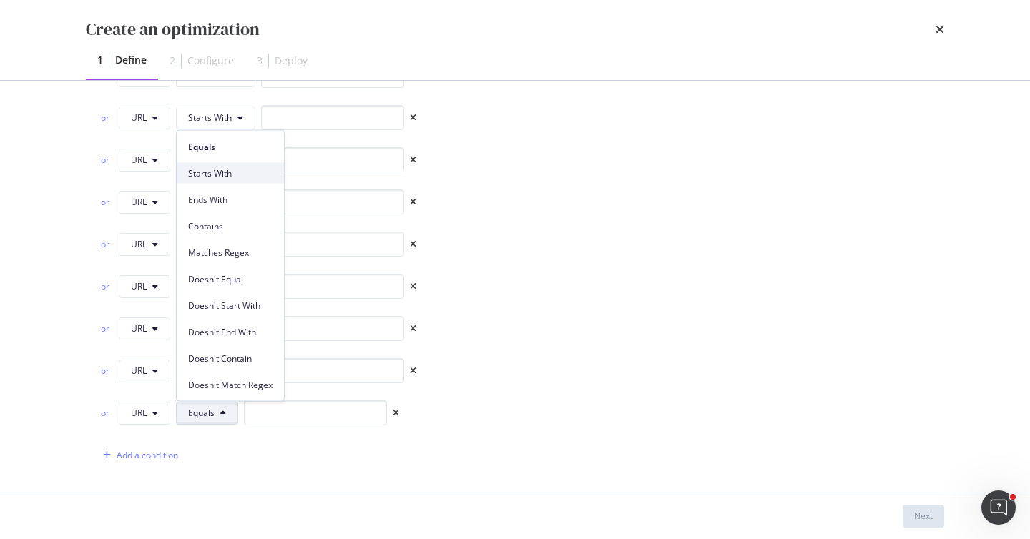
click at [255, 172] on span "Starts With" at bounding box center [230, 173] width 84 height 13
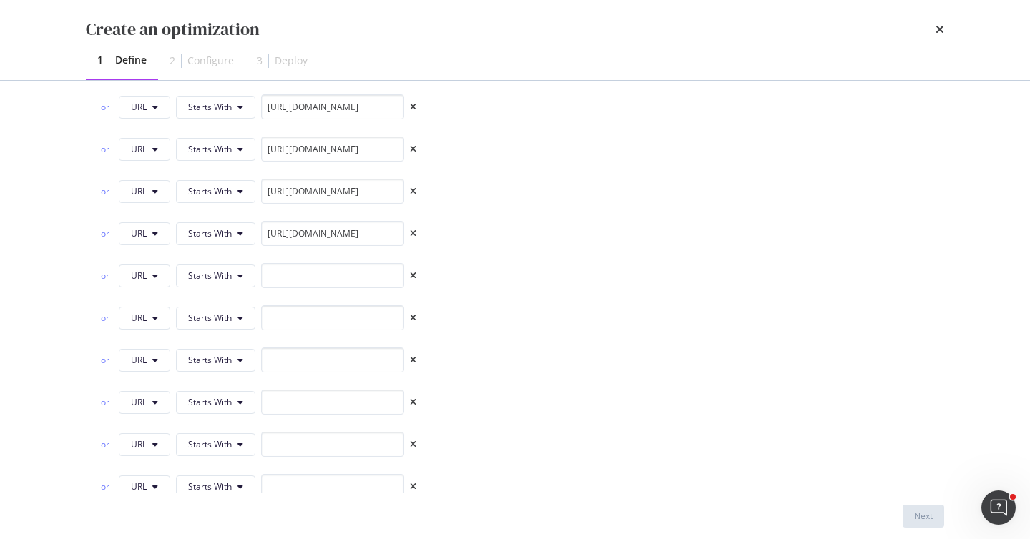
scroll to position [1622, 0]
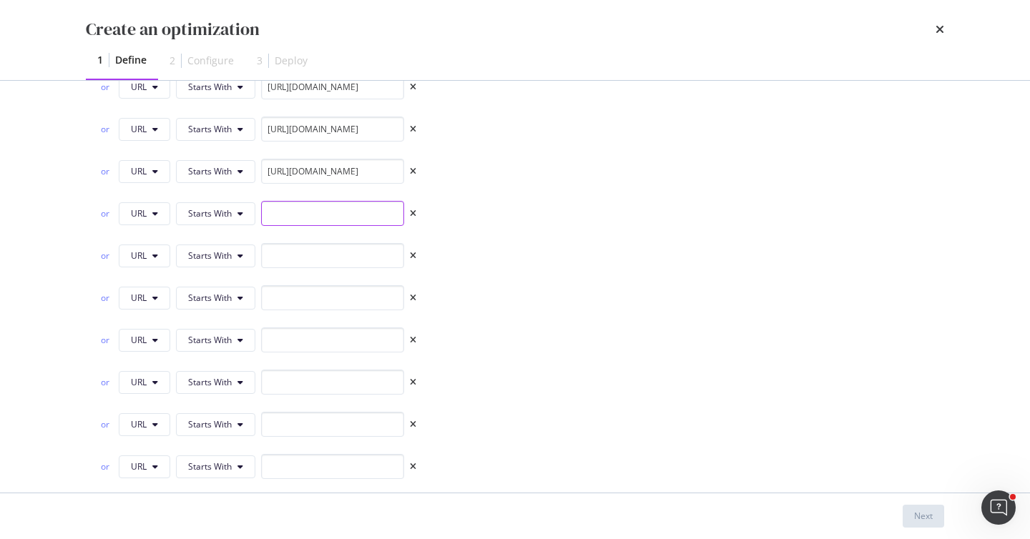
click at [365, 210] on input "modal" at bounding box center [332, 213] width 143 height 25
paste input "[URL][DOMAIN_NAME]"
type input "[URL][DOMAIN_NAME]"
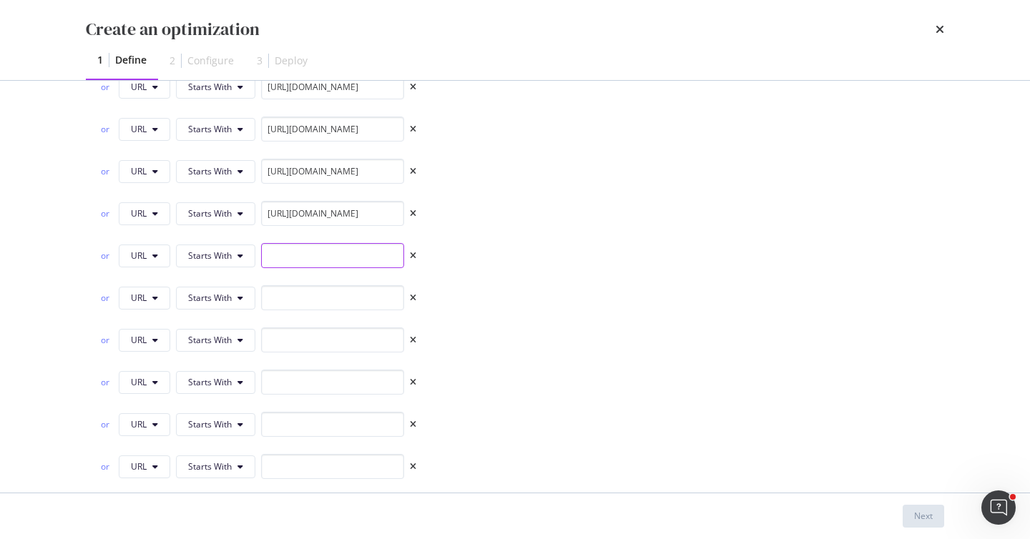
click at [345, 261] on input "modal" at bounding box center [332, 255] width 143 height 25
paste input "[URL][DOMAIN_NAME]"
type input "[URL][DOMAIN_NAME]"
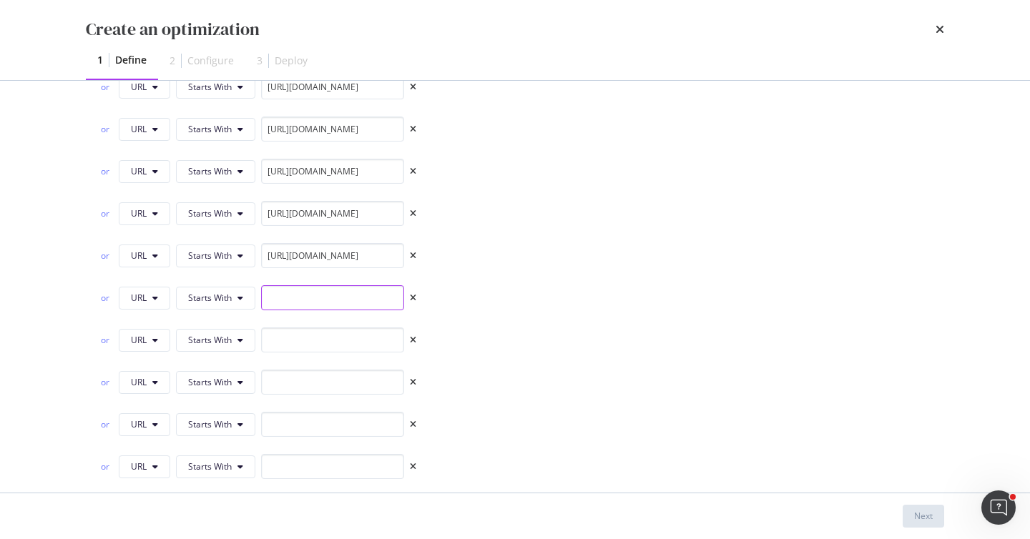
click at [377, 290] on input "modal" at bounding box center [332, 297] width 143 height 25
paste input "[URL][DOMAIN_NAME]"
type input "[URL][DOMAIN_NAME]"
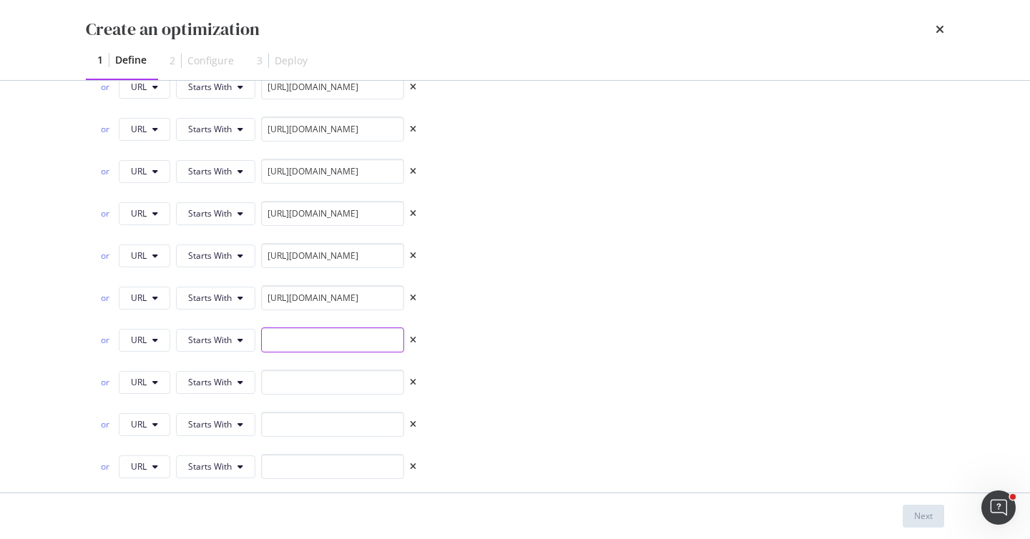
click at [348, 336] on input "modal" at bounding box center [332, 340] width 143 height 25
paste input "[URL][DOMAIN_NAME]"
type input "[URL][DOMAIN_NAME]"
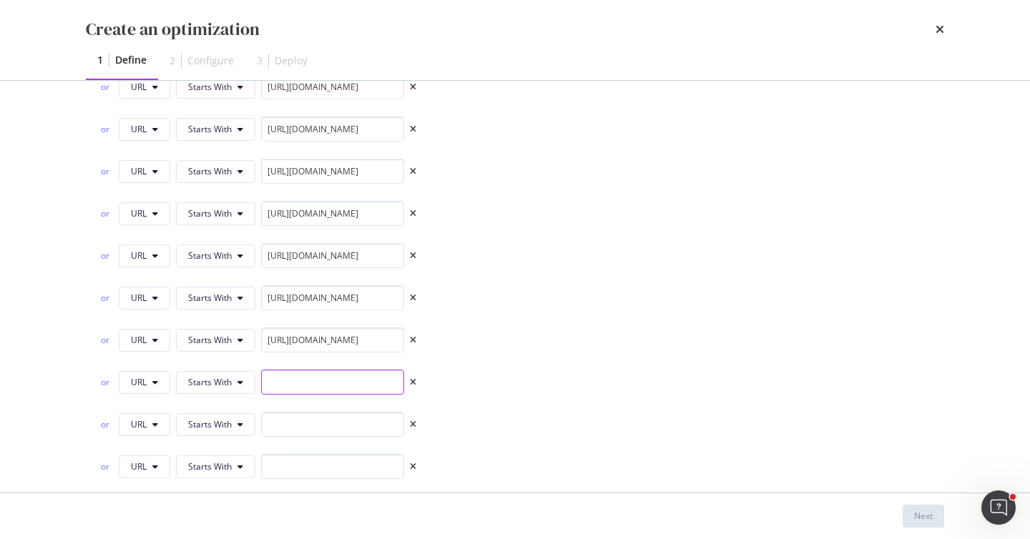
click at [338, 378] on input "modal" at bounding box center [332, 382] width 143 height 25
paste input "[URL][DOMAIN_NAME]"
type input "[URL][DOMAIN_NAME]"
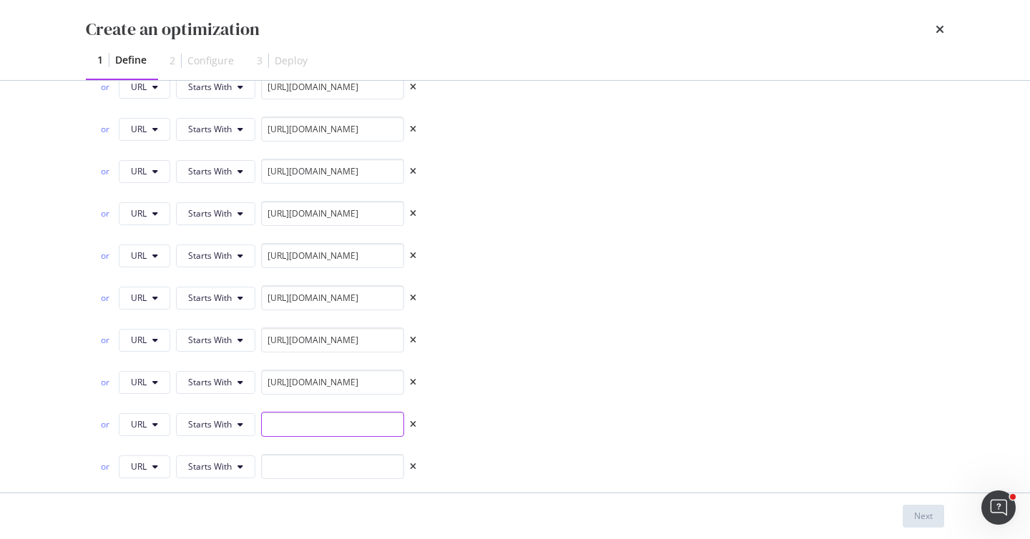
click at [338, 420] on input "modal" at bounding box center [332, 424] width 143 height 25
paste input "[URL][DOMAIN_NAME]"
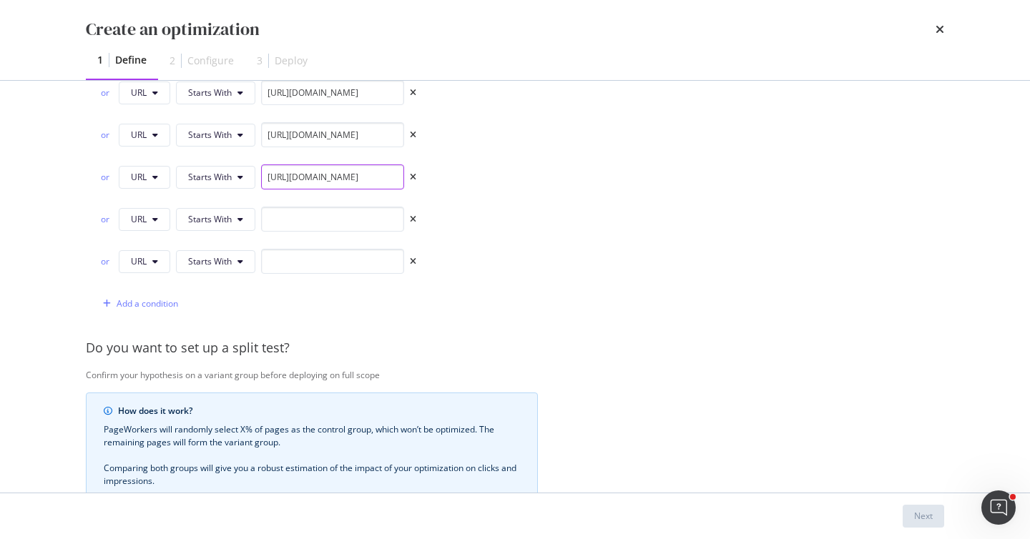
scroll to position [1878, 0]
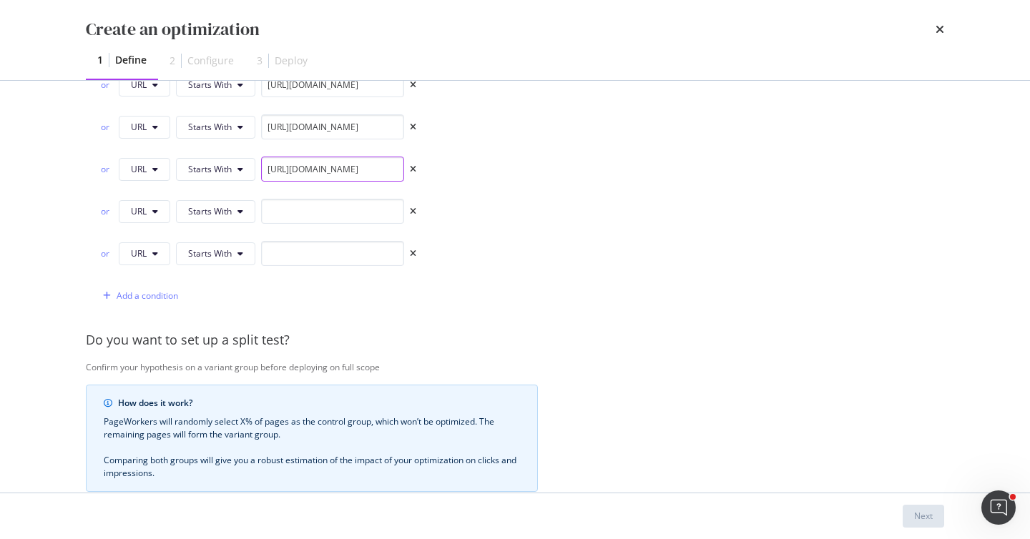
type input "[URL][DOMAIN_NAME]"
click at [373, 215] on input "modal" at bounding box center [332, 211] width 143 height 25
paste input "[URL][DOMAIN_NAME]"
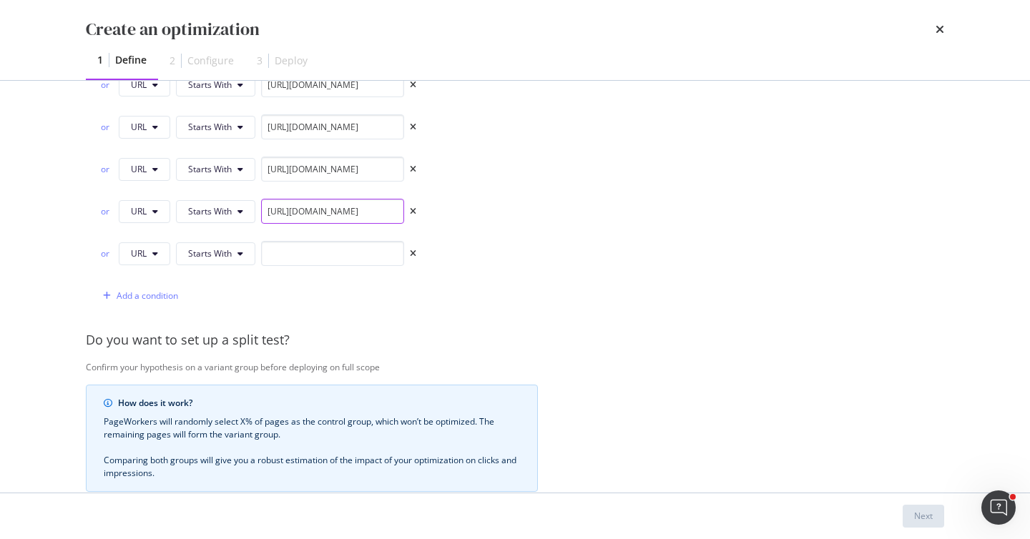
scroll to position [0, 22]
type input "[URL][DOMAIN_NAME]"
click at [356, 248] on input "modal" at bounding box center [332, 253] width 143 height 25
paste input "[URL][DOMAIN_NAME]"
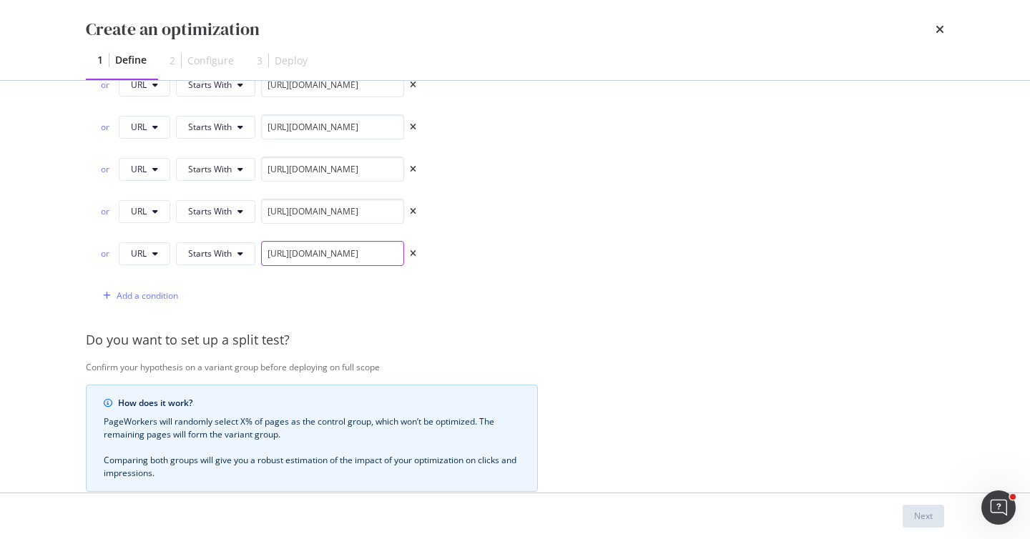
scroll to position [0, 36]
type input "[URL][DOMAIN_NAME]"
click at [172, 298] on div "Add a condition" at bounding box center [148, 296] width 62 height 12
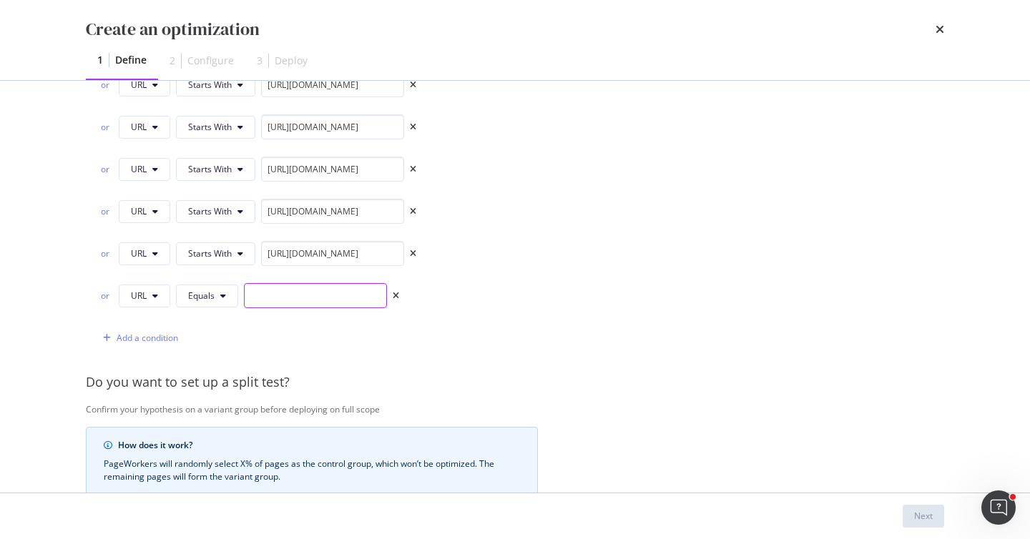
click at [348, 286] on input "modal" at bounding box center [315, 295] width 143 height 25
paste input "[URL][DOMAIN_NAME]"
type input "[URL][DOMAIN_NAME]"
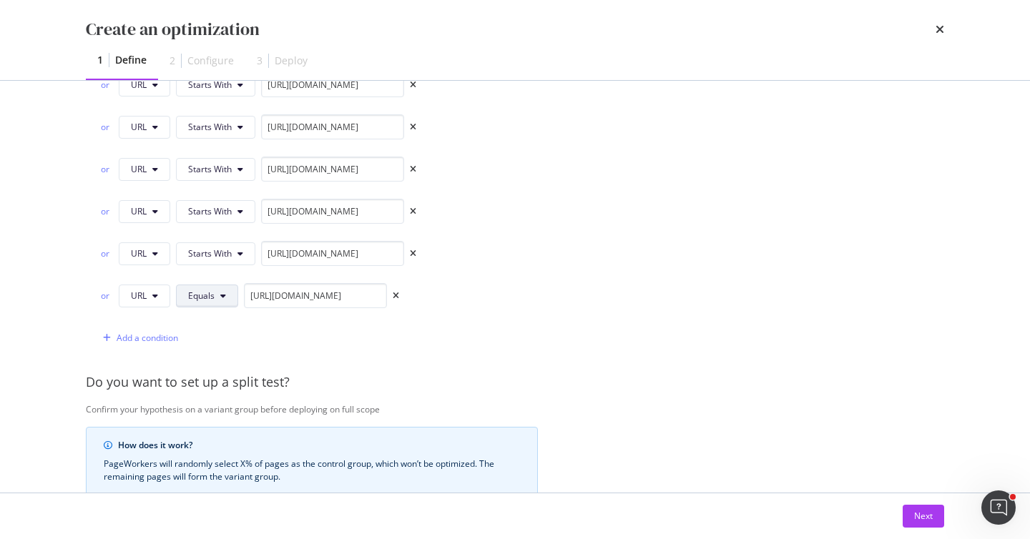
click at [190, 299] on span "Equals" at bounding box center [201, 296] width 26 height 12
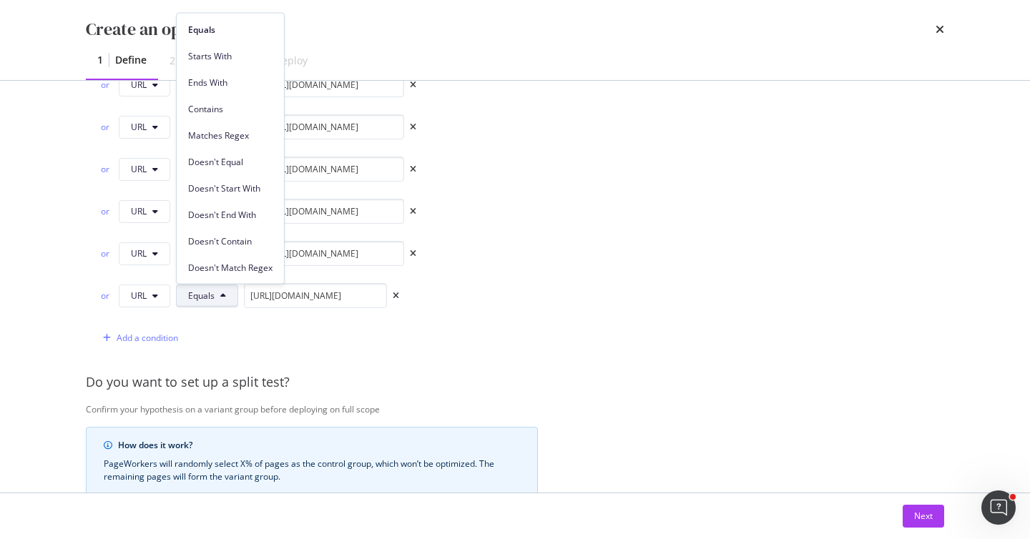
scroll to position [0, 0]
click at [252, 51] on span "Starts With" at bounding box center [230, 55] width 84 height 13
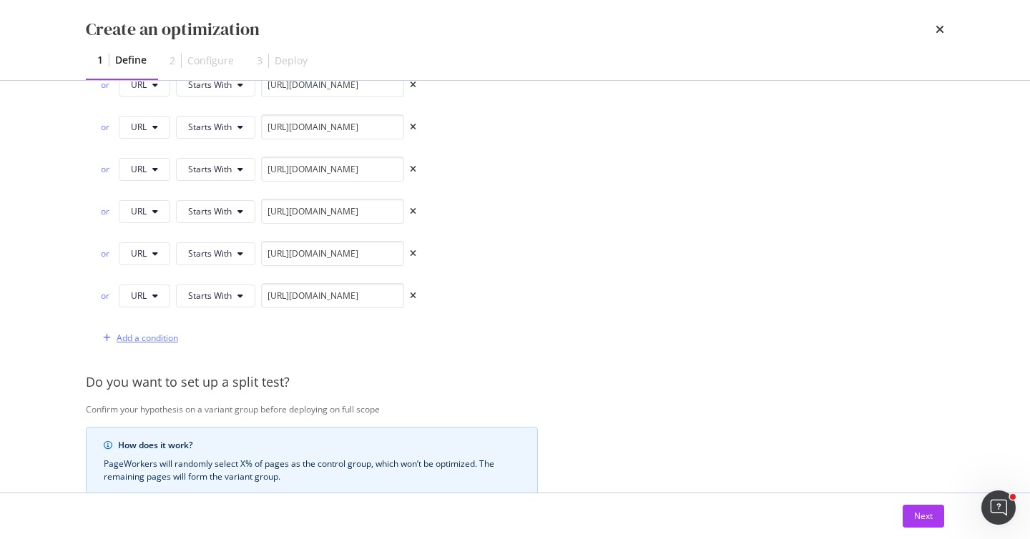
click at [139, 340] on div "Add a condition" at bounding box center [148, 338] width 62 height 12
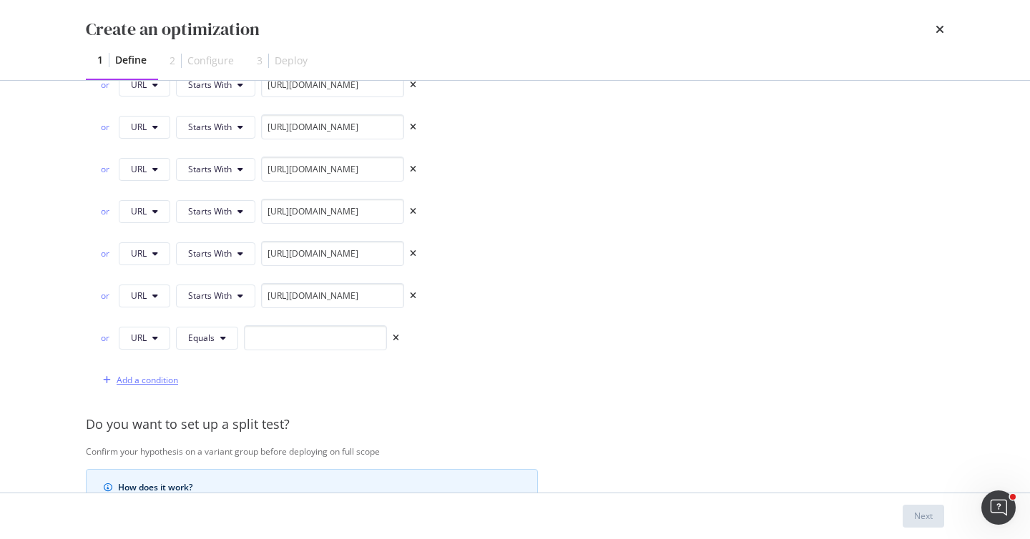
click at [149, 385] on div "Add a condition" at bounding box center [148, 380] width 62 height 12
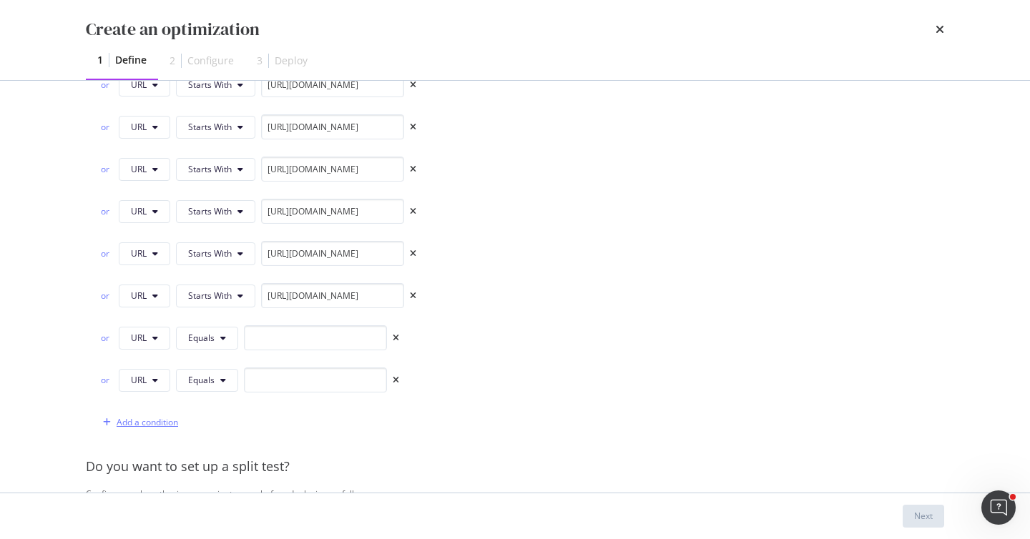
click at [155, 428] on div "Add a condition" at bounding box center [148, 422] width 62 height 12
click at [153, 466] on div "Add a condition" at bounding box center [148, 464] width 62 height 12
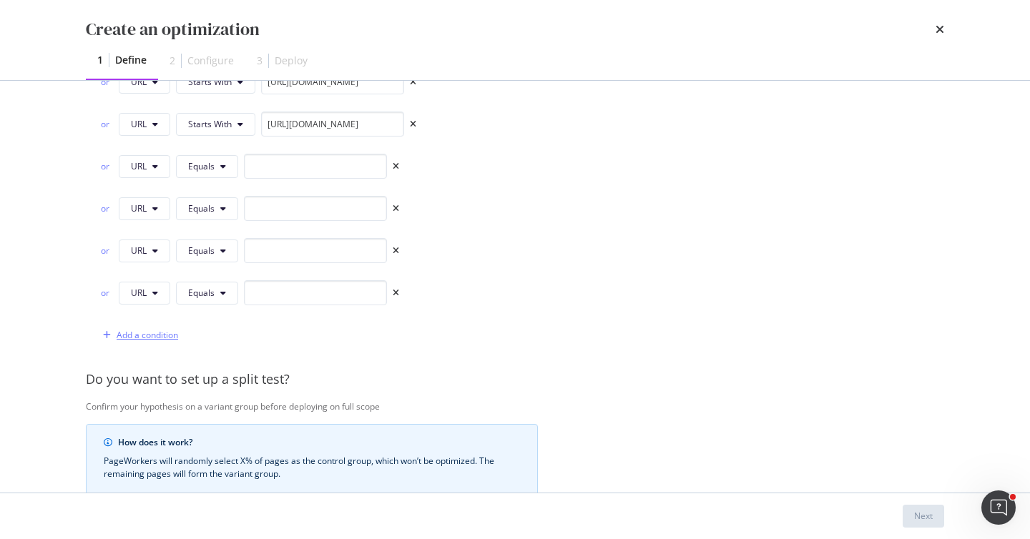
scroll to position [2056, 0]
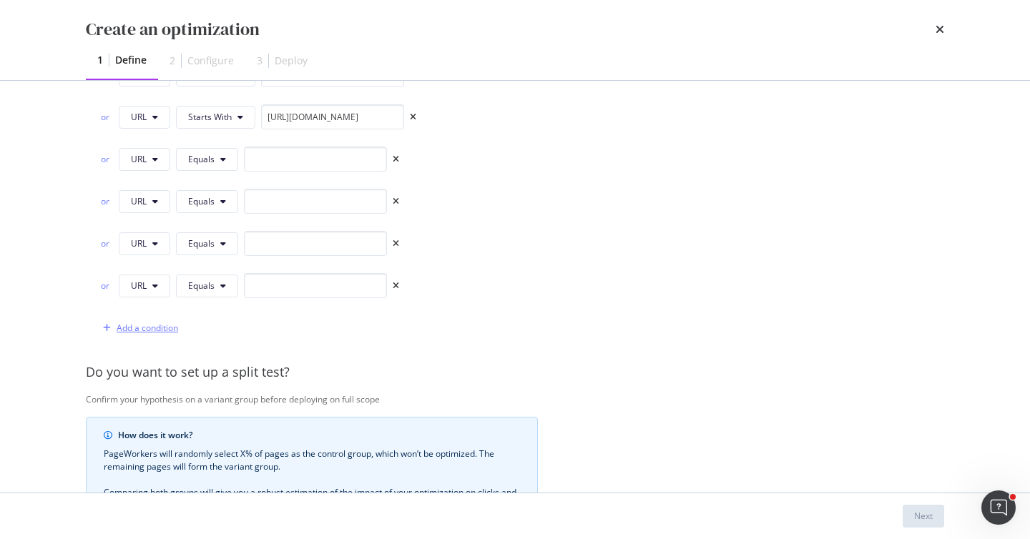
click at [171, 328] on div "Add a condition" at bounding box center [148, 328] width 62 height 12
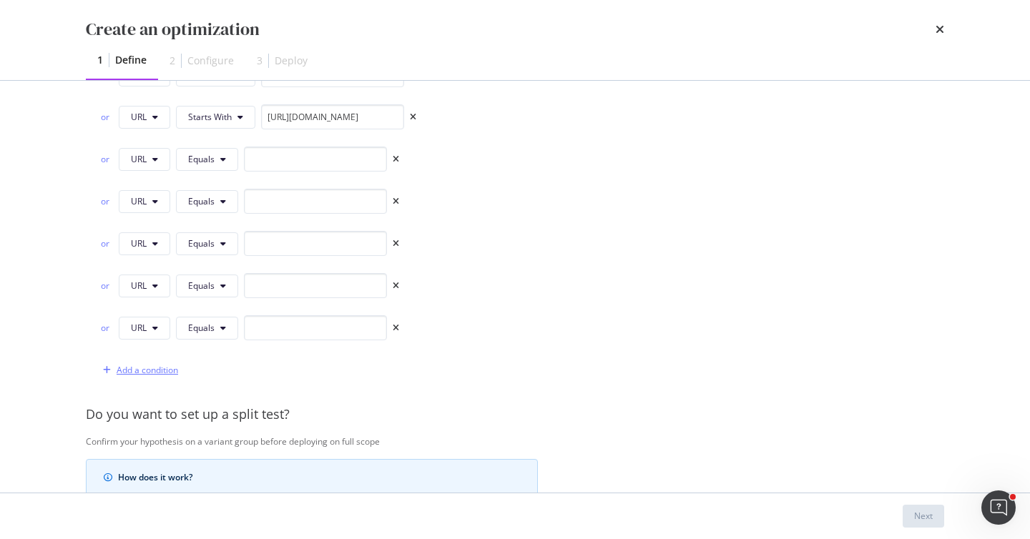
click at [170, 379] on div "Add a condition" at bounding box center [137, 370] width 81 height 21
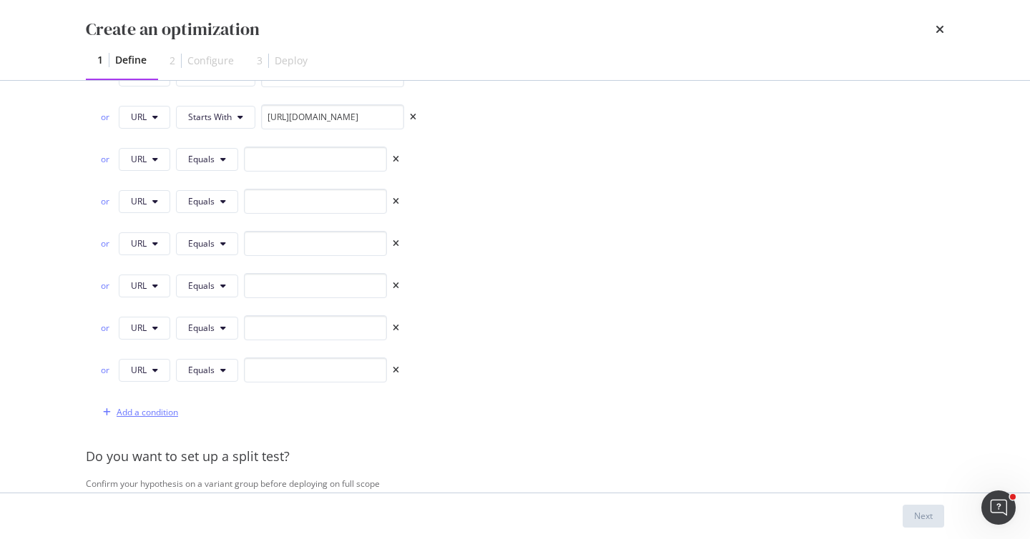
click at [165, 415] on div "Add a condition" at bounding box center [148, 412] width 62 height 12
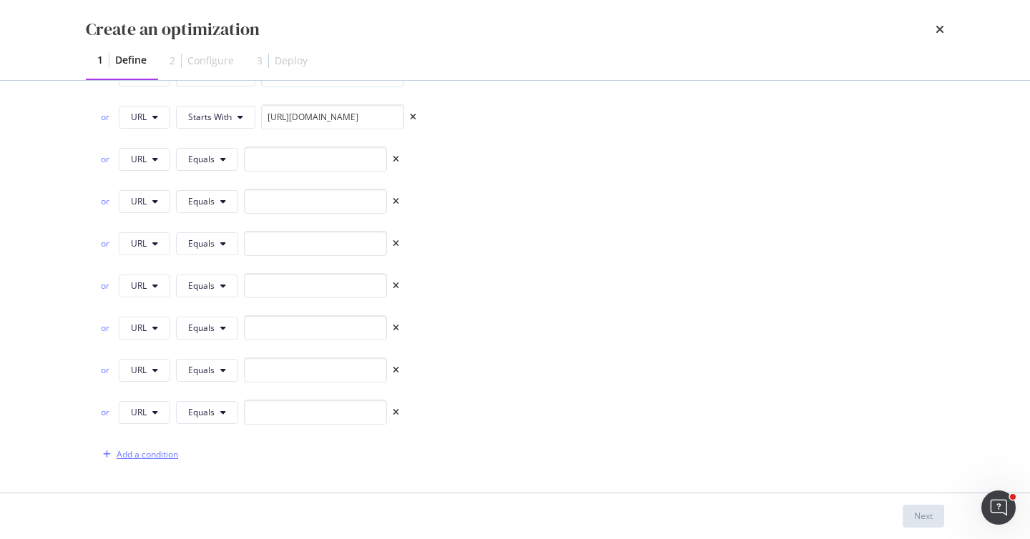
click at [170, 464] on div "Add a condition" at bounding box center [137, 454] width 81 height 21
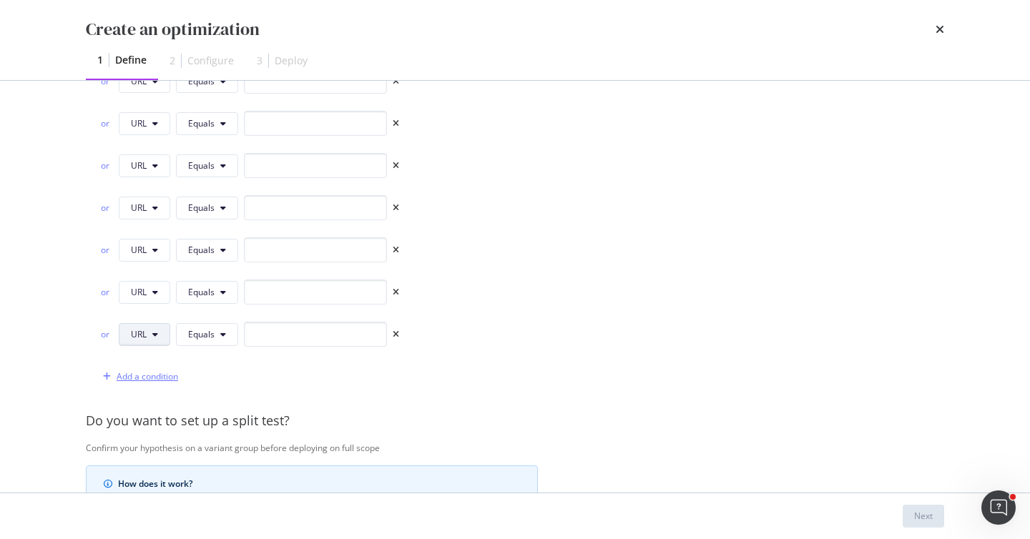
scroll to position [2177, 0]
click at [171, 365] on div "Add a condition" at bounding box center [137, 375] width 81 height 21
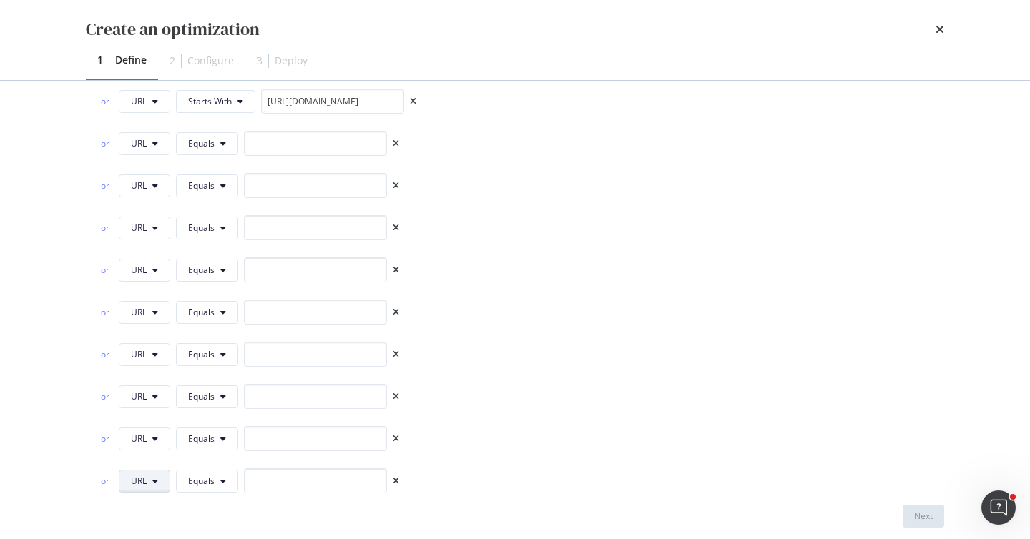
scroll to position [2071, 0]
click at [225, 139] on button "Equals" at bounding box center [207, 145] width 62 height 23
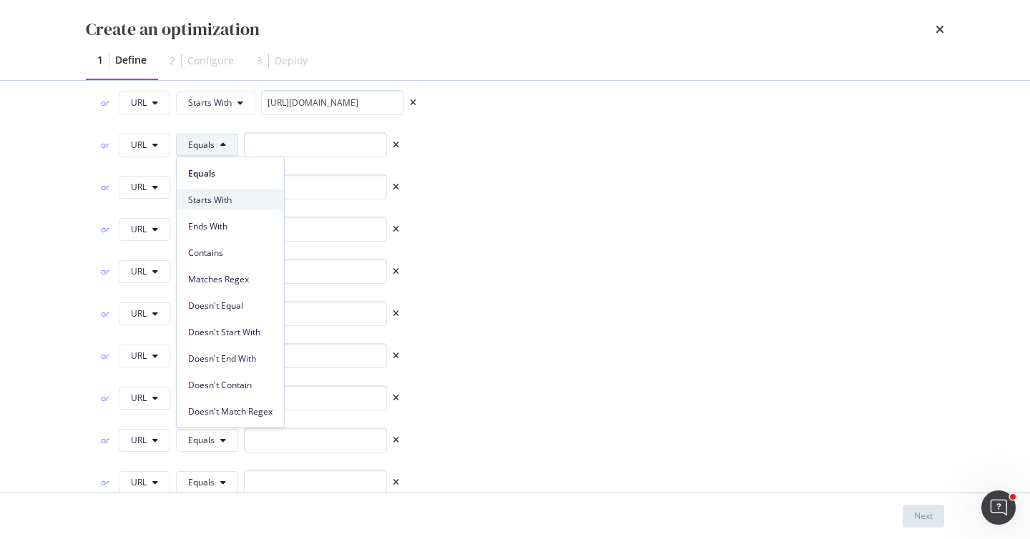
click at [232, 199] on span "Starts With" at bounding box center [230, 199] width 84 height 13
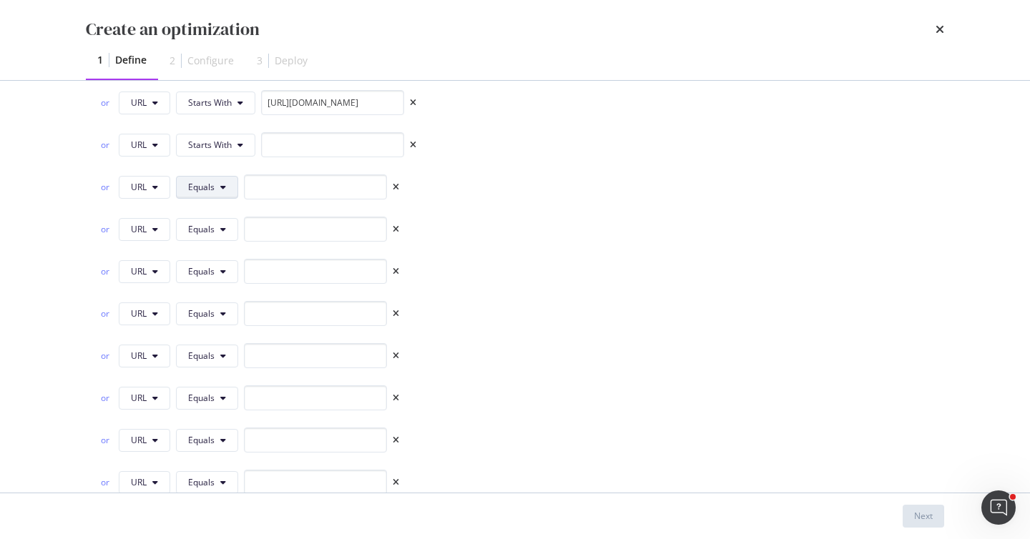
click at [225, 186] on icon "modal" at bounding box center [223, 187] width 6 height 9
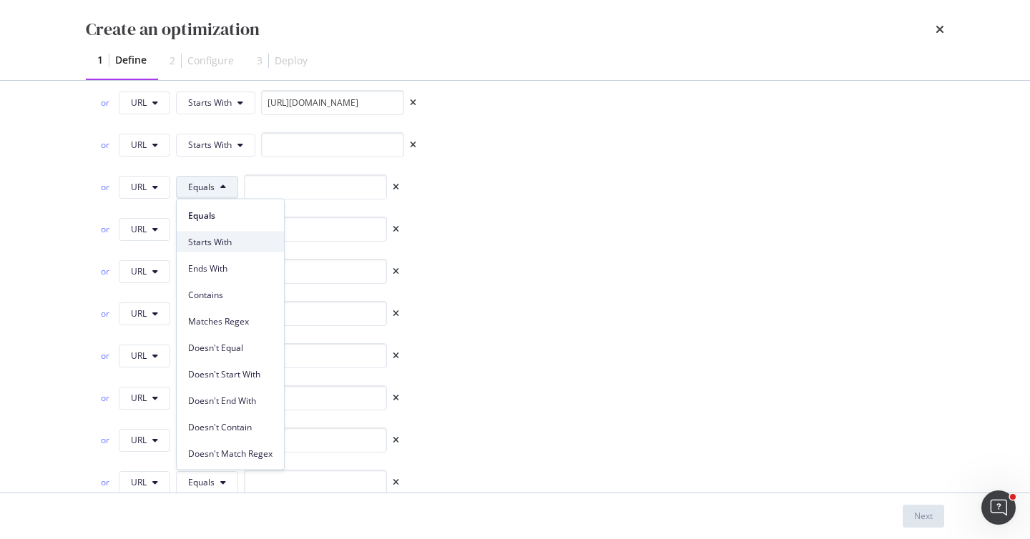
click at [222, 247] on span "Starts With" at bounding box center [230, 241] width 84 height 13
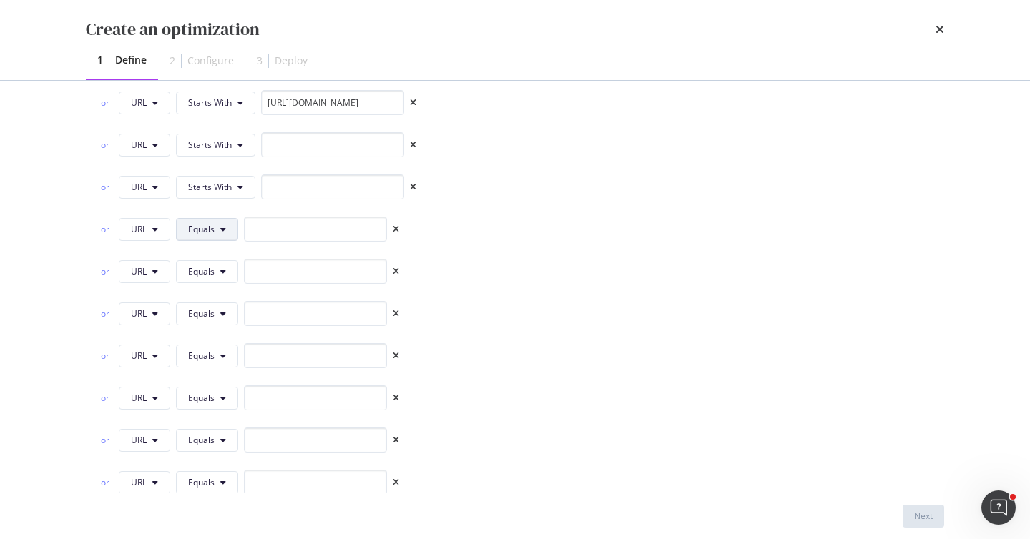
click at [220, 227] on icon "modal" at bounding box center [223, 229] width 6 height 9
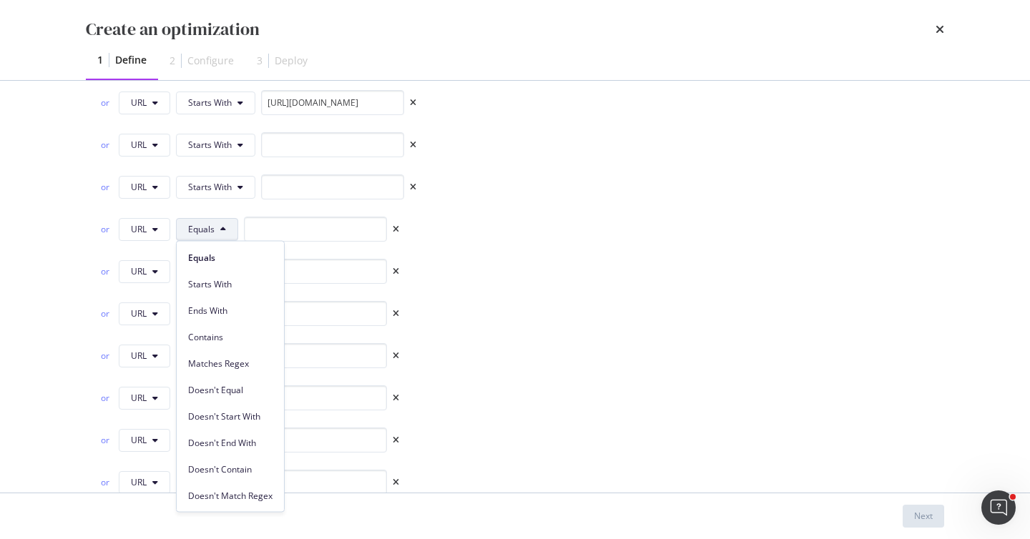
click at [229, 273] on div "Starts With" at bounding box center [230, 281] width 107 height 26
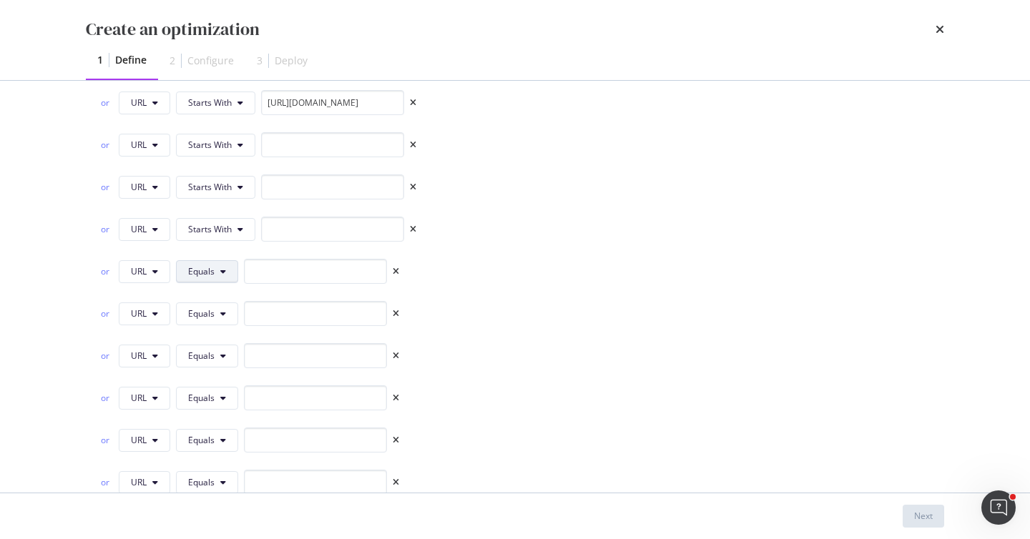
click at [227, 263] on button "Equals" at bounding box center [207, 271] width 62 height 23
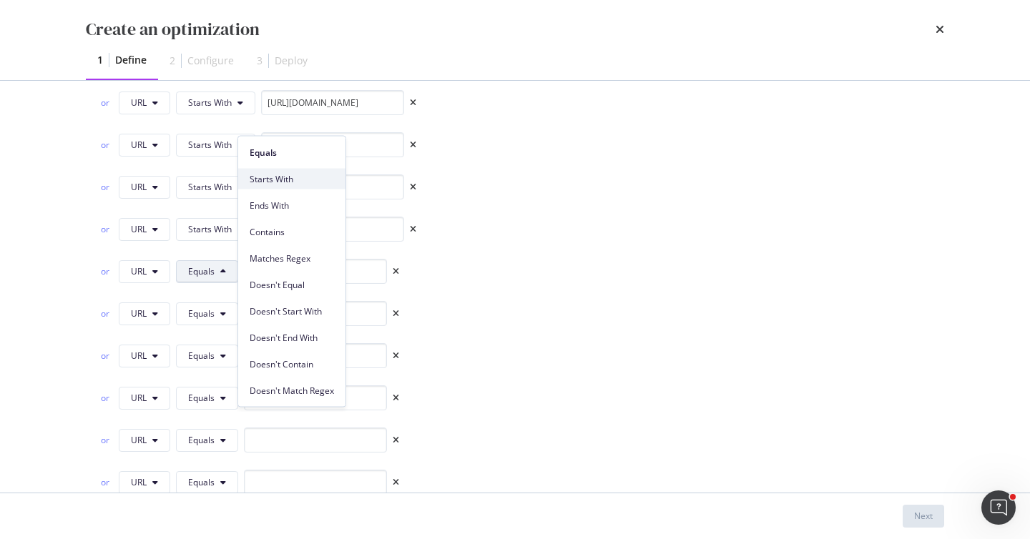
click at [306, 176] on span "Starts With" at bounding box center [292, 178] width 84 height 13
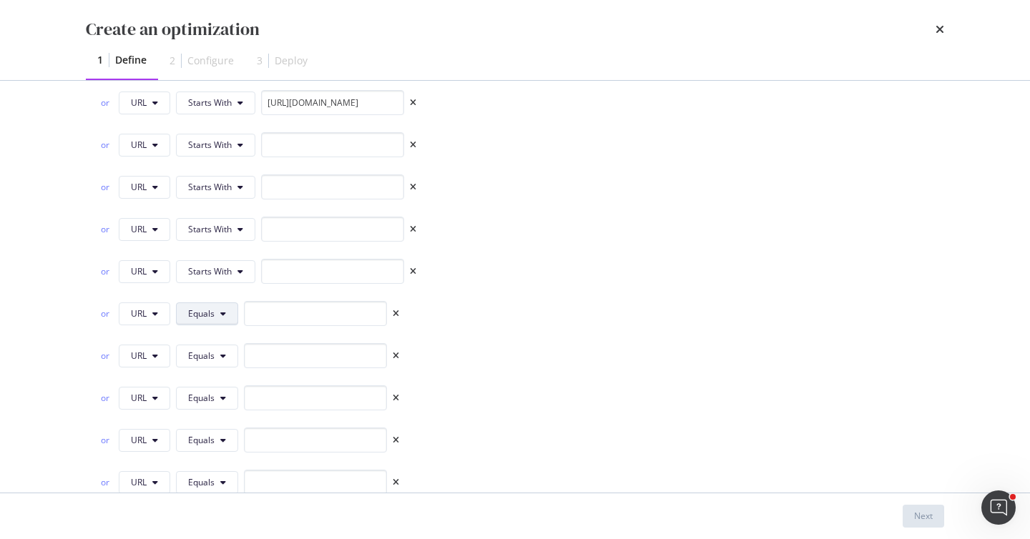
click at [225, 307] on button "Equals" at bounding box center [207, 314] width 62 height 23
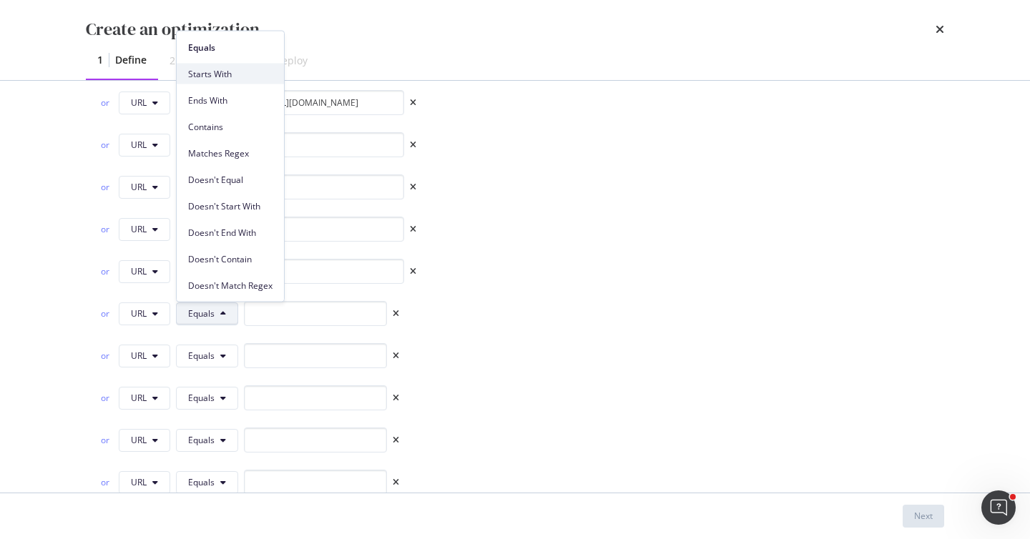
click at [246, 69] on span "Starts With" at bounding box center [230, 73] width 84 height 13
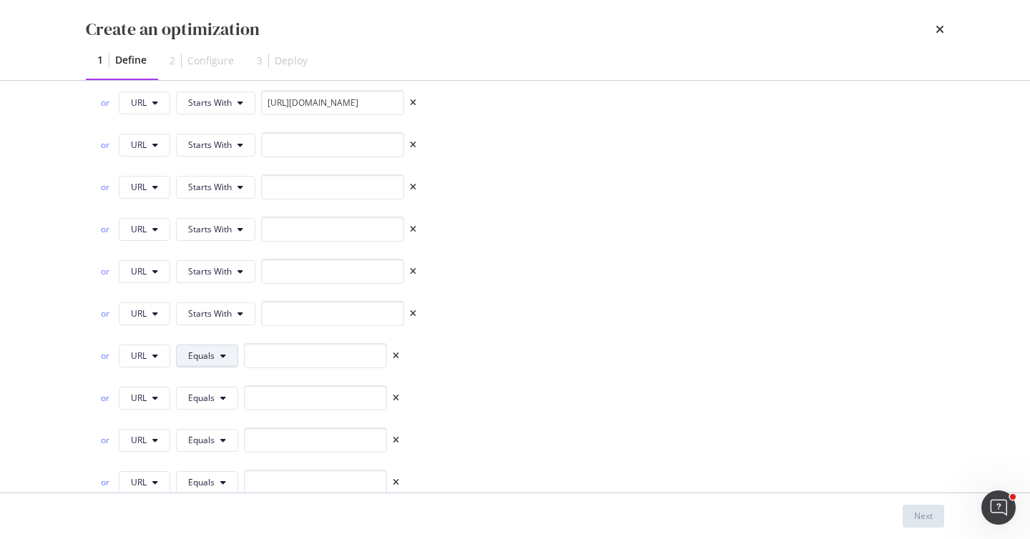
click at [197, 362] on button "Equals" at bounding box center [207, 356] width 62 height 23
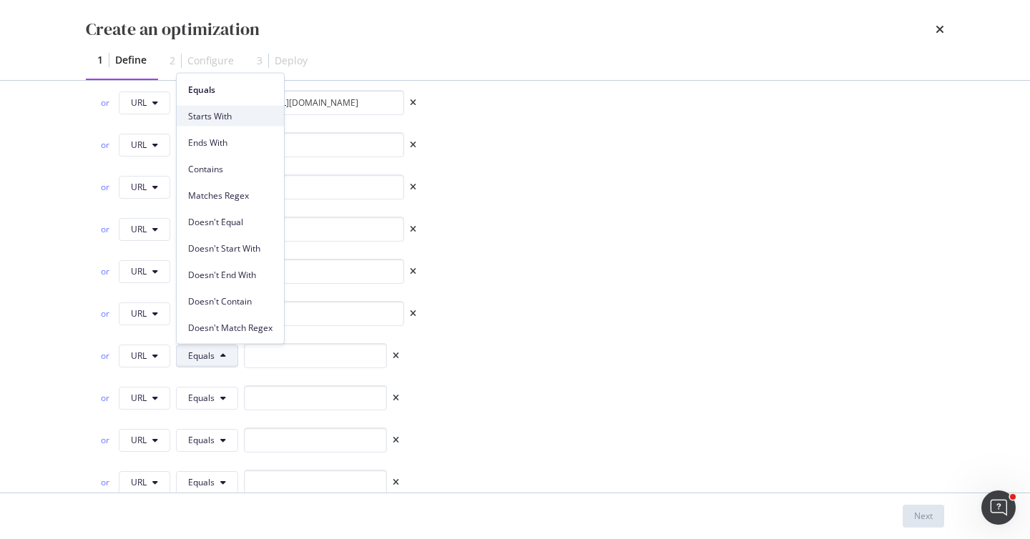
click at [240, 119] on span "Starts With" at bounding box center [230, 115] width 84 height 13
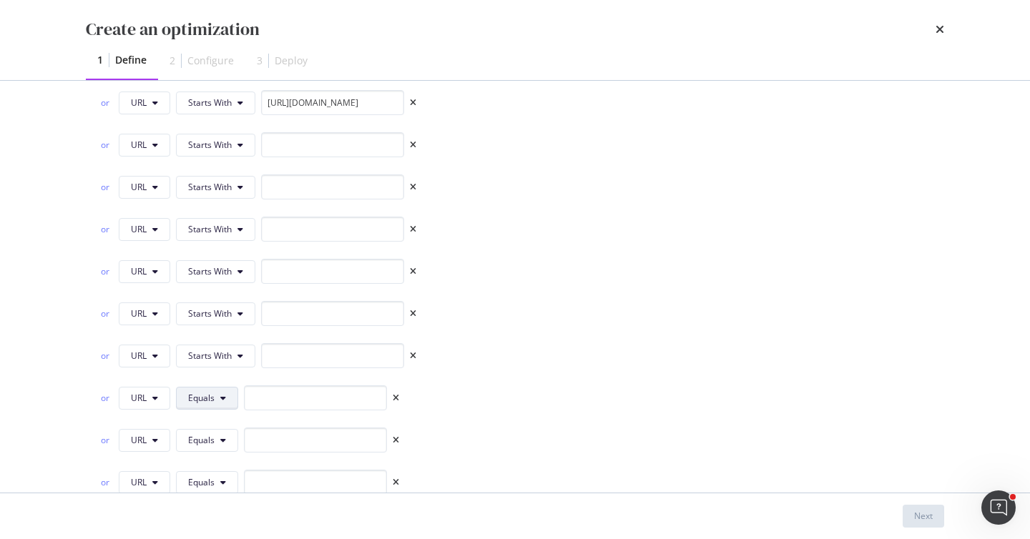
click at [214, 401] on span "Equals" at bounding box center [201, 398] width 26 height 12
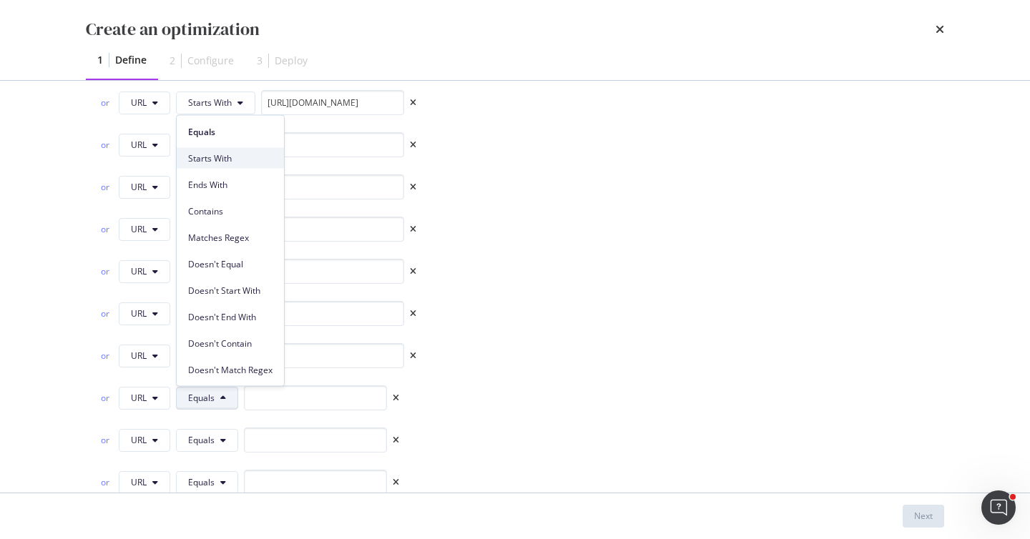
click at [225, 153] on span "Starts With" at bounding box center [230, 158] width 84 height 13
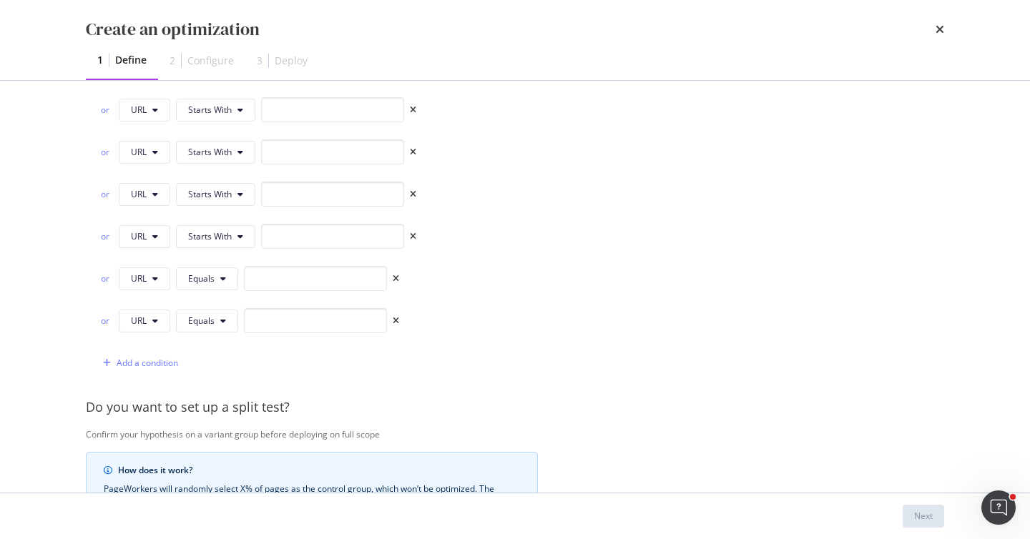
scroll to position [2252, 0]
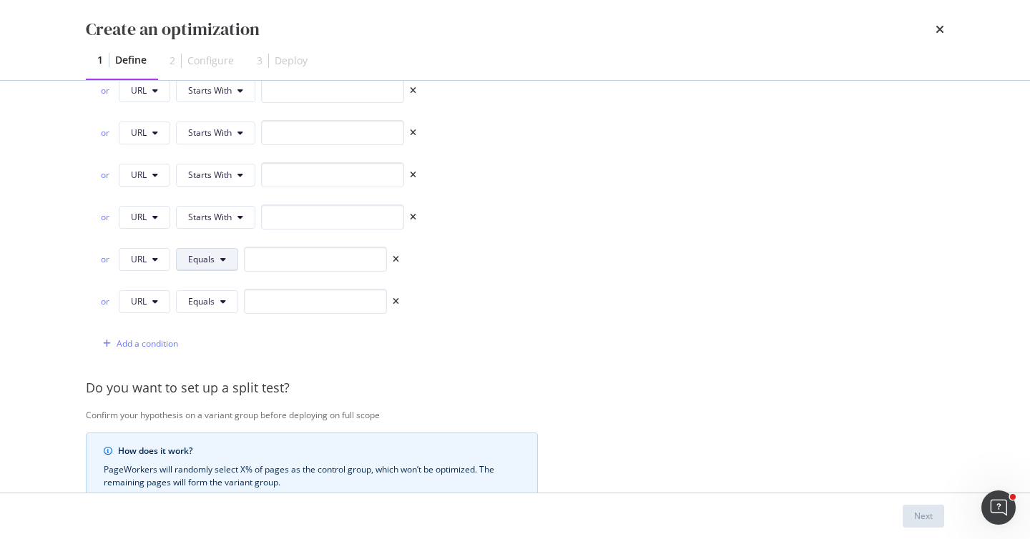
click at [203, 262] on span "Equals" at bounding box center [201, 259] width 26 height 12
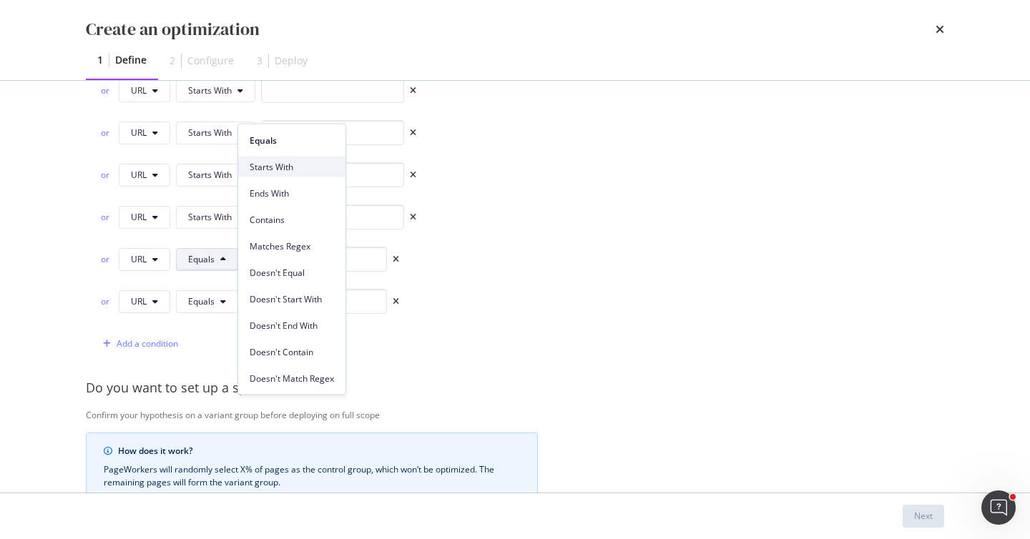
click at [280, 170] on span "Starts With" at bounding box center [292, 166] width 84 height 13
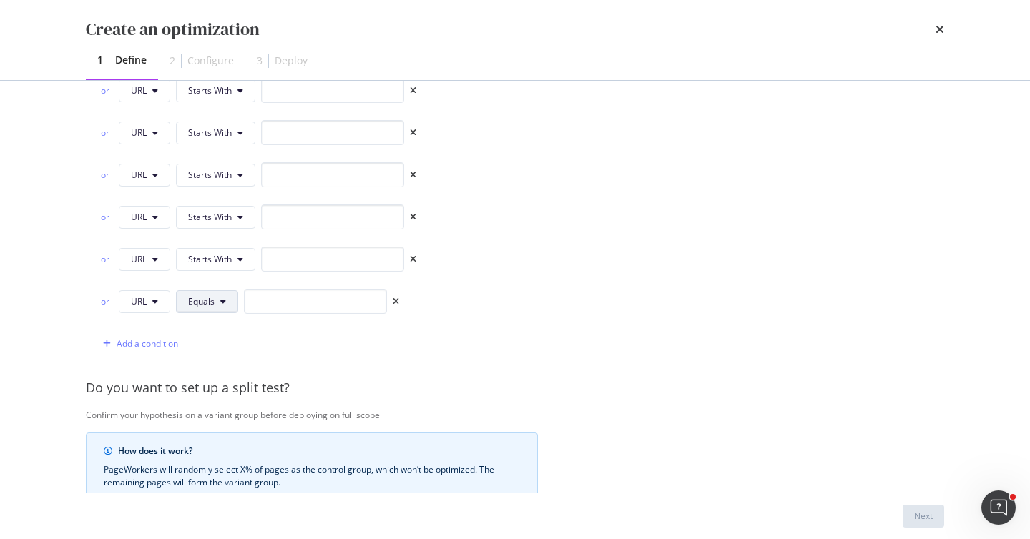
click at [211, 299] on span "Equals" at bounding box center [201, 301] width 26 height 12
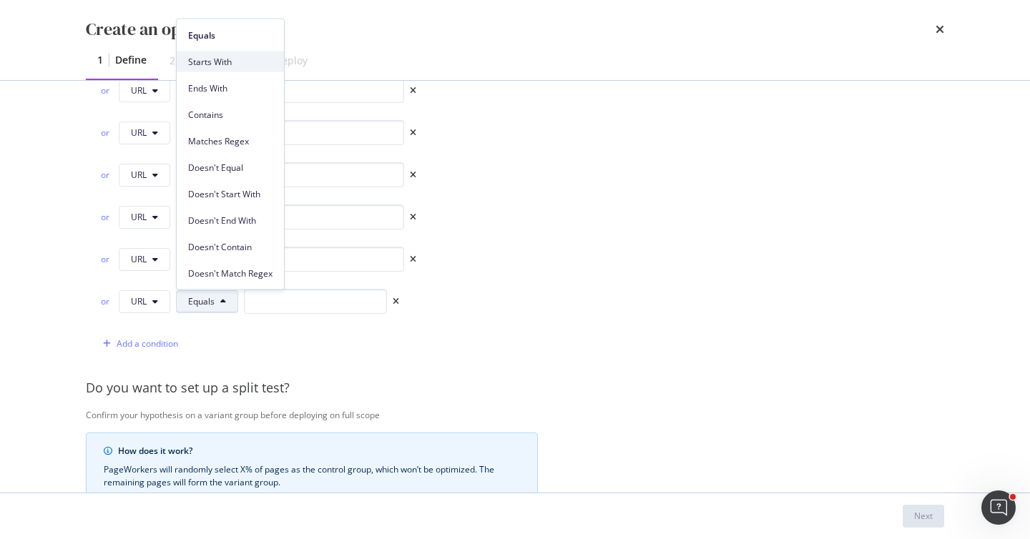
click at [241, 57] on span "Starts With" at bounding box center [230, 61] width 84 height 13
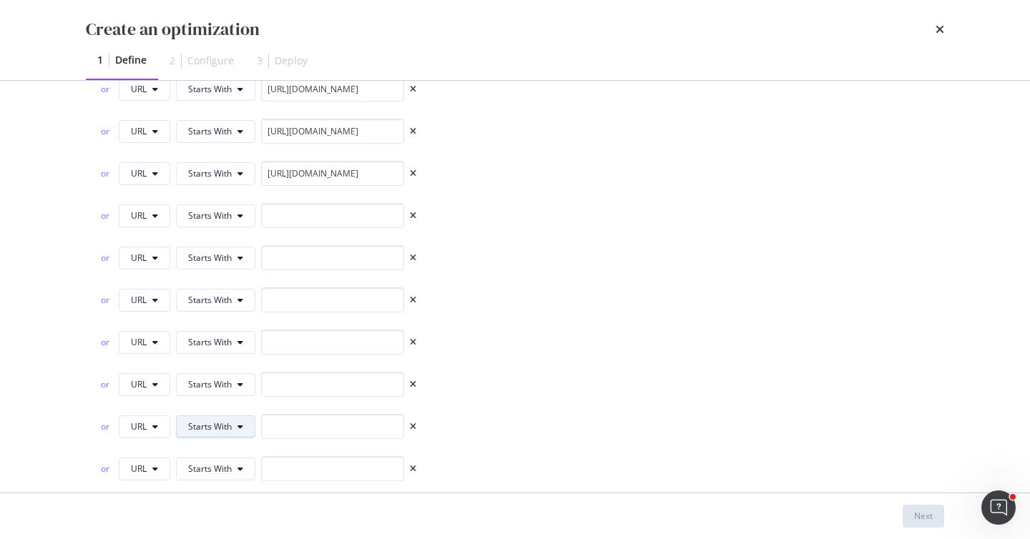
scroll to position [1998, 0]
click at [358, 215] on input "modal" at bounding box center [332, 217] width 143 height 25
paste input "[URL][DOMAIN_NAME]"
type input "[URL][DOMAIN_NAME]"
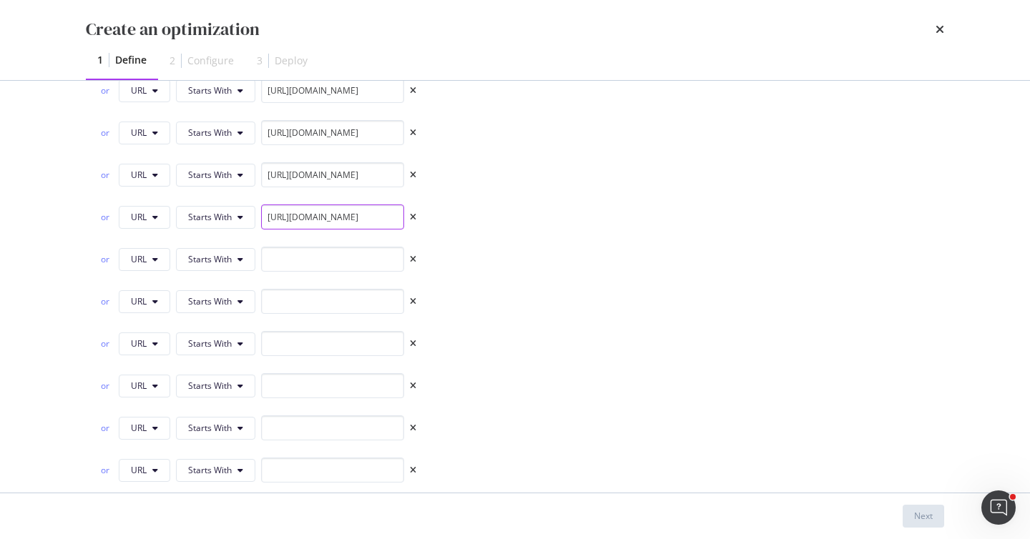
scroll to position [0, 0]
click at [383, 253] on input "modal" at bounding box center [332, 259] width 143 height 25
paste input "[URL][DOMAIN_NAME]"
type input "[URL][DOMAIN_NAME]"
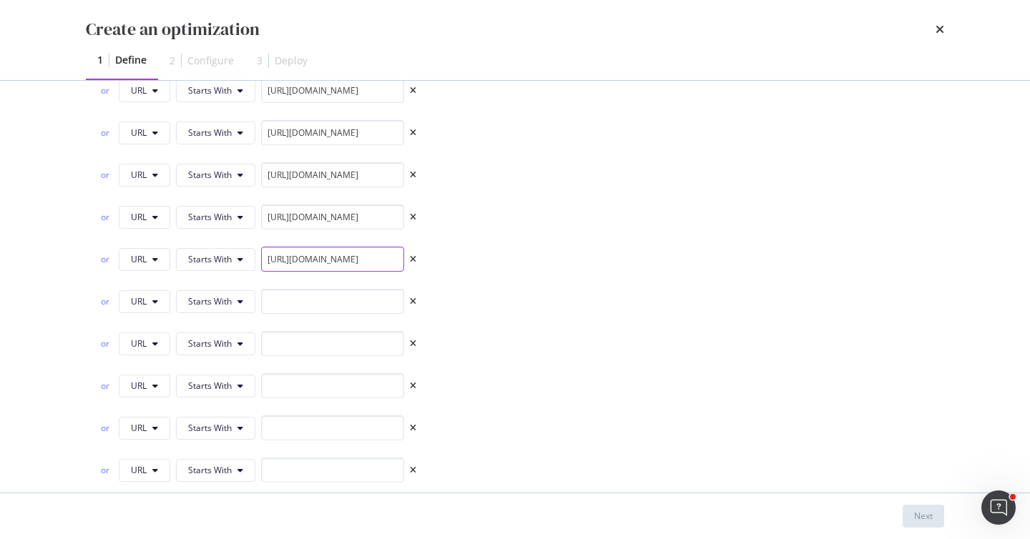
scroll to position [0, 0]
click at [350, 305] on input "modal" at bounding box center [332, 301] width 143 height 25
paste input "[URL][DOMAIN_NAME]"
type input "[URL][DOMAIN_NAME]"
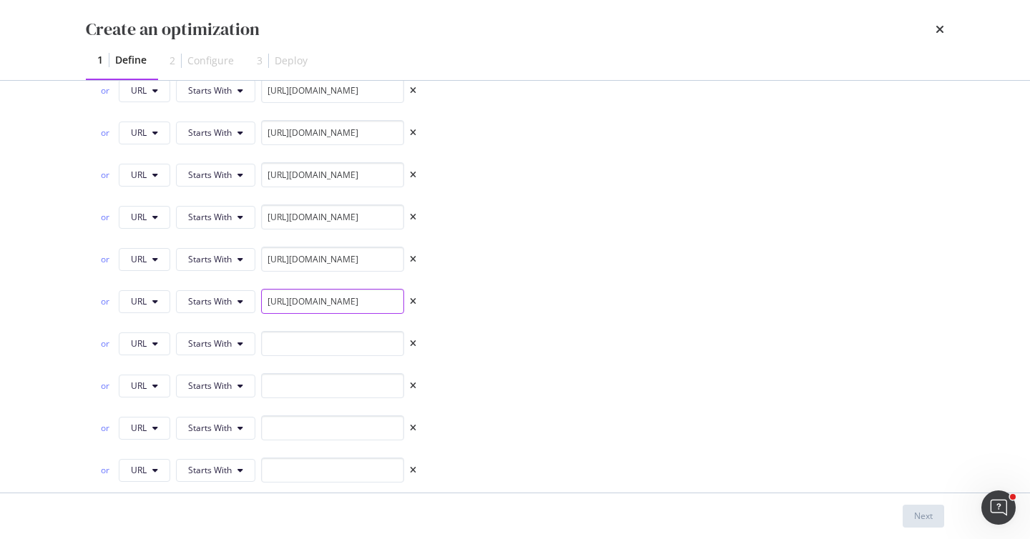
scroll to position [0, 0]
click at [347, 347] on input "modal" at bounding box center [332, 343] width 143 height 25
paste input "[URL][DOMAIN_NAME]"
type input "[URL][DOMAIN_NAME]"
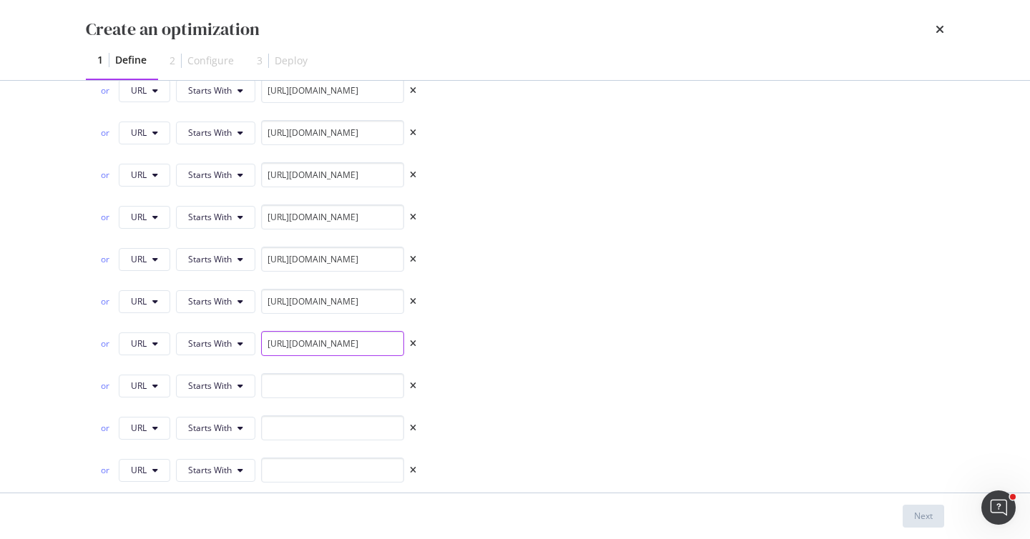
scroll to position [0, 0]
click at [360, 379] on input "modal" at bounding box center [332, 385] width 143 height 25
paste input "[URL][DOMAIN_NAME]"
type input "[URL][DOMAIN_NAME]"
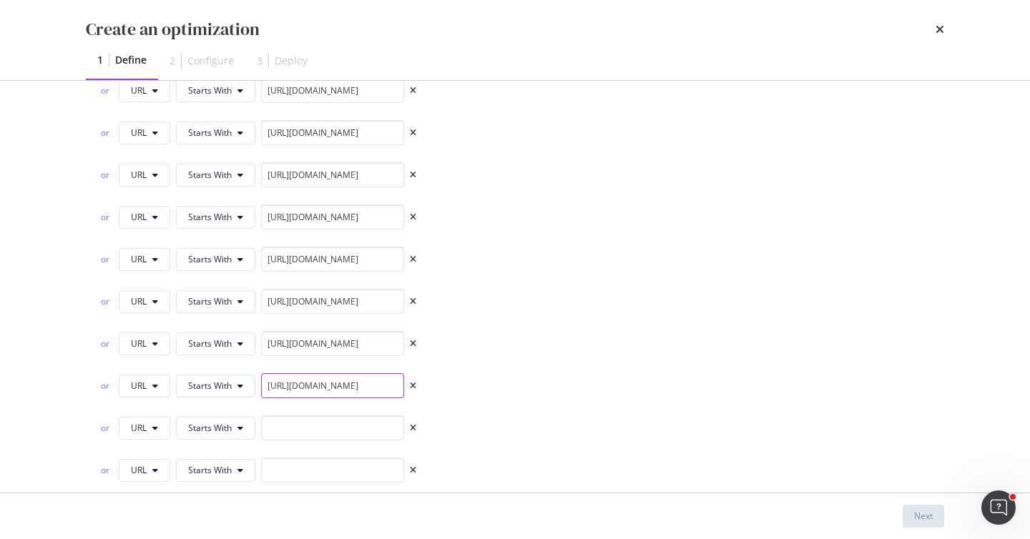
scroll to position [0, 0]
click at [320, 426] on input "modal" at bounding box center [332, 428] width 143 height 25
paste input "[URL][DOMAIN_NAME]"
type input "[URL][DOMAIN_NAME]"
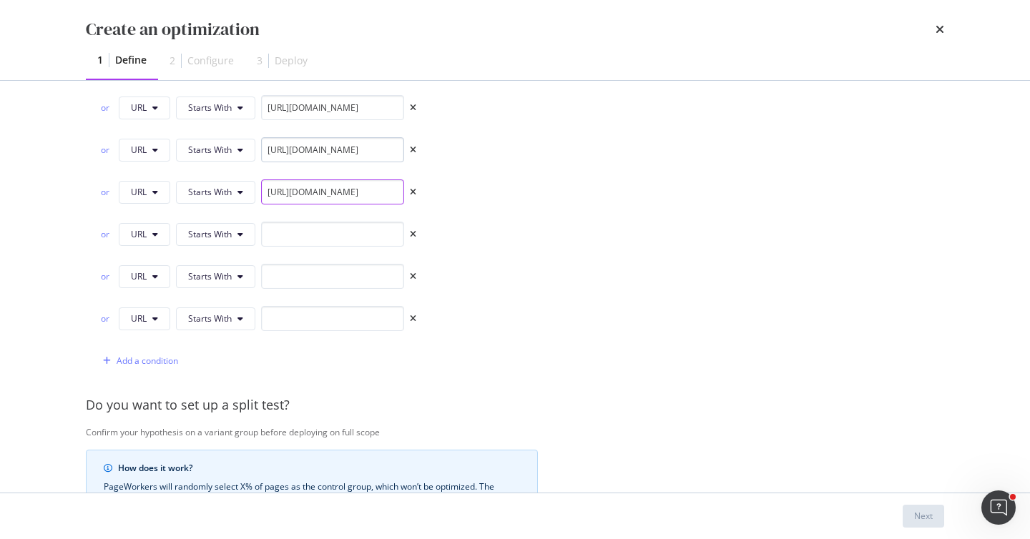
scroll to position [2245, 0]
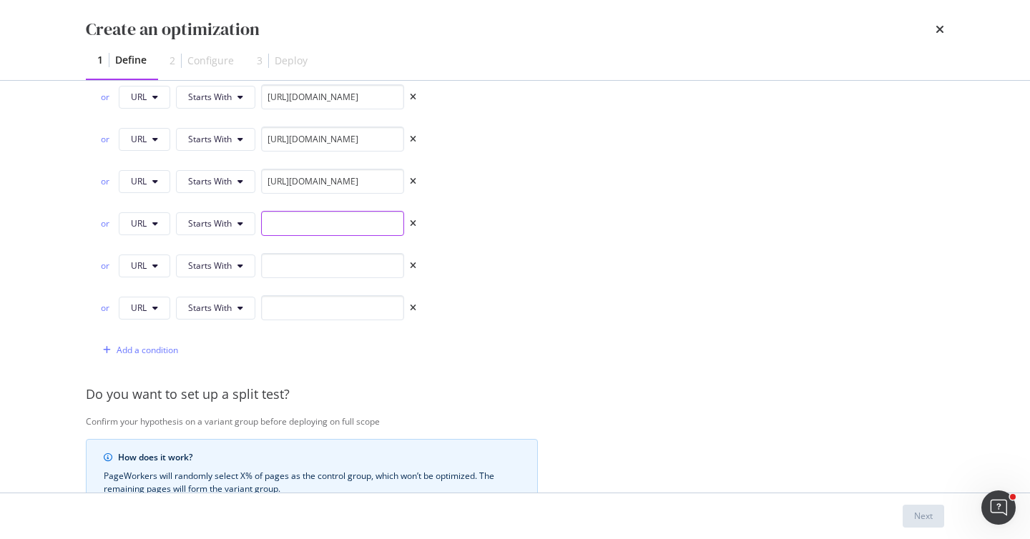
click at [383, 217] on input "modal" at bounding box center [332, 223] width 143 height 25
paste input "[URL][DOMAIN_NAME]"
type input "[URL][DOMAIN_NAME]"
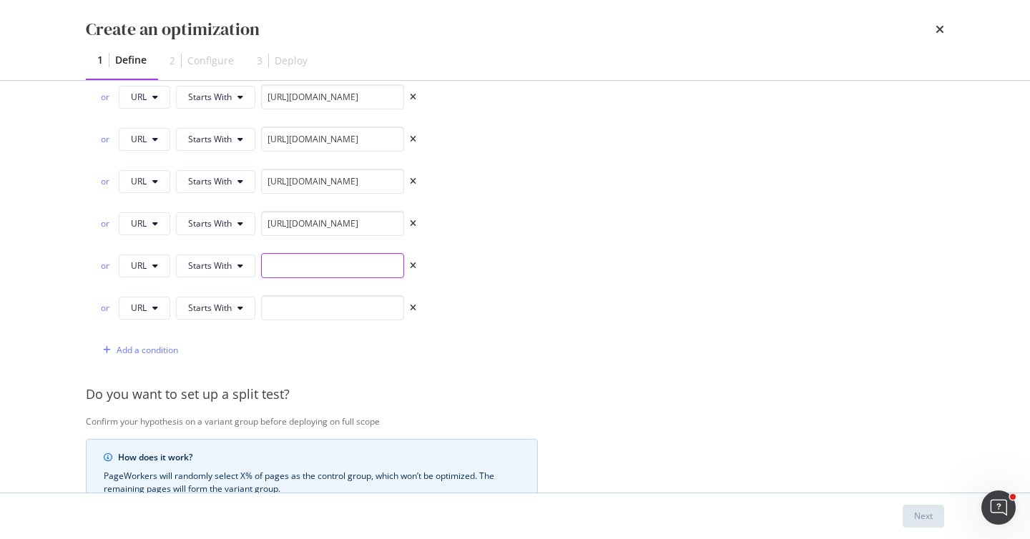
click at [353, 257] on input "modal" at bounding box center [332, 265] width 143 height 25
paste input "[URL][DOMAIN_NAME]"
type input "[URL][DOMAIN_NAME]"
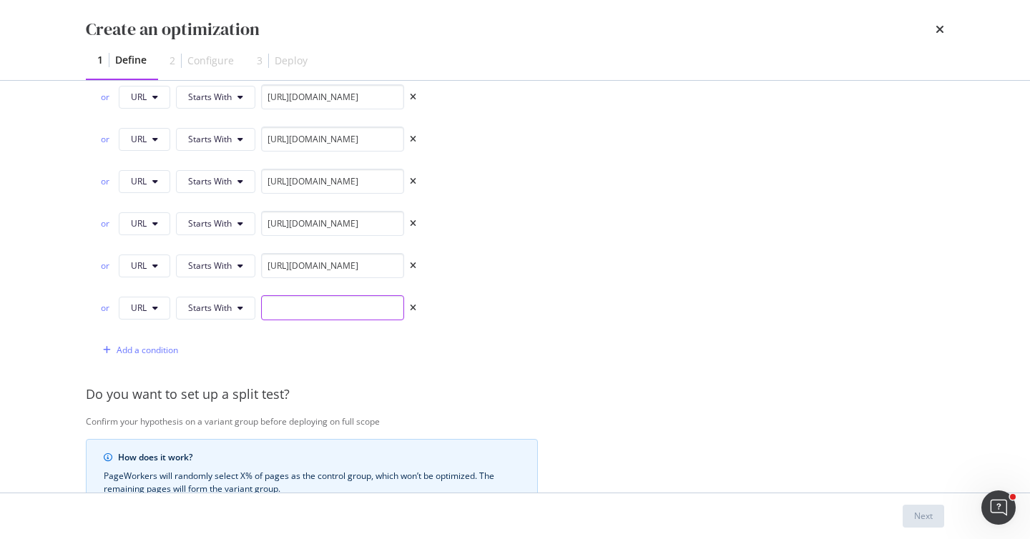
click at [343, 313] on input "modal" at bounding box center [332, 307] width 143 height 25
paste input "[URL][DOMAIN_NAME]"
type input "[URL][DOMAIN_NAME]"
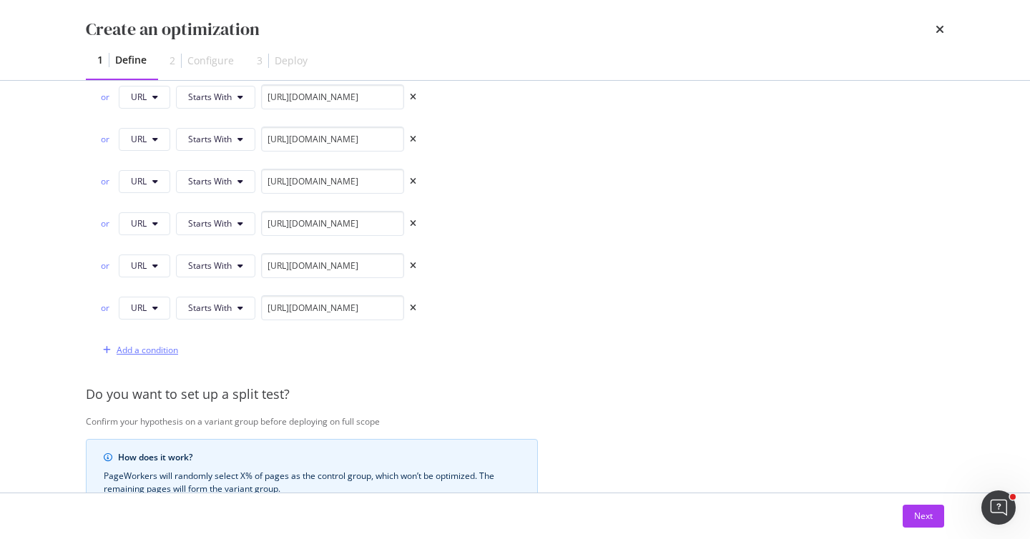
click at [169, 353] on div "Add a condition" at bounding box center [148, 350] width 62 height 12
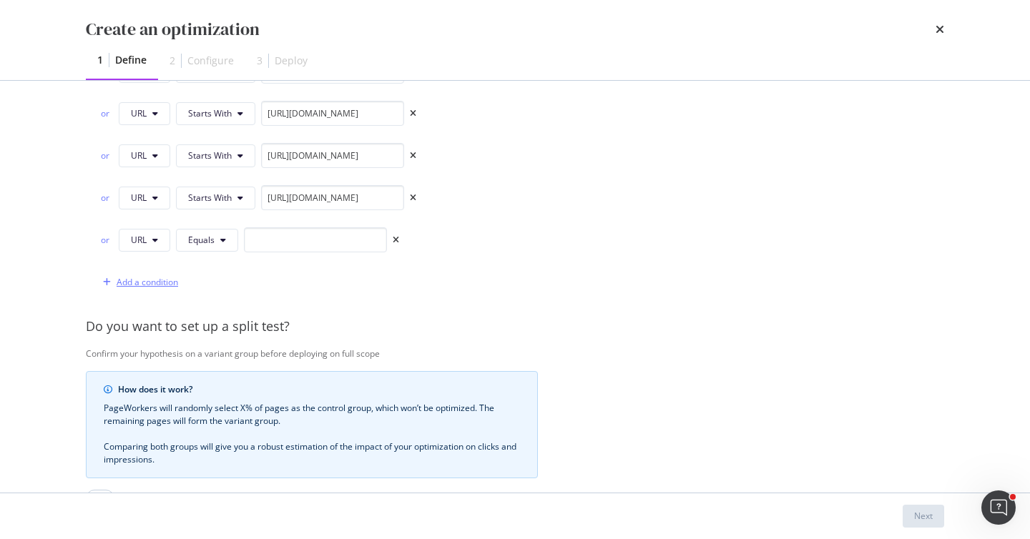
scroll to position [2360, 0]
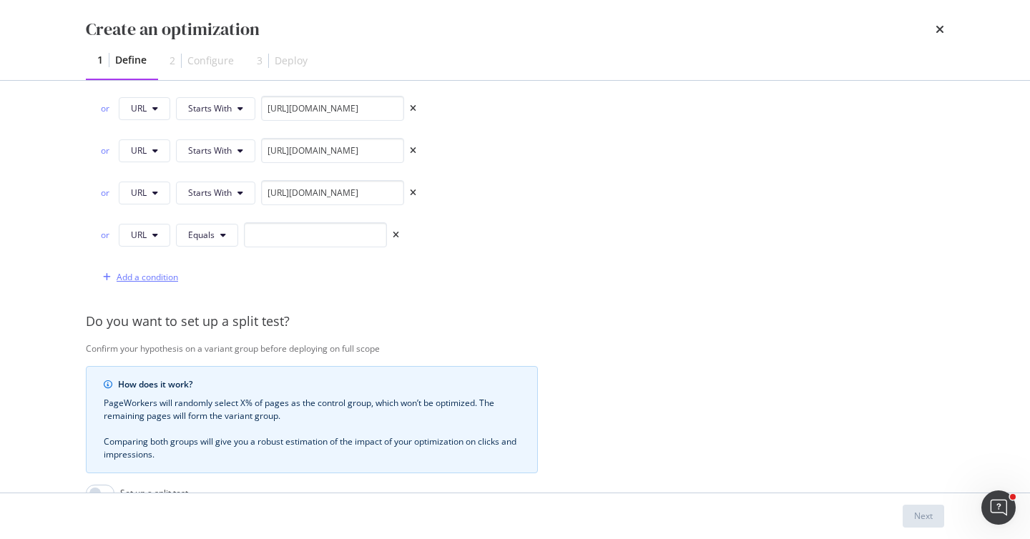
click at [171, 280] on div "Add a condition" at bounding box center [148, 277] width 62 height 12
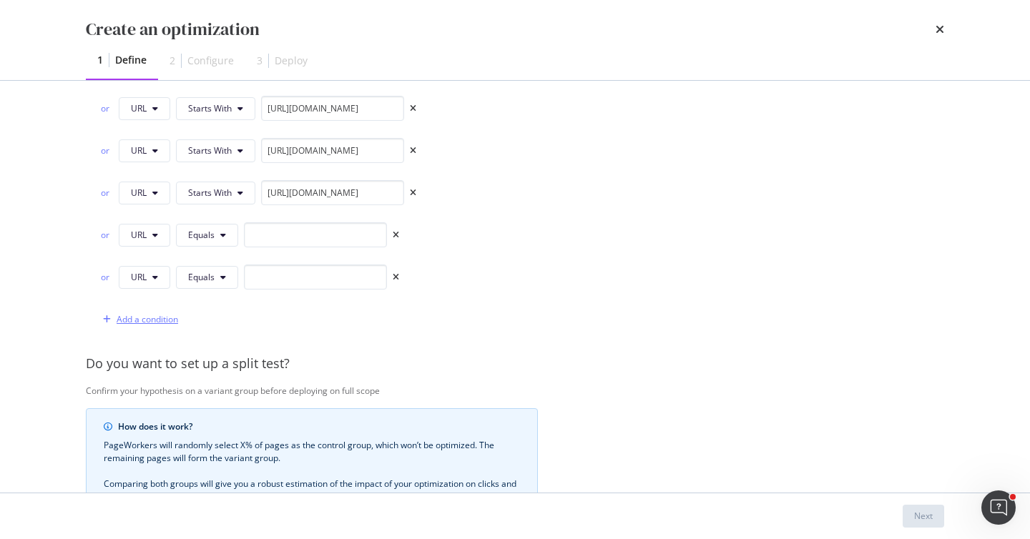
click at [167, 318] on div "Add a condition" at bounding box center [148, 319] width 62 height 12
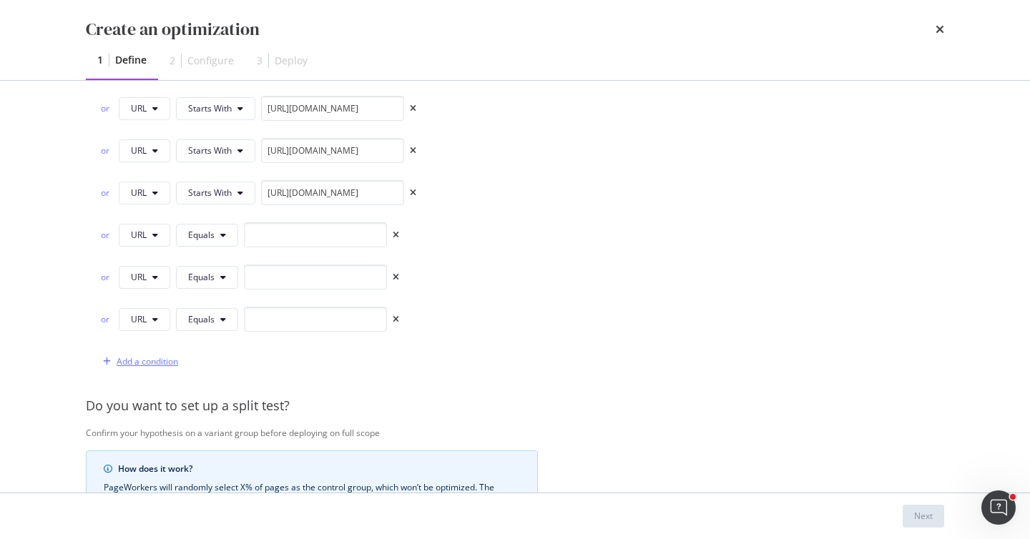
click at [165, 361] on div "Add a condition" at bounding box center [148, 361] width 62 height 12
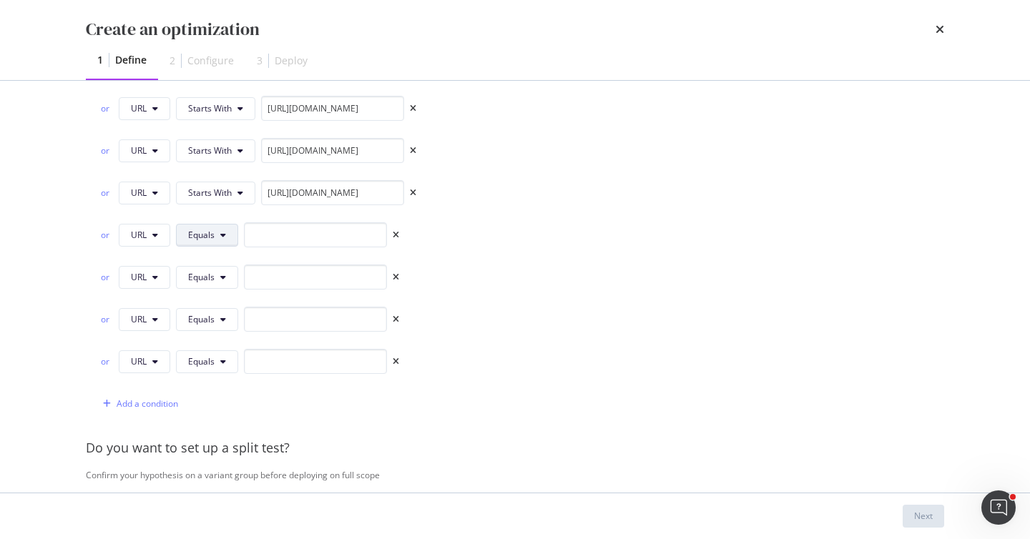
click at [224, 240] on button "Equals" at bounding box center [207, 235] width 62 height 23
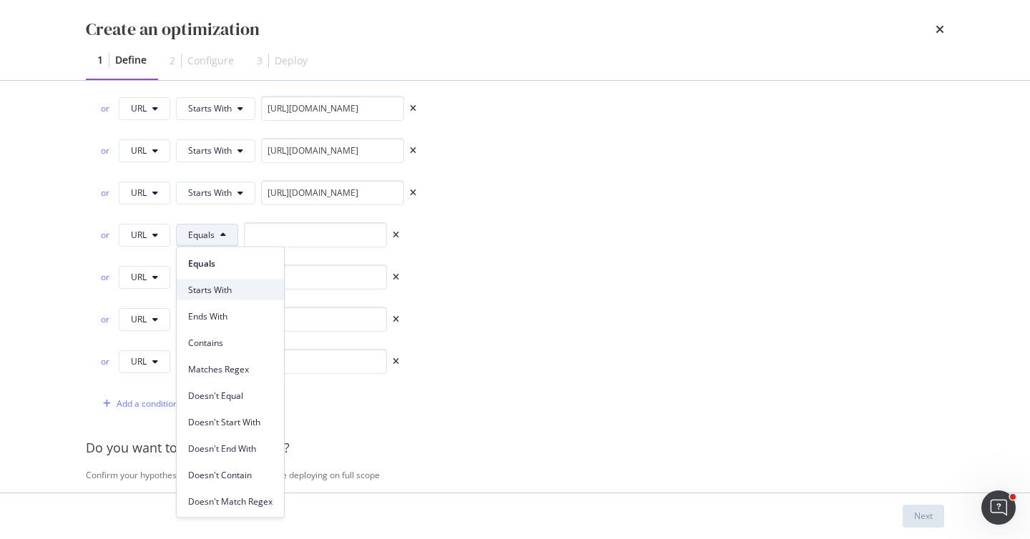
click at [230, 294] on span "Starts With" at bounding box center [230, 289] width 84 height 13
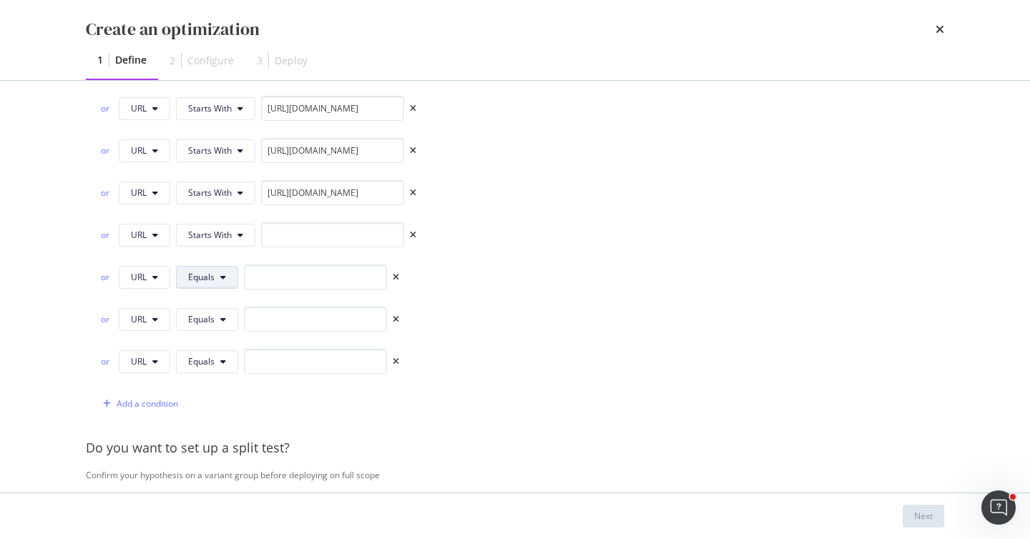
click at [219, 281] on button "Equals" at bounding box center [207, 277] width 62 height 23
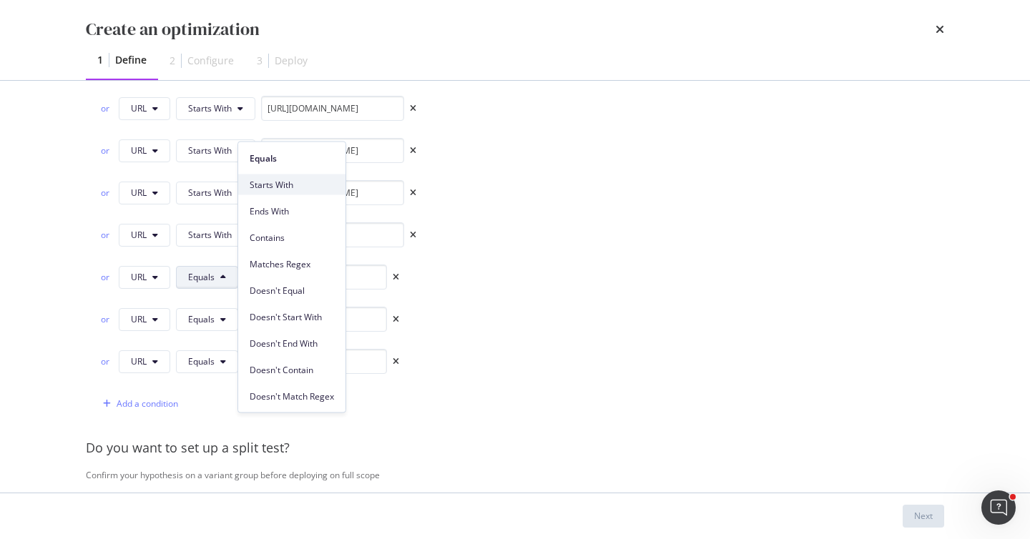
click at [290, 180] on span "Starts With" at bounding box center [292, 184] width 84 height 13
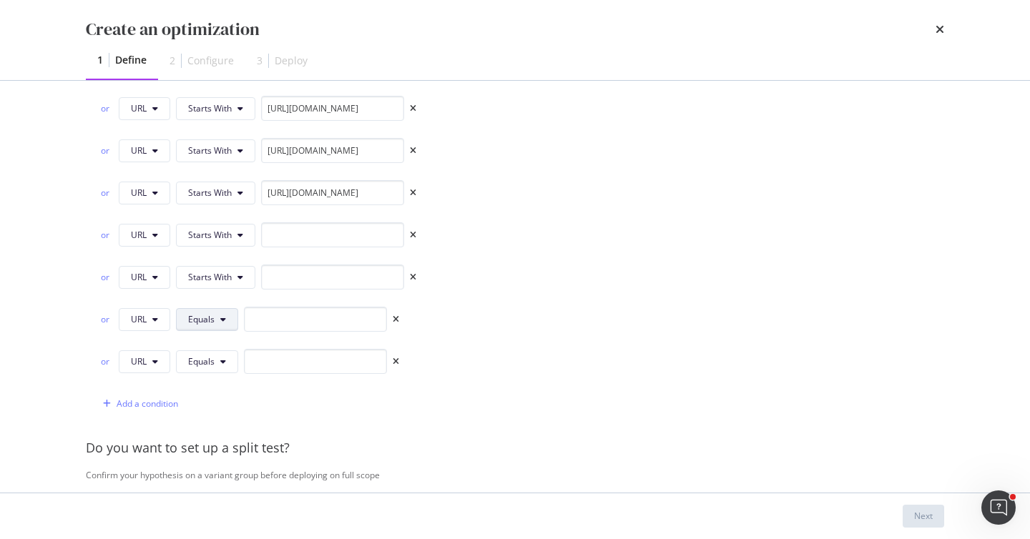
click at [215, 314] on button "Equals" at bounding box center [207, 319] width 62 height 23
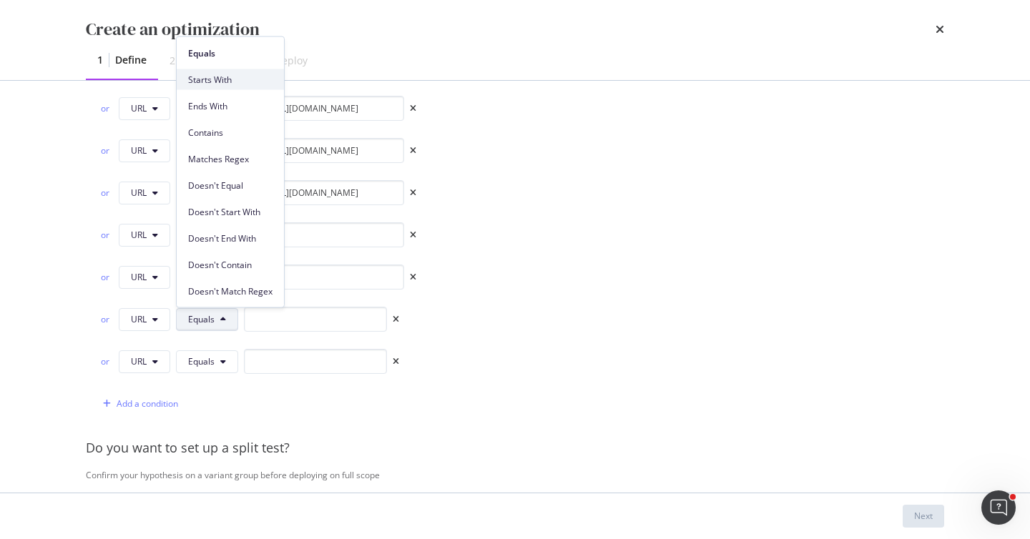
click at [258, 79] on span "Starts With" at bounding box center [230, 79] width 84 height 13
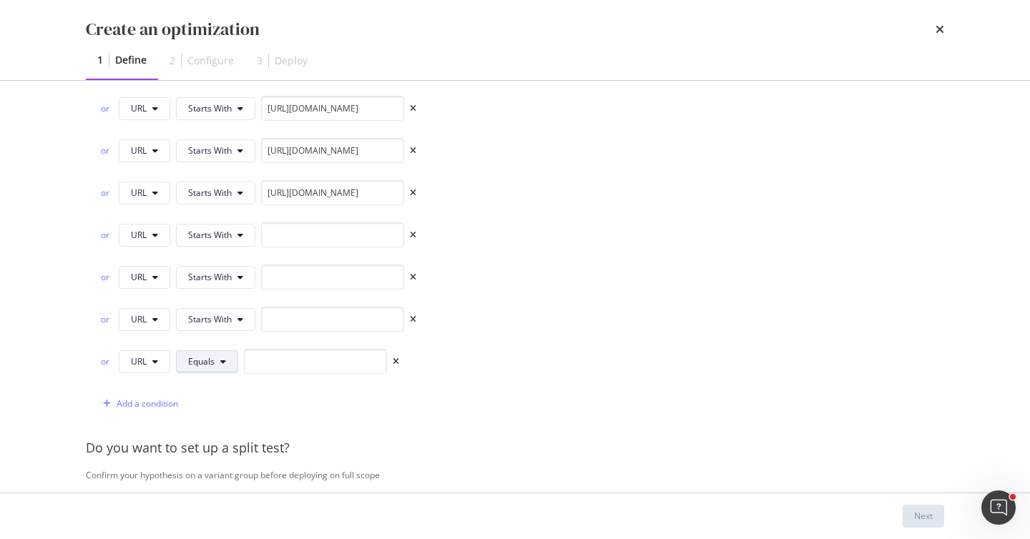
click at [209, 358] on span "Equals" at bounding box center [201, 361] width 26 height 12
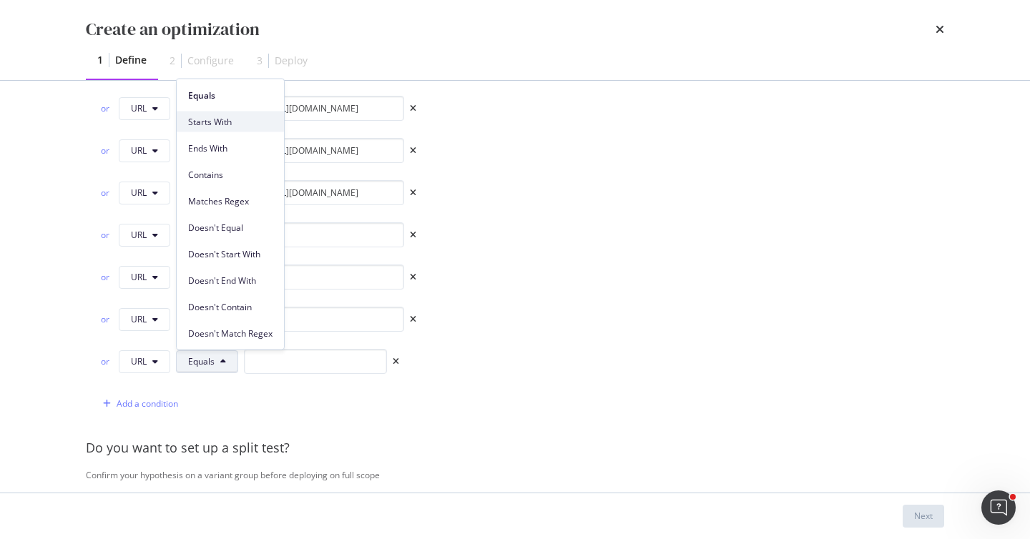
click at [230, 122] on span "Starts With" at bounding box center [230, 121] width 84 height 13
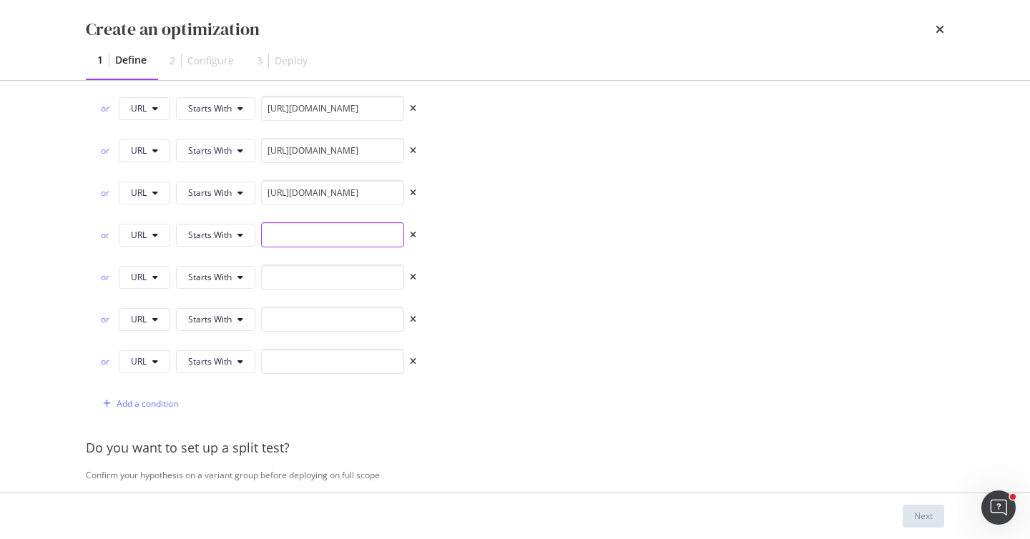
click at [370, 229] on input "modal" at bounding box center [332, 234] width 143 height 25
paste input "[URL][DOMAIN_NAME]"
type input "[URL][DOMAIN_NAME]"
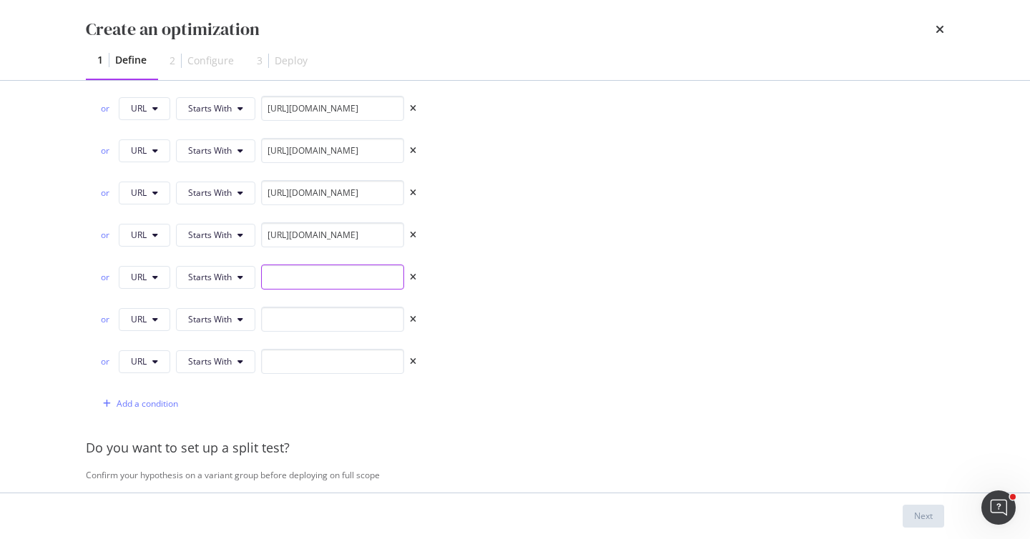
click at [361, 278] on input "modal" at bounding box center [332, 277] width 143 height 25
paste input "[URL][DOMAIN_NAME]"
type input "[URL][DOMAIN_NAME]"
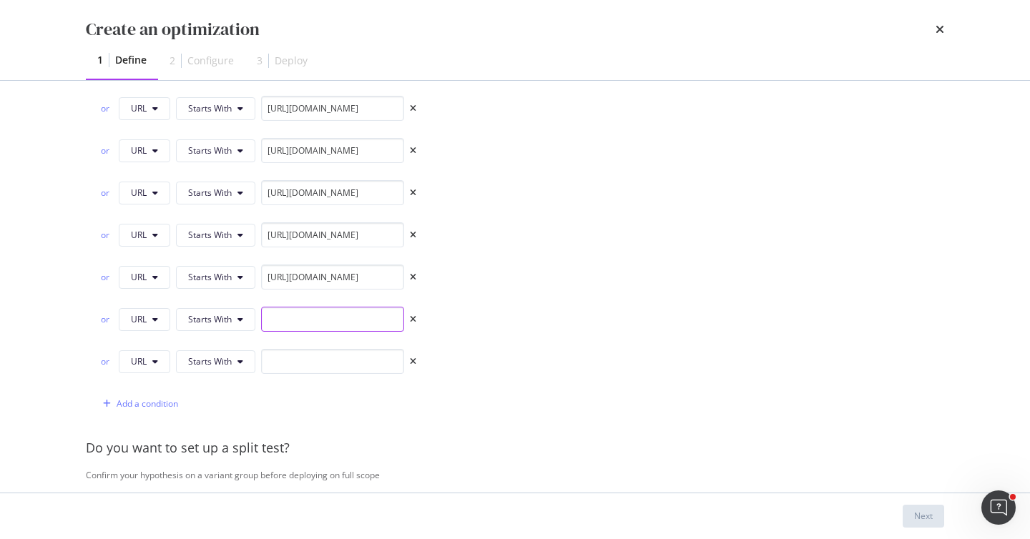
click at [345, 323] on input "modal" at bounding box center [332, 319] width 143 height 25
paste input "[URL][DOMAIN_NAME]"
type input "[URL][DOMAIN_NAME]"
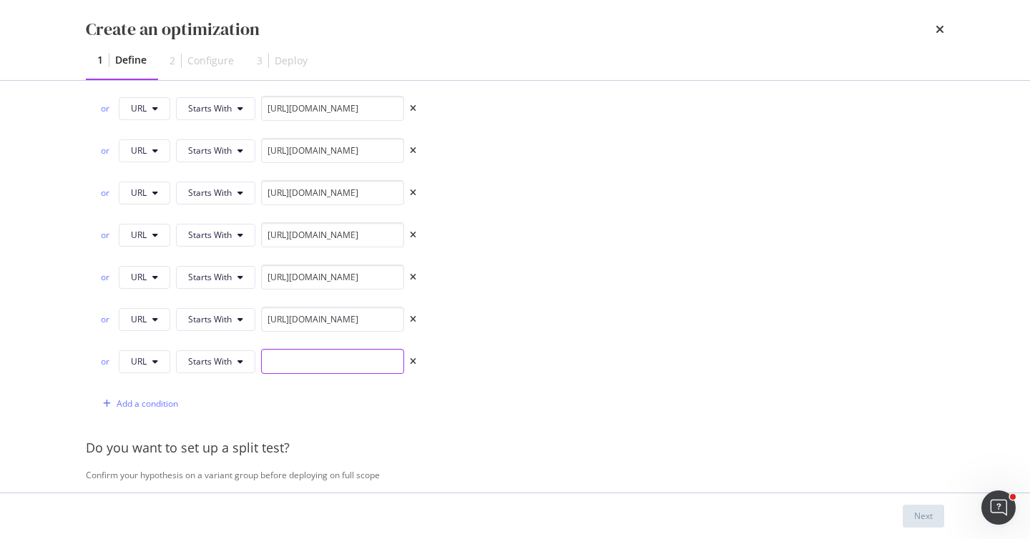
click at [338, 368] on input "modal" at bounding box center [332, 361] width 143 height 25
paste input "[URL][DOMAIN_NAME]"
type input "[URL][DOMAIN_NAME]"
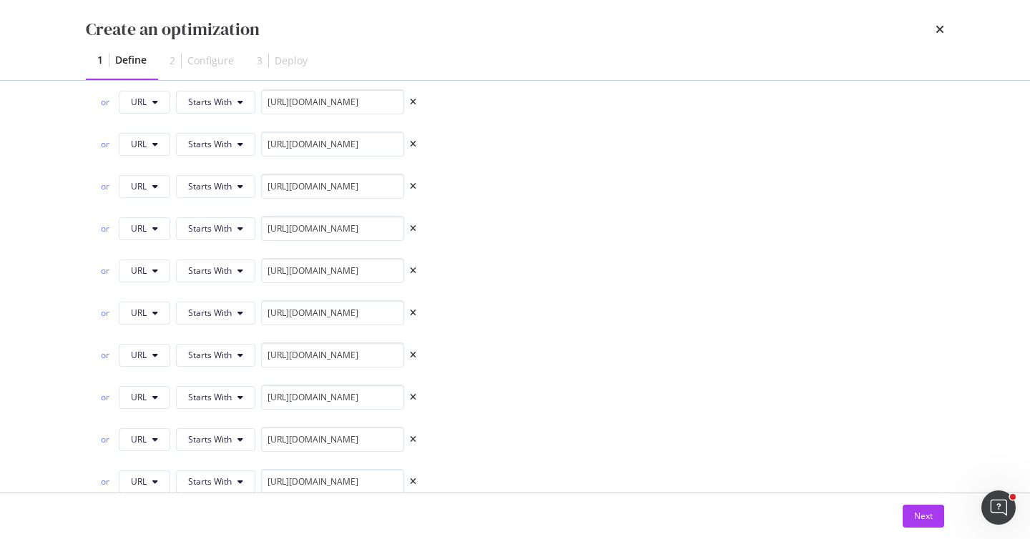
scroll to position [2678, 0]
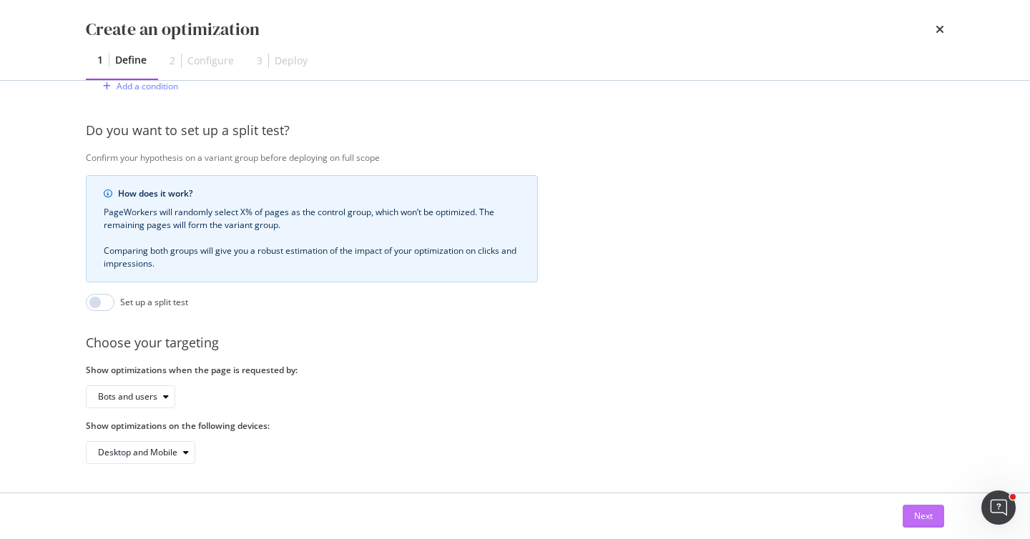
click at [918, 517] on div "Next" at bounding box center [923, 516] width 19 height 12
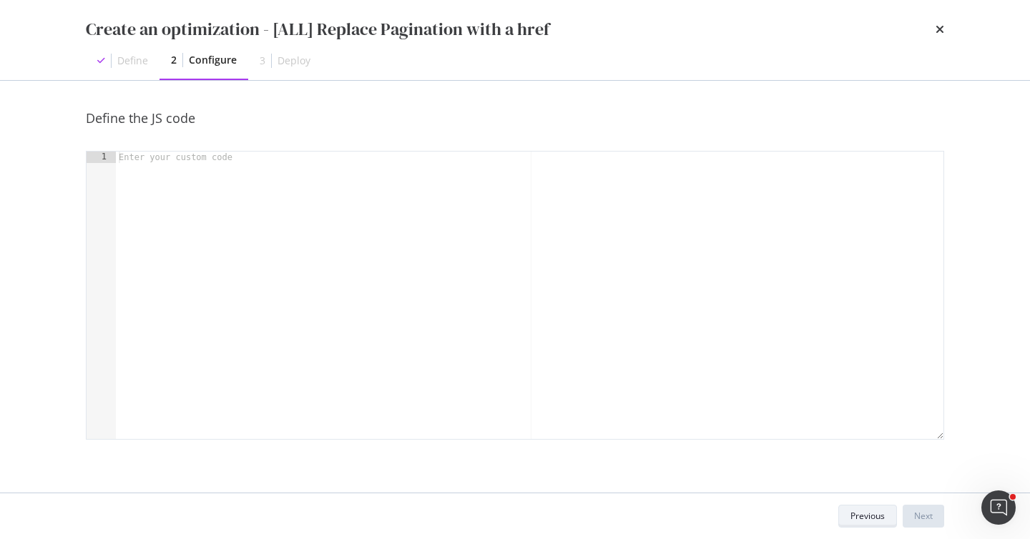
scroll to position [0, 0]
click at [358, 180] on div "modal" at bounding box center [530, 307] width 828 height 310
click at [372, 229] on div "modal" at bounding box center [530, 307] width 828 height 310
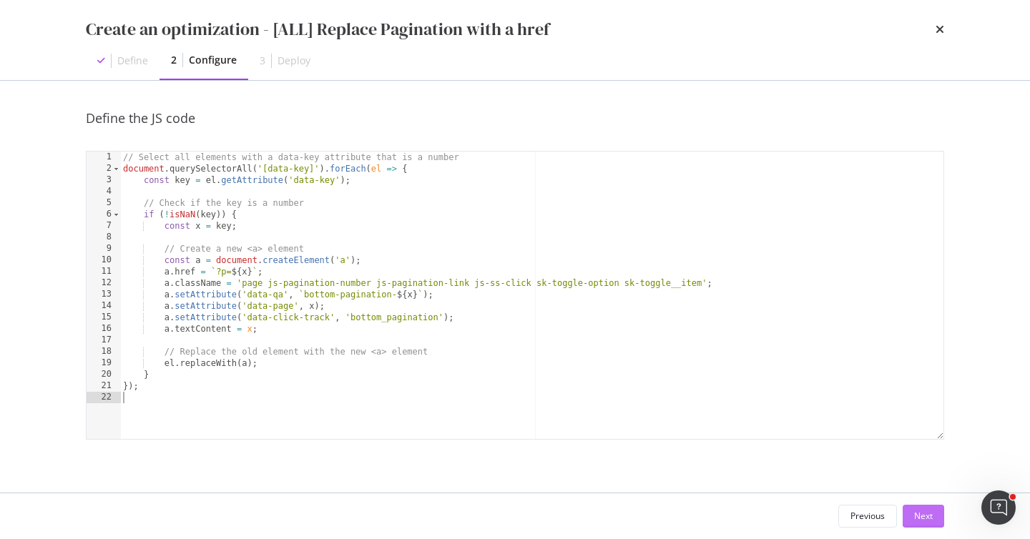
click at [930, 522] on div "Next" at bounding box center [923, 516] width 19 height 21
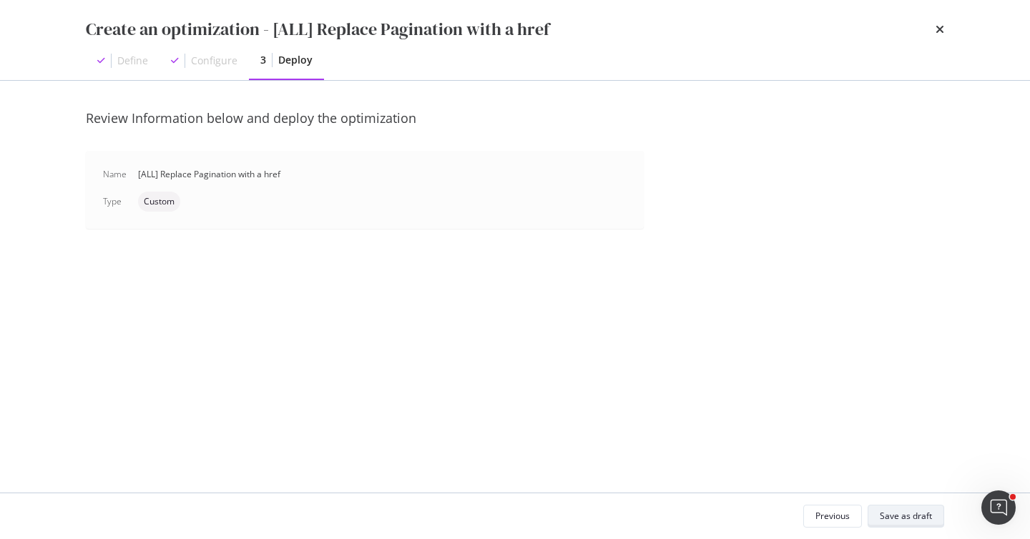
click at [927, 516] on div "Save as draft" at bounding box center [906, 516] width 52 height 12
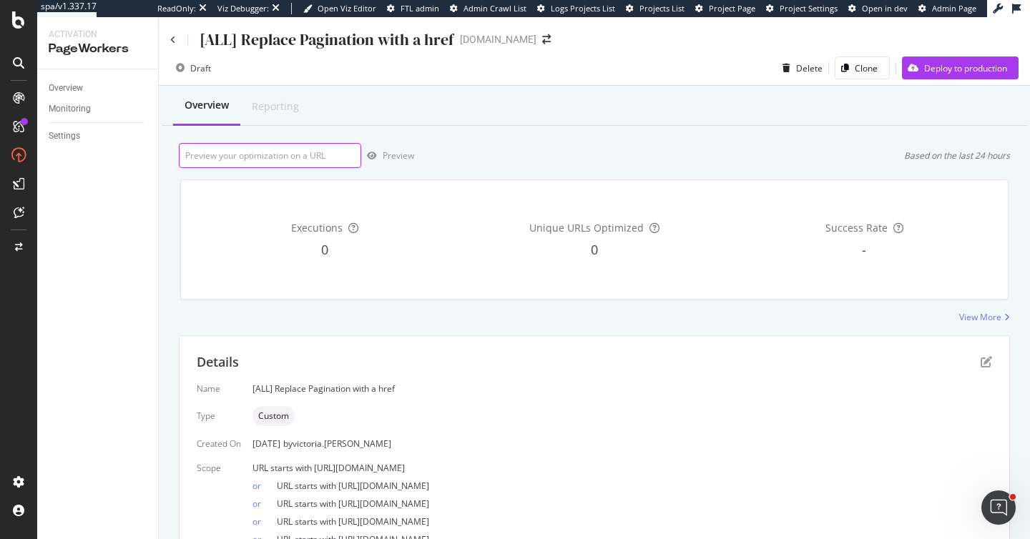
click at [305, 151] on input "url" at bounding box center [270, 155] width 182 height 25
paste input "[URL][DOMAIN_NAME]"
type input "[URL][DOMAIN_NAME]"
click at [385, 161] on div "Preview" at bounding box center [398, 155] width 31 height 12
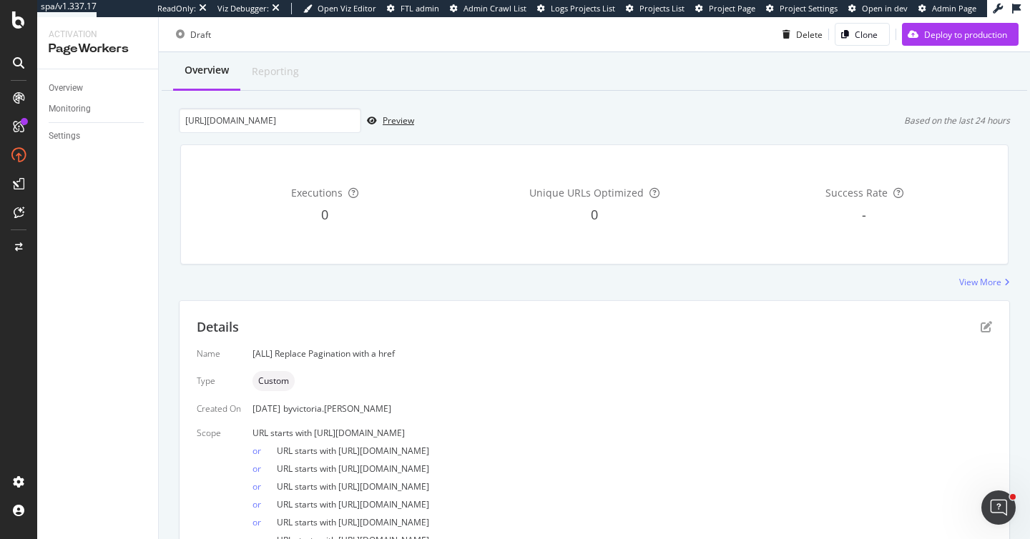
scroll to position [0, 0]
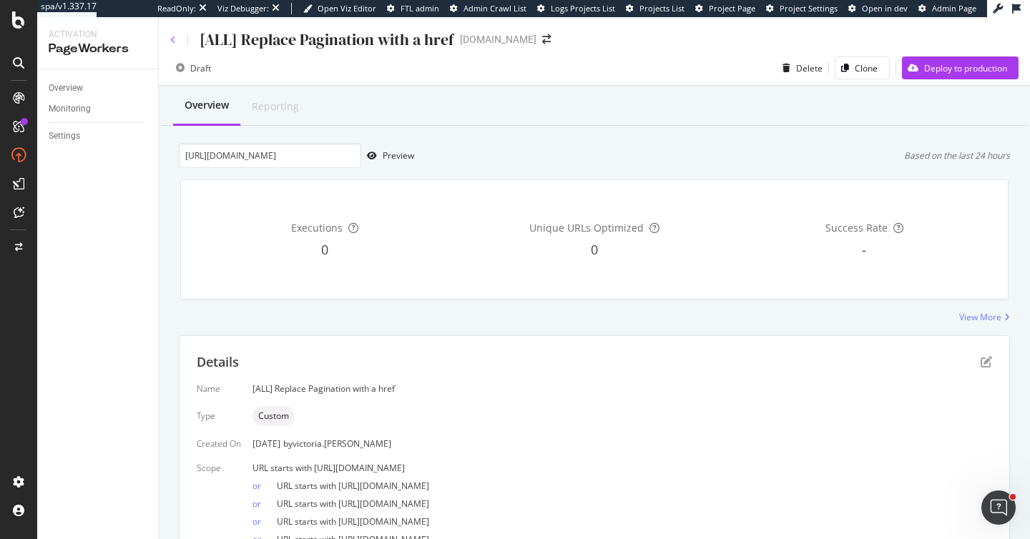
click at [171, 36] on icon at bounding box center [173, 40] width 6 height 9
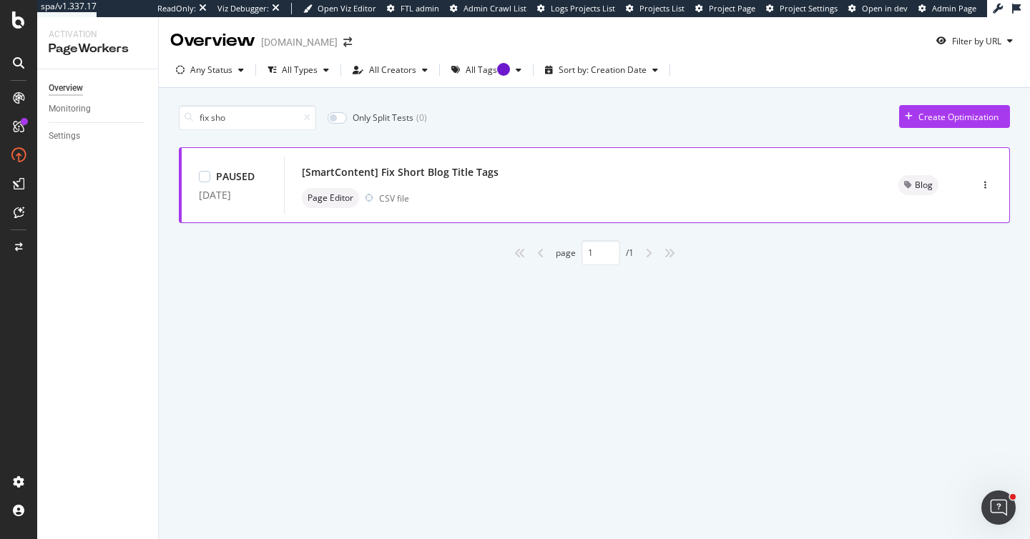
click at [463, 183] on div "[SmartContent] Fix Short Blog Title Tags Page Editor CSV file" at bounding box center [583, 185] width 562 height 46
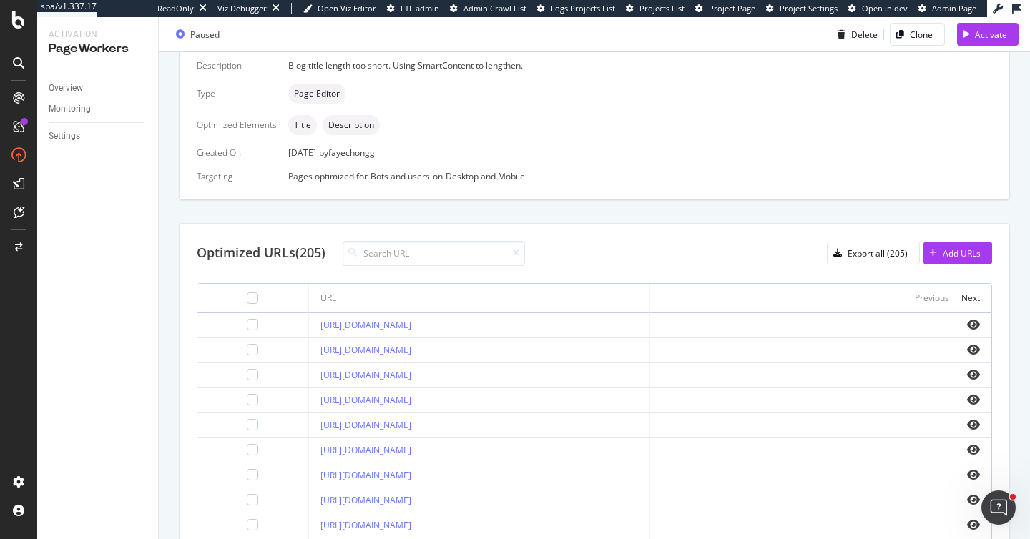
scroll to position [348, 0]
click at [973, 303] on div "Next" at bounding box center [970, 297] width 19 height 16
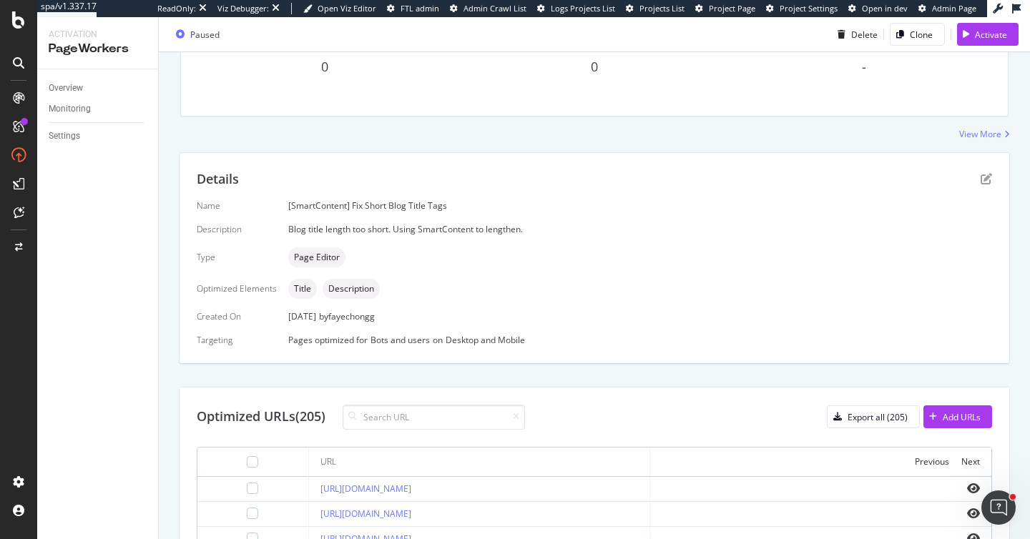
scroll to position [181, 0]
click at [989, 177] on icon "pen-to-square" at bounding box center [986, 180] width 11 height 11
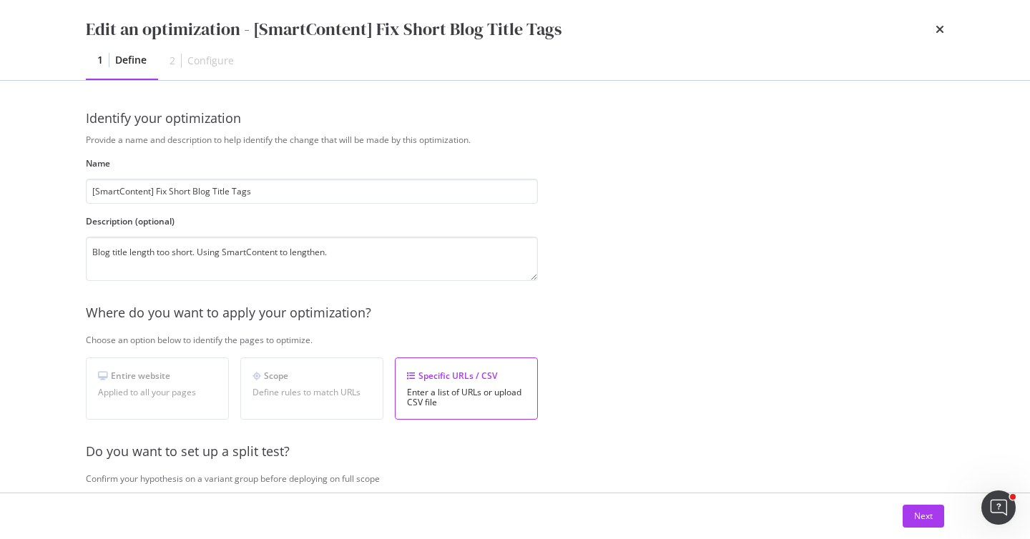
click at [898, 509] on div "Next" at bounding box center [515, 516] width 858 height 23
click at [920, 523] on div "Next" at bounding box center [923, 516] width 19 height 21
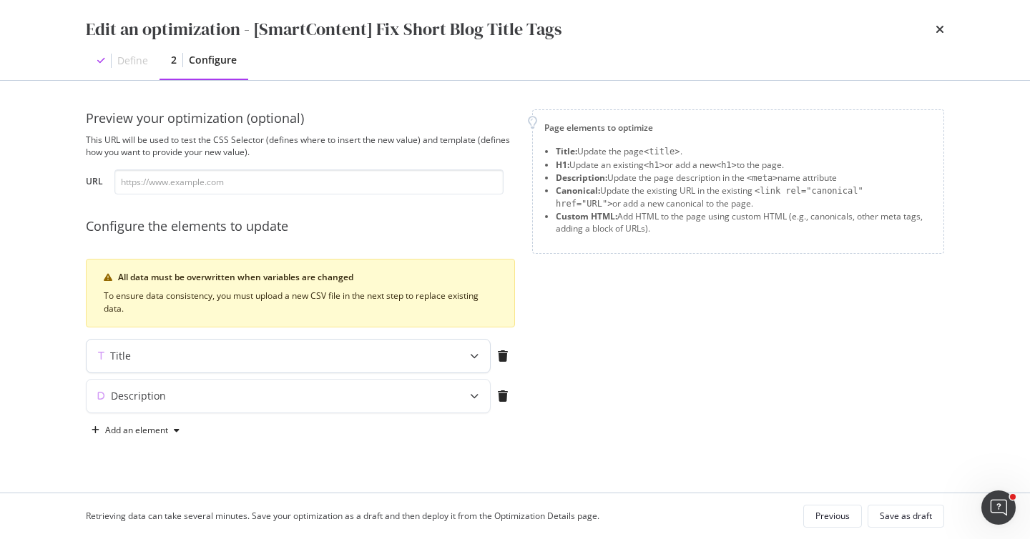
click at [459, 358] on div "modal" at bounding box center [473, 356] width 31 height 33
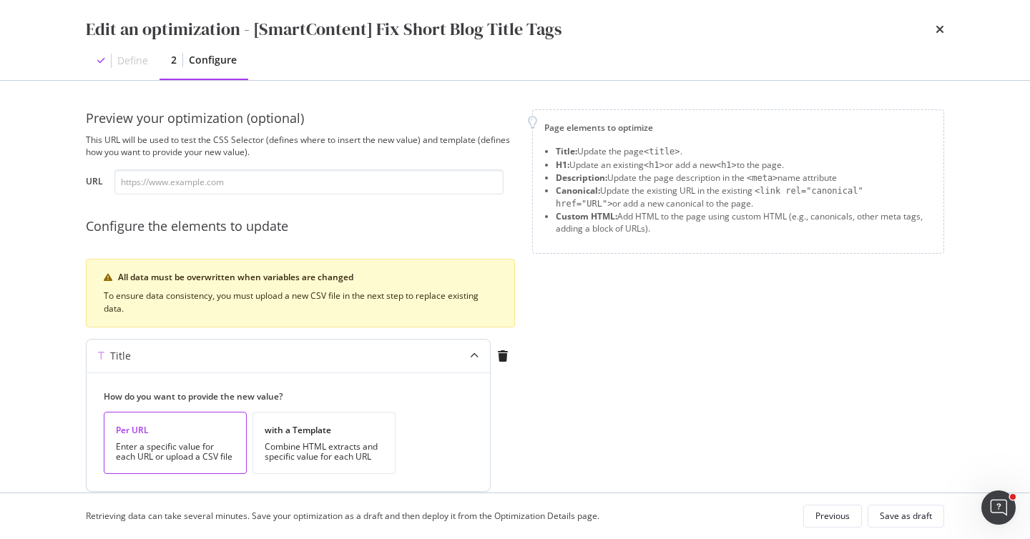
scroll to position [97, 0]
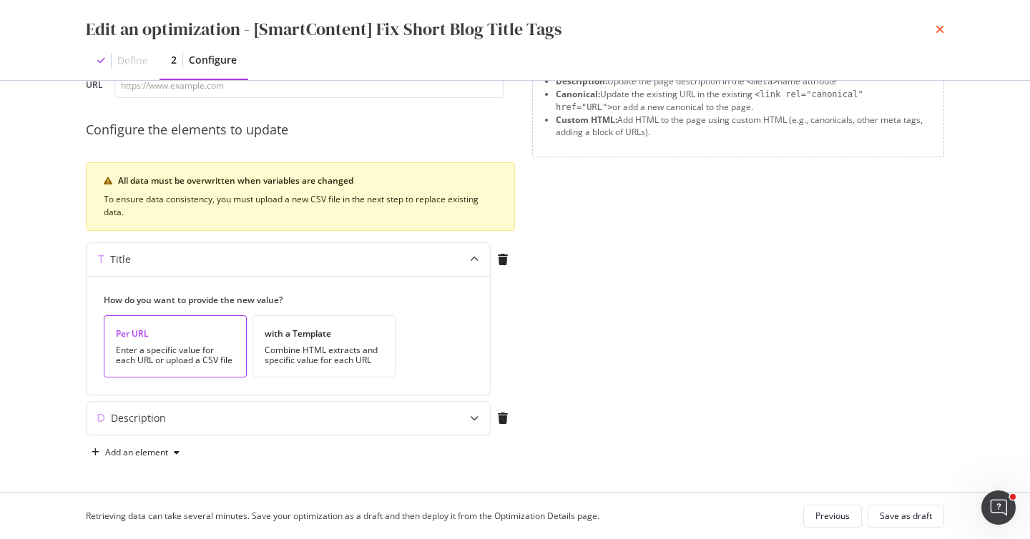
click at [936, 27] on icon "times" at bounding box center [940, 29] width 9 height 11
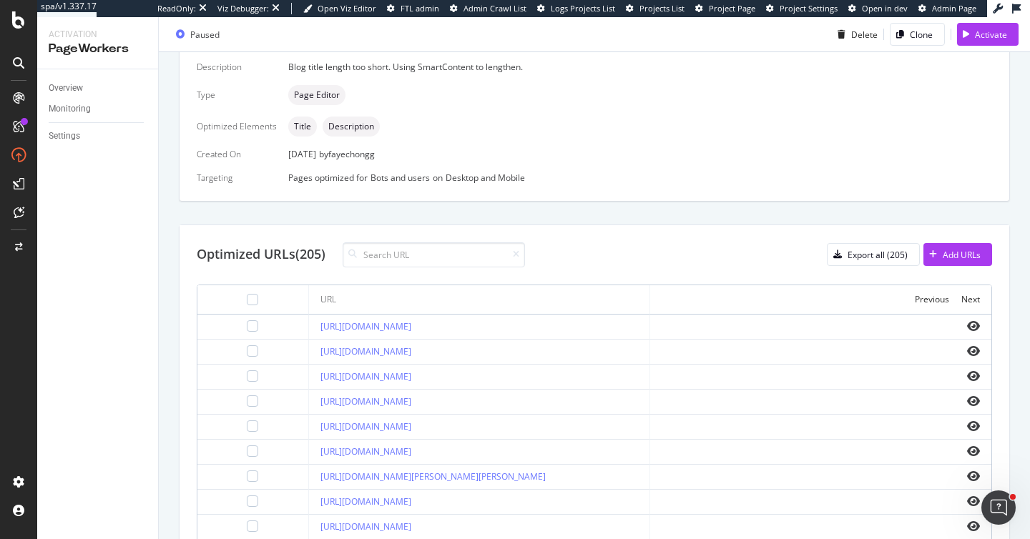
scroll to position [363, 0]
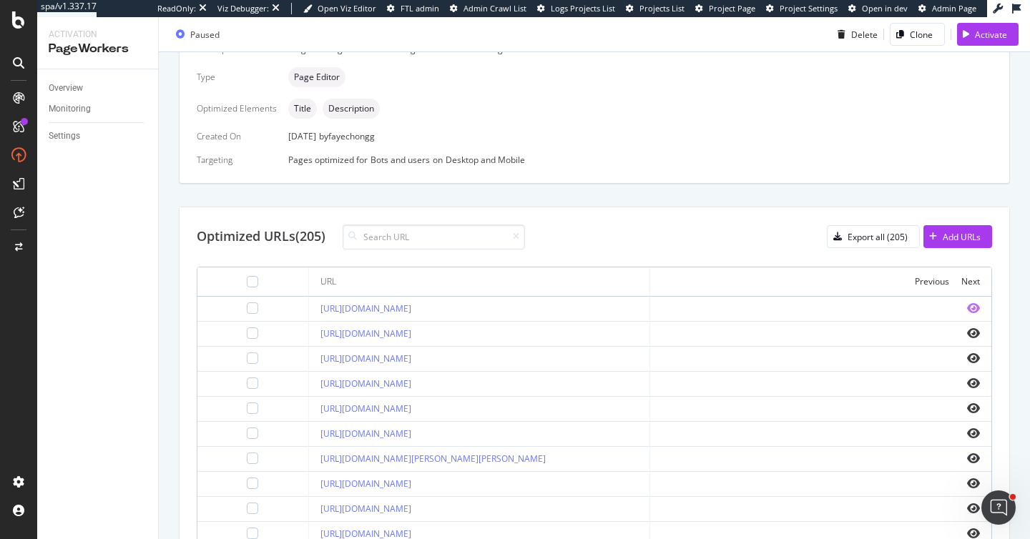
click at [973, 304] on icon "eye" at bounding box center [973, 308] width 13 height 11
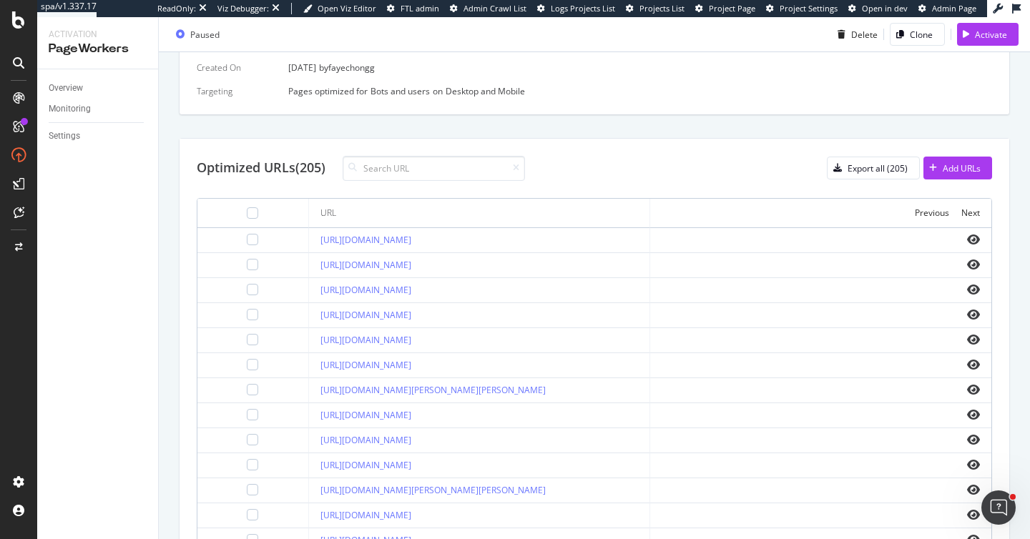
scroll to position [439, 0]
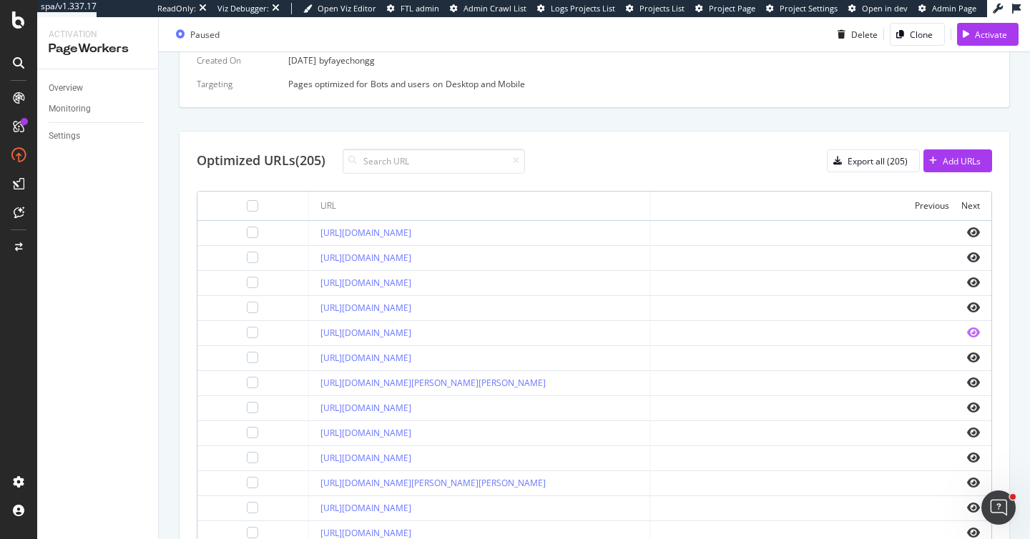
click at [971, 333] on icon "eye" at bounding box center [973, 332] width 13 height 11
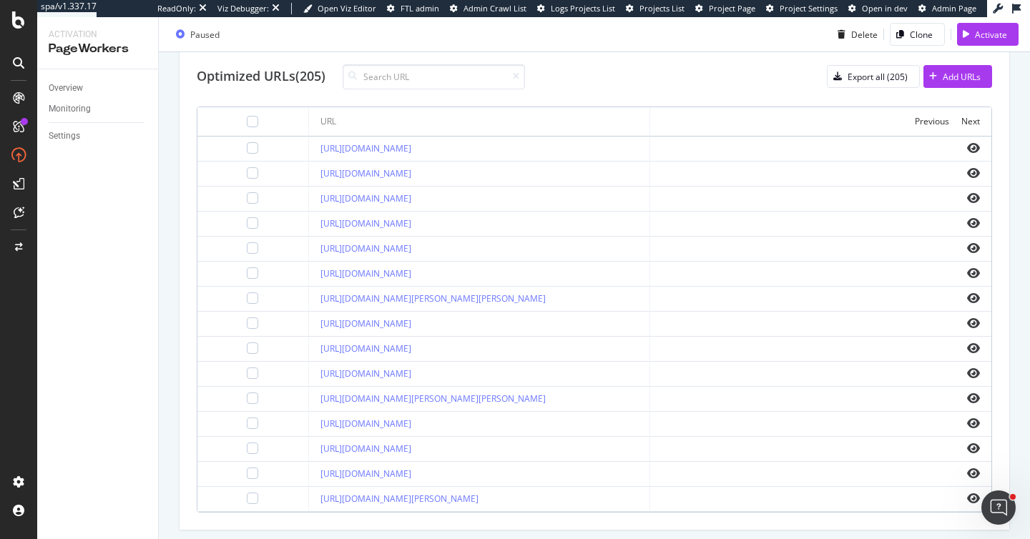
scroll to position [514, 0]
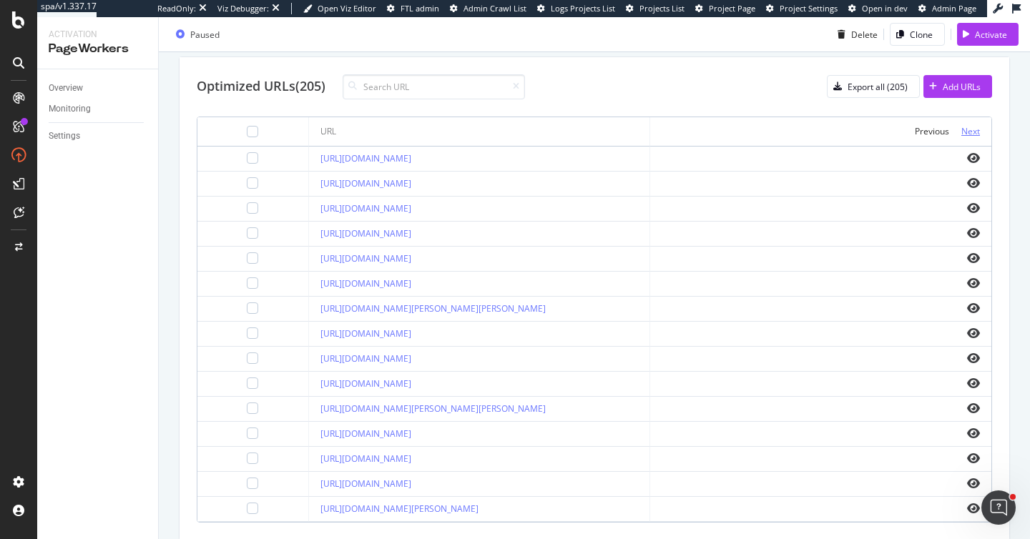
click at [973, 127] on div "Next" at bounding box center [970, 131] width 19 height 12
click at [969, 129] on div "Next" at bounding box center [970, 131] width 19 height 12
click at [892, 91] on div "Export all (205)" at bounding box center [878, 87] width 60 height 12
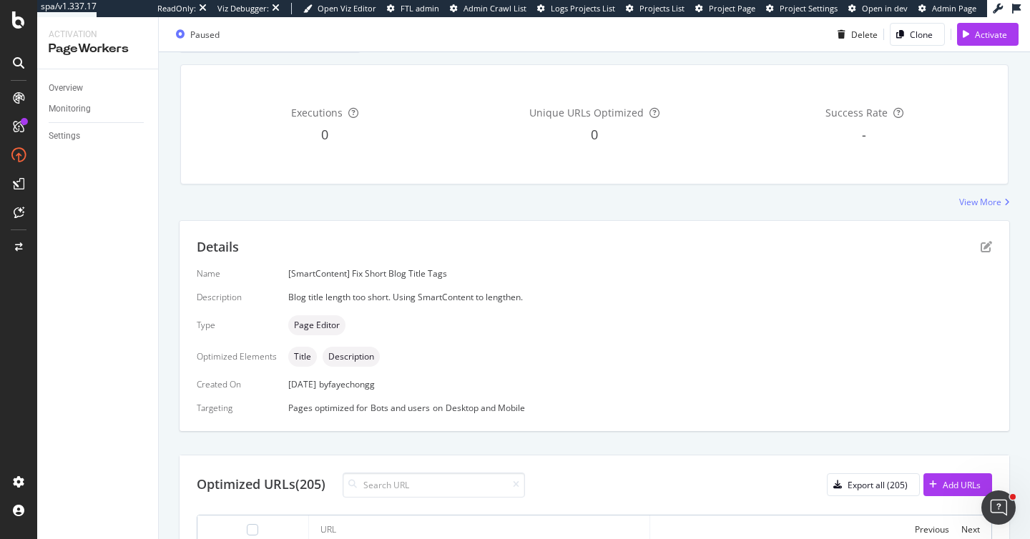
scroll to position [0, 0]
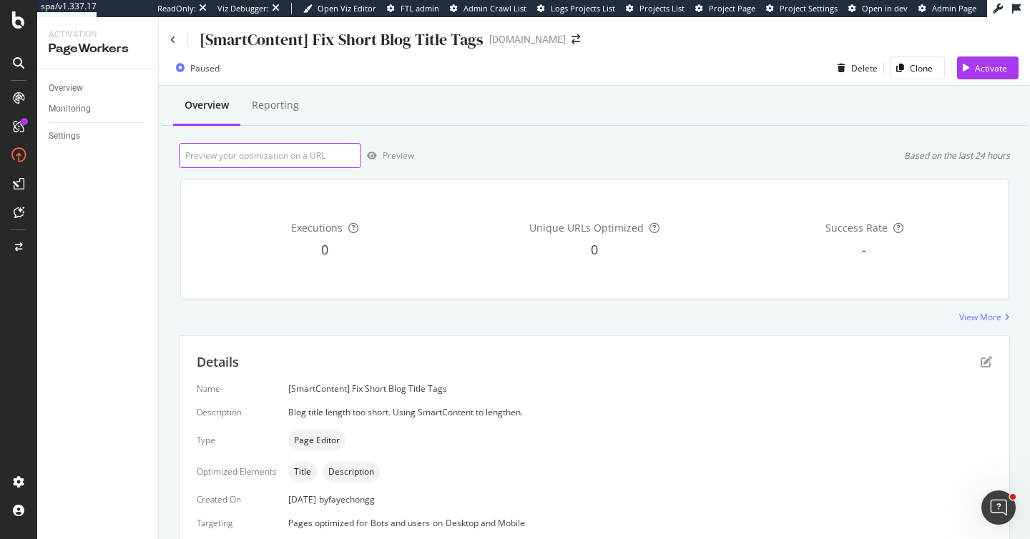
click at [284, 158] on input "url" at bounding box center [270, 155] width 182 height 25
paste input "[URL][DOMAIN_NAME]"
click at [341, 156] on input "[URL][DOMAIN_NAME]" at bounding box center [270, 155] width 182 height 25
paste input "us/blog/what-is-acacia-wood"
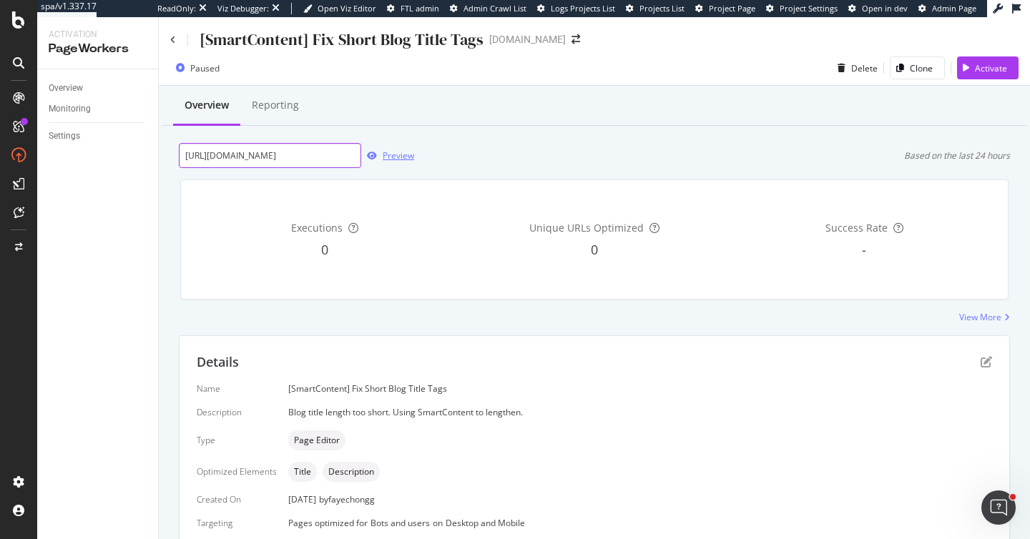
type input "[URL][DOMAIN_NAME]"
click at [373, 152] on icon "button" at bounding box center [372, 156] width 10 height 9
click at [982, 358] on icon "pen-to-square" at bounding box center [986, 361] width 11 height 11
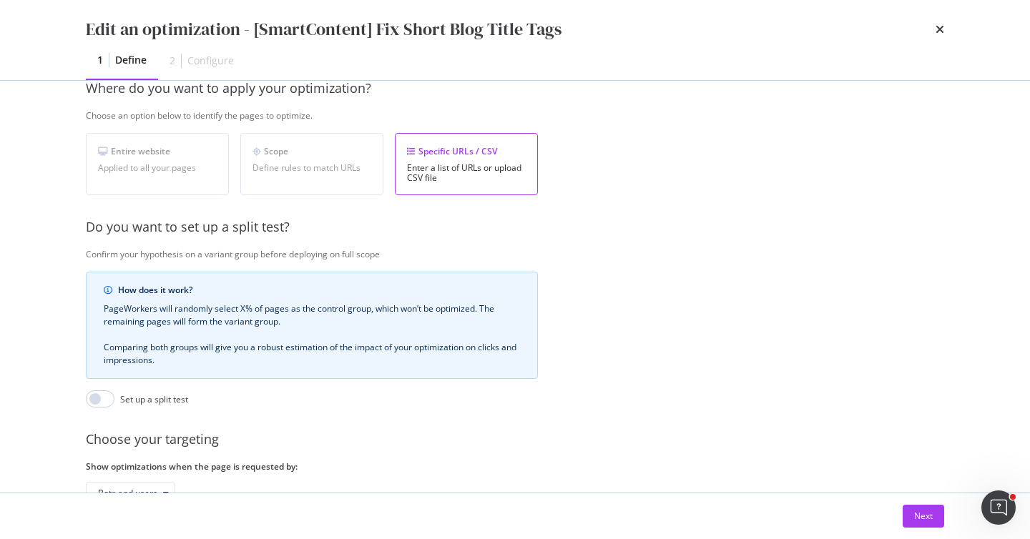
scroll to position [250, 0]
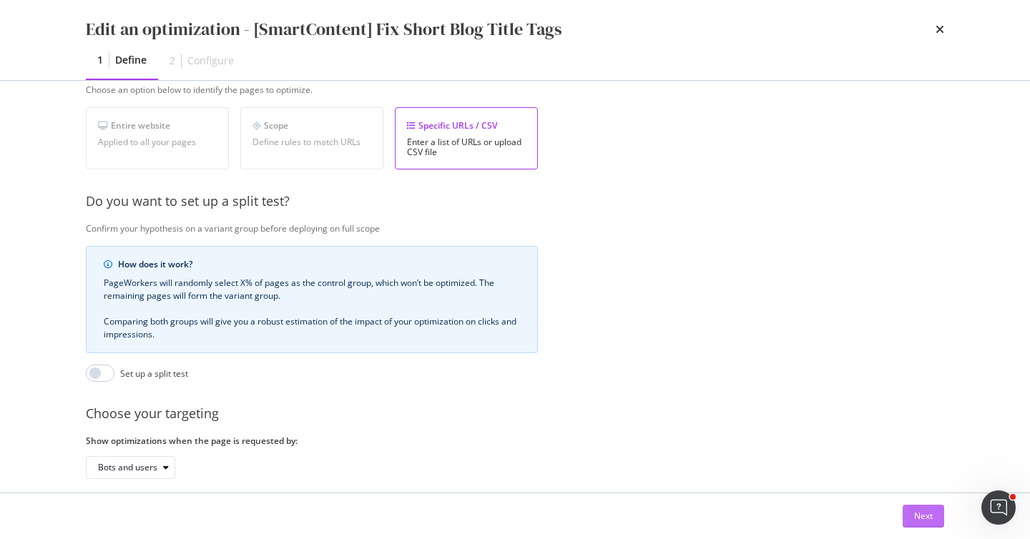
click at [923, 516] on div "Next" at bounding box center [923, 516] width 19 height 12
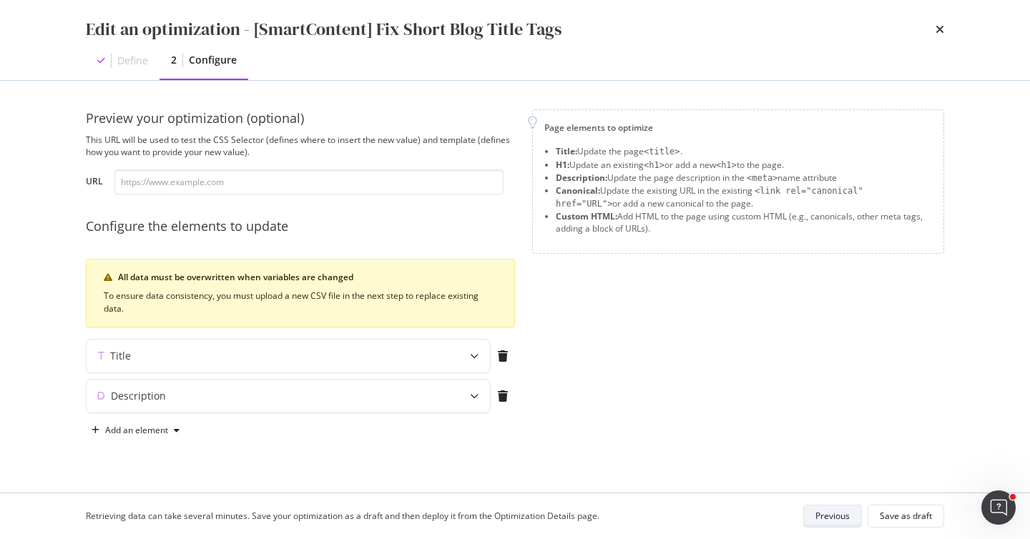
click at [841, 515] on div "Previous" at bounding box center [832, 516] width 34 height 12
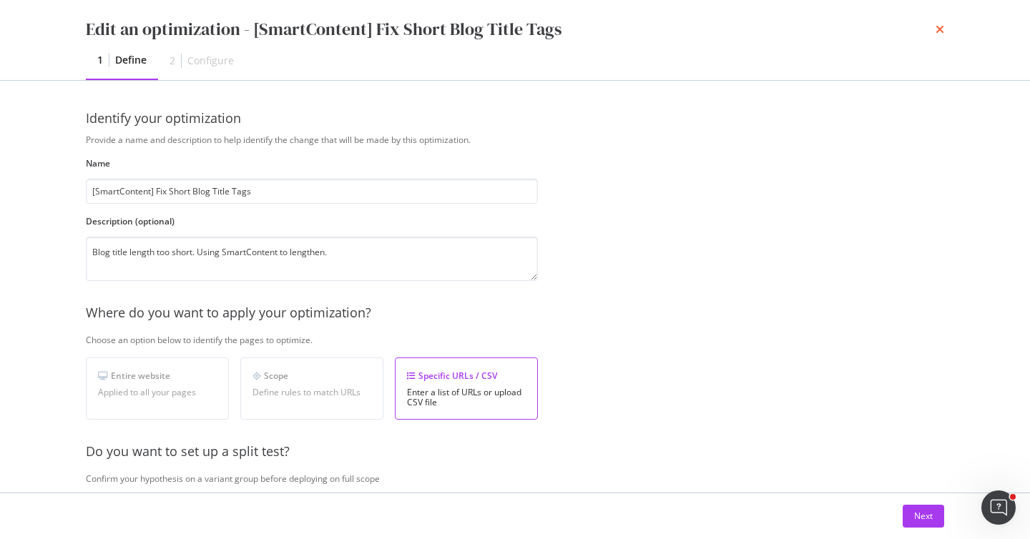
click at [937, 31] on icon "times" at bounding box center [940, 29] width 9 height 11
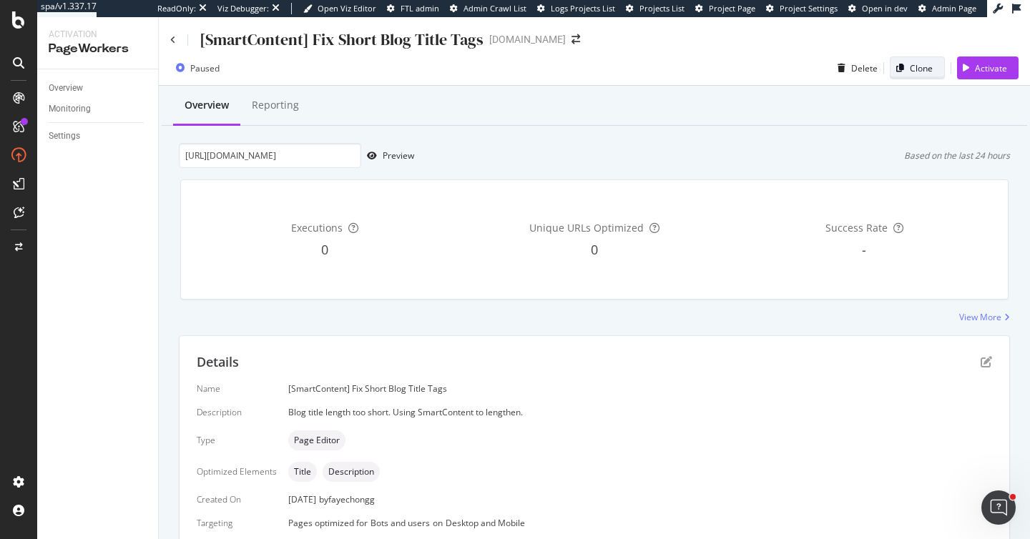
click at [921, 67] on div "Clone" at bounding box center [921, 68] width 23 height 12
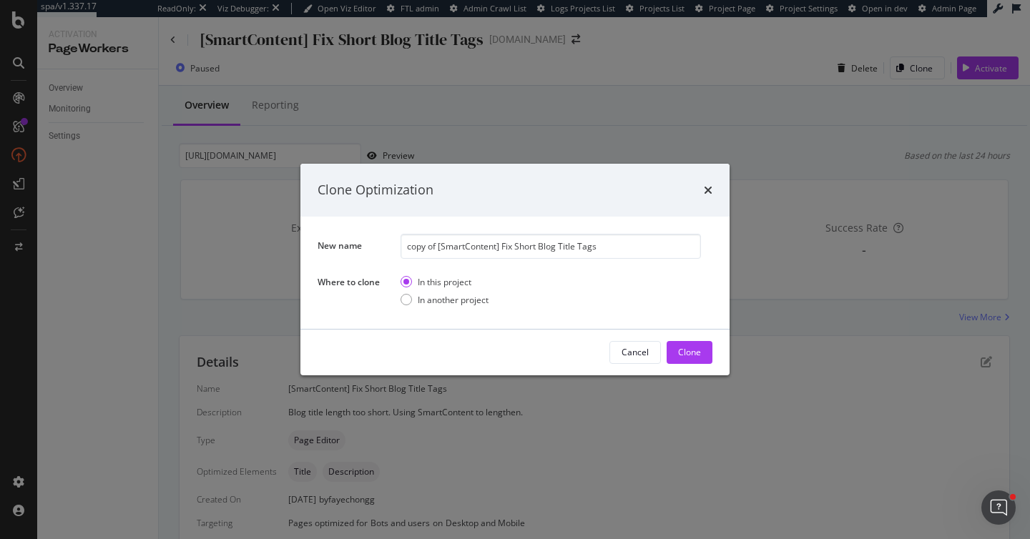
drag, startPoint x: 439, startPoint y: 248, endPoint x: 345, endPoint y: 246, distance: 93.7
click at [0, 0] on div "New name copy of [SmartContent] Fix Short Blog Title Tags" at bounding box center [0, 0] width 0 height 0
type input "[SmartContent] Fix Short Blog Title Tags"
click at [694, 350] on div "Clone" at bounding box center [689, 352] width 23 height 12
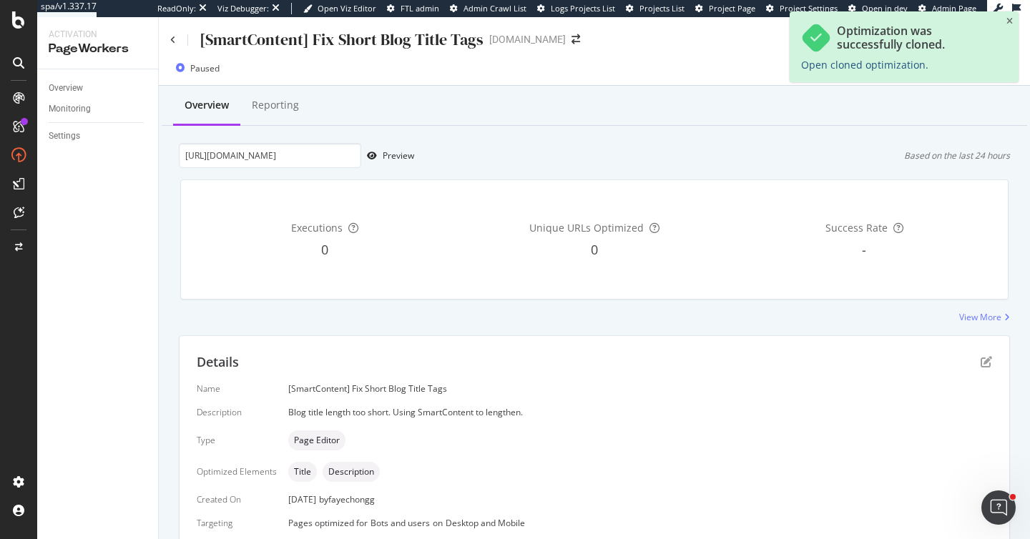
click at [870, 67] on link "Open cloned optimization." at bounding box center [864, 65] width 127 height 14
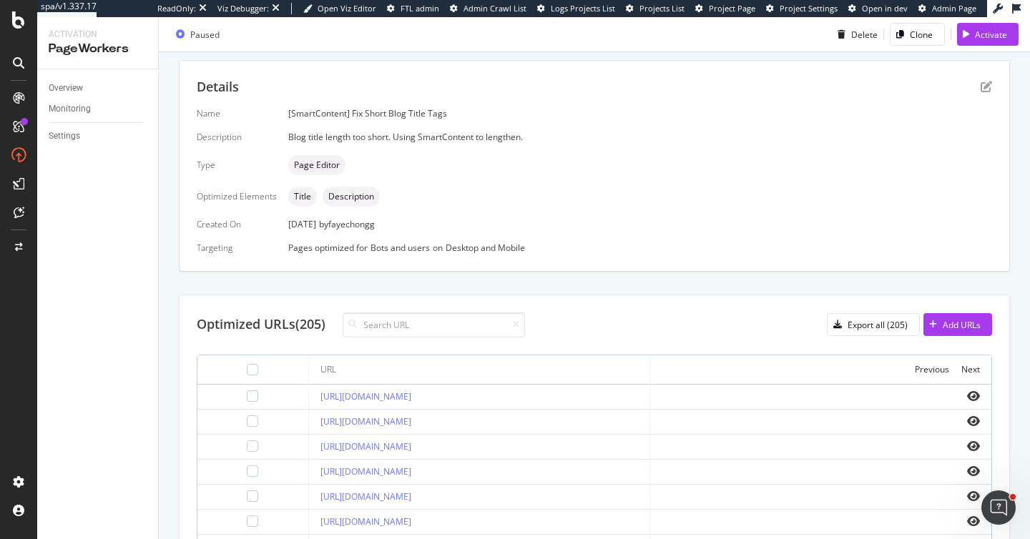
scroll to position [294, 0]
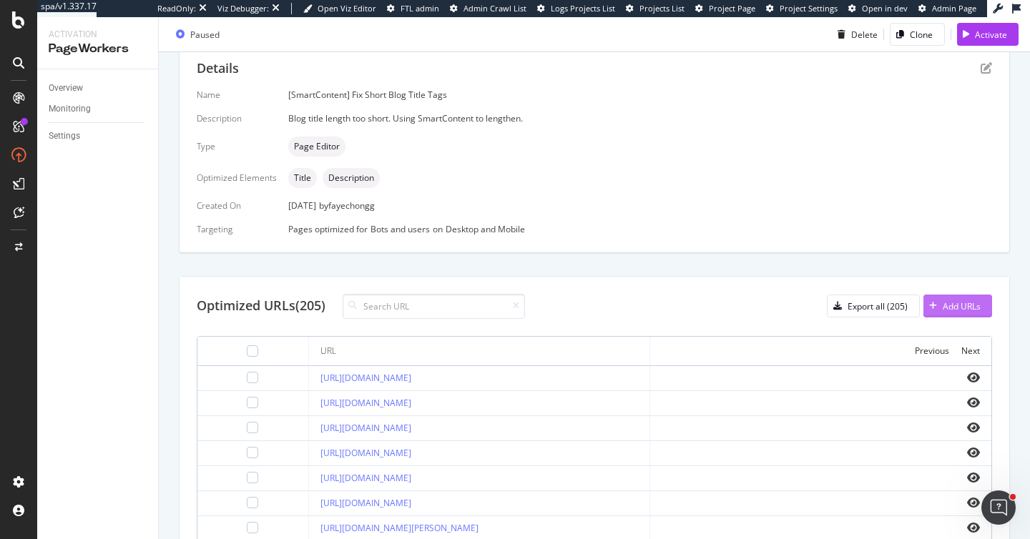
click at [957, 305] on div "Add URLs" at bounding box center [962, 306] width 38 height 12
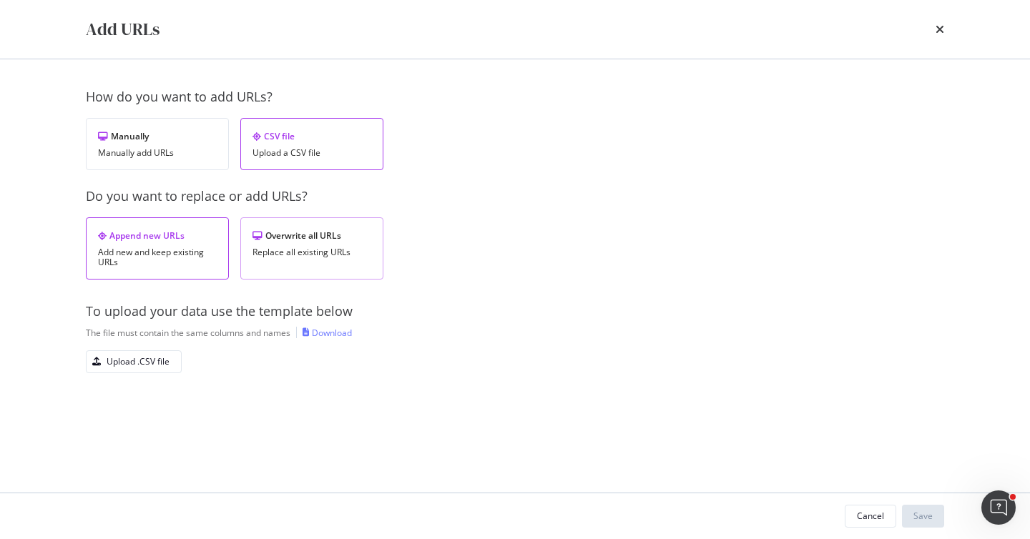
click at [322, 255] on div "Replace all existing URLs" at bounding box center [311, 252] width 119 height 10
click at [120, 360] on div "Upload .CSV file" at bounding box center [138, 361] width 63 height 12
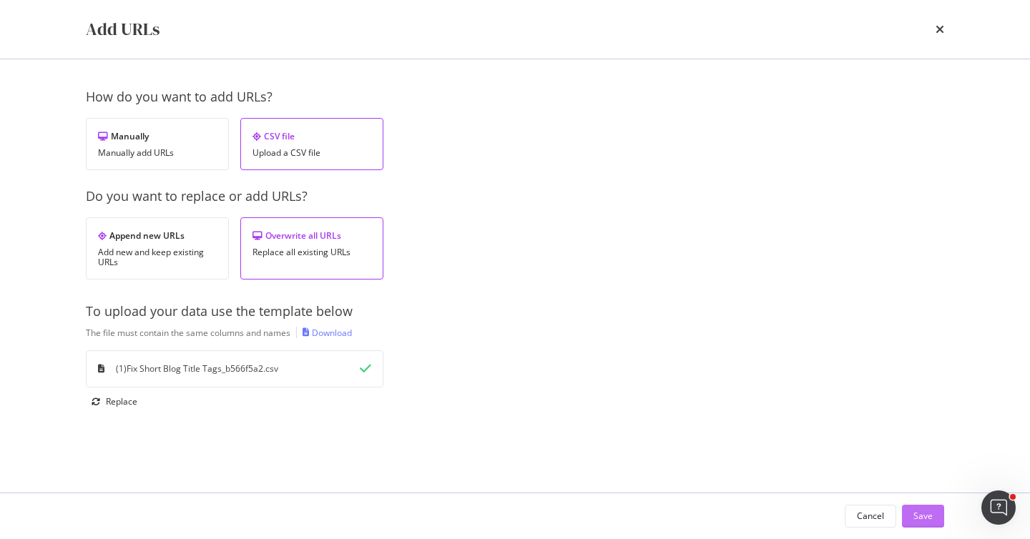
click at [920, 513] on div "Save" at bounding box center [922, 516] width 19 height 12
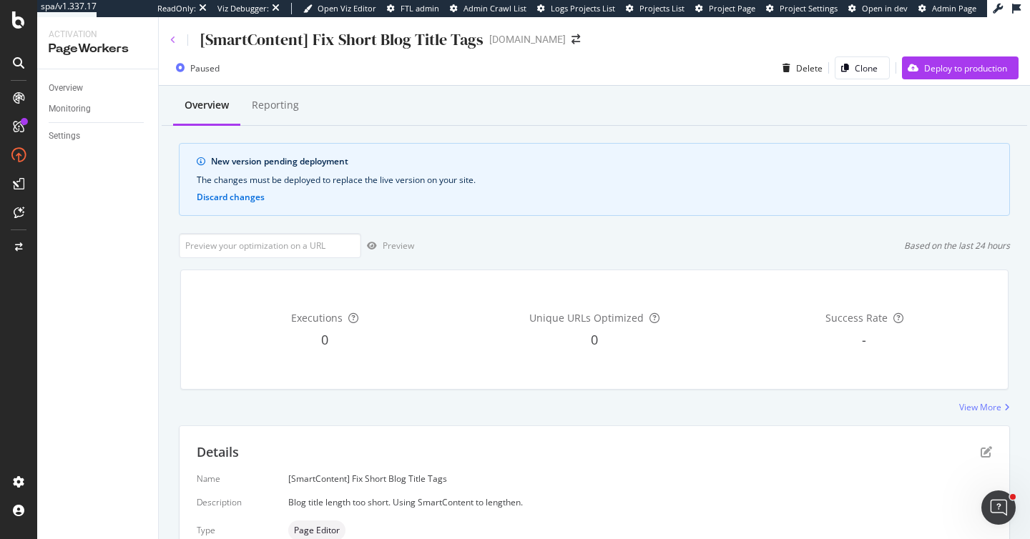
click at [173, 37] on icon at bounding box center [173, 40] width 6 height 9
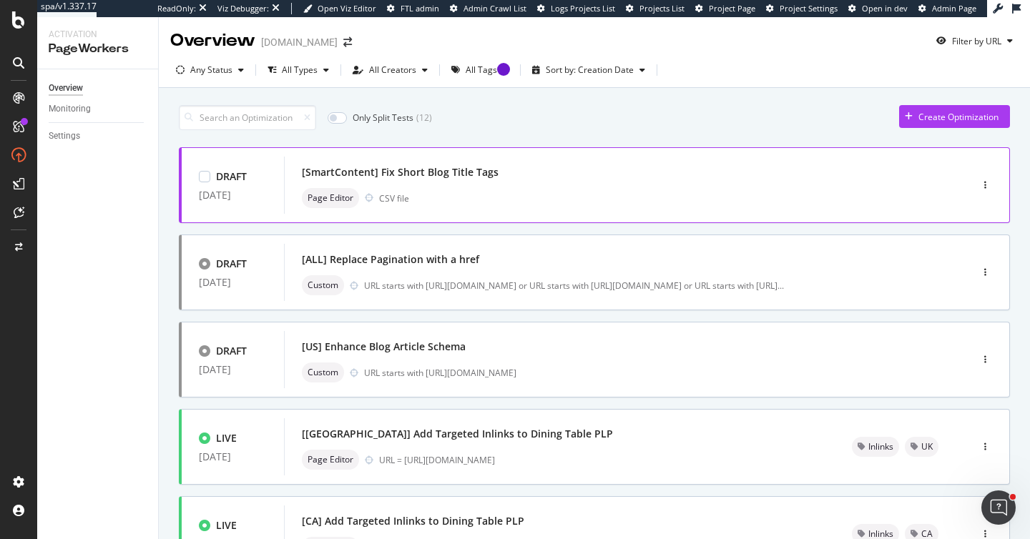
click at [647, 193] on div "Page Editor CSV file" at bounding box center [606, 198] width 608 height 20
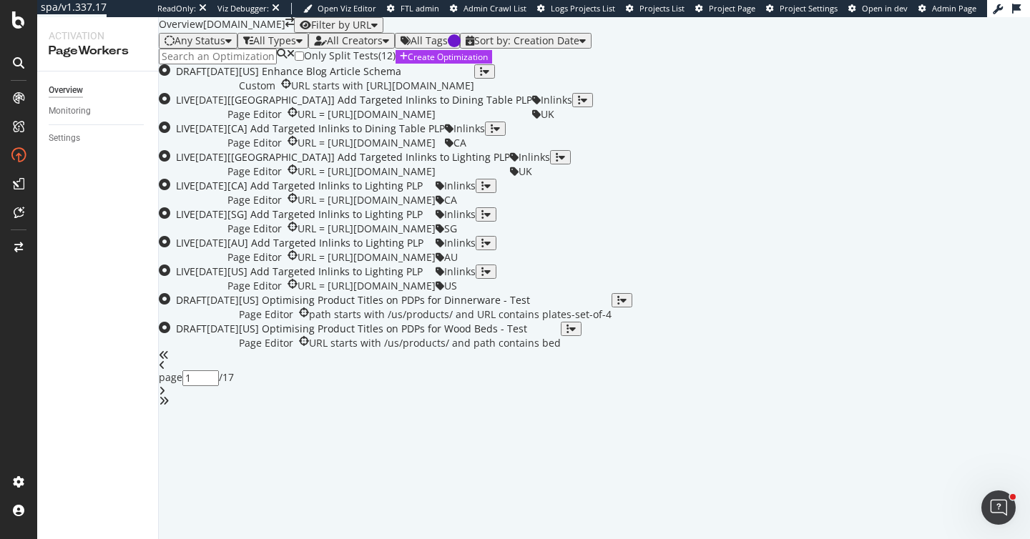
click at [221, 64] on input at bounding box center [218, 57] width 118 height 16
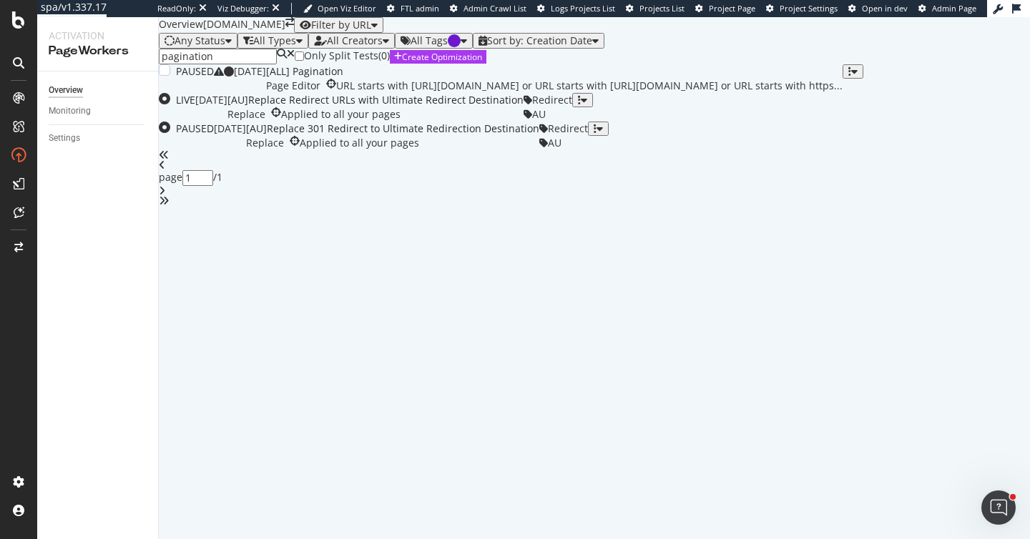
click at [398, 79] on div "[ALL] Pagination" at bounding box center [554, 71] width 576 height 14
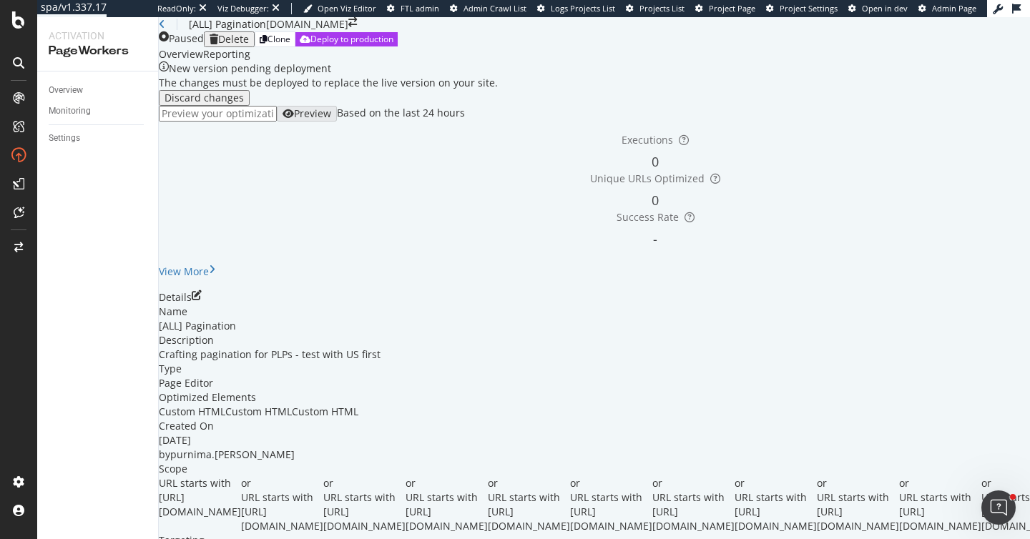
scroll to position [313, 0]
drag, startPoint x: 546, startPoint y: 304, endPoint x: 373, endPoint y: 310, distance: 173.2
click at [241, 476] on div "URL starts with [URL][DOMAIN_NAME]" at bounding box center [200, 504] width 82 height 57
copy span "[URL][DOMAIN_NAME]"
click at [406, 491] on span "URL starts with [URL][DOMAIN_NAME]" at bounding box center [364, 512] width 82 height 42
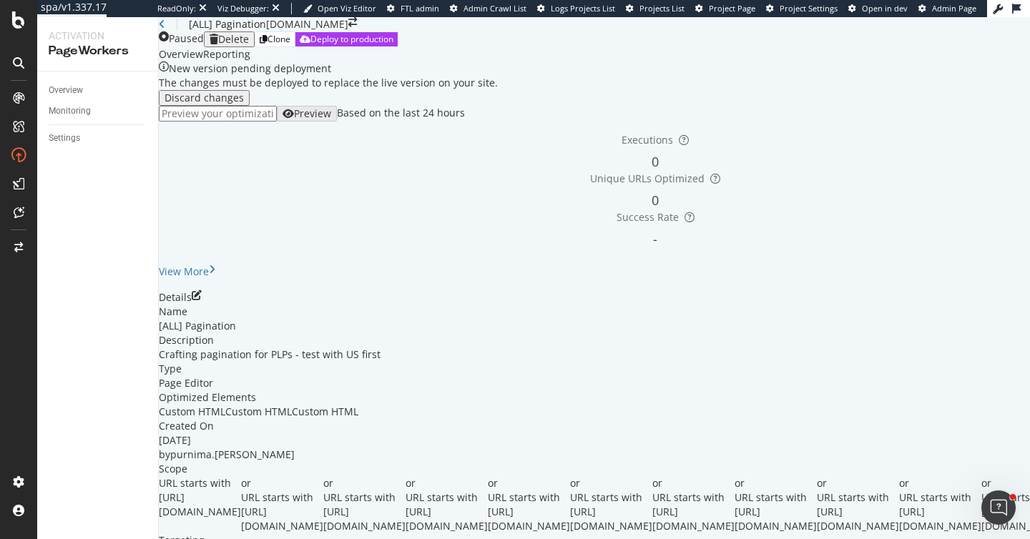
drag, startPoint x: 569, startPoint y: 327, endPoint x: 396, endPoint y: 334, distance: 172.5
click at [323, 476] on div "or URL starts with https://www.castlery.com/us/tables/" at bounding box center [282, 504] width 82 height 57
copy span "[URL][DOMAIN_NAME]"
click at [406, 476] on div "or URL starts with https://www.castlery.com/us/chairs/" at bounding box center [364, 504] width 82 height 57
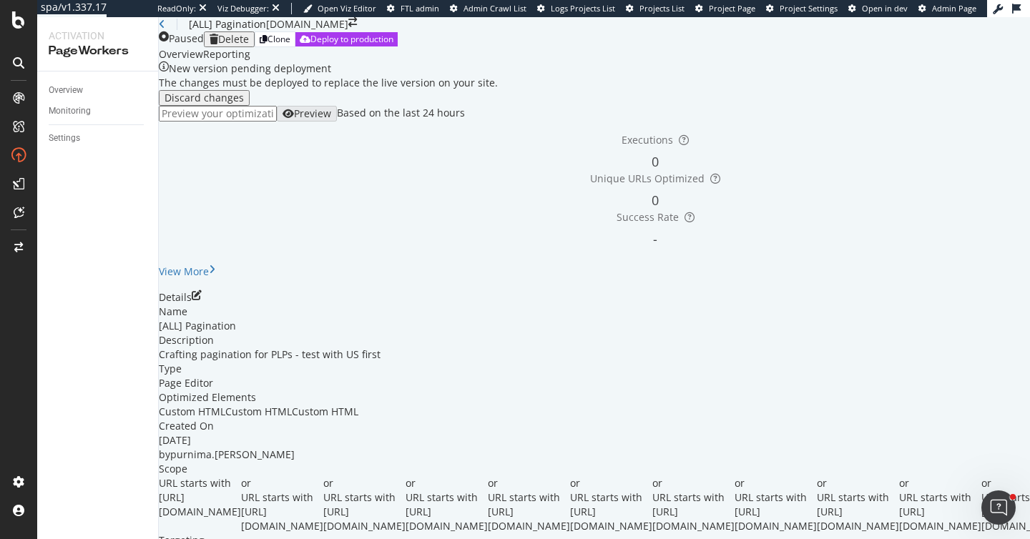
drag, startPoint x: 569, startPoint y: 169, endPoint x: 397, endPoint y: 172, distance: 171.7
click at [397, 476] on div "or URL starts with https://www.castlery.com/us/chairs/" at bounding box center [364, 504] width 82 height 57
copy span "[URL][DOMAIN_NAME]"
click at [488, 476] on div "or URL starts with https://www.castlery.com/us/beds/" at bounding box center [447, 504] width 82 height 57
drag, startPoint x: 562, startPoint y: 186, endPoint x: 398, endPoint y: 187, distance: 164.5
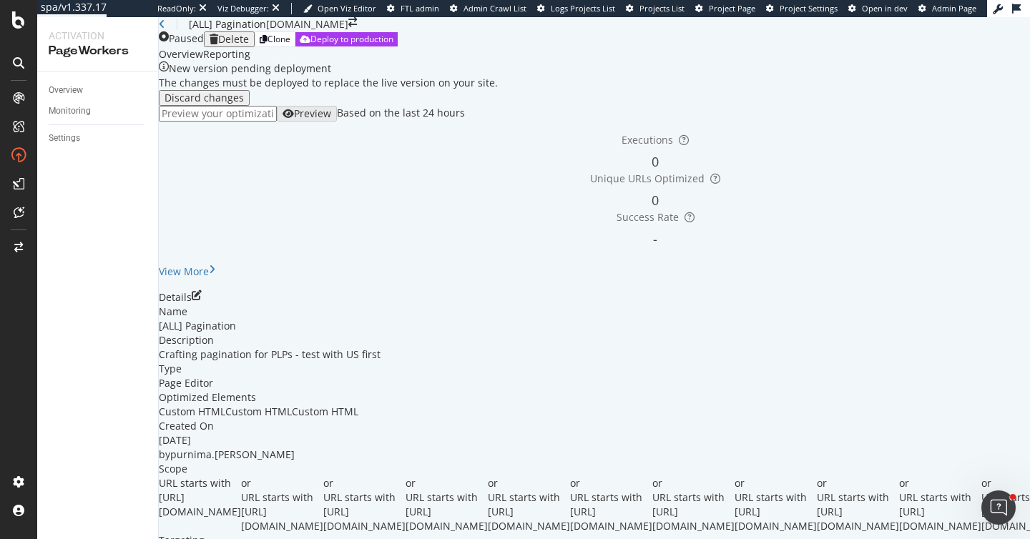
click at [406, 476] on div "or URL starts with https://www.castlery.com/us/beds/" at bounding box center [447, 504] width 82 height 57
copy span "[URL][DOMAIN_NAME]"
click at [570, 476] on div "or URL starts with https://www.castlery.com/us/storage/" at bounding box center [529, 504] width 82 height 57
drag, startPoint x: 576, startPoint y: 205, endPoint x: 398, endPoint y: 209, distance: 178.1
click at [488, 476] on div "or URL starts with https://www.castlery.com/us/storage/" at bounding box center [529, 504] width 82 height 57
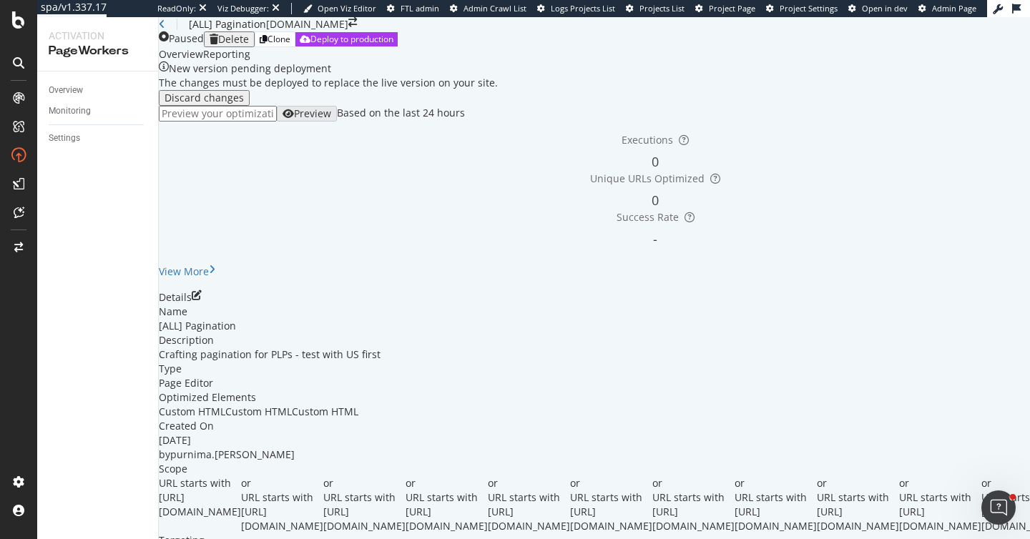
copy span "[URL][DOMAIN_NAME]"
click at [652, 476] on div "or URL starts with https://www.castlery.com/us/outdoor/" at bounding box center [693, 504] width 82 height 57
drag, startPoint x: 612, startPoint y: 230, endPoint x: 398, endPoint y: 234, distance: 213.2
click at [570, 476] on div "or URL starts with https://www.castlery.com/us/furniture-sets/" at bounding box center [611, 504] width 82 height 57
copy span "[URL][DOMAIN_NAME]"
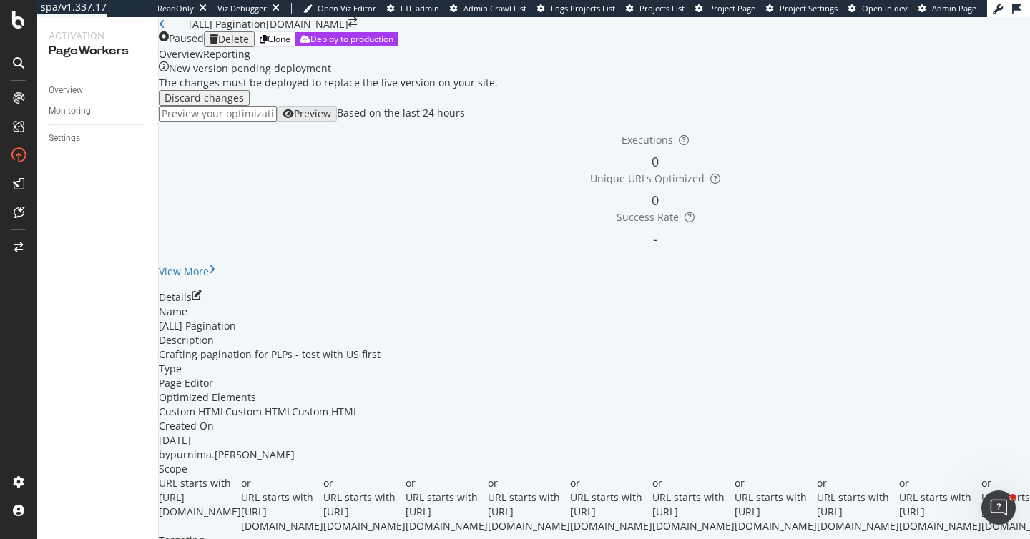
click at [584, 476] on div "or URL starts with https://www.castlery.com/us/furniture-sets/" at bounding box center [611, 504] width 82 height 57
drag, startPoint x: 581, startPoint y: 248, endPoint x: 397, endPoint y: 247, distance: 183.8
click at [652, 476] on div "or URL starts with https://www.castlery.com/us/outdoor/" at bounding box center [693, 504] width 82 height 57
copy span "[URL][DOMAIN_NAME]"
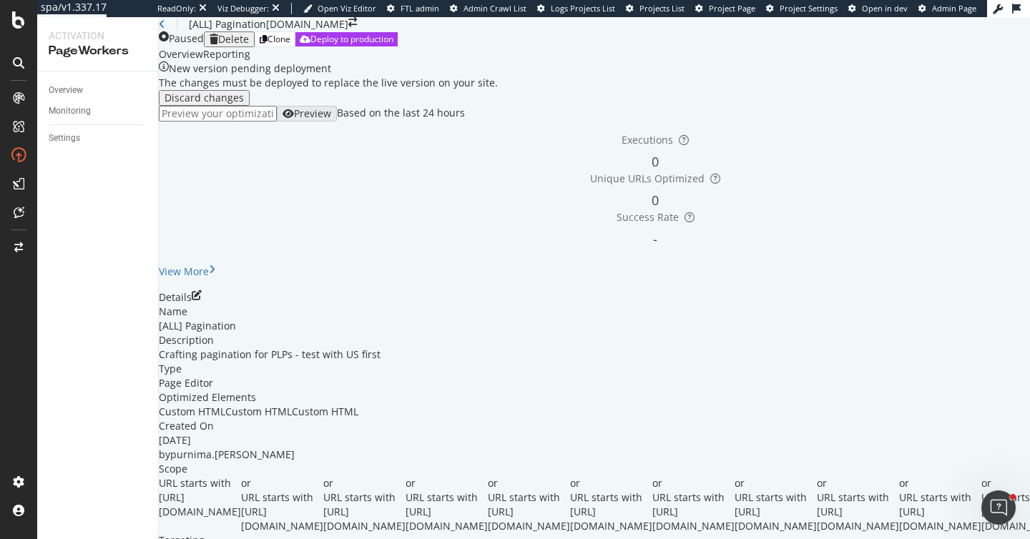
click at [735, 476] on div "or URL starts with https://www.castlery.com/us/accessories/" at bounding box center [776, 504] width 82 height 57
drag, startPoint x: 596, startPoint y: 158, endPoint x: 398, endPoint y: 161, distance: 197.4
click at [735, 476] on div "or URL starts with https://www.castlery.com/us/accessories/" at bounding box center [776, 504] width 82 height 57
copy span "[URL][DOMAIN_NAME]"
click at [817, 476] on div "or URL starts with https://www.castlery.com/us/furniture-sets/" at bounding box center [858, 504] width 82 height 57
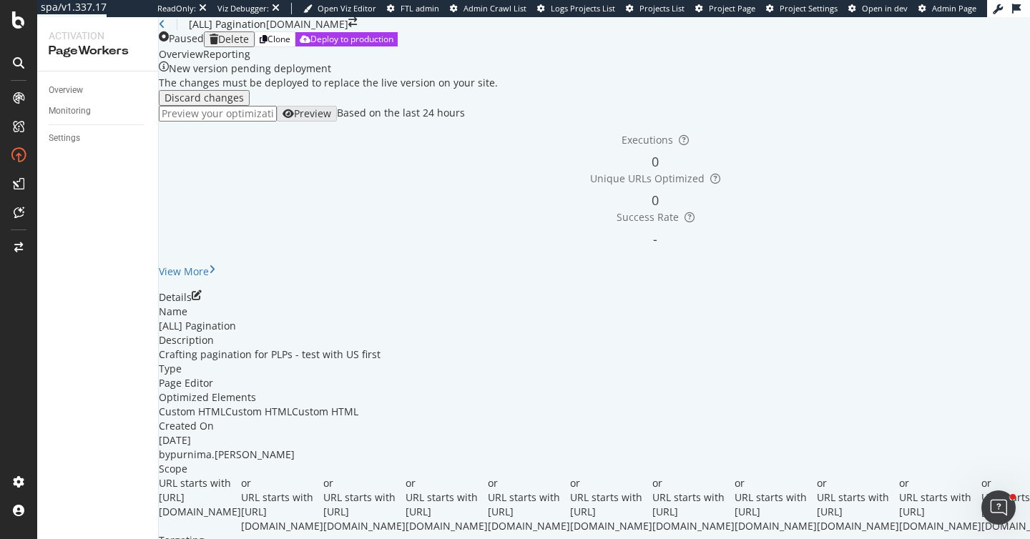
drag, startPoint x: 606, startPoint y: 178, endPoint x: 398, endPoint y: 180, distance: 208.1
click at [817, 476] on div "or URL starts with https://www.castlery.com/us/furniture-sets/" at bounding box center [858, 504] width 82 height 57
copy span "[URL][DOMAIN_NAME]"
click at [899, 476] on div "or URL starts with https://www.castlery.com/us/new/" at bounding box center [940, 504] width 82 height 57
drag, startPoint x: 566, startPoint y: 200, endPoint x: 397, endPoint y: 204, distance: 169.6
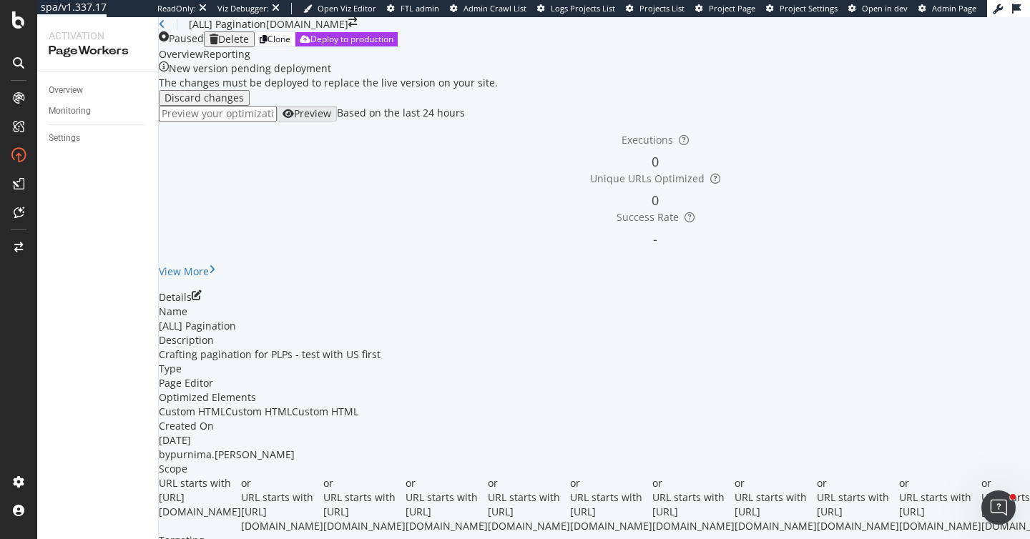
click at [899, 476] on div "or URL starts with https://www.castlery.com/us/new/" at bounding box center [940, 504] width 82 height 57
copy span "[URL][DOMAIN_NAME]"
click at [899, 476] on div "or URL starts with https://www.castlery.com/us/new/" at bounding box center [940, 504] width 82 height 57
drag, startPoint x: 607, startPoint y: 220, endPoint x: 396, endPoint y: 222, distance: 211.0
click at [981, 476] on div "or URL starts with https://www.castlery.com/us/all-products/" at bounding box center [1022, 504] width 82 height 57
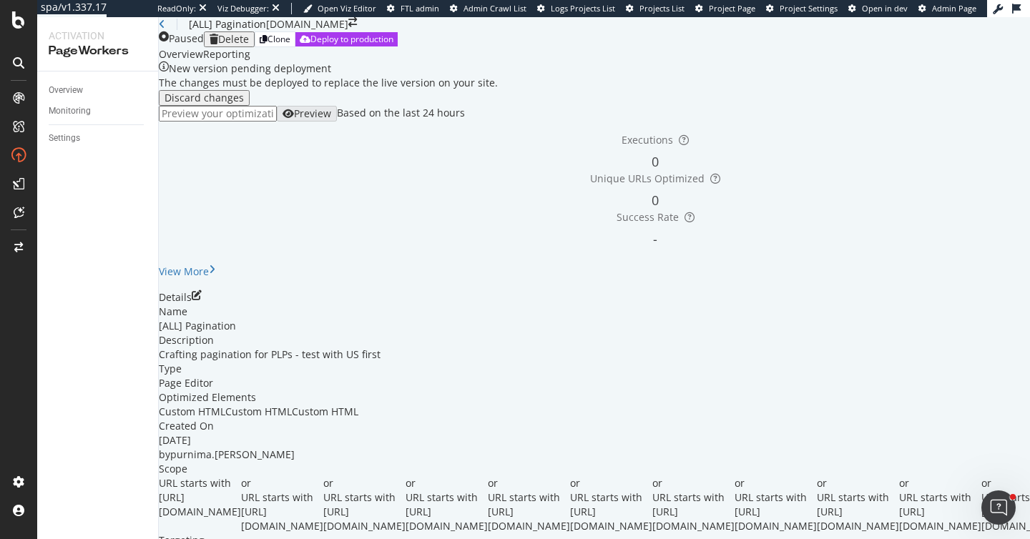
drag, startPoint x: 576, startPoint y: 239, endPoint x: 396, endPoint y: 240, distance: 180.2
drag, startPoint x: 569, startPoint y: 260, endPoint x: 397, endPoint y: 261, distance: 172.4
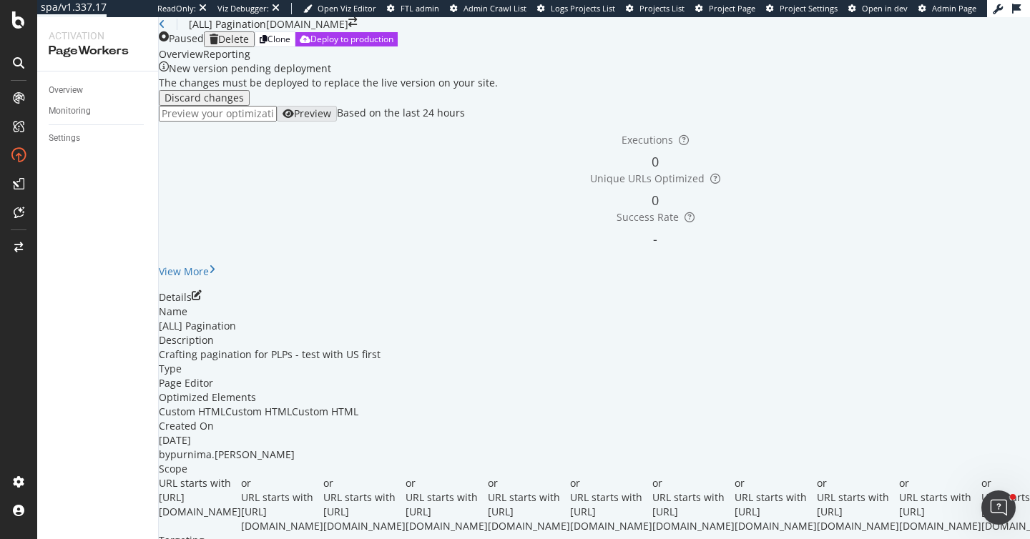
drag, startPoint x: 572, startPoint y: 276, endPoint x: 397, endPoint y: 280, distance: 175.3
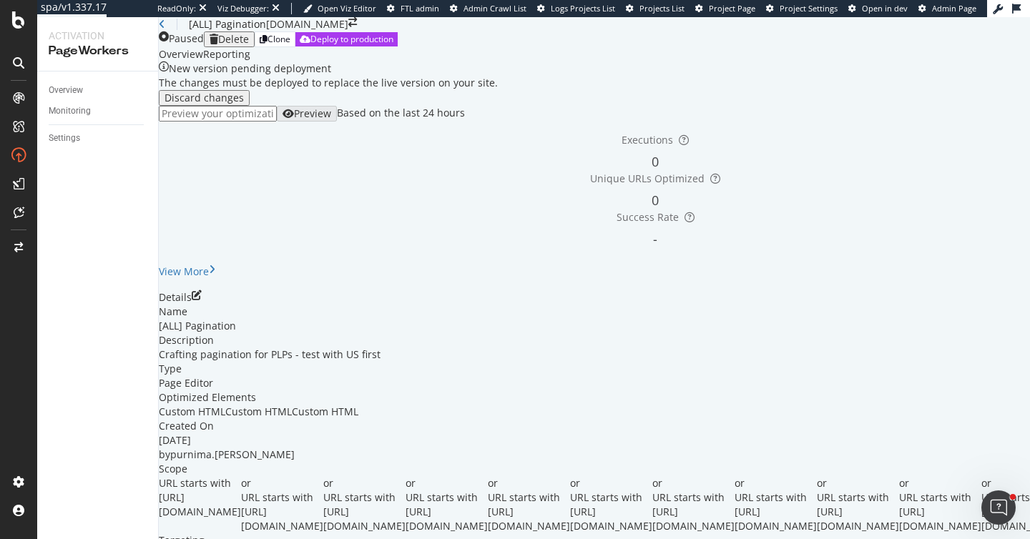
scroll to position [796, 0]
drag, startPoint x: 564, startPoint y: 107, endPoint x: 398, endPoint y: 108, distance: 166.7
drag, startPoint x: 587, startPoint y: 125, endPoint x: 397, endPoint y: 125, distance: 190.3
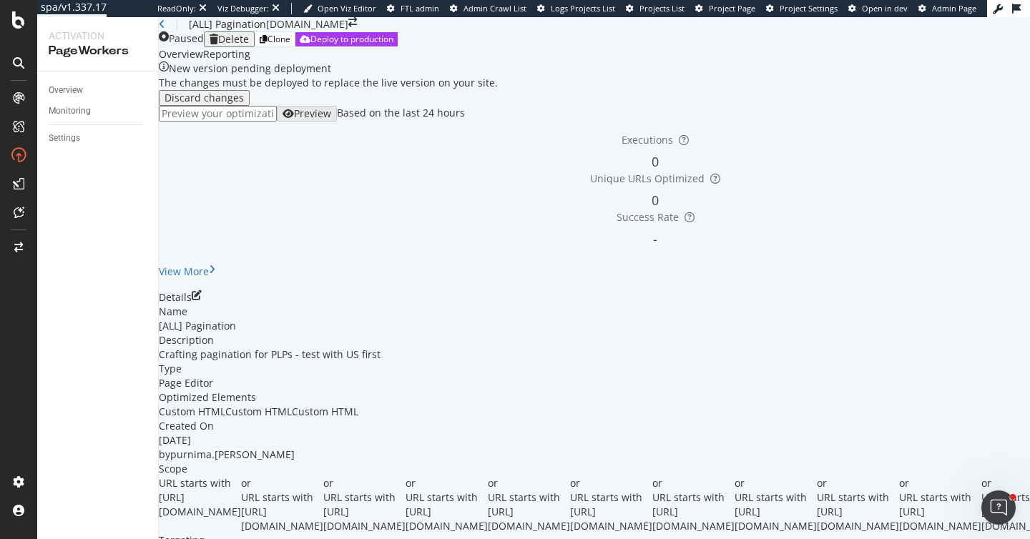
drag, startPoint x: 626, startPoint y: 146, endPoint x: 398, endPoint y: 152, distance: 228.2
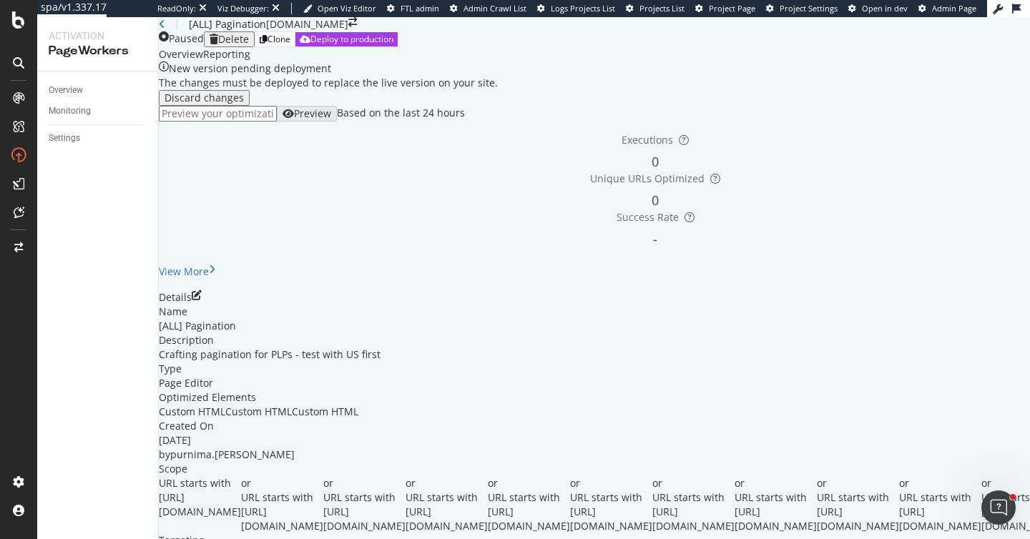
drag, startPoint x: 578, startPoint y: 167, endPoint x: 398, endPoint y: 170, distance: 180.3
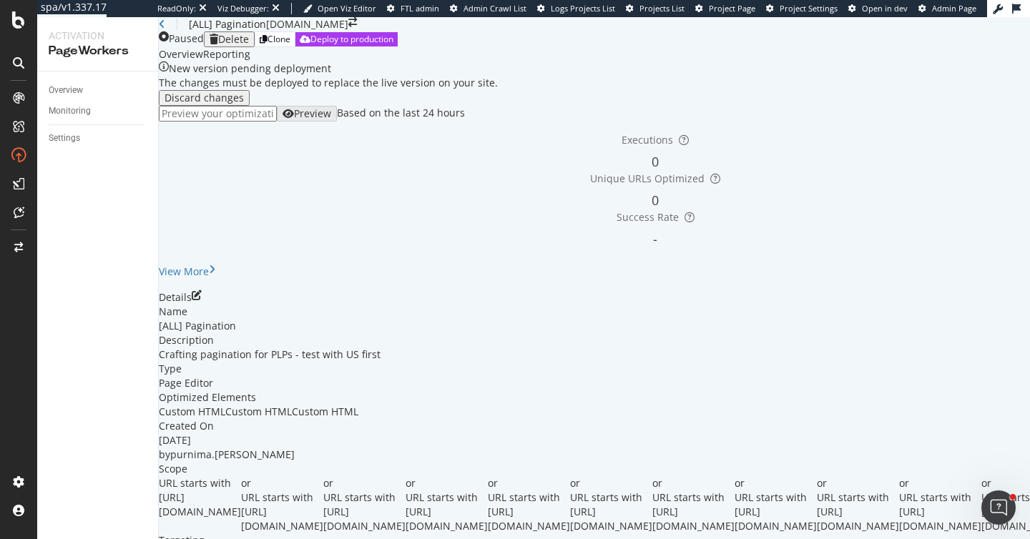
drag, startPoint x: 604, startPoint y: 188, endPoint x: 394, endPoint y: 193, distance: 210.3
click at [395, 476] on div "URL starts with https://www.castlery.com/us/sofas/ or URL starts with https://w…" at bounding box center [655, 504] width 993 height 57
drag, startPoint x: 600, startPoint y: 187, endPoint x: 403, endPoint y: 189, distance: 197.4
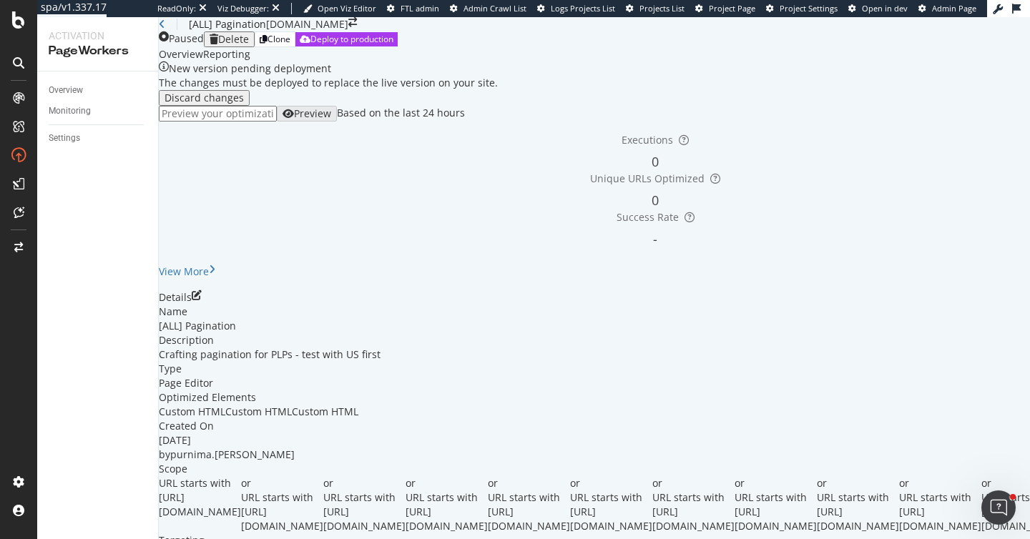
drag, startPoint x: 612, startPoint y: 210, endPoint x: 397, endPoint y: 210, distance: 214.6
drag, startPoint x: 566, startPoint y: 237, endPoint x: 399, endPoint y: 224, distance: 167.9
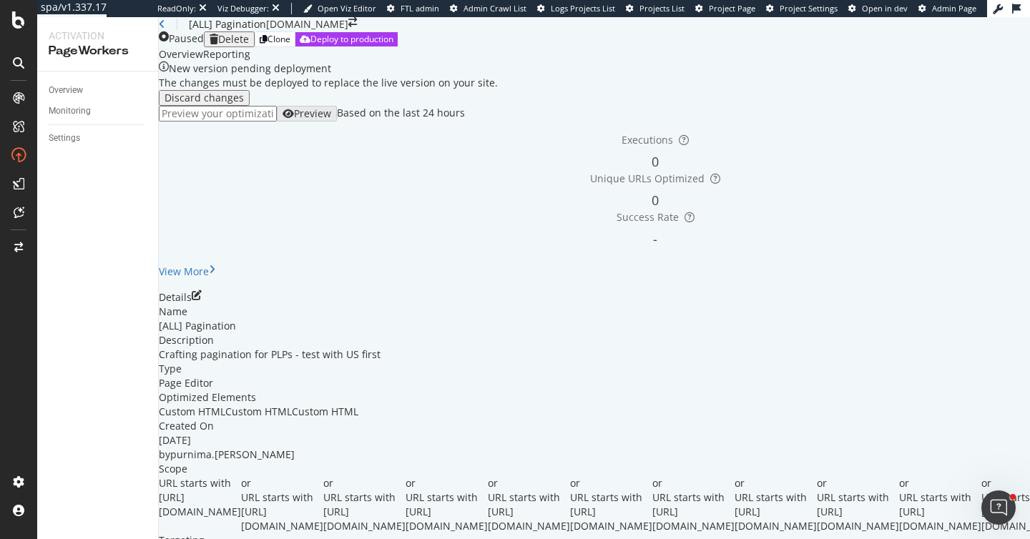
click at [399, 476] on div "URL starts with https://www.castlery.com/us/sofas/ or URL starts with https://w…" at bounding box center [655, 504] width 993 height 57
drag, startPoint x: 575, startPoint y: 230, endPoint x: 398, endPoint y: 225, distance: 176.7
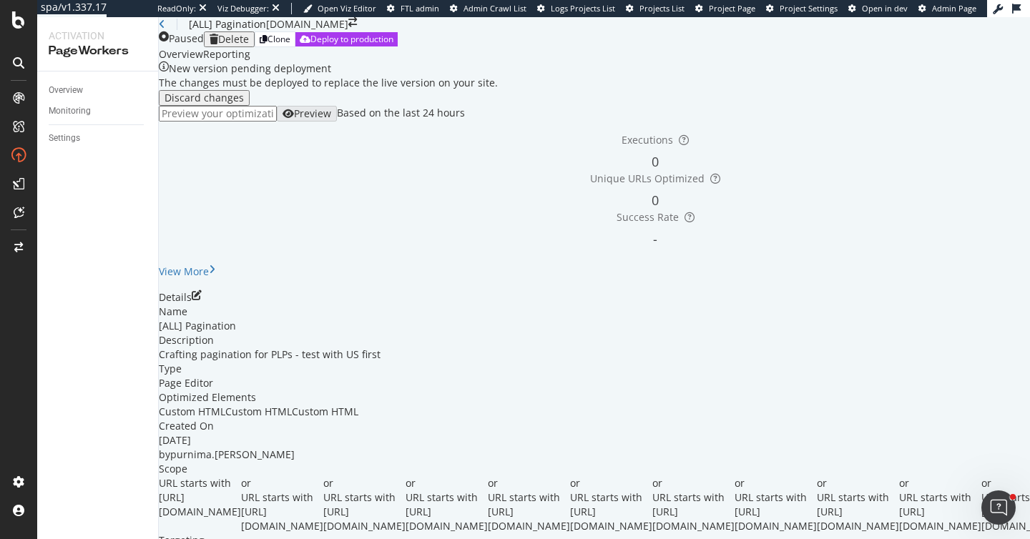
drag, startPoint x: 609, startPoint y: 245, endPoint x: 397, endPoint y: 247, distance: 211.7
drag, startPoint x: 396, startPoint y: 200, endPoint x: 562, endPoint y: 203, distance: 166.7
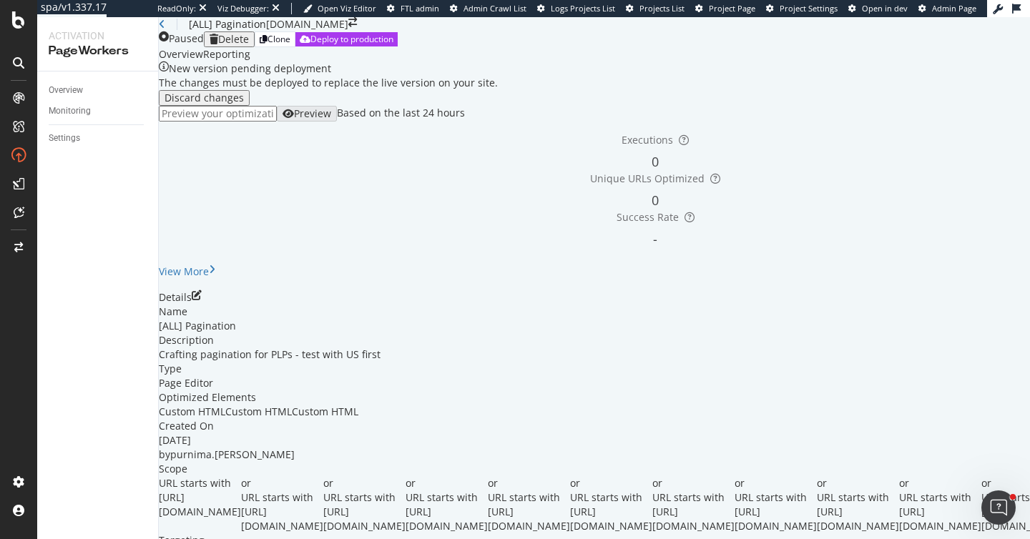
drag, startPoint x: 396, startPoint y: 222, endPoint x: 564, endPoint y: 225, distance: 168.1
drag, startPoint x: 572, startPoint y: 240, endPoint x: 399, endPoint y: 244, distance: 173.1
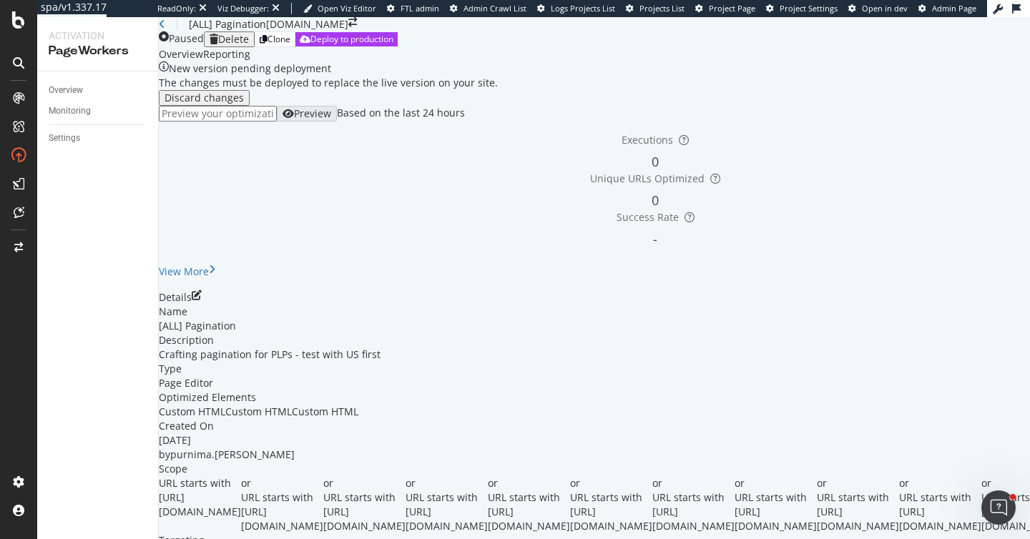
drag, startPoint x: 395, startPoint y: 240, endPoint x: 579, endPoint y: 238, distance: 183.8
click at [202, 290] on icon "pen-to-square" at bounding box center [197, 295] width 10 height 10
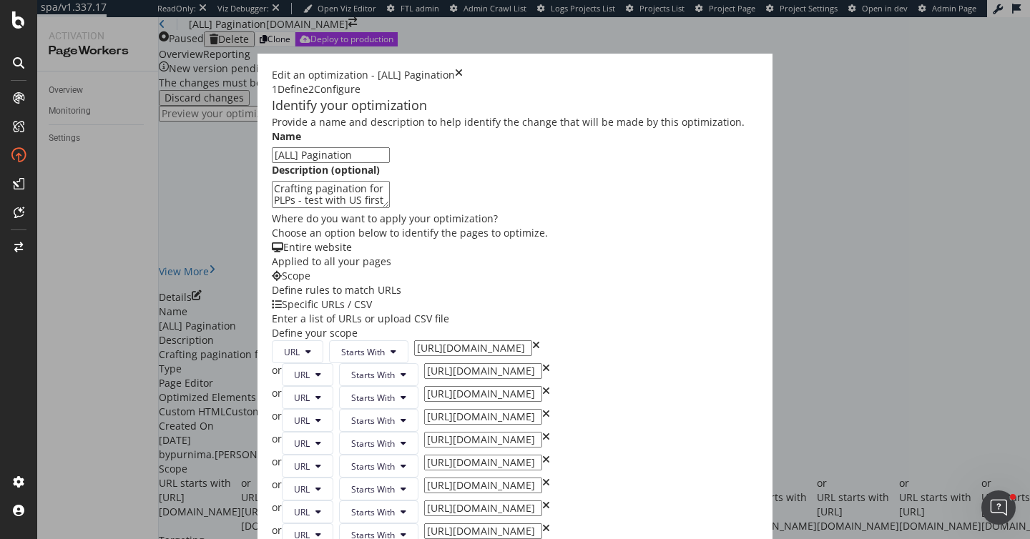
scroll to position [1866, 0]
drag, startPoint x: 265, startPoint y: 273, endPoint x: 400, endPoint y: 372, distance: 166.8
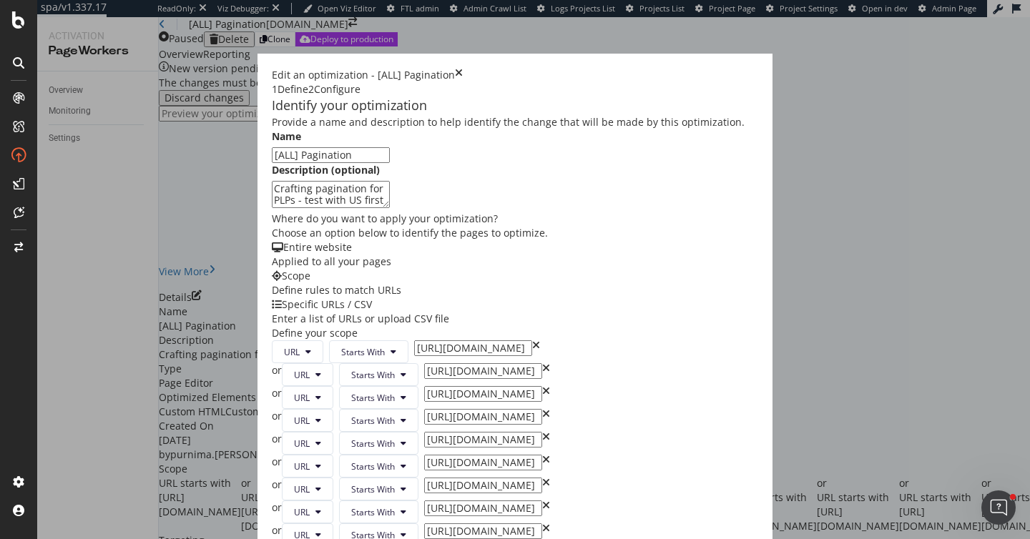
scroll to position [2051, 0]
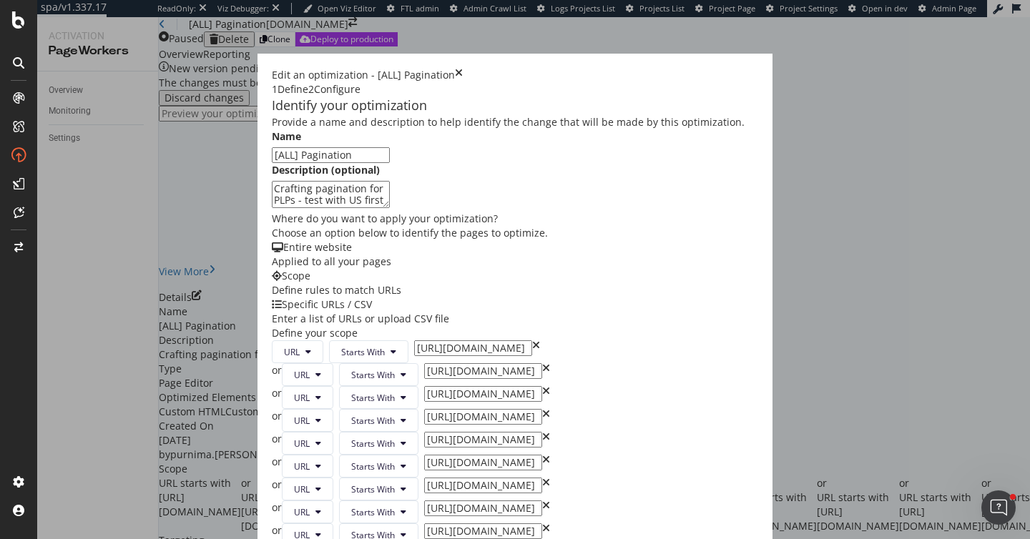
click at [463, 68] on icon "times" at bounding box center [459, 75] width 8 height 14
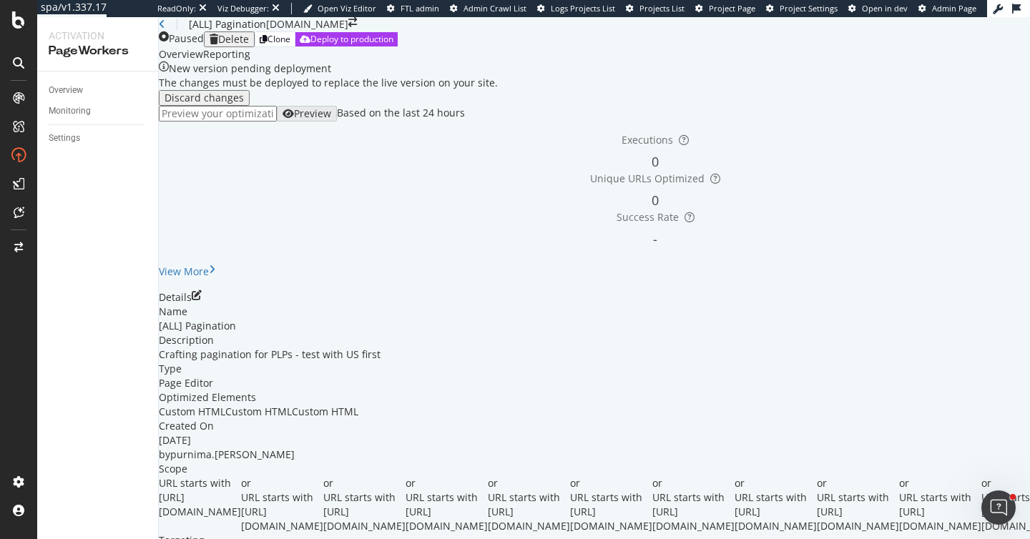
scroll to position [0, 0]
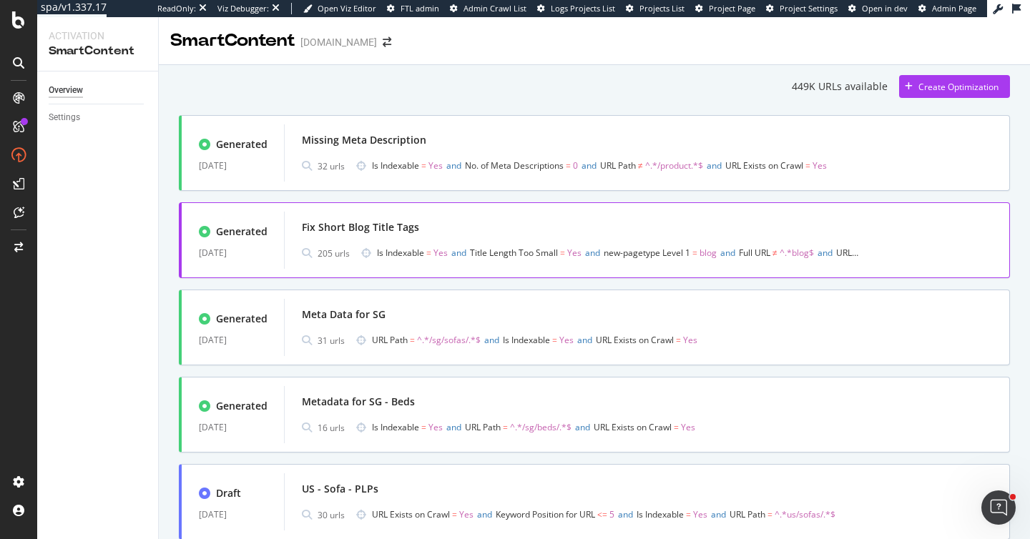
click at [550, 237] on div "Fix Short Blog Title Tags 205 urls Is Indexable = Yes and Title Length Too Smal…" at bounding box center [647, 240] width 690 height 46
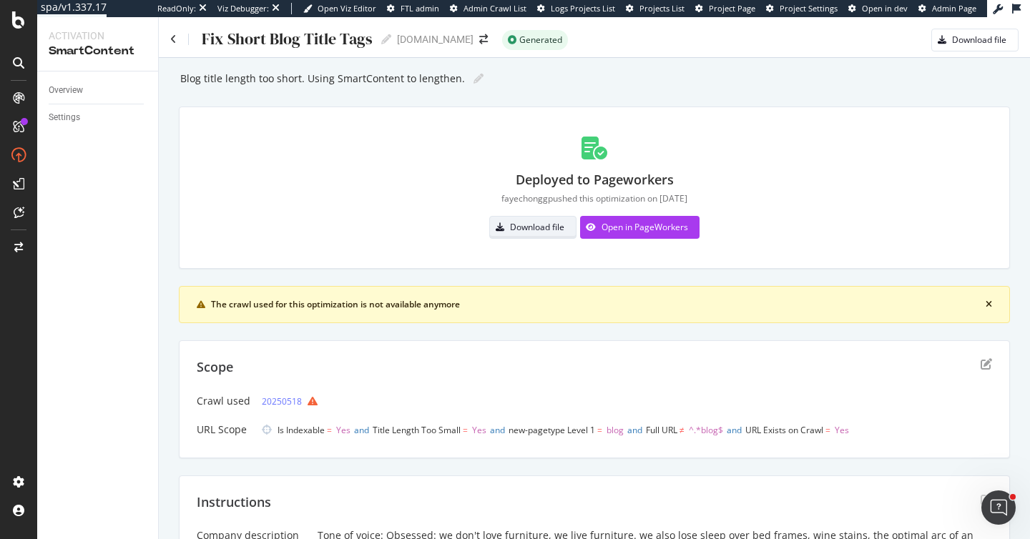
click at [517, 217] on div "Download file" at bounding box center [527, 227] width 74 height 20
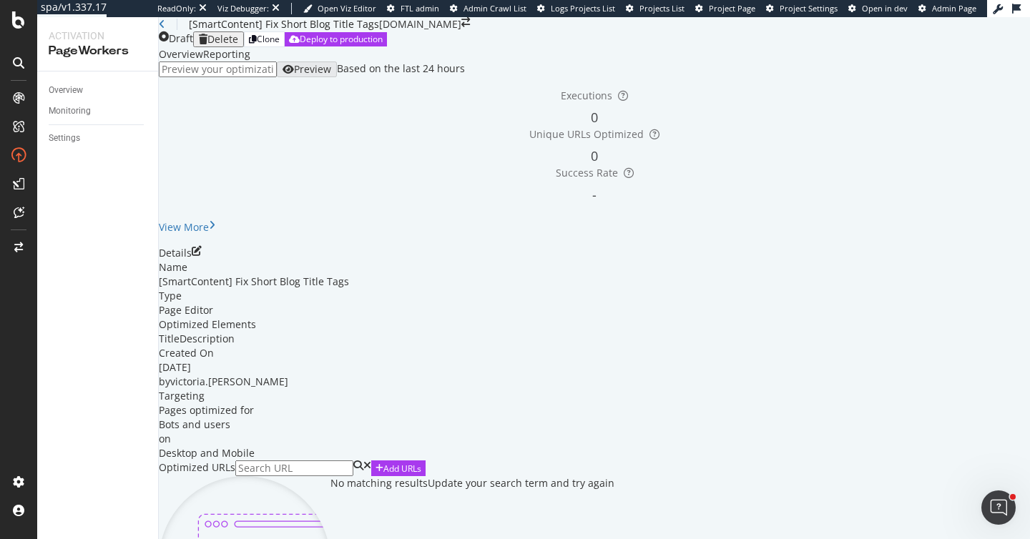
scroll to position [225, 0]
click at [202, 246] on icon "pen-to-square" at bounding box center [197, 251] width 10 height 10
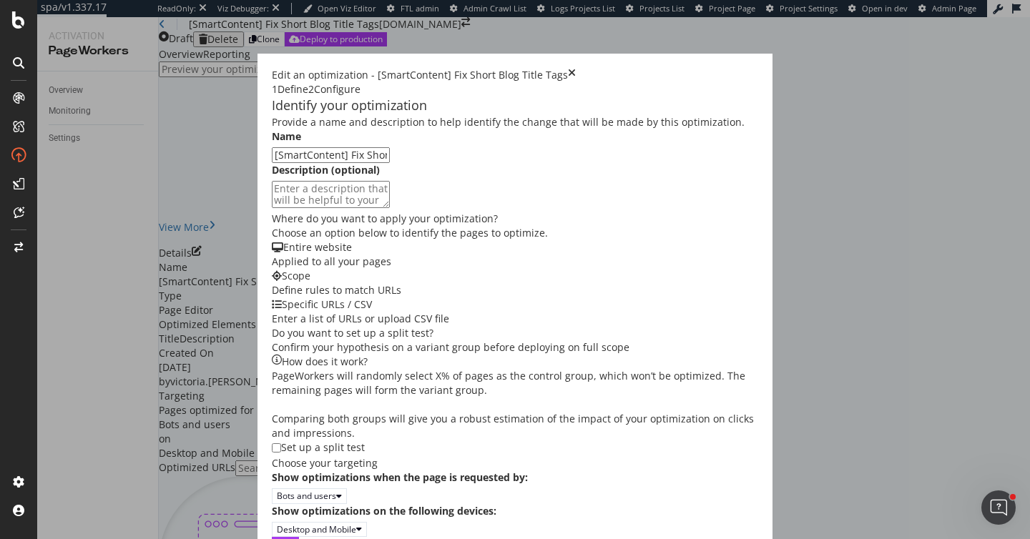
scroll to position [321, 0]
click at [295, 538] on div "Next" at bounding box center [285, 544] width 19 height 12
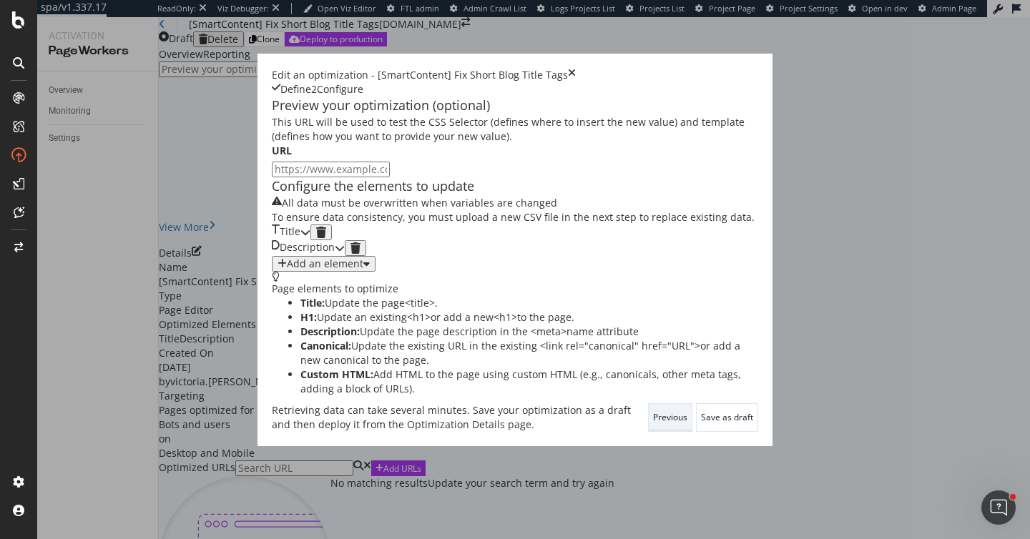
scroll to position [0, 0]
click at [310, 240] on div "Title" at bounding box center [291, 233] width 39 height 16
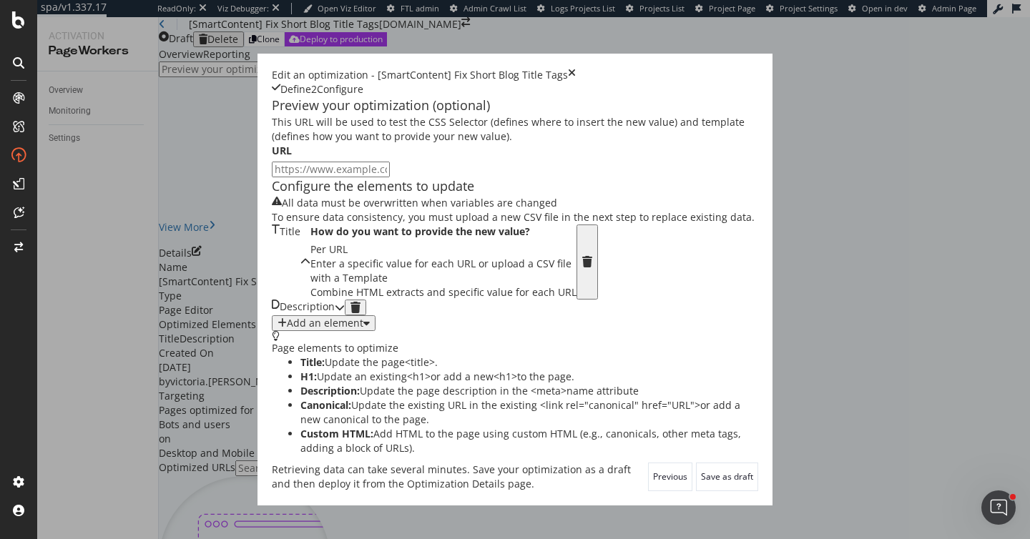
scroll to position [97, 0]
click at [345, 315] on div "Description" at bounding box center [308, 308] width 73 height 16
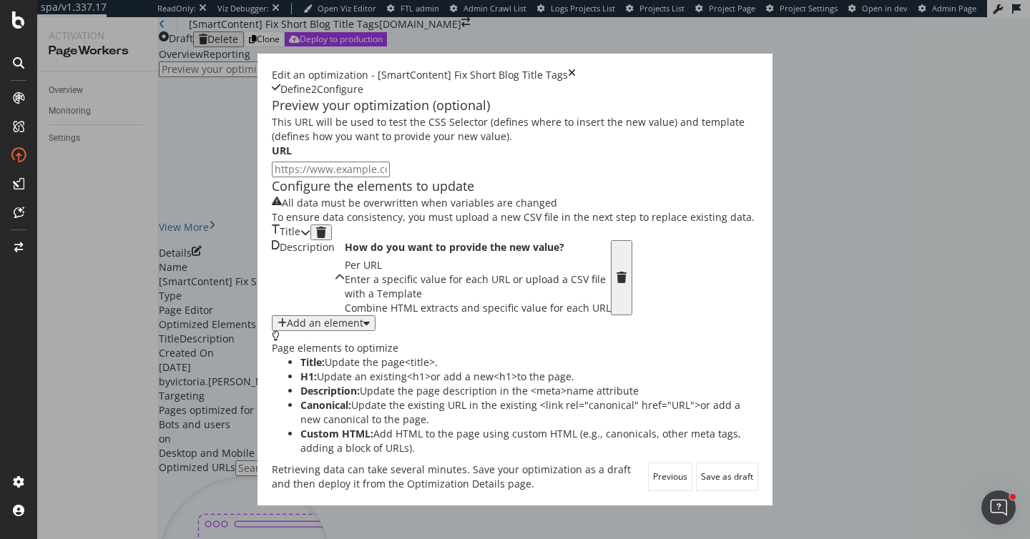
scroll to position [6, 0]
click at [385, 210] on div "All data must be overwritten when variables are changed" at bounding box center [419, 203] width 275 height 14
click at [753, 490] on div "Save as draft" at bounding box center [727, 477] width 52 height 26
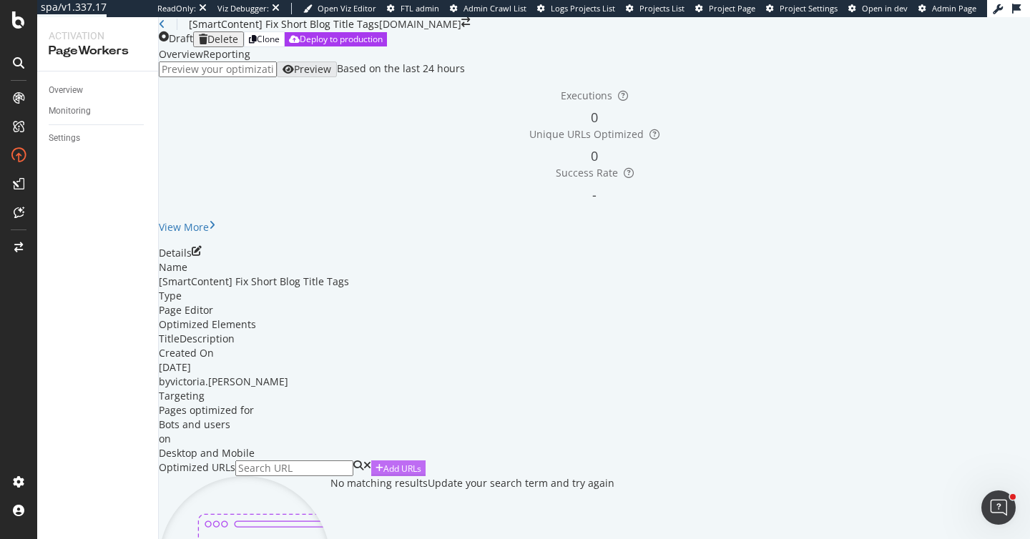
click at [421, 463] on div "Add URLs" at bounding box center [402, 469] width 38 height 12
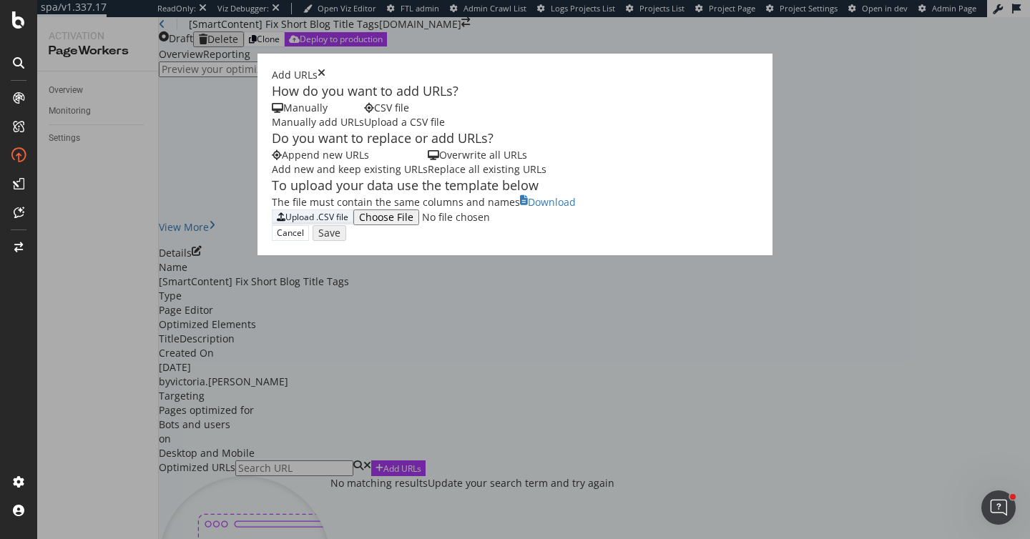
click at [285, 223] on div "Upload .CSV file" at bounding box center [316, 217] width 63 height 12
click at [428, 177] on div "Replace all existing URLs" at bounding box center [487, 169] width 119 height 14
click at [285, 223] on div "Upload .CSV file" at bounding box center [316, 217] width 63 height 12
click at [325, 68] on icon "times" at bounding box center [322, 75] width 8 height 14
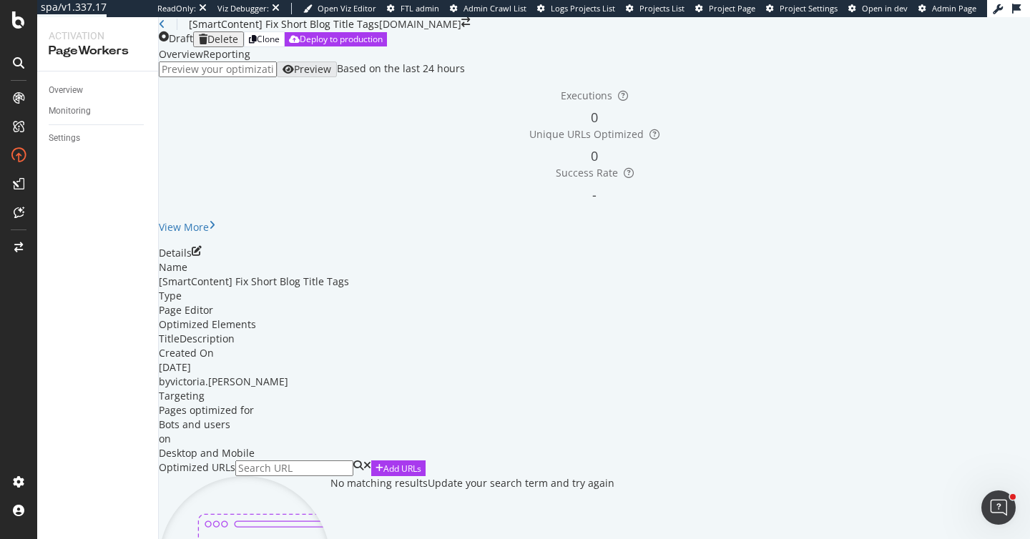
click at [238, 37] on div "Delete" at bounding box center [222, 39] width 31 height 11
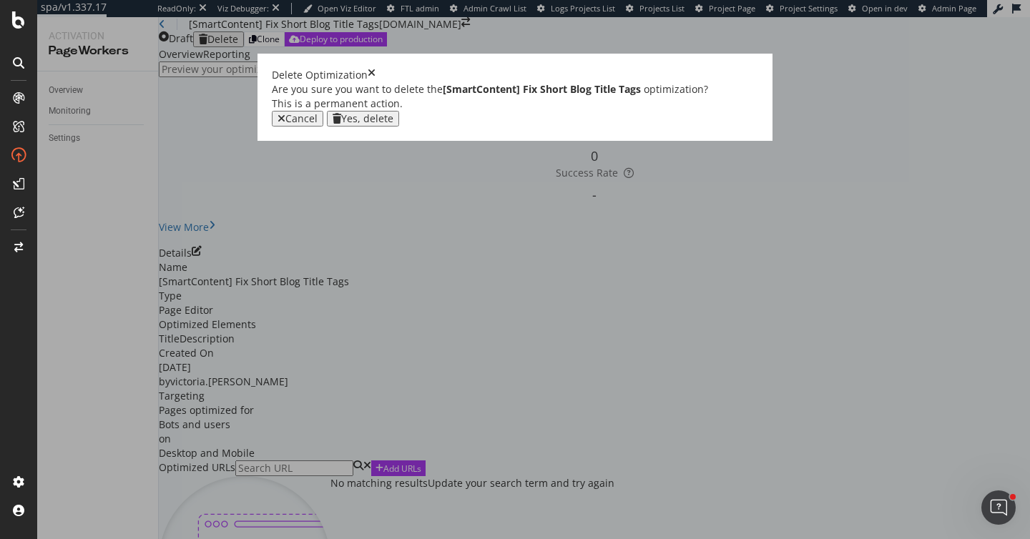
click at [393, 124] on div "Yes, delete" at bounding box center [363, 118] width 61 height 11
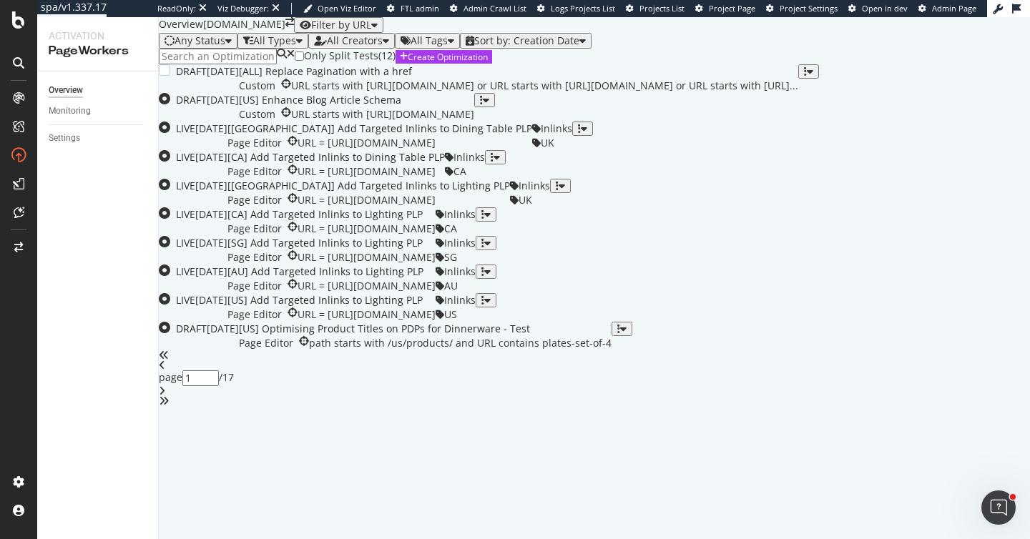
click at [536, 79] on div "[ALL] Replace Pagination with a href" at bounding box center [518, 71] width 559 height 14
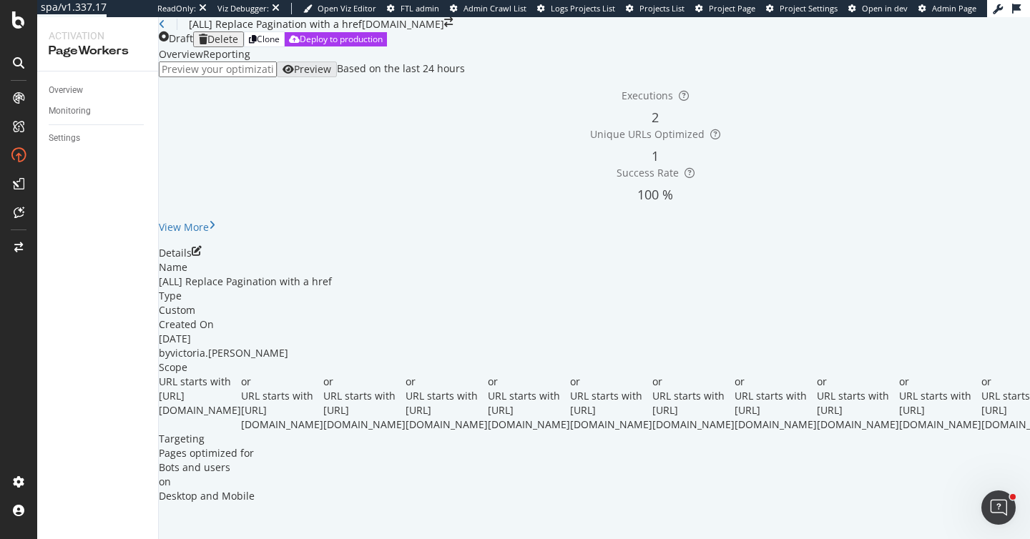
click at [177, 31] on div "[ALL] Replace Pagination with a href" at bounding box center [260, 24] width 203 height 14
click at [165, 29] on icon at bounding box center [162, 24] width 6 height 10
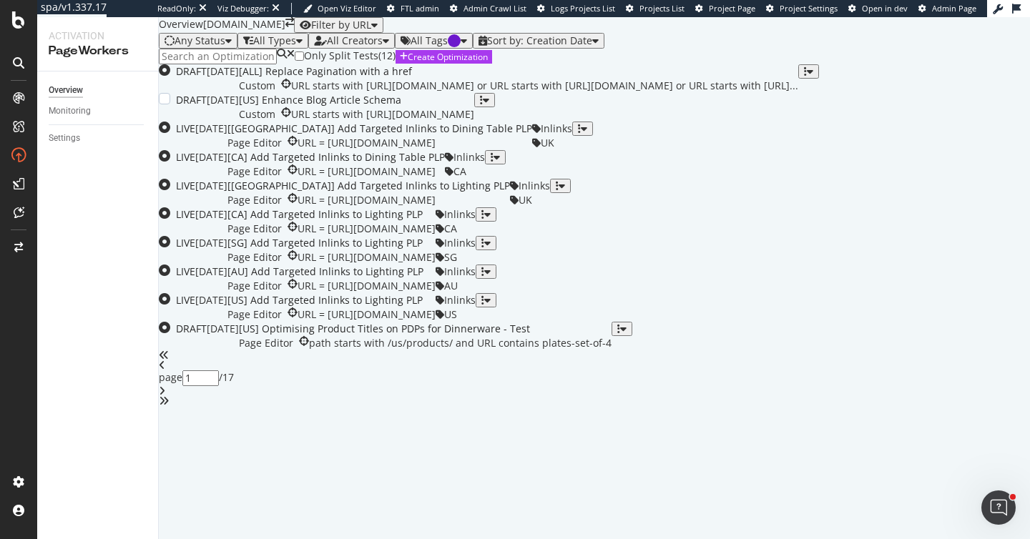
click at [474, 107] on div "[US] Enhance Blog Article Schema" at bounding box center [356, 100] width 235 height 14
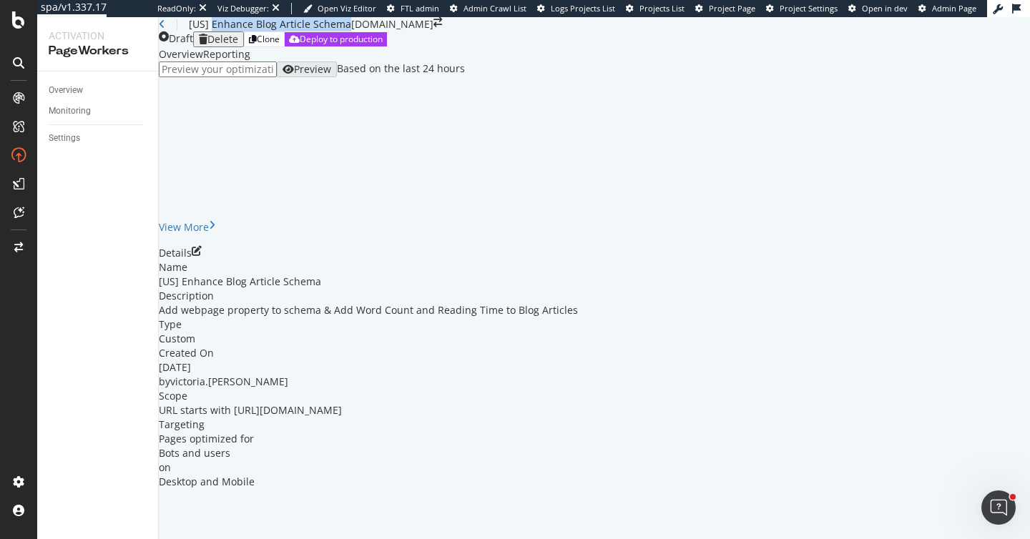
drag, startPoint x: 431, startPoint y: 40, endPoint x: 232, endPoint y: 41, distance: 199.6
click at [232, 31] on div "[US] Enhance Blog Article Schema" at bounding box center [270, 24] width 162 height 14
copy div "Enhance Blog Article Schema"
click at [165, 29] on icon at bounding box center [162, 24] width 6 height 10
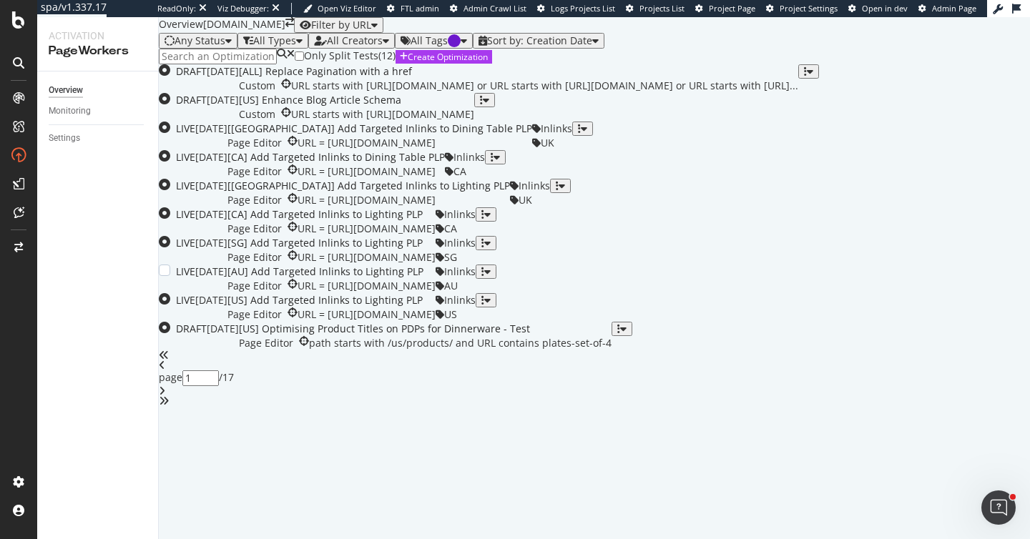
scroll to position [540, 0]
click at [612, 336] on div "[US] Optimising Product Titles on PDPs for Dinnerware - Test" at bounding box center [425, 329] width 373 height 14
